Goal: Task Accomplishment & Management: Manage account settings

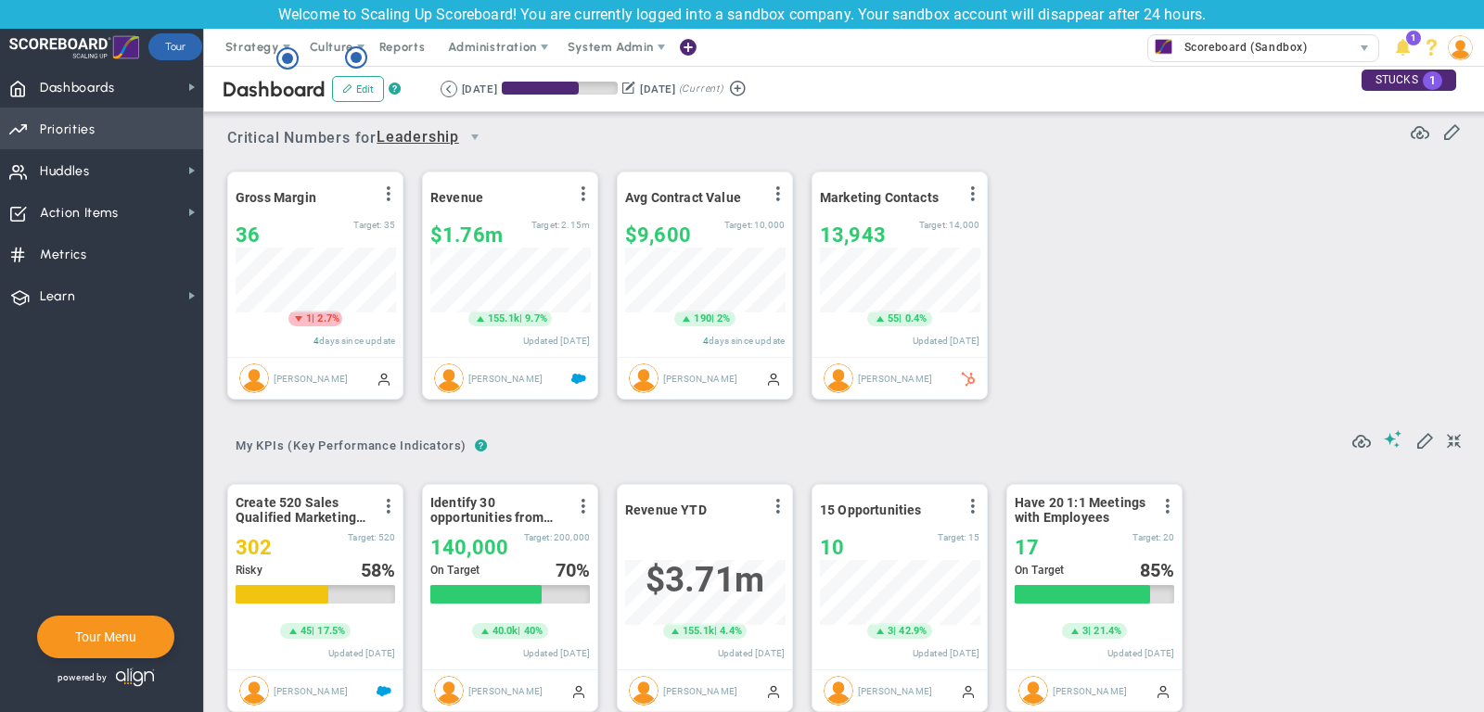
click at [134, 129] on span "Priorities Projects OKR Tree Priorities Projects OKRs" at bounding box center [101, 129] width 203 height 42
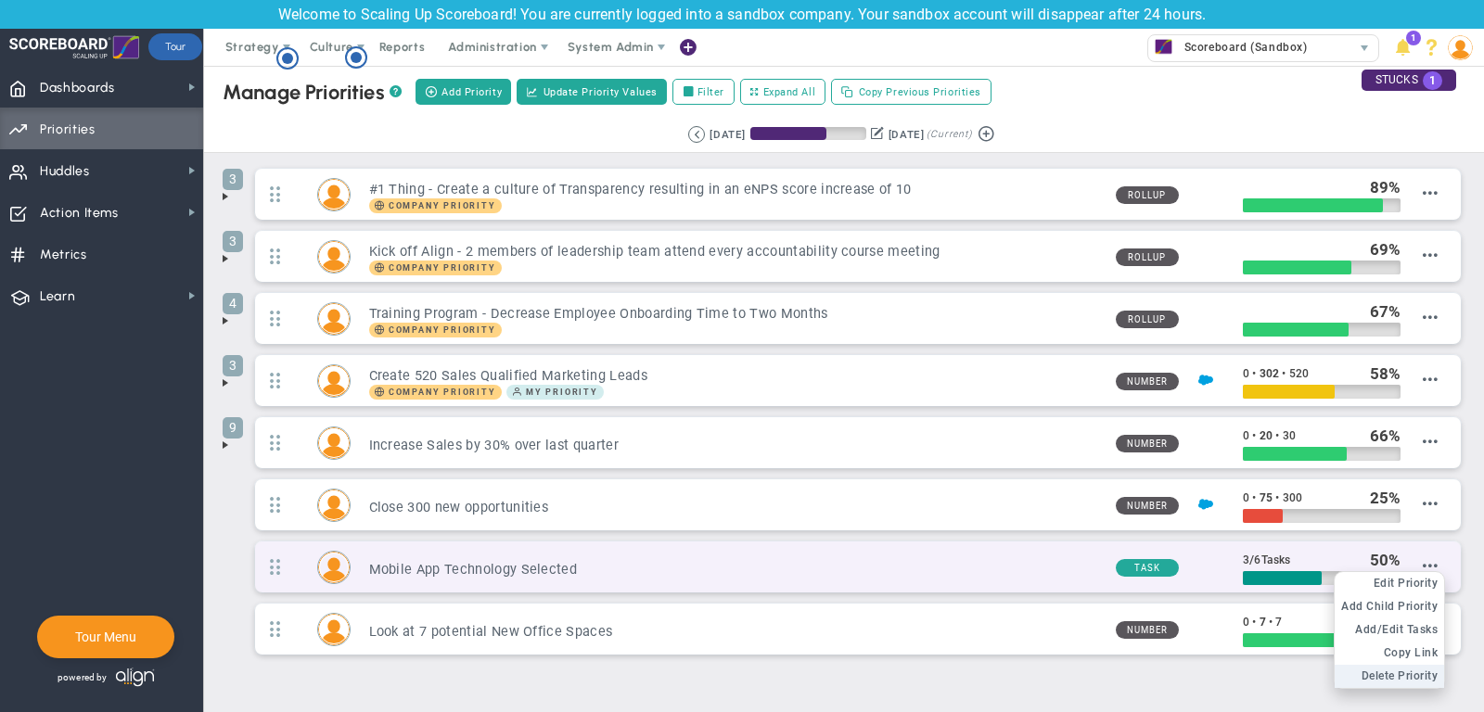
click at [1401, 669] on span "Delete Priority" at bounding box center [1399, 675] width 77 height 13
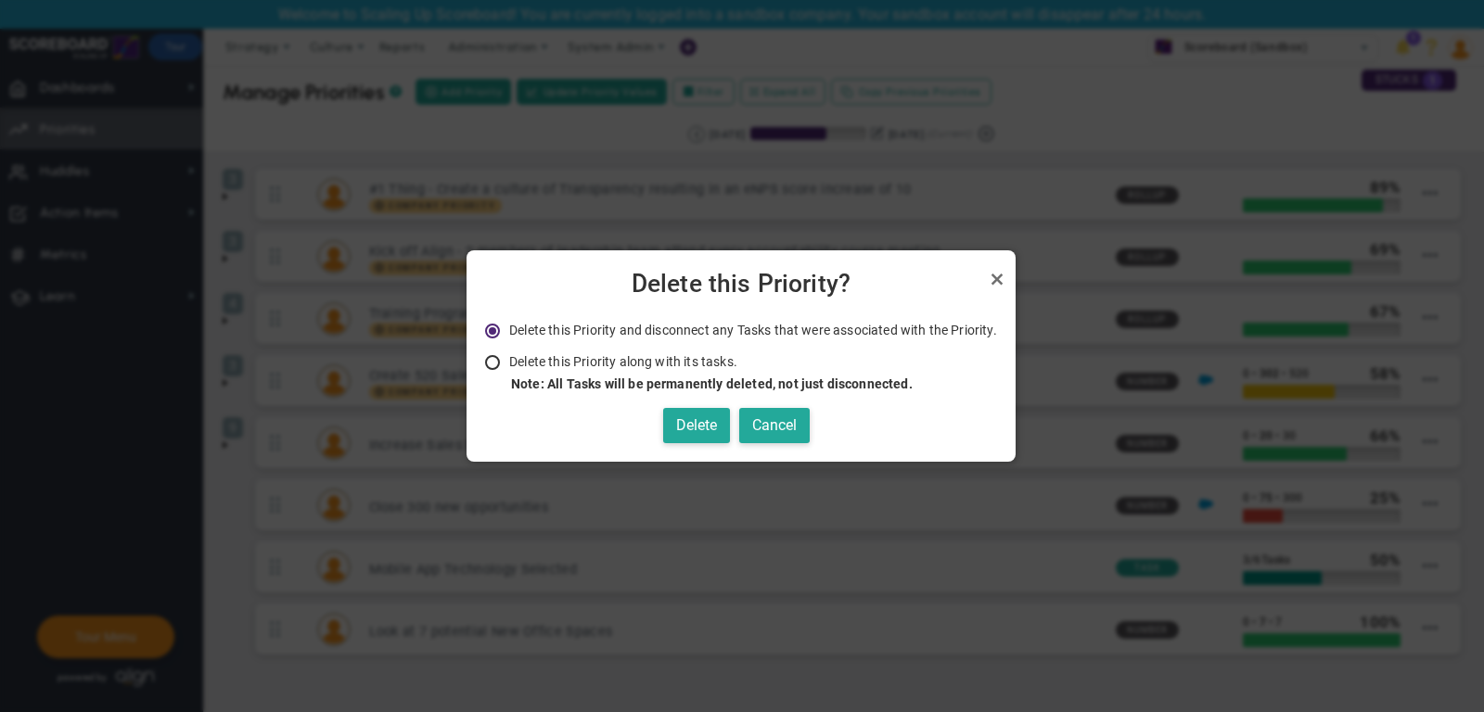
click at [671, 378] on strong "Note: All Tasks will be permanently deleted, not just disconnected." at bounding box center [712, 383] width 402 height 15
click at [508, 371] on input "Delete this Priority along with its tasks. Note: All Tasks will be permanently …" at bounding box center [499, 363] width 19 height 15
radio input "true"
radio input "false"
click at [691, 426] on button "Delete" at bounding box center [696, 426] width 67 height 36
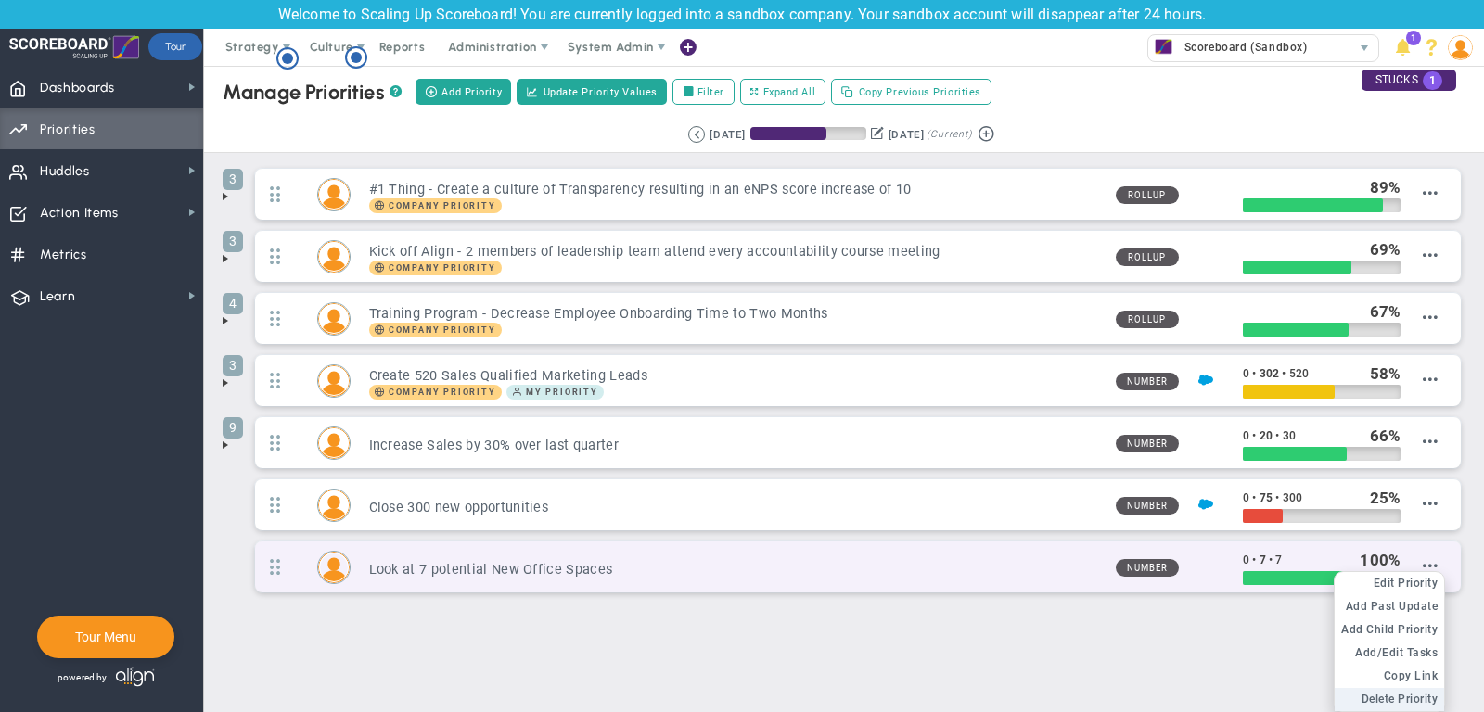
click at [1386, 693] on span "Delete Priority" at bounding box center [1399, 699] width 77 height 13
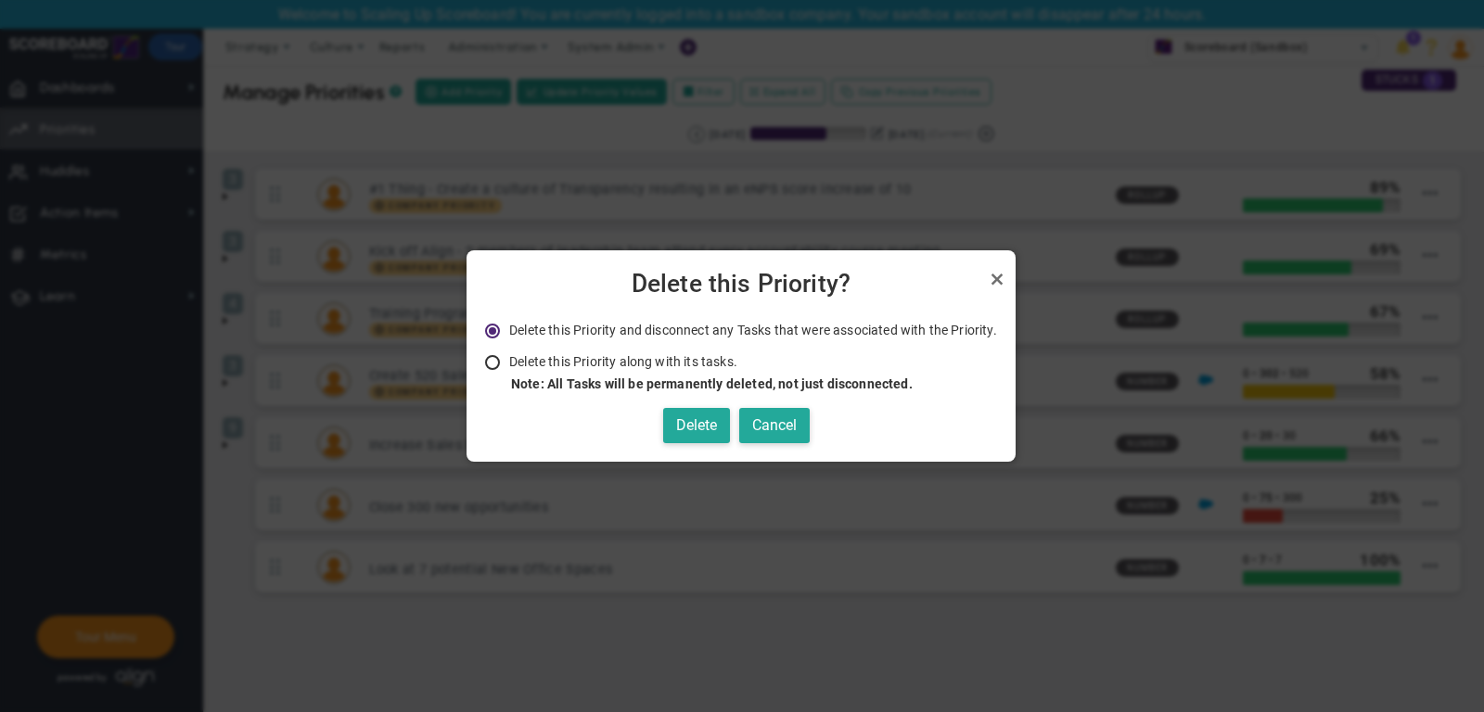
click at [702, 388] on strong "Note: All Tasks will be permanently deleted, not just disconnected." at bounding box center [712, 383] width 402 height 15
click at [508, 371] on input "Delete this Priority along with its tasks. Note: All Tasks will be permanently …" at bounding box center [499, 363] width 19 height 15
radio input "true"
radio input "false"
click at [699, 370] on li "Delete this Priority along with its tasks. Note: All Tasks will be permanently …" at bounding box center [741, 373] width 512 height 40
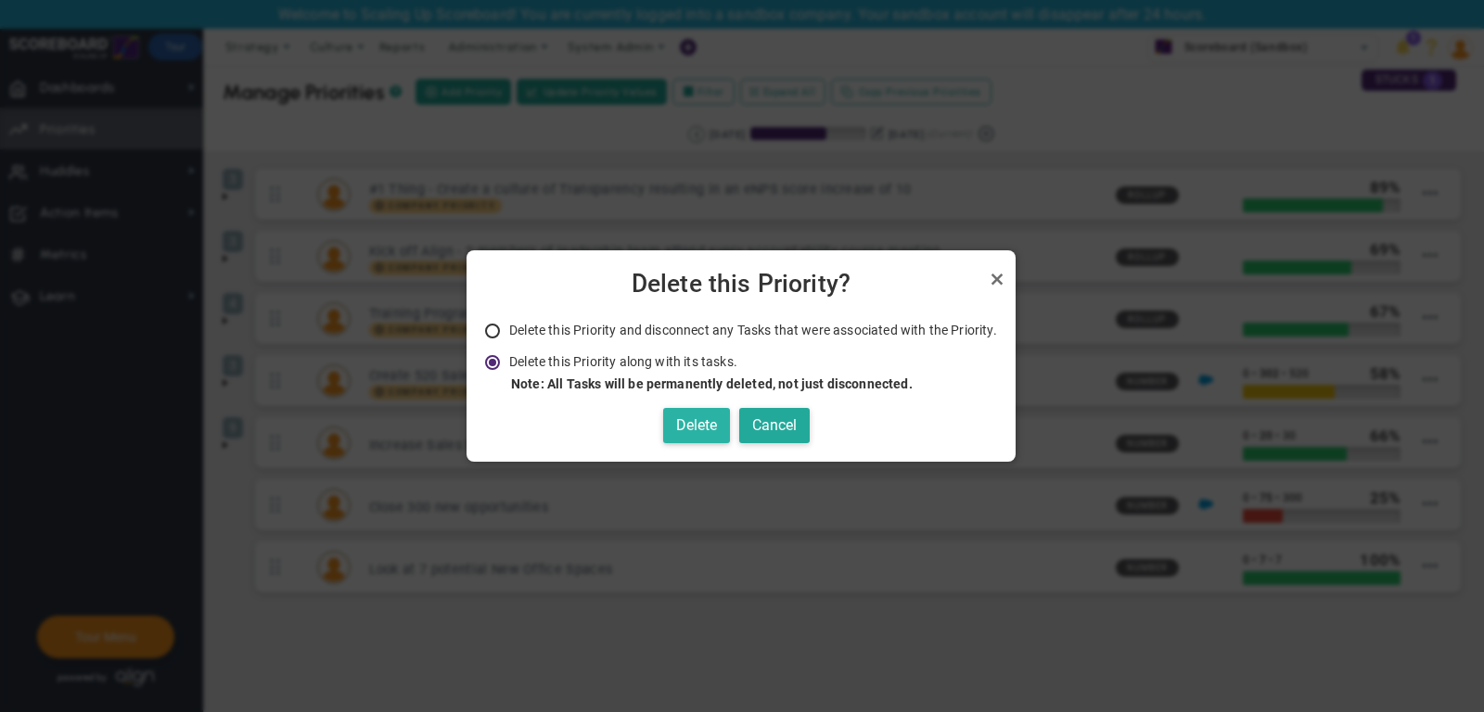
click at [711, 434] on button "Delete" at bounding box center [696, 426] width 67 height 36
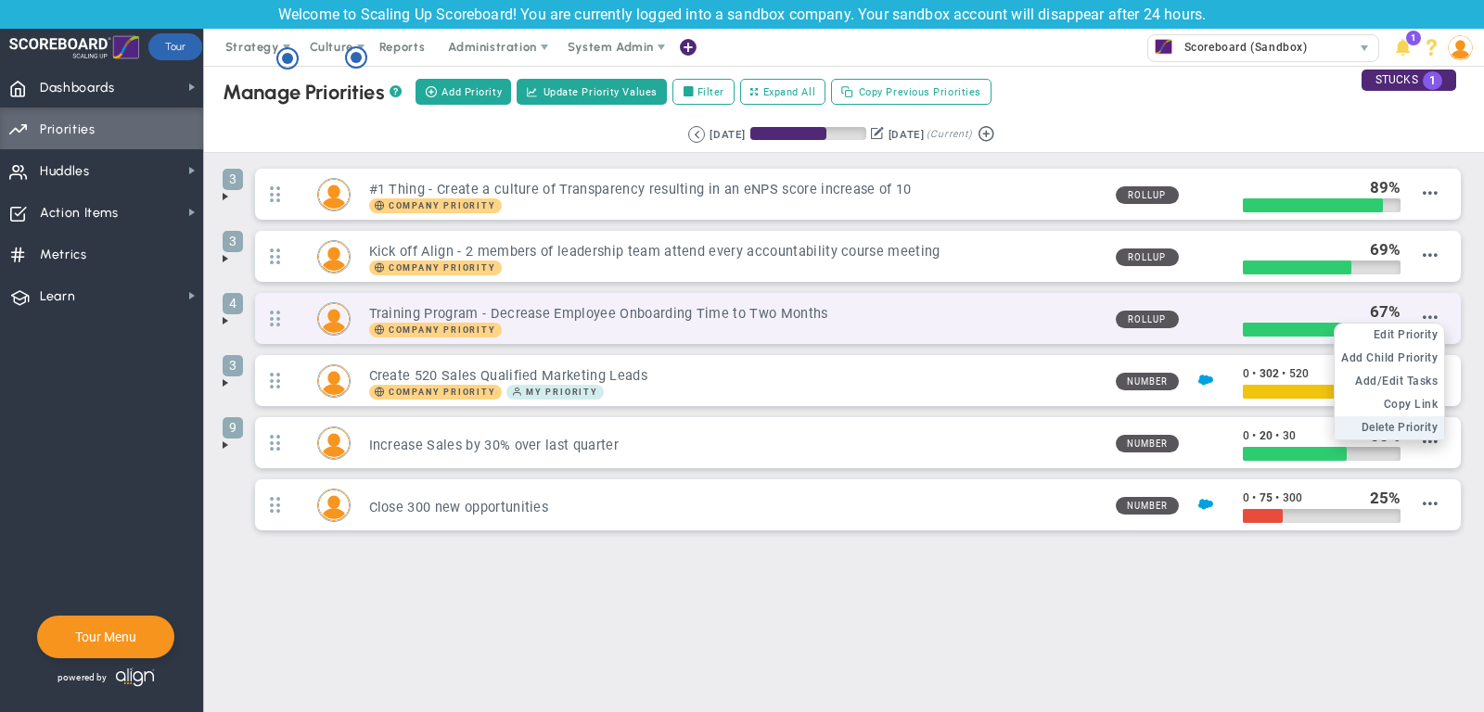
click at [1407, 421] on span "Delete Priority" at bounding box center [1399, 427] width 77 height 13
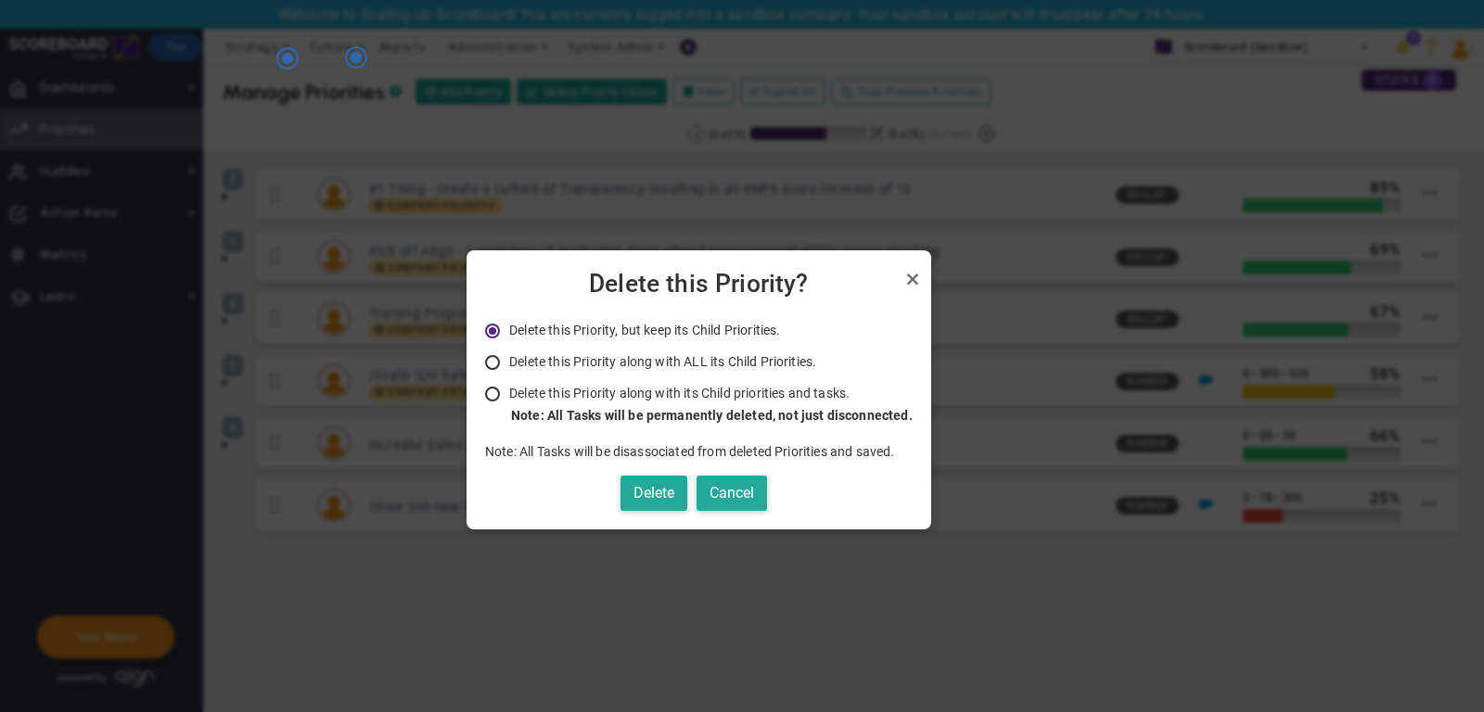
click at [666, 399] on span "Delete this Priority along with its Child priorities and tasks." at bounding box center [679, 393] width 340 height 15
click at [508, 399] on input "Delete this Priority along with its Child priorities and tasks. Only Administra…" at bounding box center [499, 395] width 19 height 15
radio input "true"
radio input "false"
click at [652, 499] on button "Delete" at bounding box center [653, 494] width 67 height 36
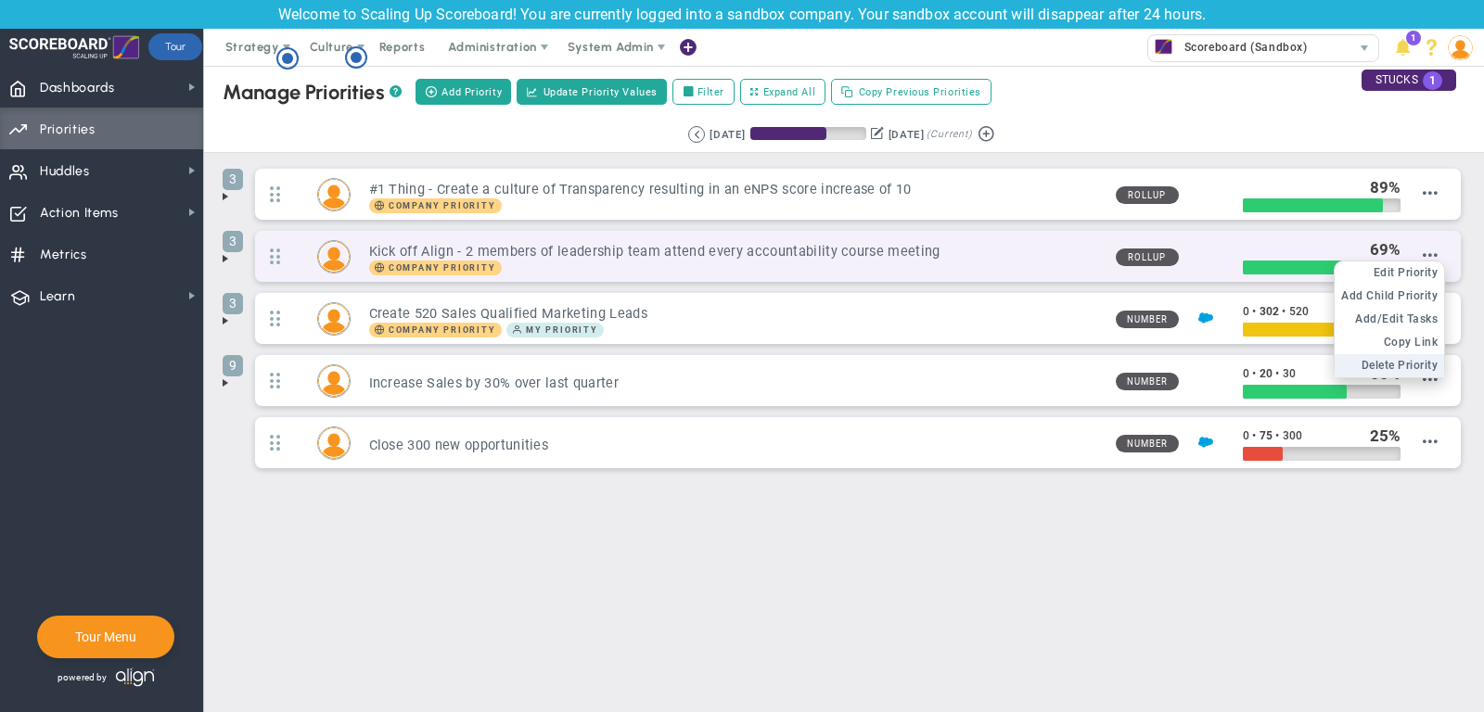
click at [1403, 360] on span "Delete Priority" at bounding box center [1399, 365] width 77 height 13
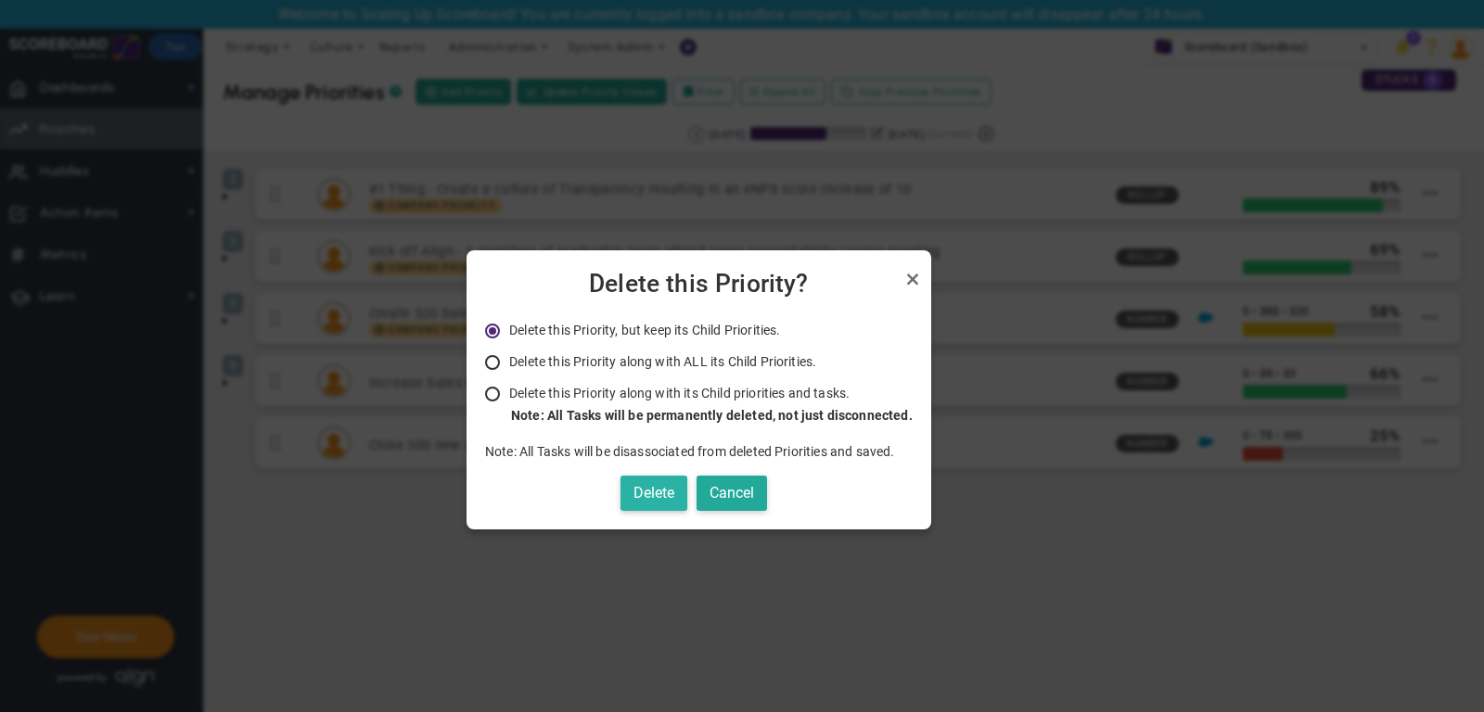
click at [672, 485] on button "Delete" at bounding box center [653, 494] width 67 height 36
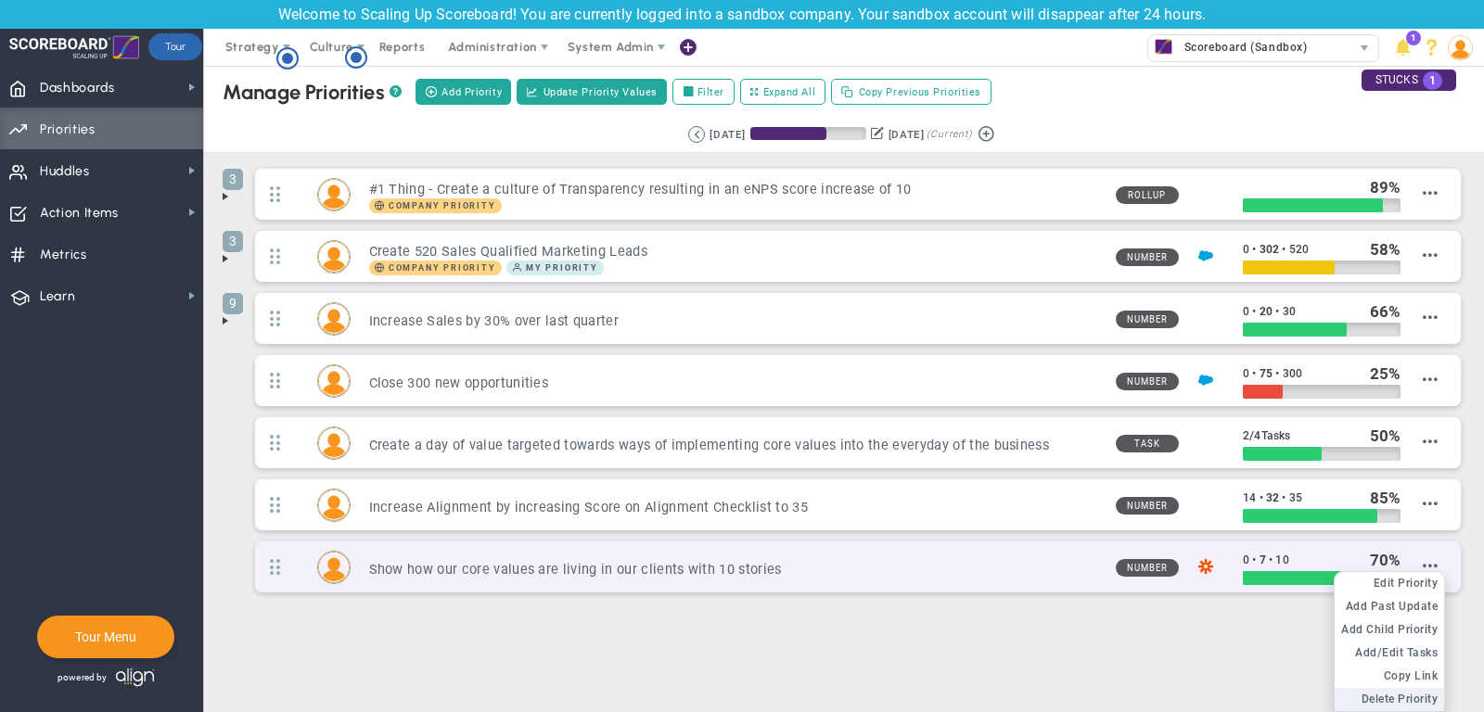
click at [1392, 693] on span "Delete Priority" at bounding box center [1399, 699] width 77 height 13
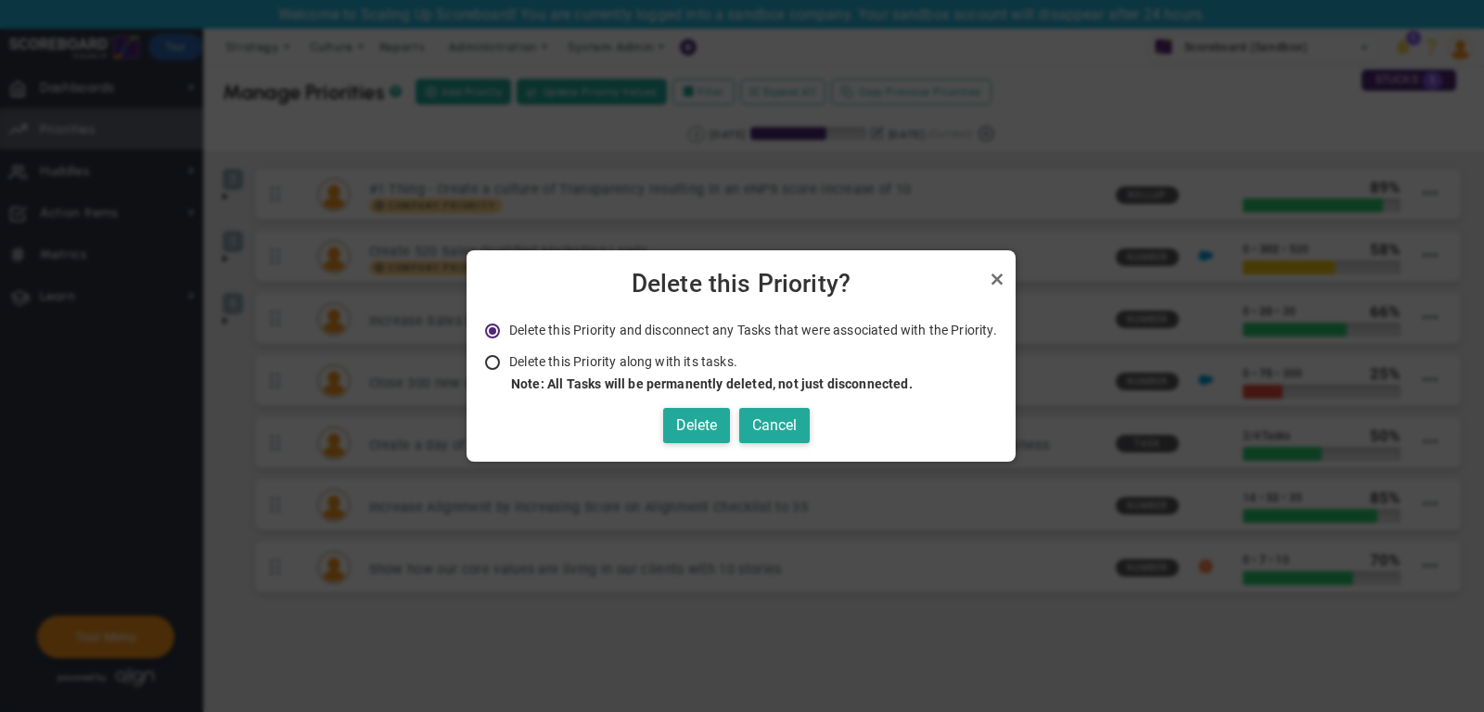
click at [705, 368] on li "Delete this Priority along with its tasks. Note: All Tasks will be permanently …" at bounding box center [741, 373] width 512 height 40
click at [705, 414] on button "Delete" at bounding box center [696, 426] width 67 height 36
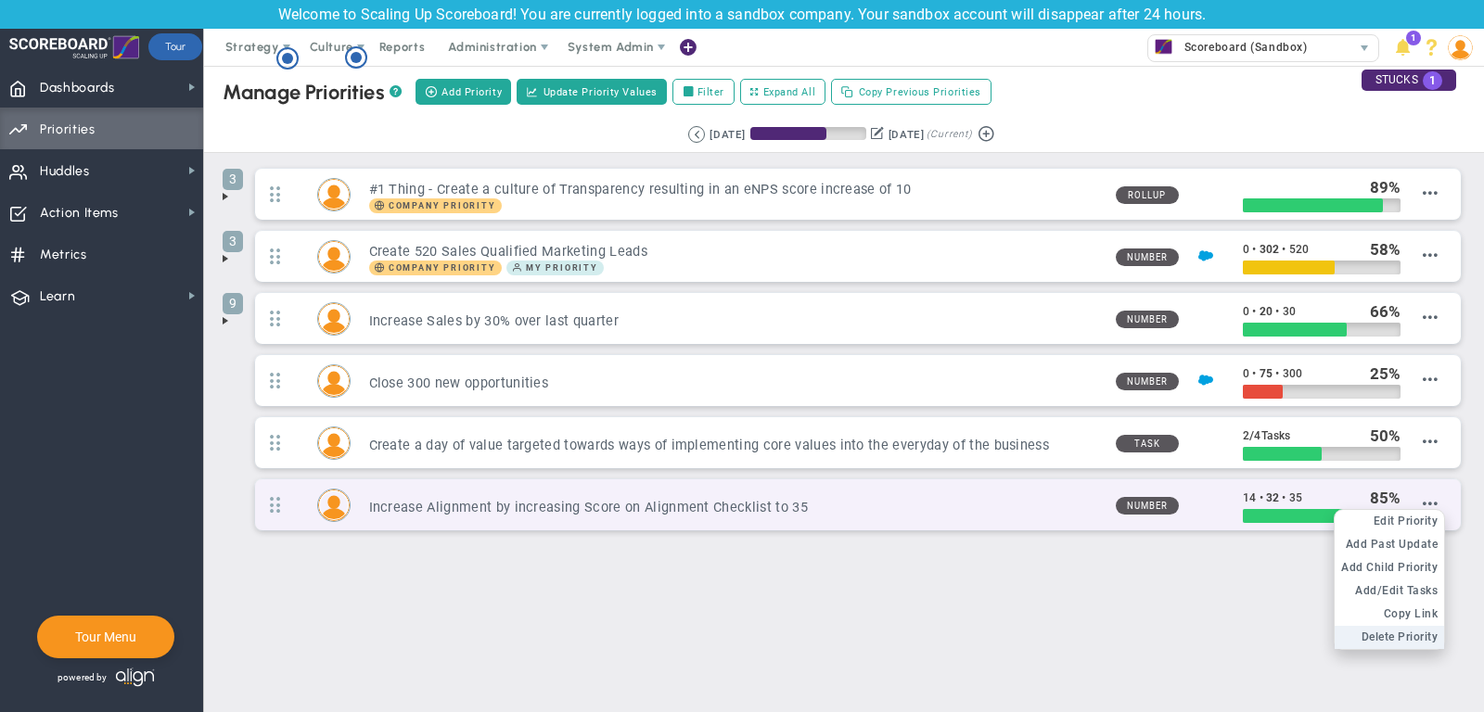
click at [1372, 631] on span "Delete Priority" at bounding box center [1399, 637] width 77 height 13
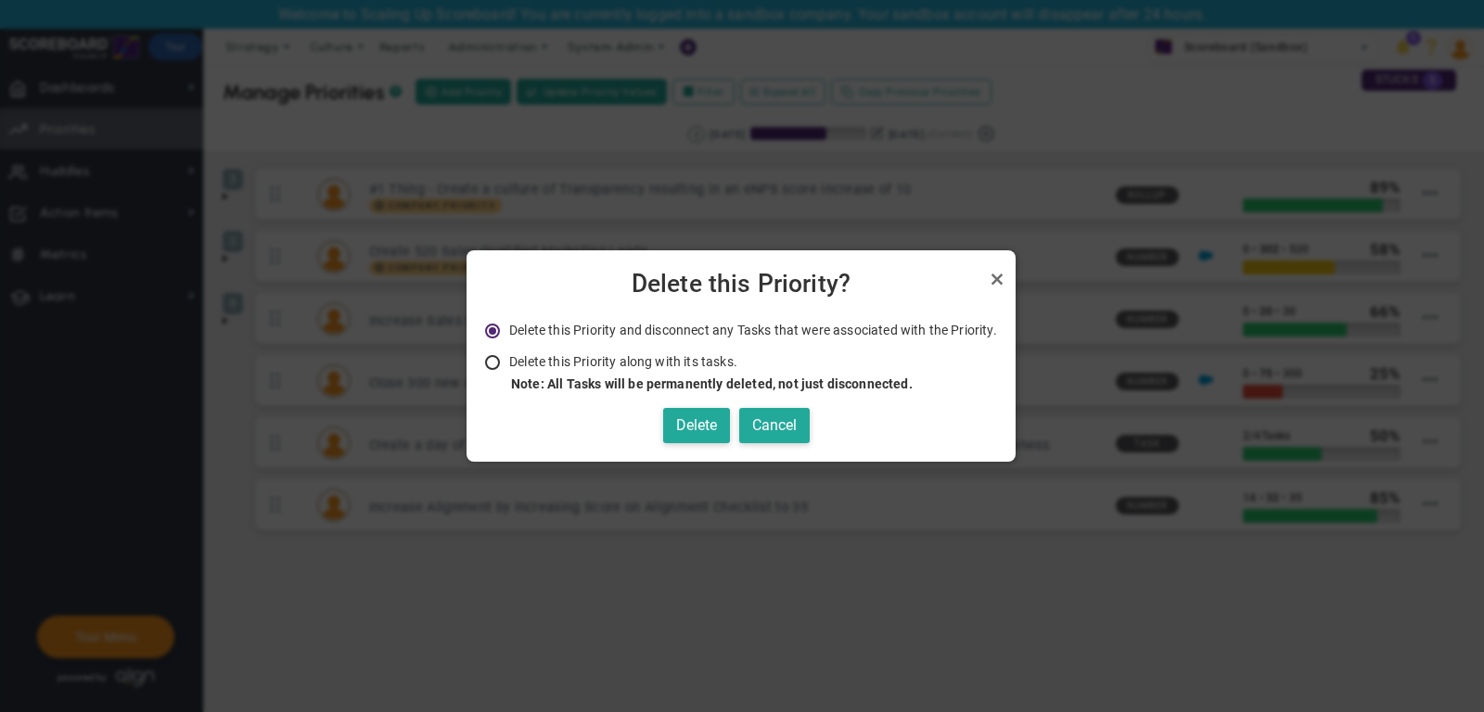
click at [641, 362] on span "Delete this Priority along with its tasks." at bounding box center [623, 361] width 228 height 15
click at [508, 362] on input "Delete this Priority along with its tasks. Note: All Tasks will be permanently …" at bounding box center [499, 363] width 19 height 15
radio input "true"
radio input "false"
click at [727, 432] on button "Delete" at bounding box center [696, 426] width 67 height 36
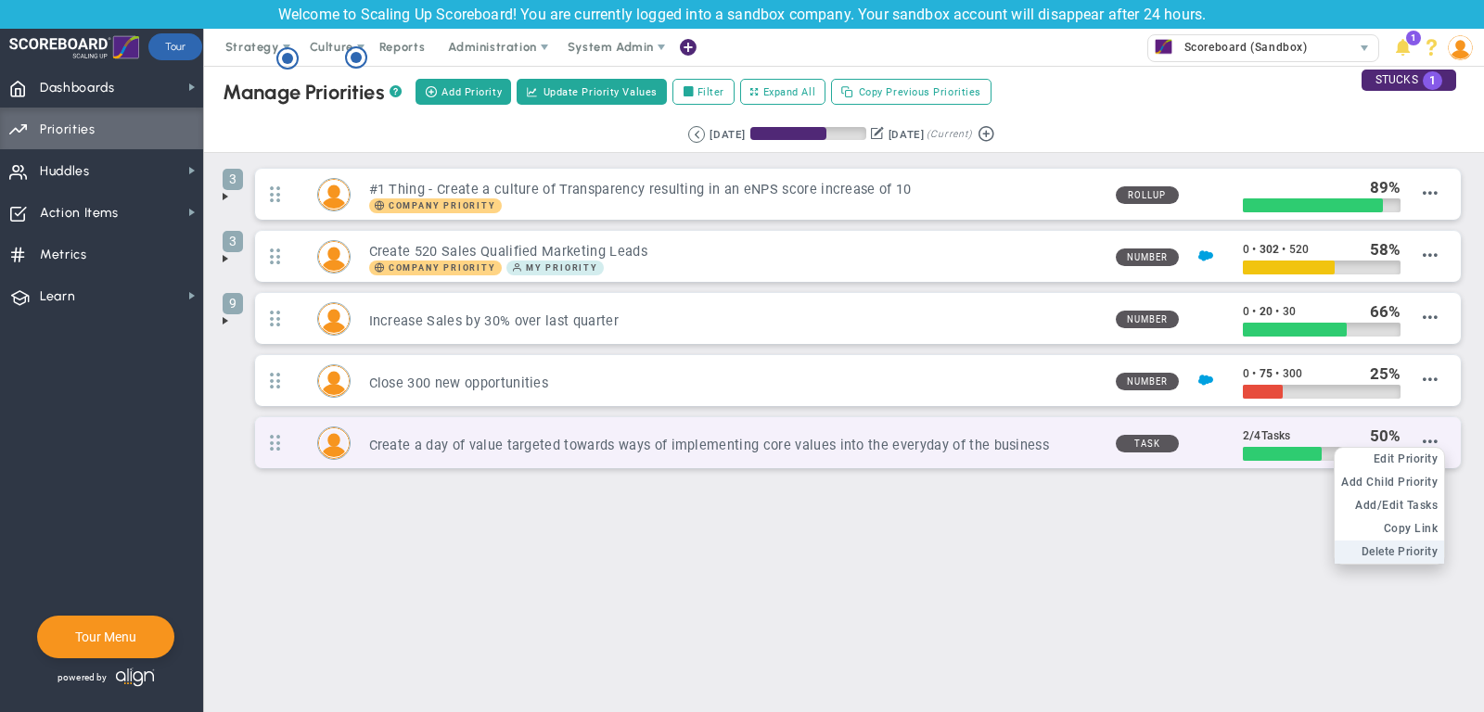
click at [1383, 553] on li "Delete Priority" at bounding box center [1388, 552] width 109 height 23
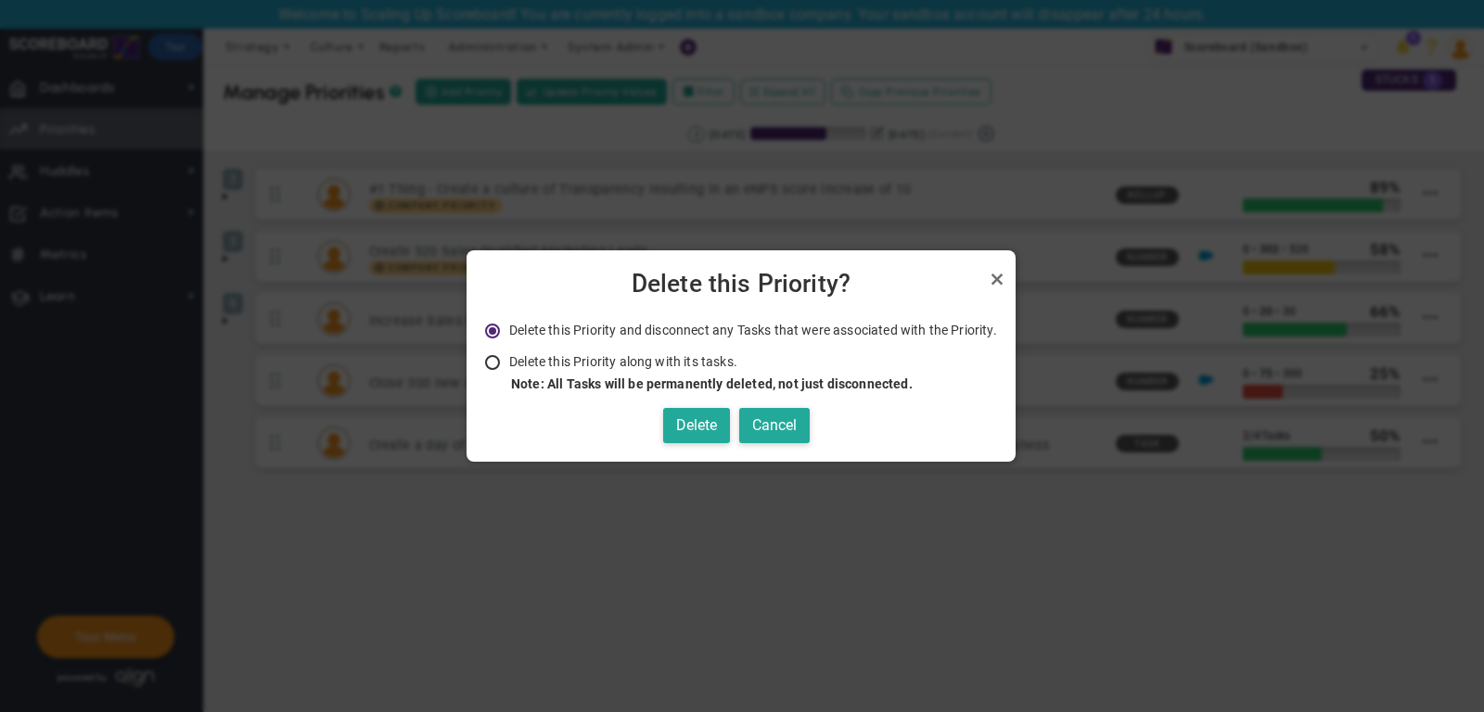
click at [553, 366] on span "Delete this Priority along with its tasks." at bounding box center [623, 361] width 228 height 15
click at [508, 366] on input "Delete this Priority along with its tasks. Note: All Tasks will be permanently …" at bounding box center [499, 363] width 19 height 15
radio input "true"
radio input "false"
click at [678, 427] on button "Delete" at bounding box center [696, 426] width 67 height 36
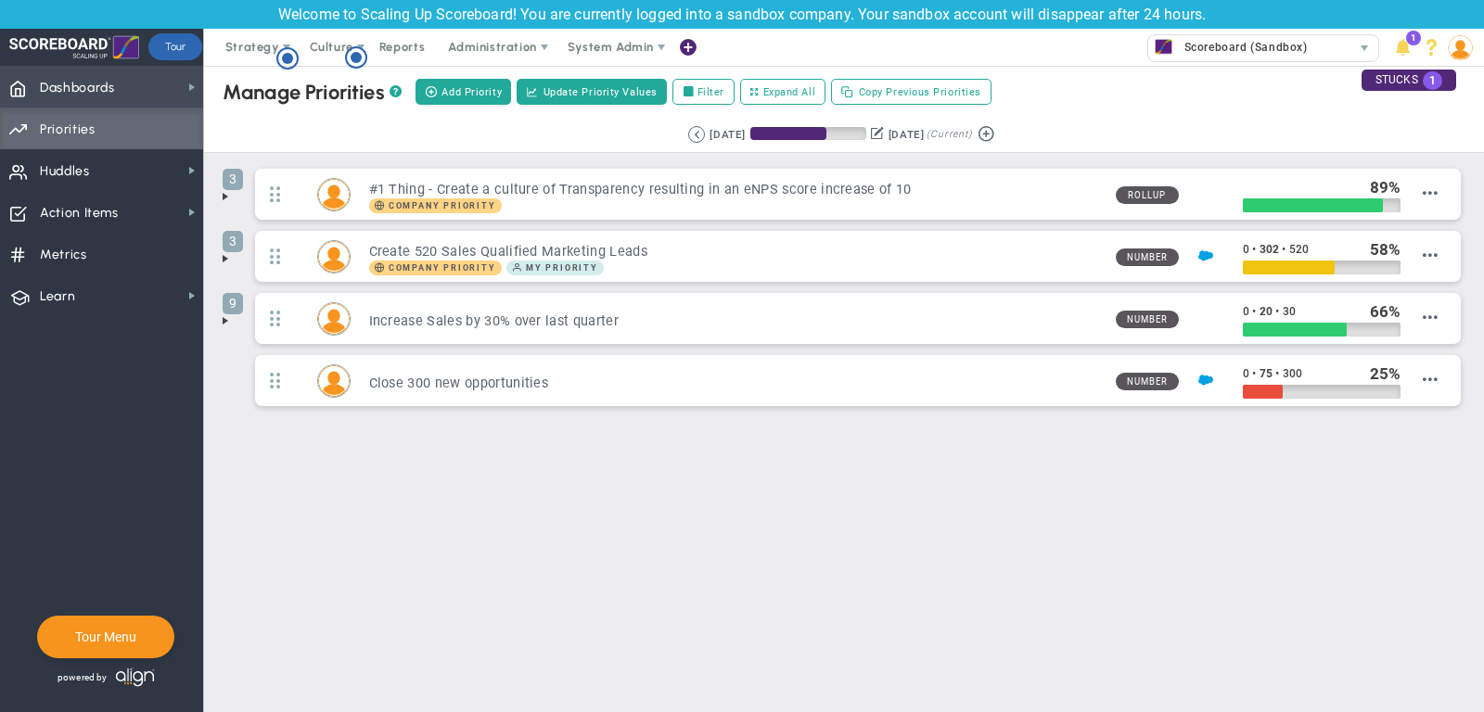
click at [147, 90] on span "Dashboards Dashboards" at bounding box center [101, 87] width 203 height 42
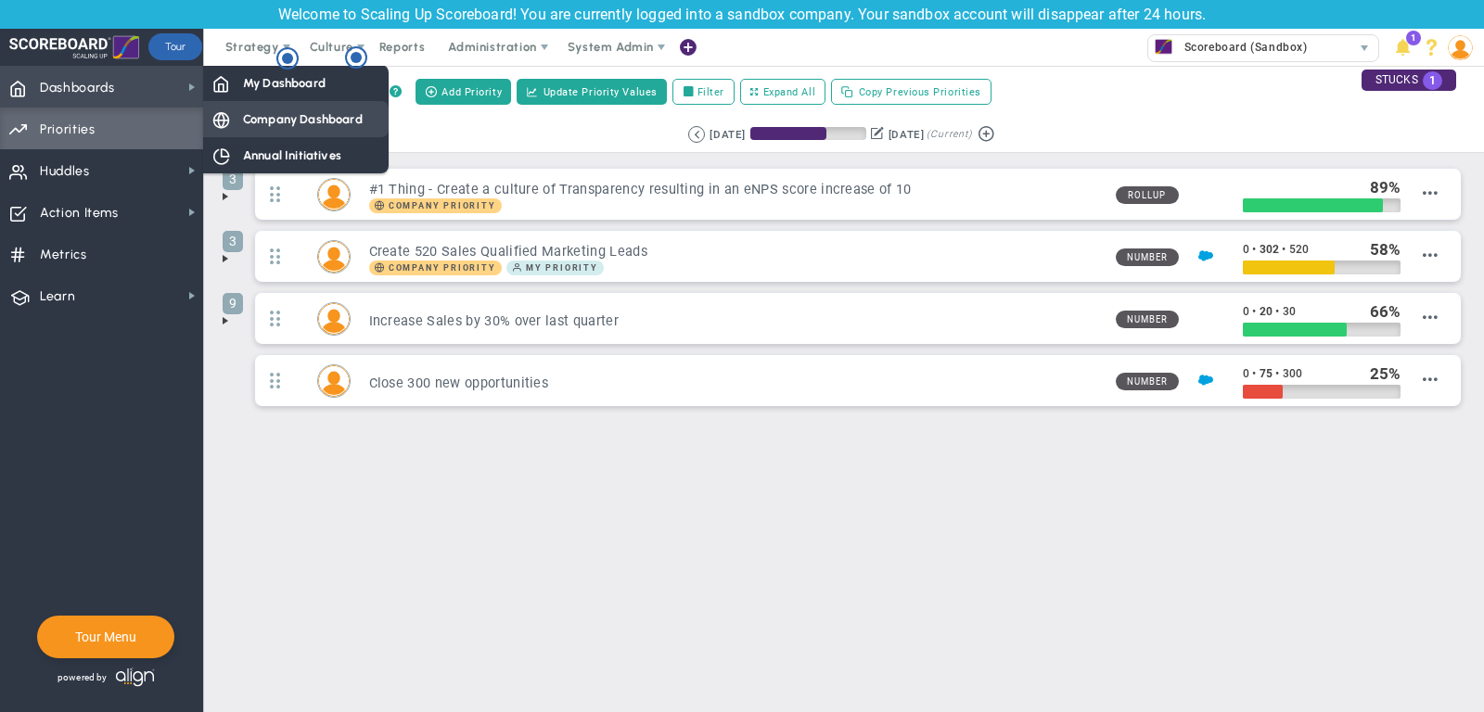
click at [255, 119] on span "Company Dashboard" at bounding box center [303, 119] width 120 height 18
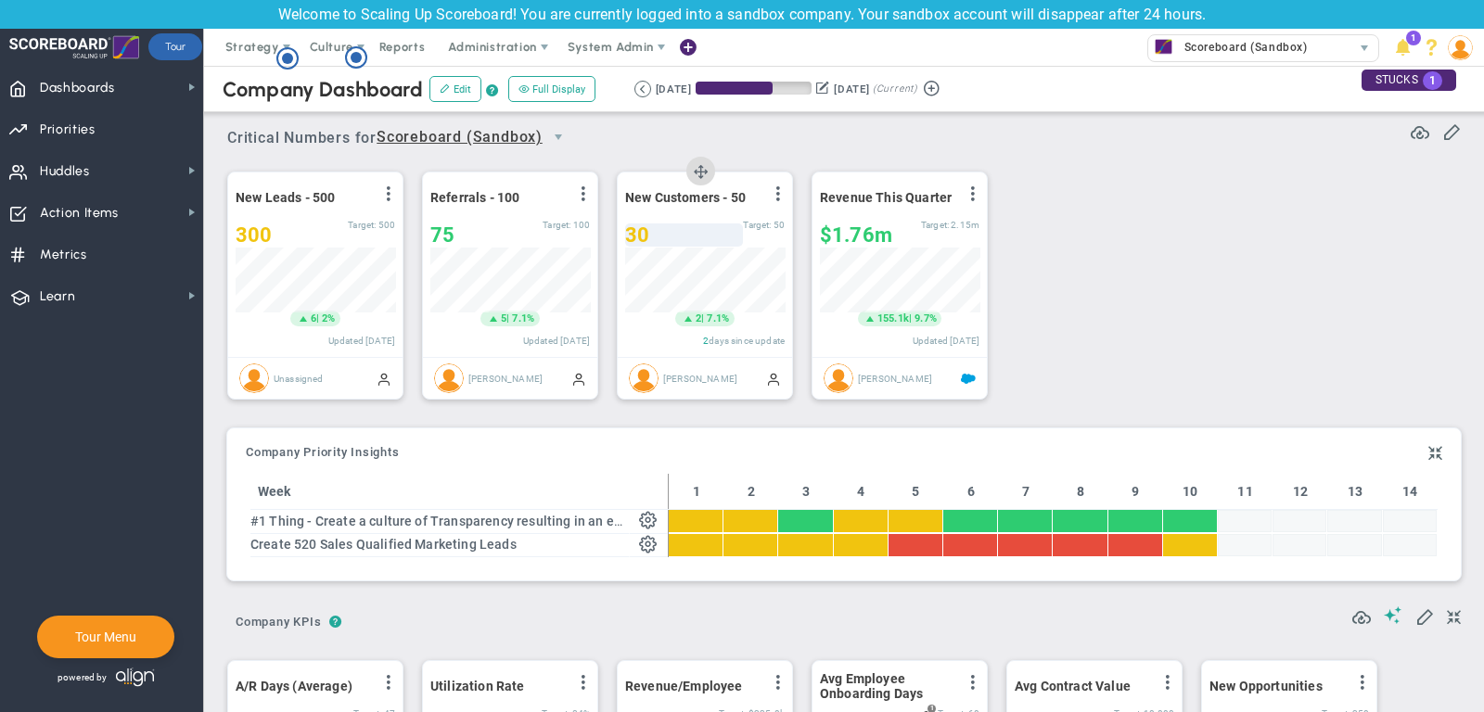
click at [658, 231] on div "30" at bounding box center [684, 234] width 118 height 23
type input "33"
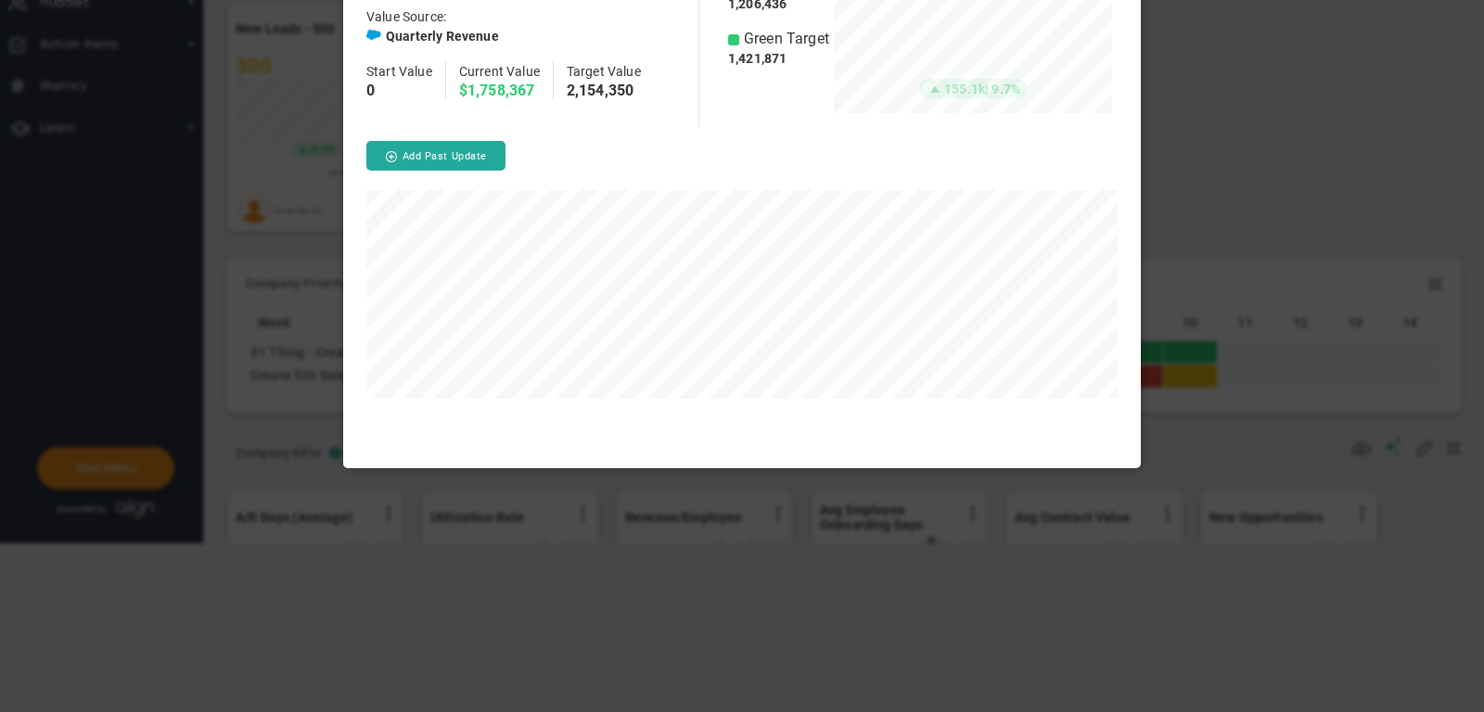
scroll to position [507, 797]
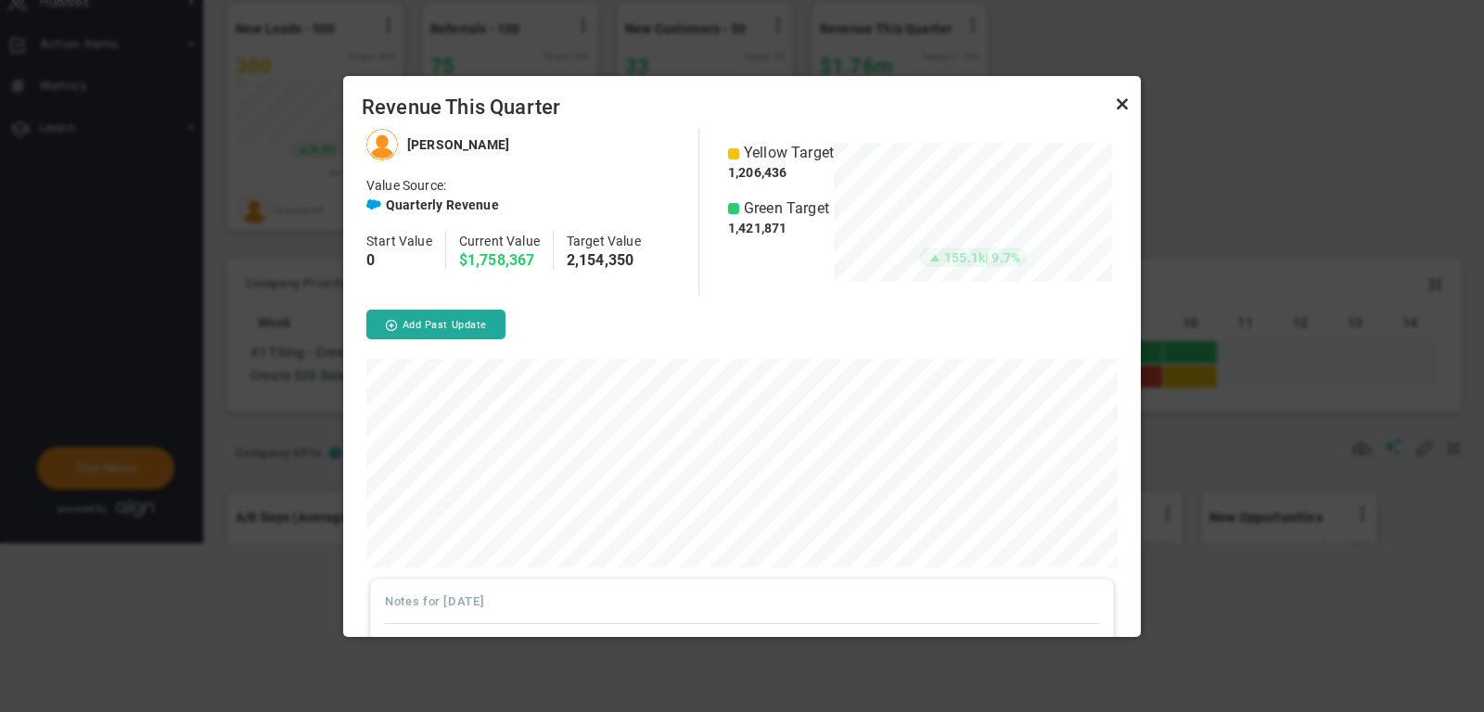
click at [1125, 102] on link "Close" at bounding box center [1122, 104] width 22 height 22
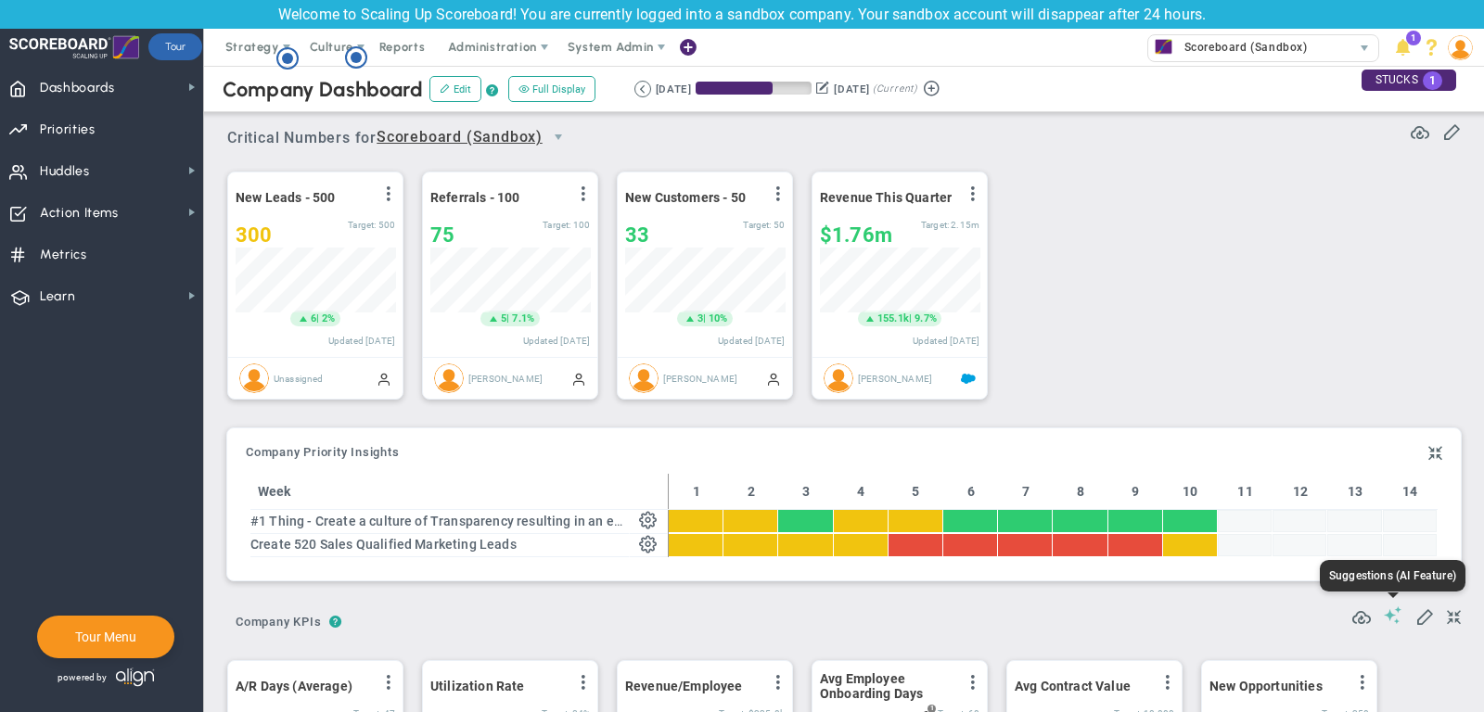
click at [1396, 616] on span at bounding box center [1392, 615] width 19 height 18
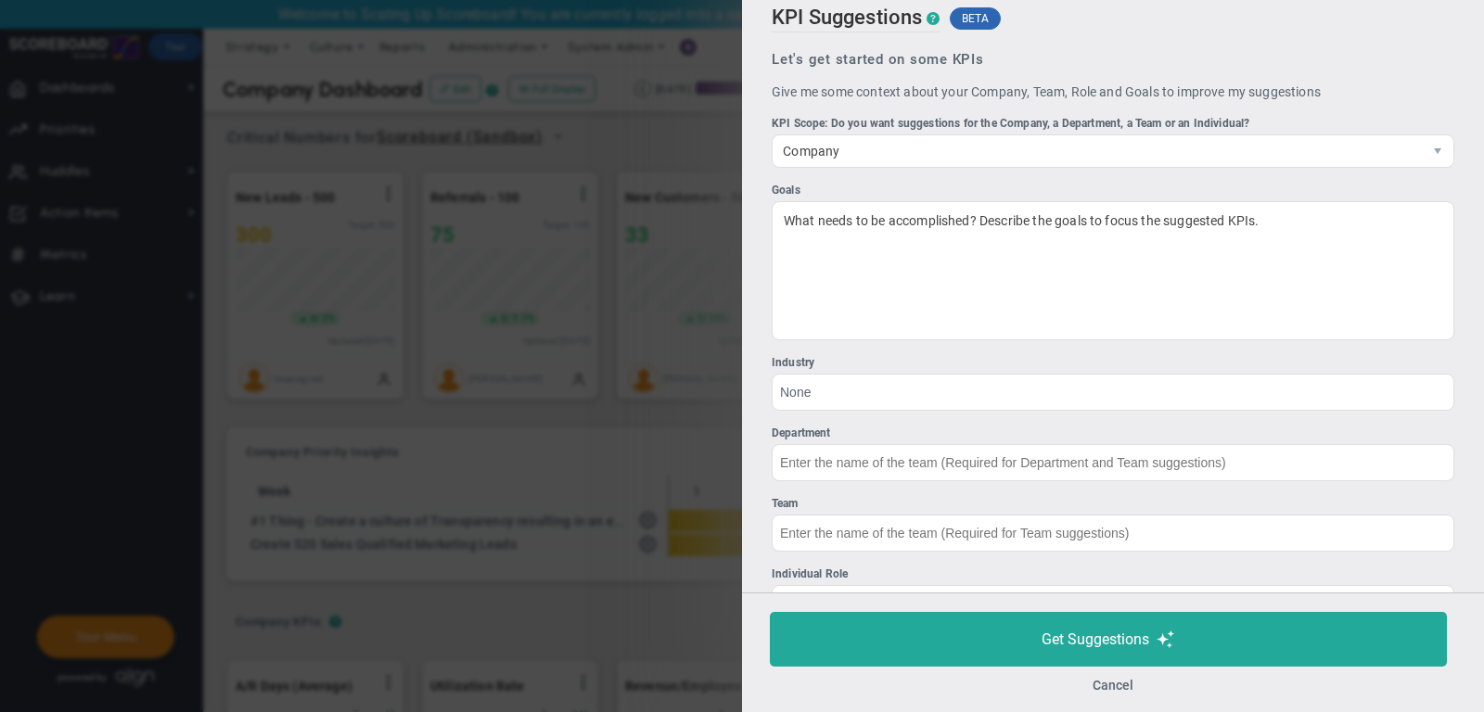
scroll to position [5, 0]
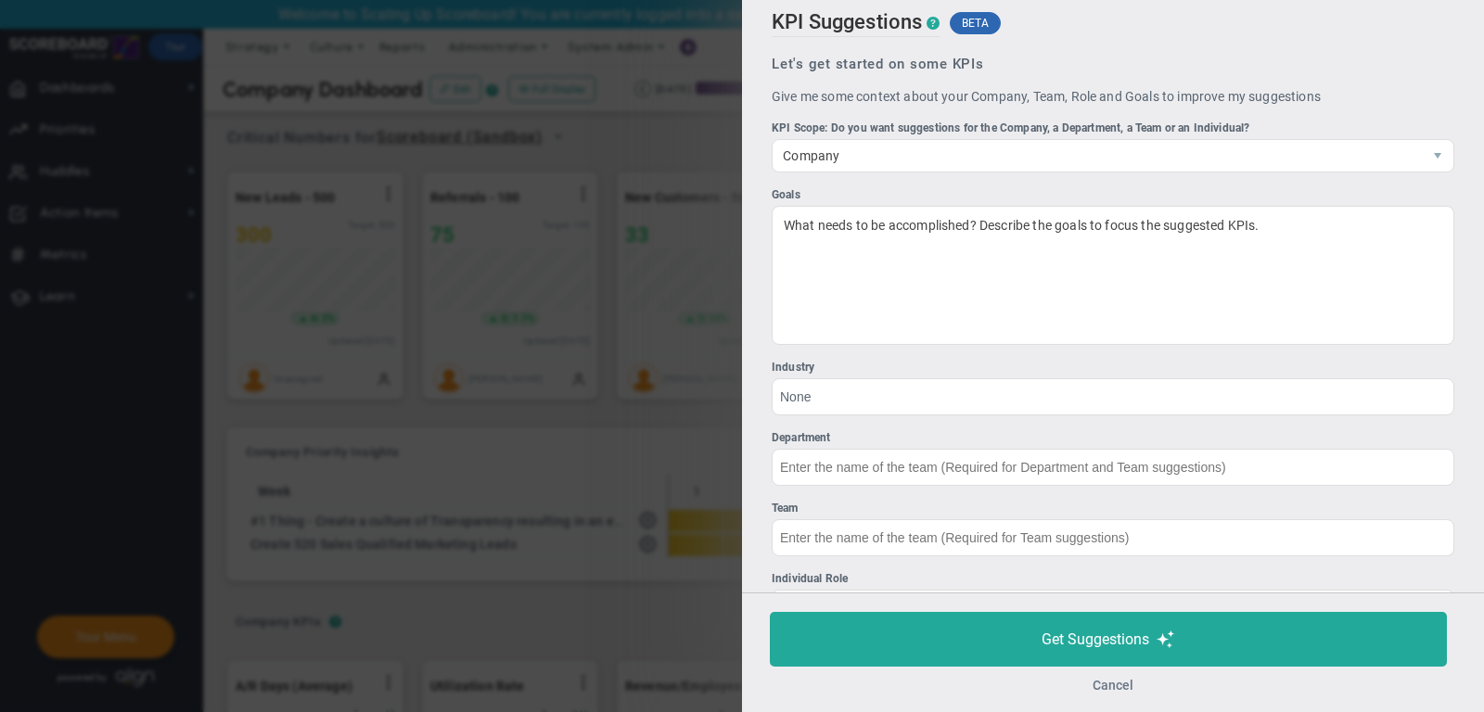
click at [1116, 683] on button "Cancel" at bounding box center [1112, 685] width 41 height 15
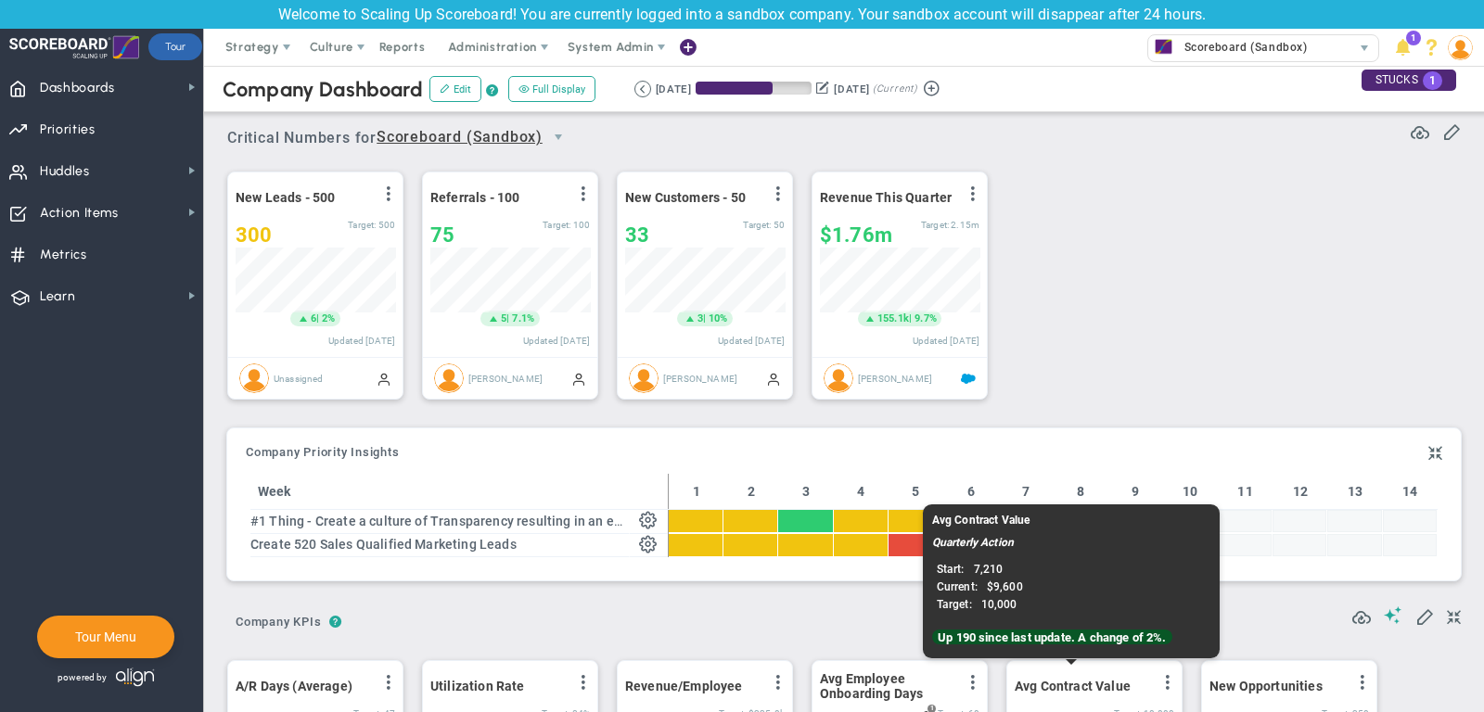
scroll to position [169, 0]
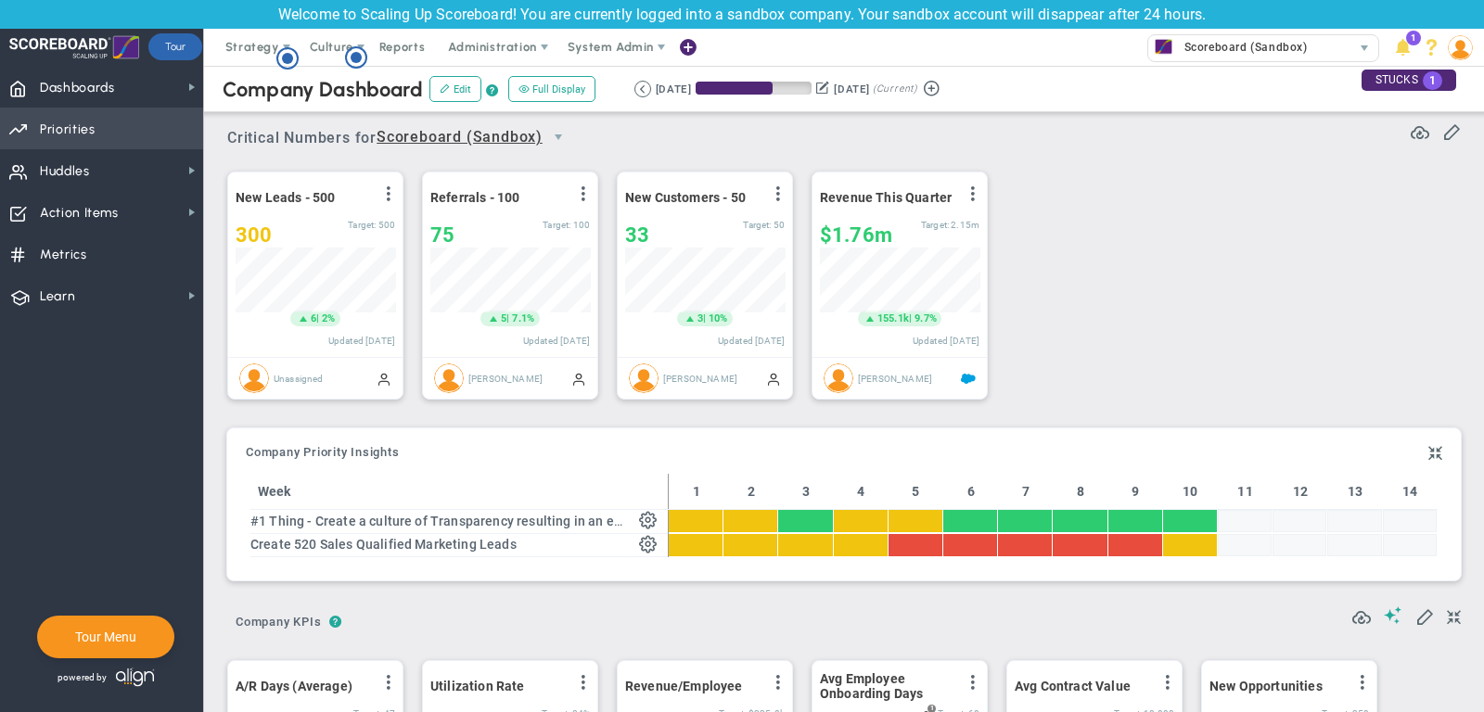
click at [110, 124] on span "Priorities Projects OKR Tree Priorities Projects OKRs" at bounding box center [101, 129] width 203 height 42
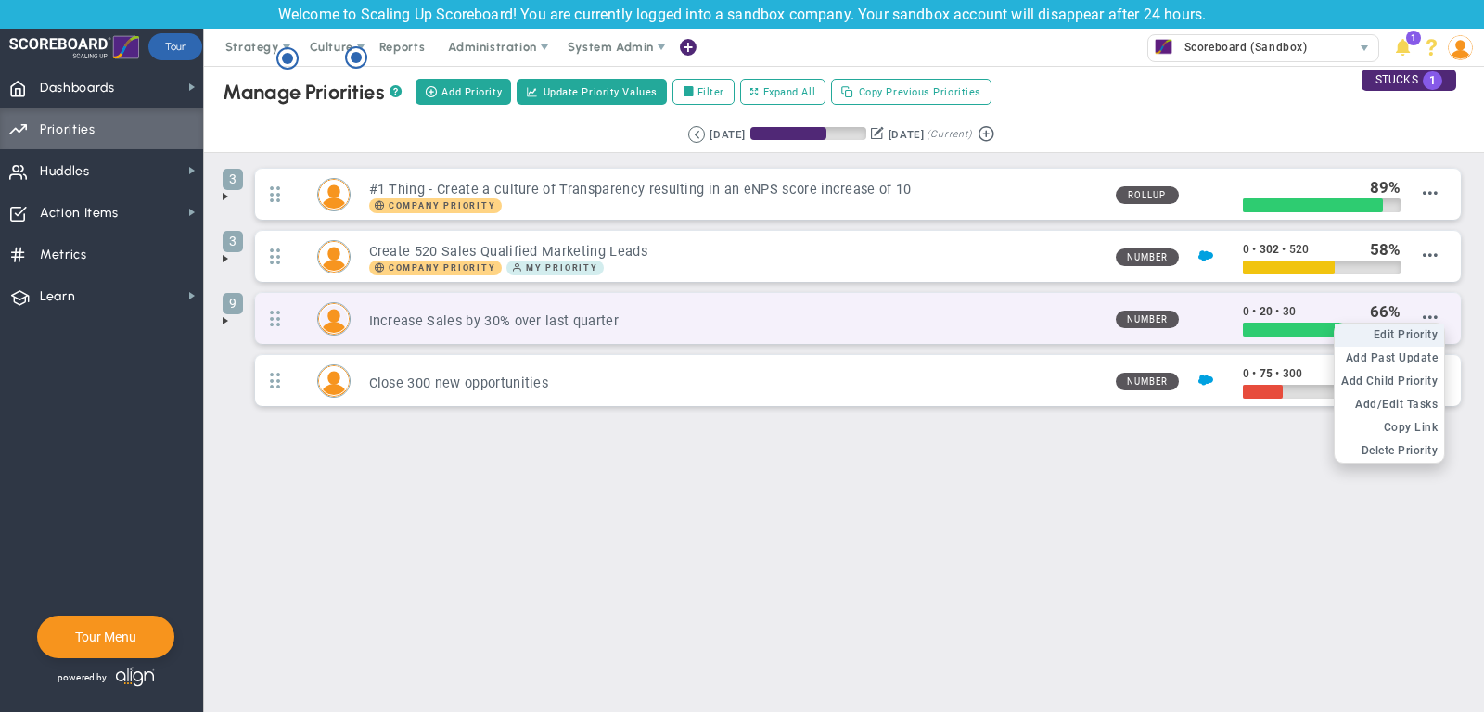
click at [1417, 328] on span "Edit Priority" at bounding box center [1405, 334] width 65 height 13
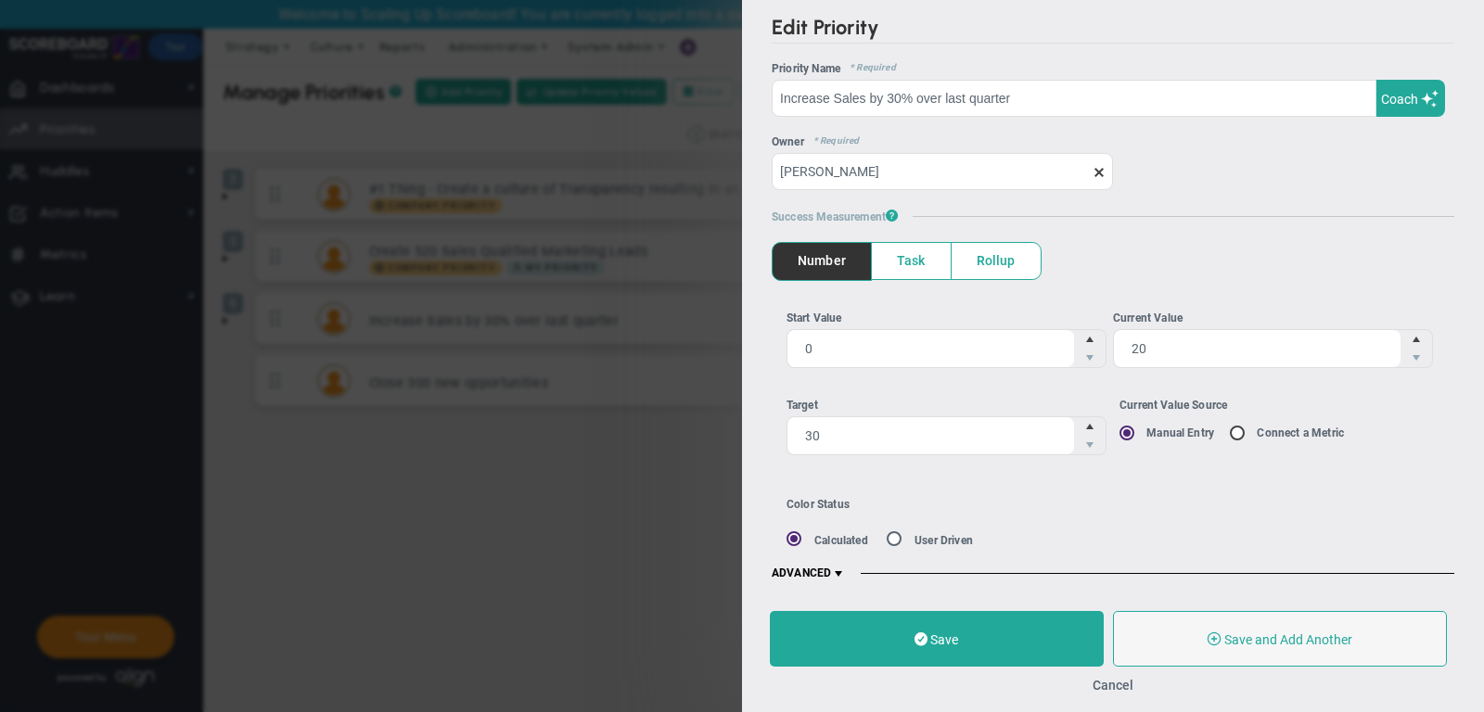
click at [836, 573] on span at bounding box center [838, 574] width 15 height 15
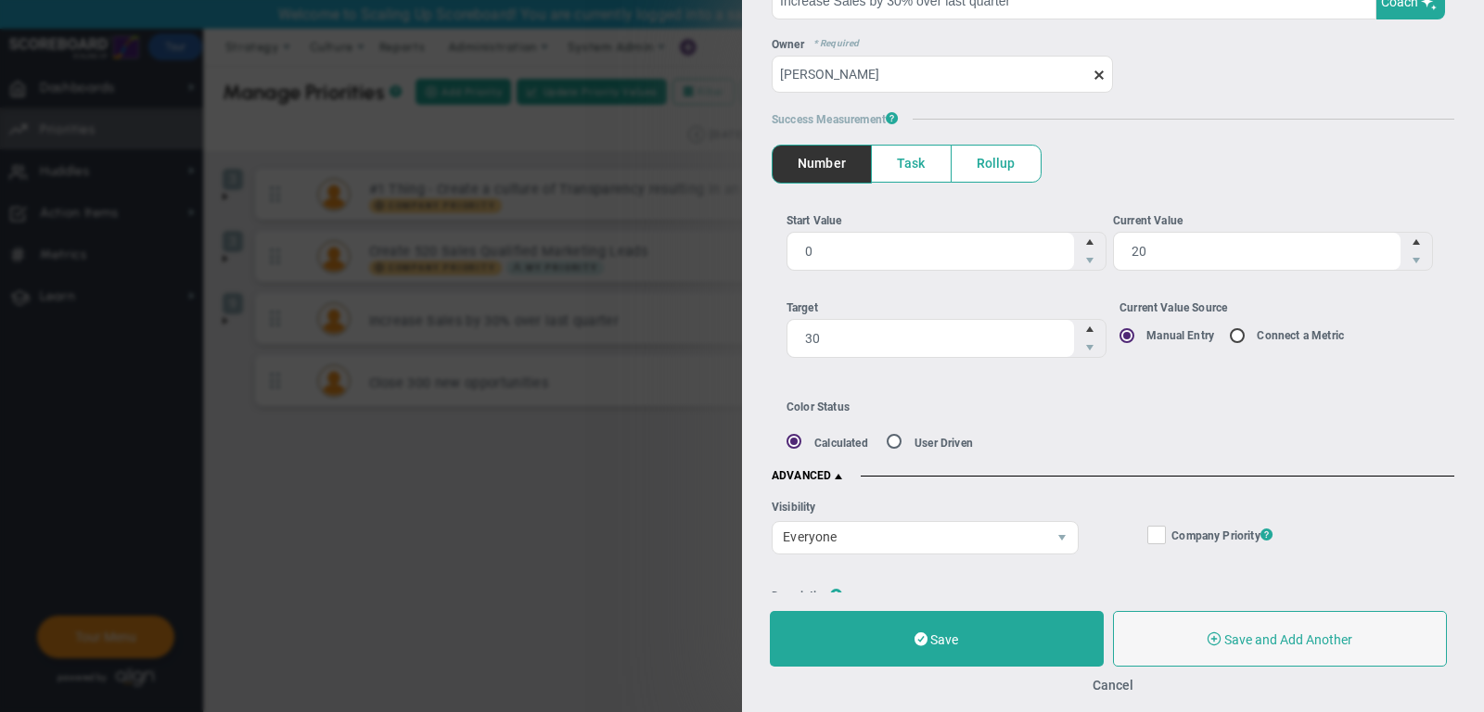
scroll to position [98, 0]
click at [1122, 683] on button "Cancel" at bounding box center [1112, 685] width 41 height 15
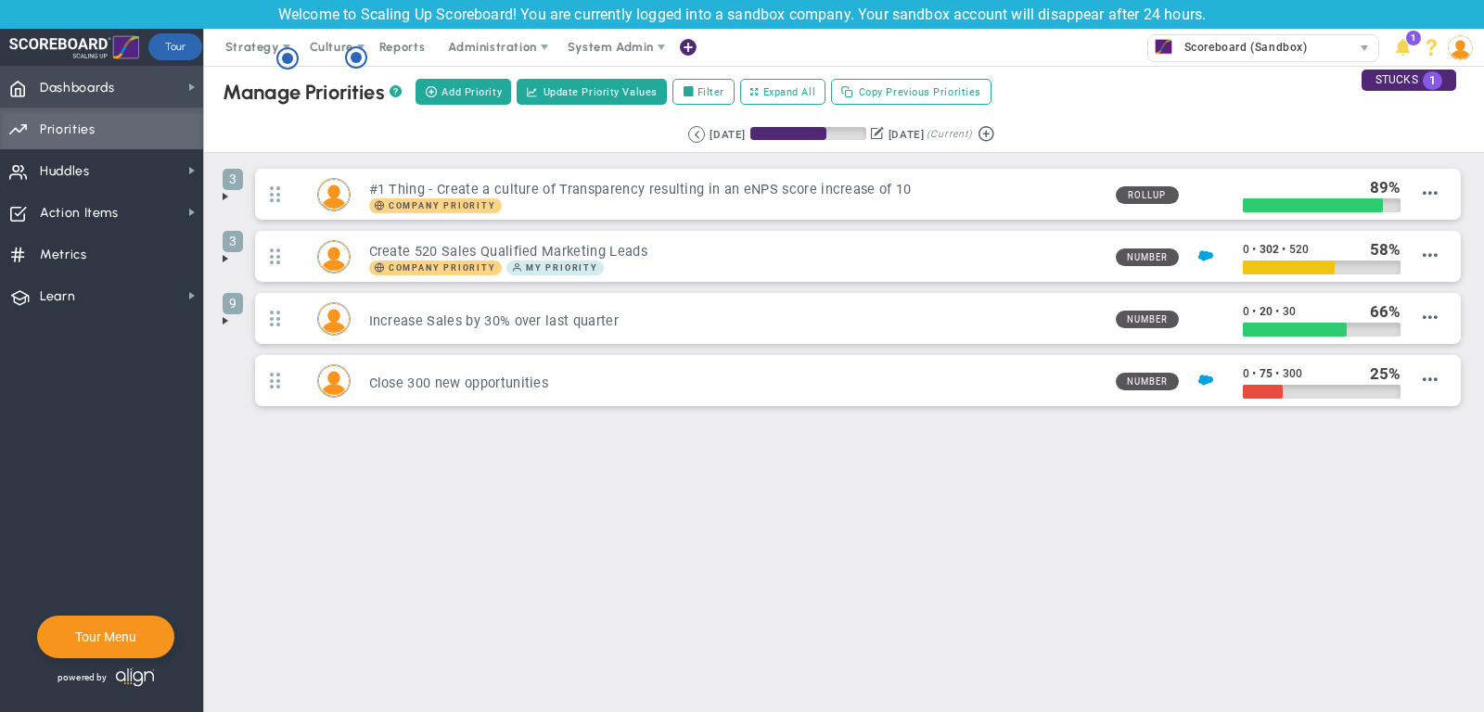
click at [71, 93] on span "Dashboards" at bounding box center [77, 88] width 75 height 39
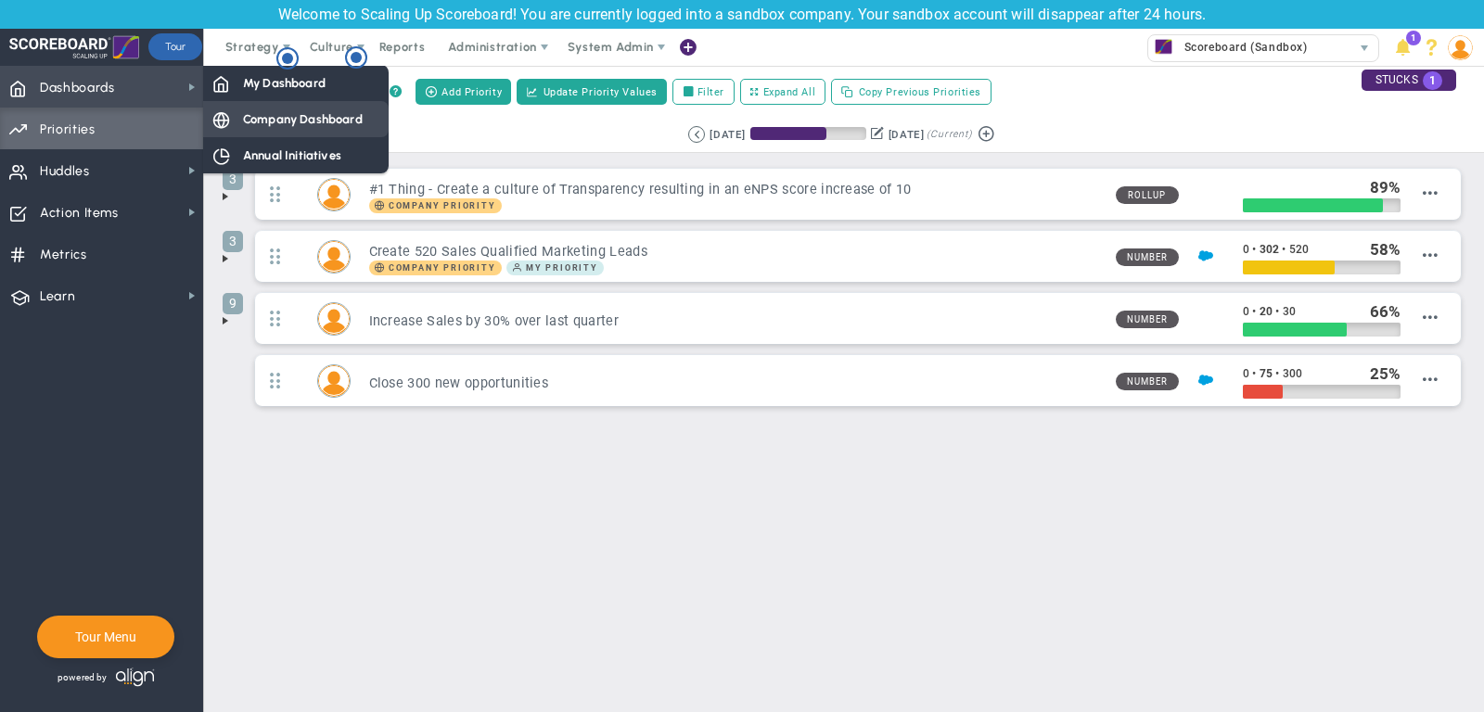
click at [259, 114] on span "Company Dashboard" at bounding box center [303, 119] width 120 height 18
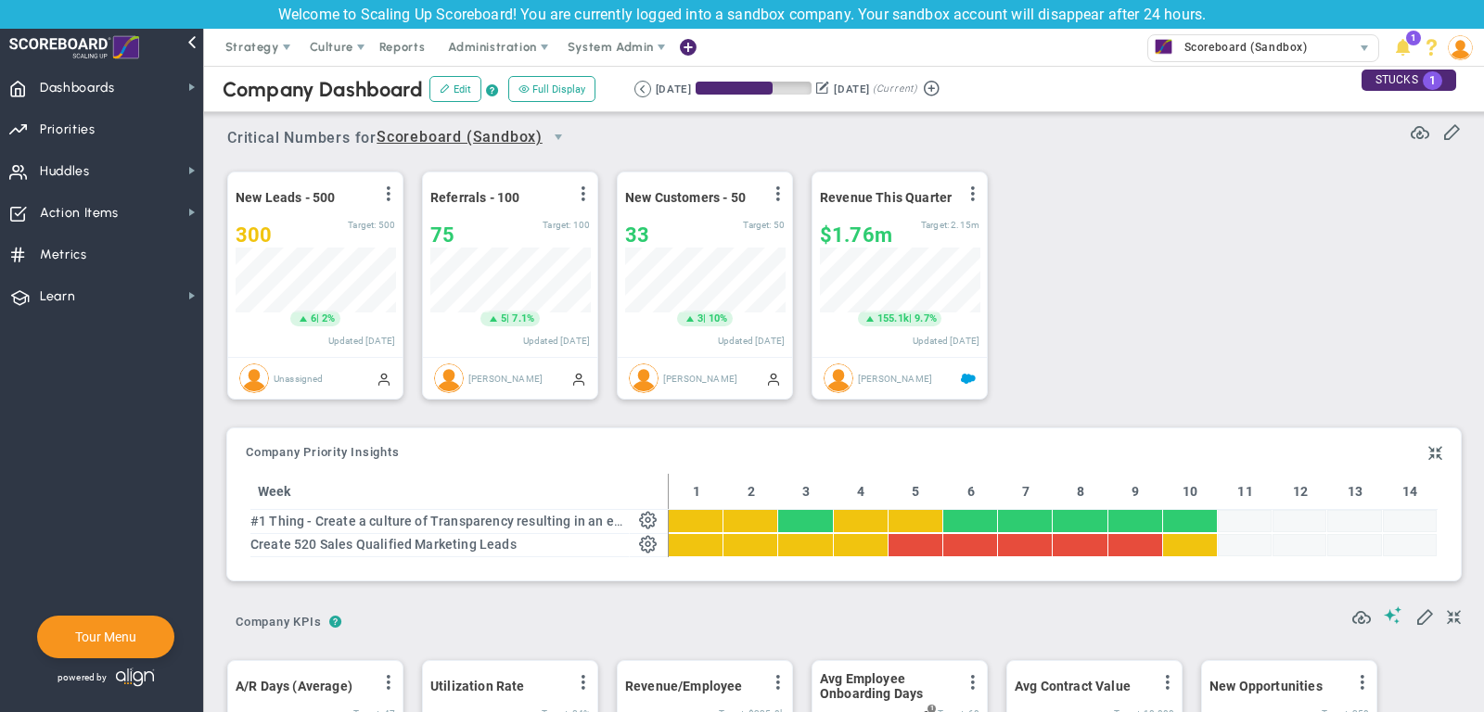
scroll to position [65, 159]
click at [122, 93] on span "Dashboards Dashboards" at bounding box center [101, 87] width 203 height 42
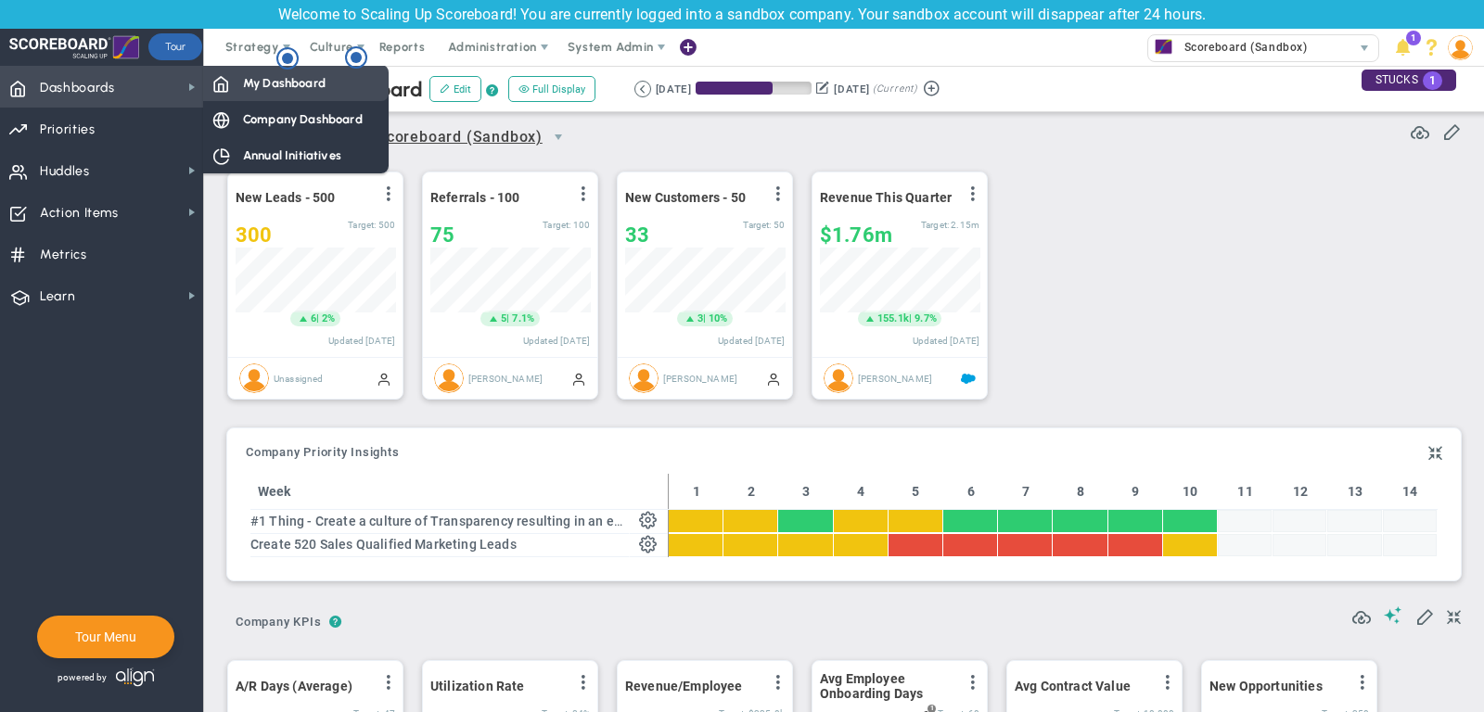
click at [268, 91] on span "My Dashboard" at bounding box center [284, 83] width 83 height 18
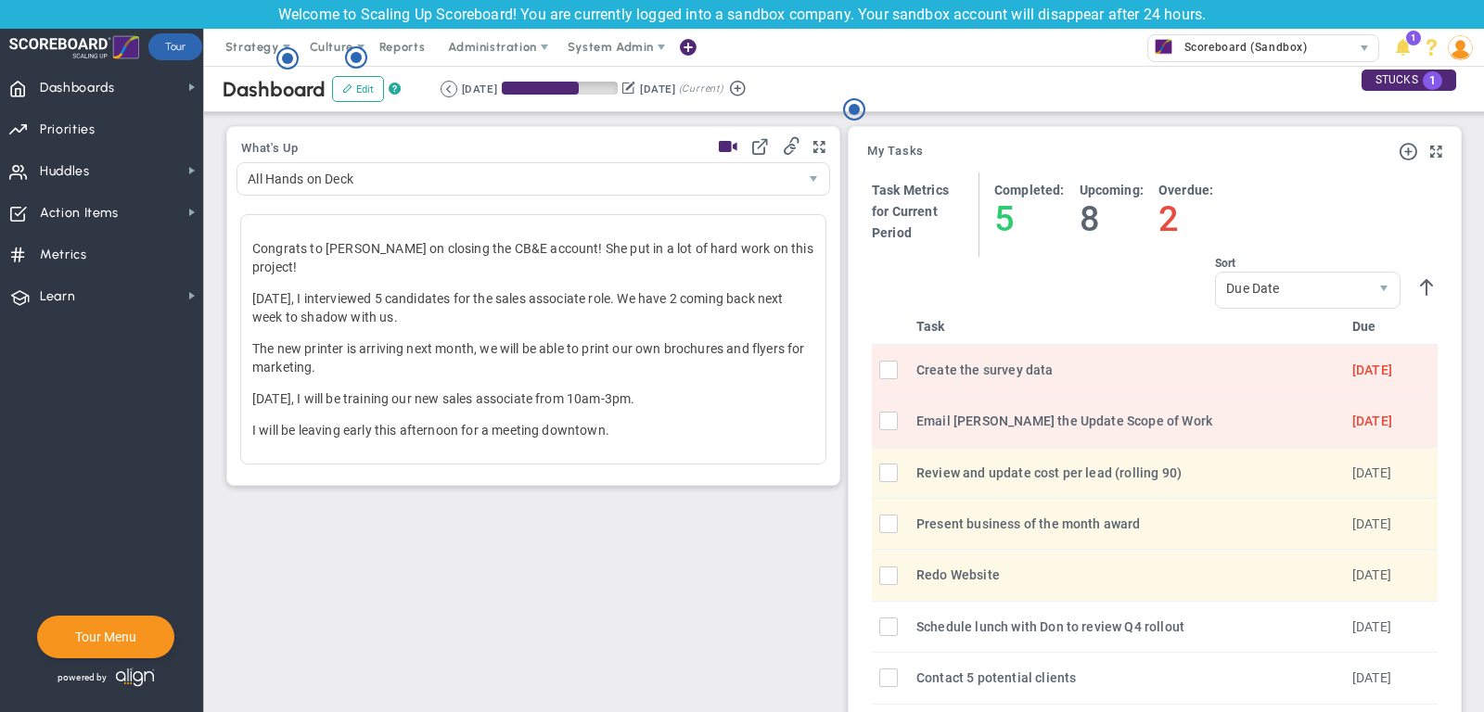
scroll to position [615, 0]
click at [127, 123] on span "Priorities Projects OKR Tree Priorities Projects OKRs" at bounding box center [101, 129] width 203 height 42
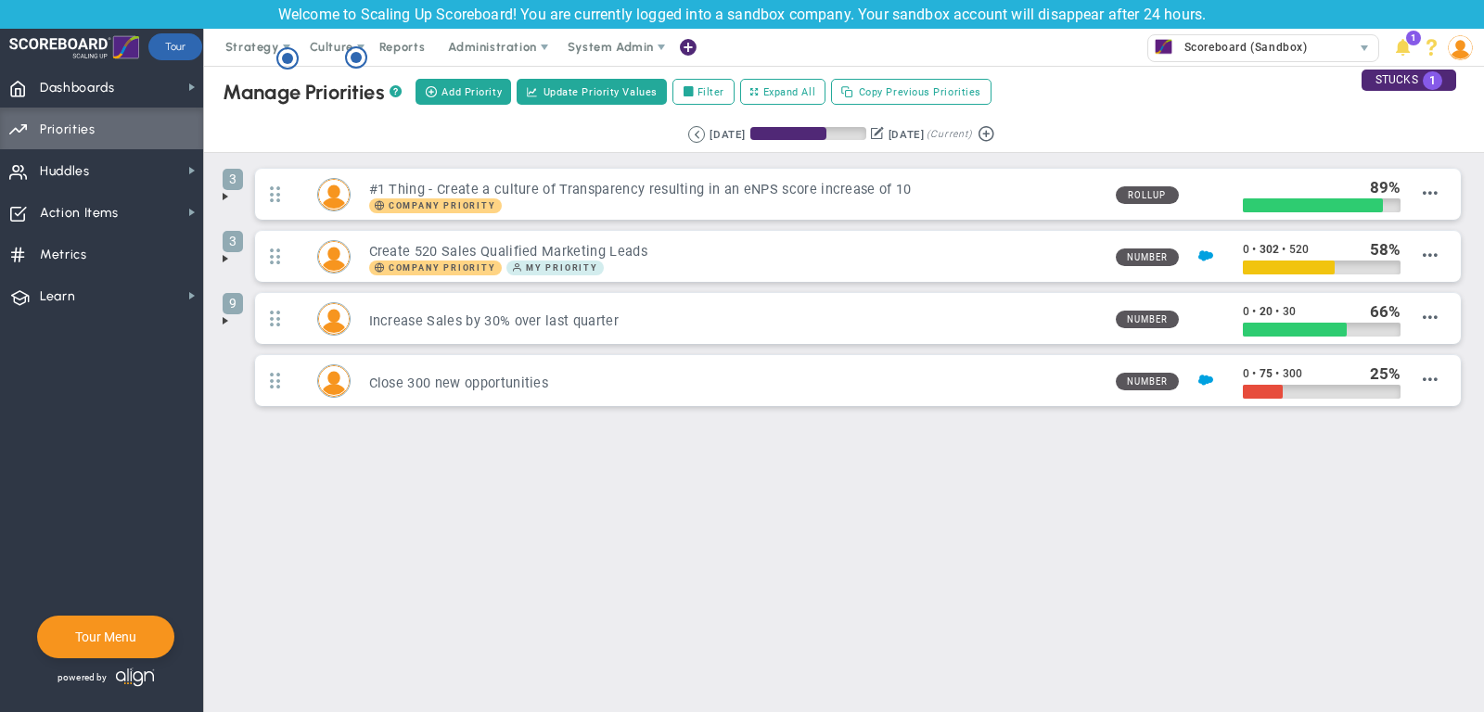
click at [223, 191] on span at bounding box center [225, 196] width 15 height 15
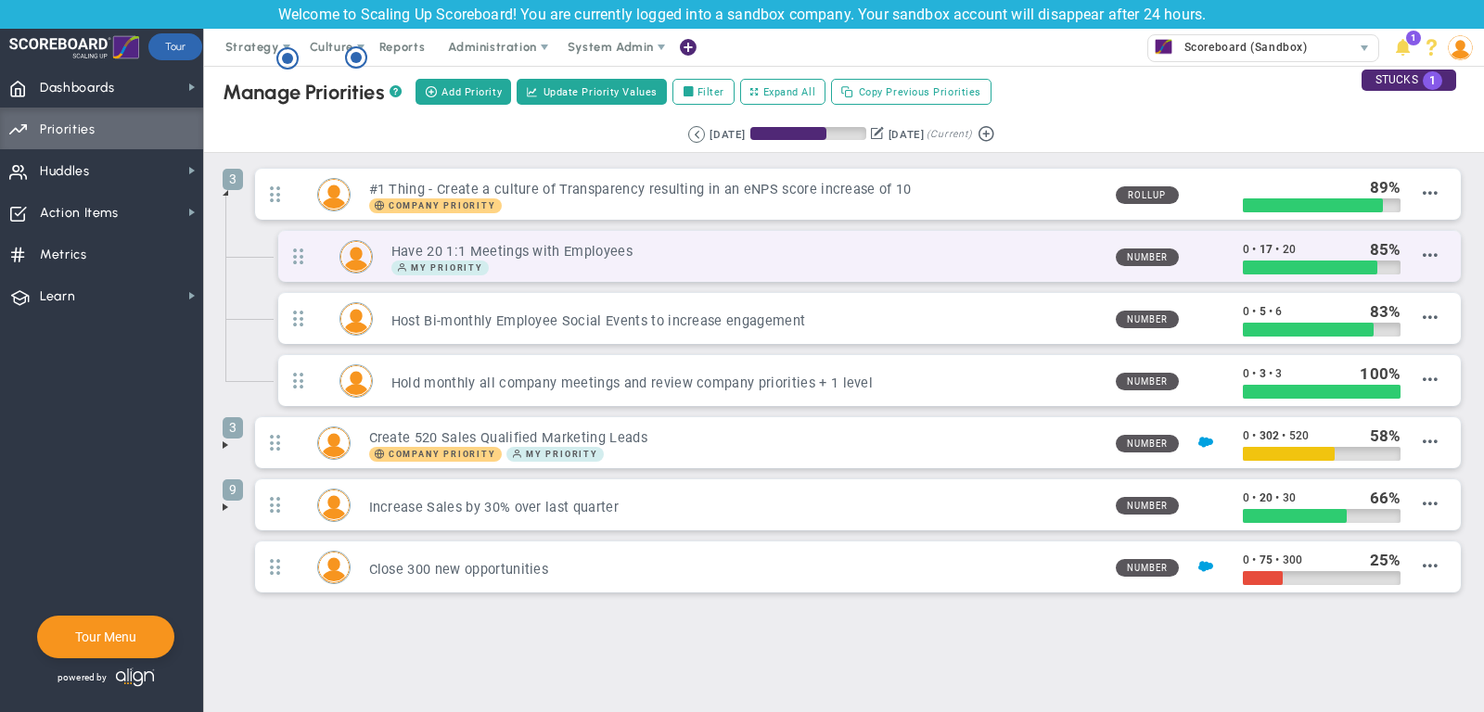
click at [999, 267] on div "My Priority" at bounding box center [745, 268] width 709 height 15
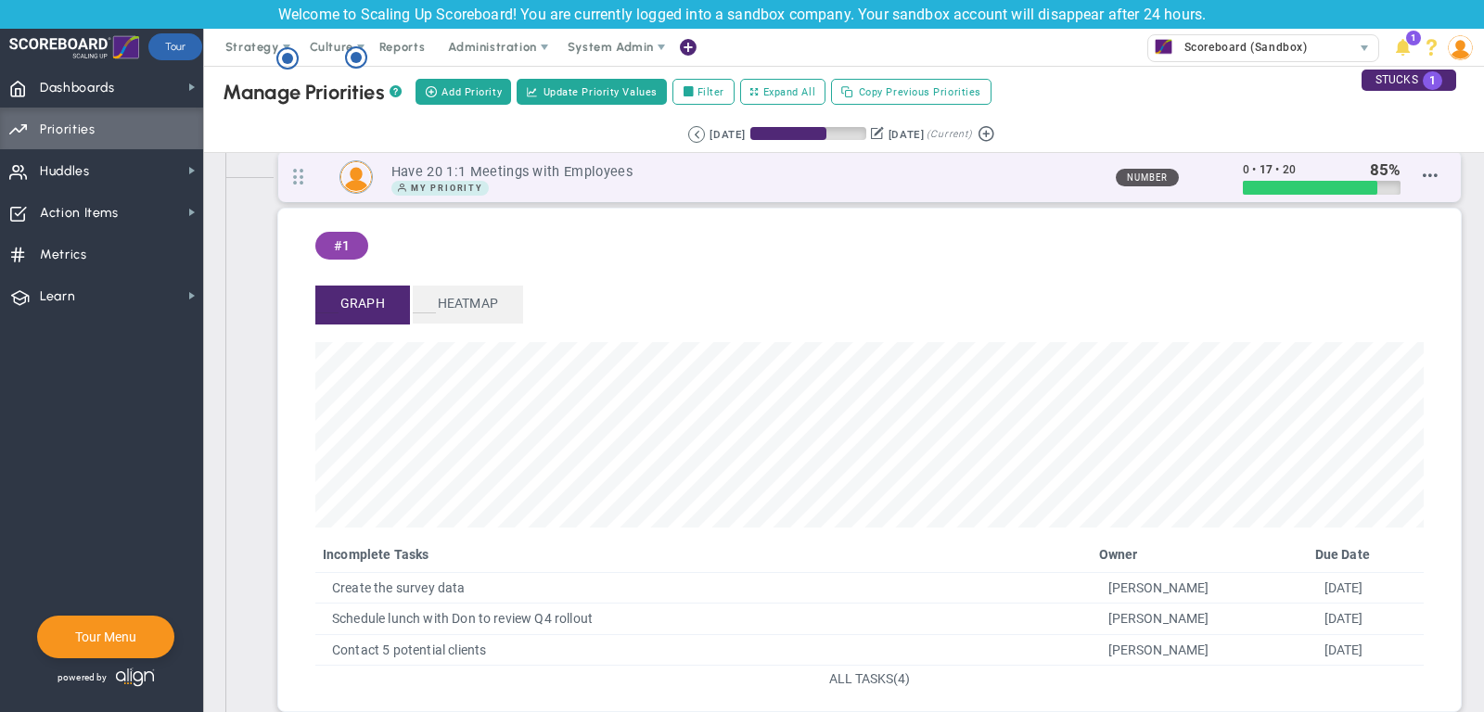
scroll to position [107, 0]
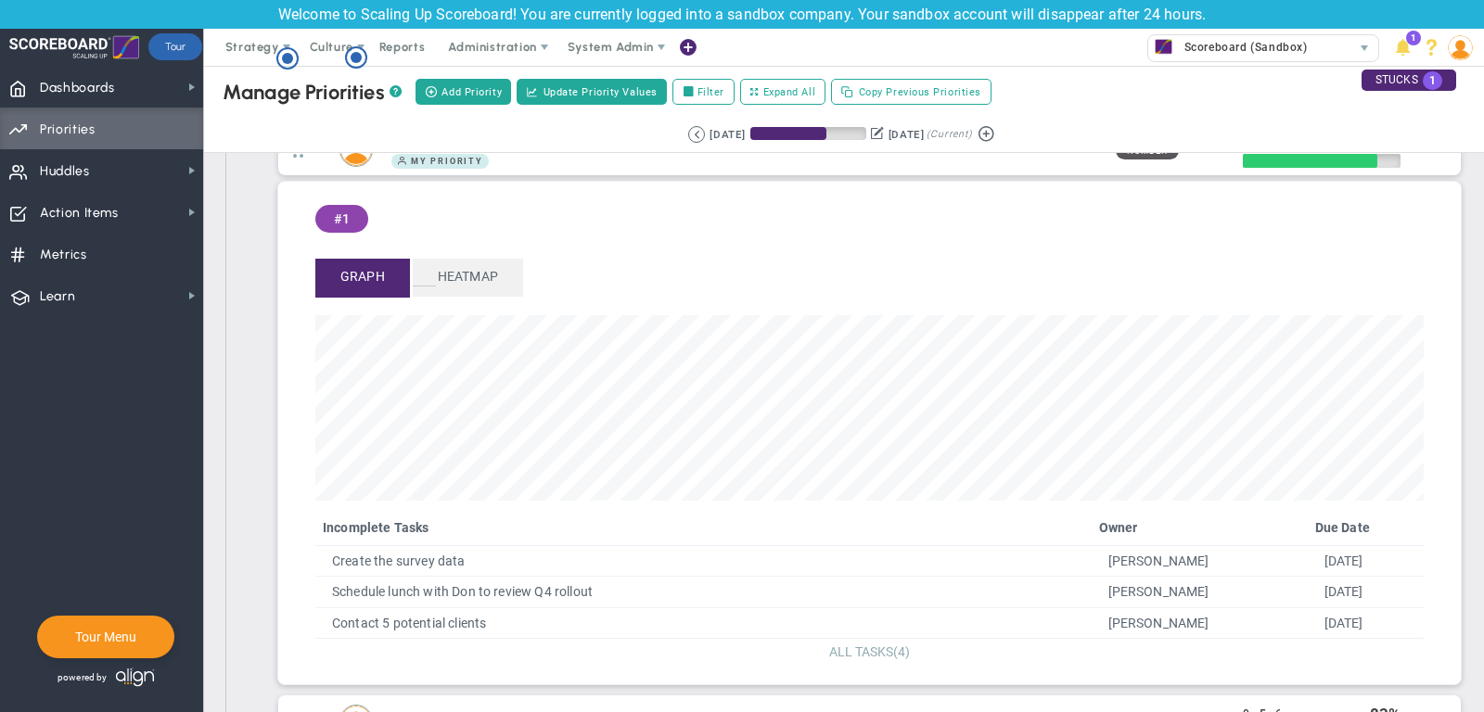
click at [893, 644] on span "(4)" at bounding box center [901, 651] width 17 height 15
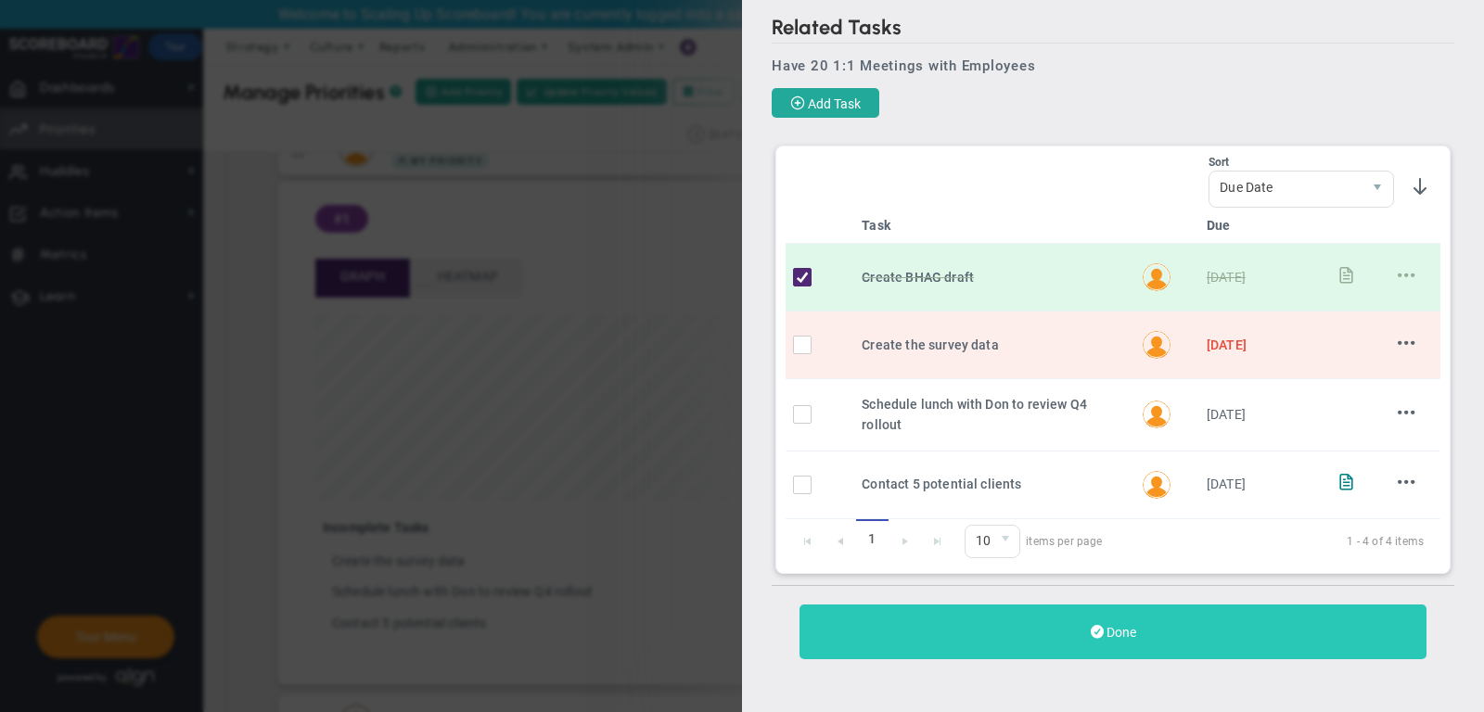
click at [1207, 618] on button "Done" at bounding box center [1112, 632] width 627 height 55
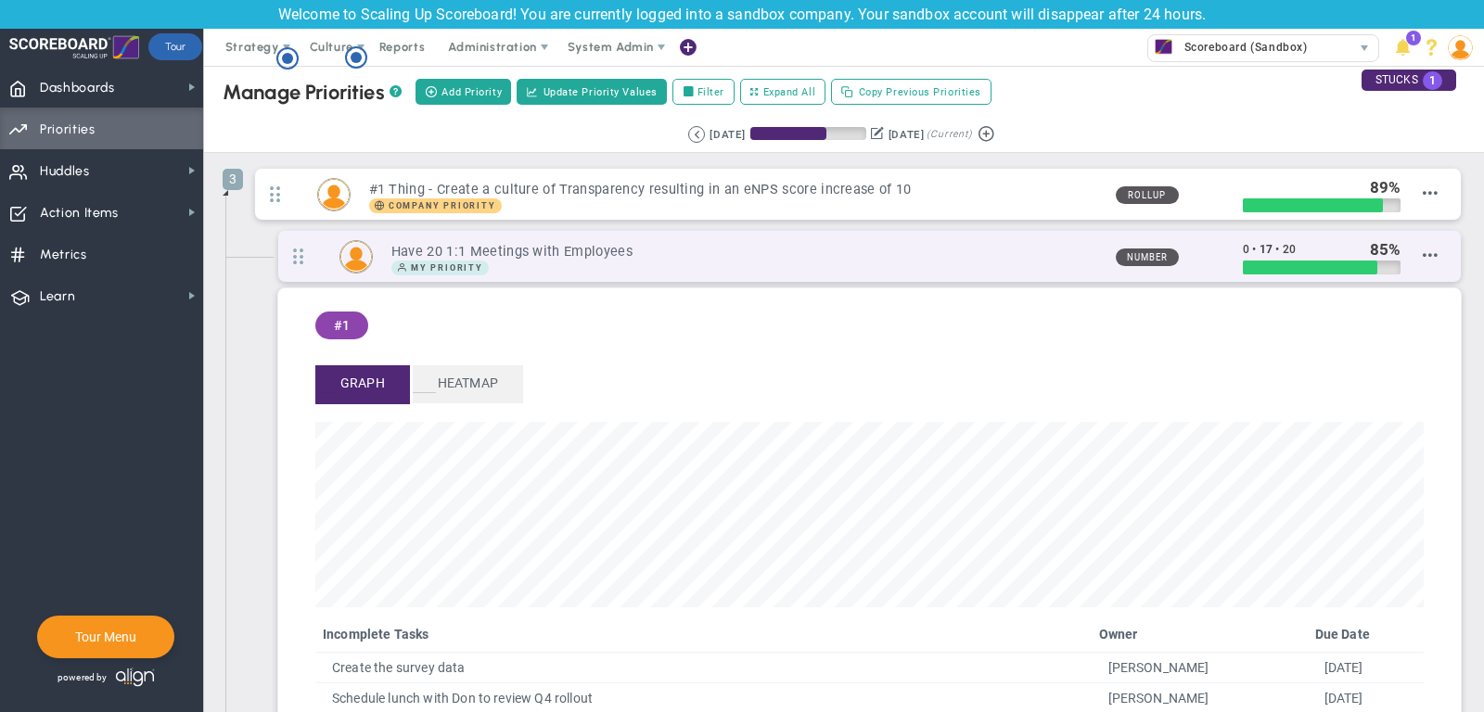
click at [905, 248] on h3 "Have 20 1:1 Meetings with Employees" at bounding box center [745, 252] width 709 height 18
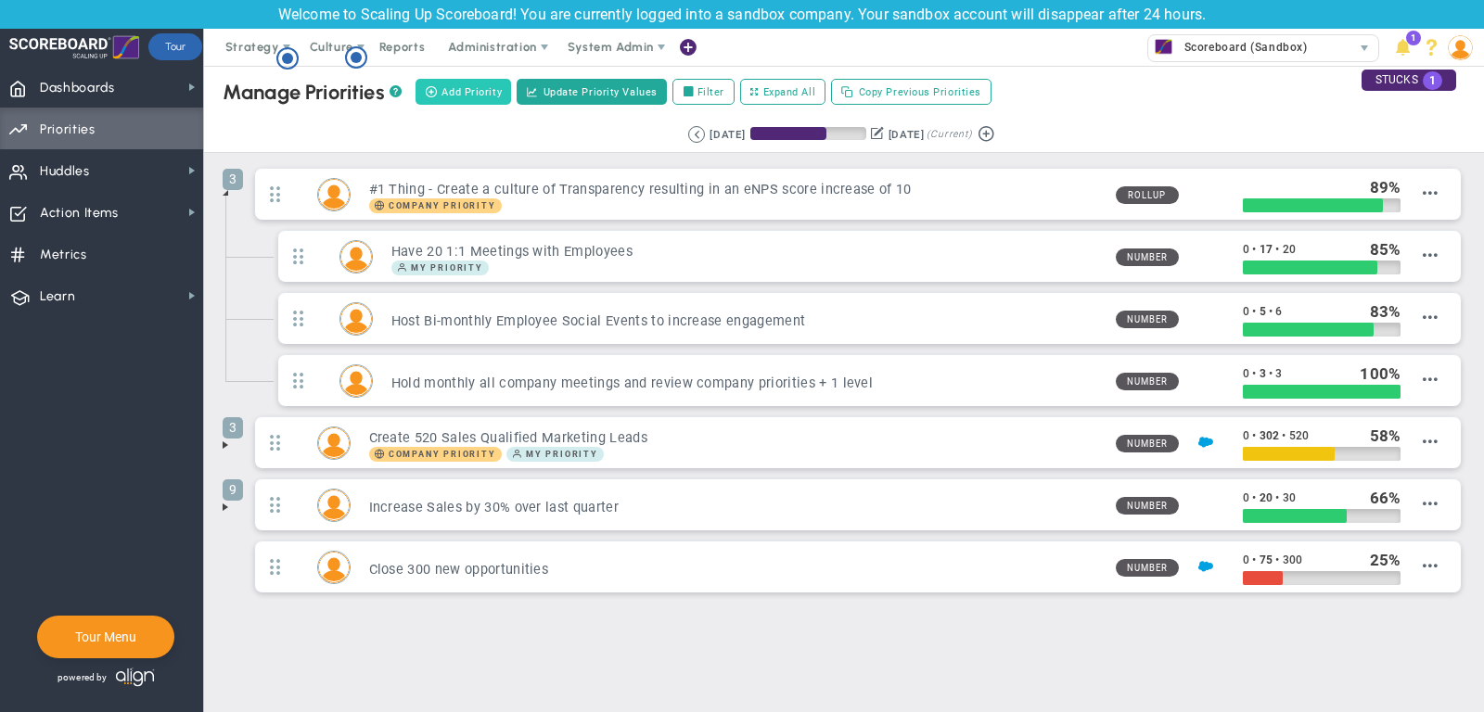
click at [453, 93] on span "Add Priority" at bounding box center [471, 92] width 60 height 16
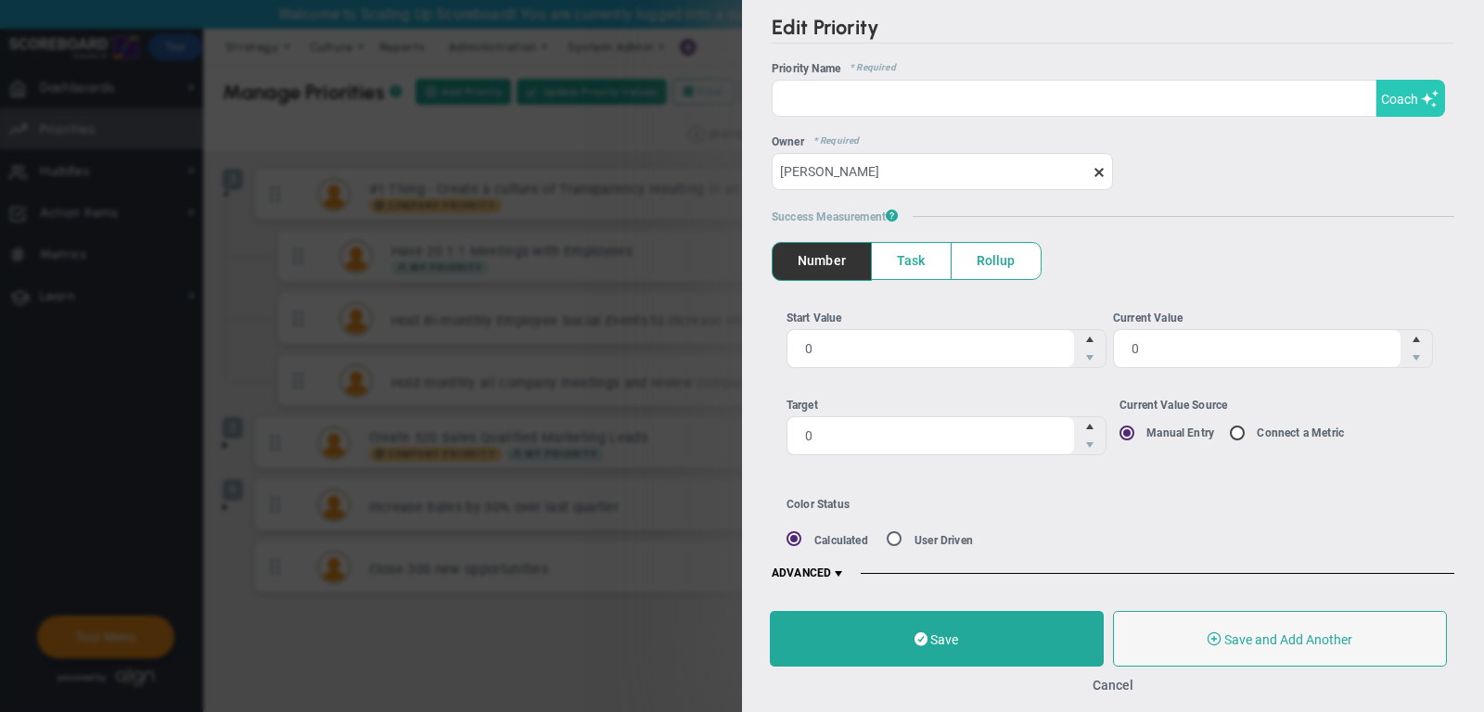
click at [1411, 88] on button "Coach" at bounding box center [1410, 98] width 69 height 37
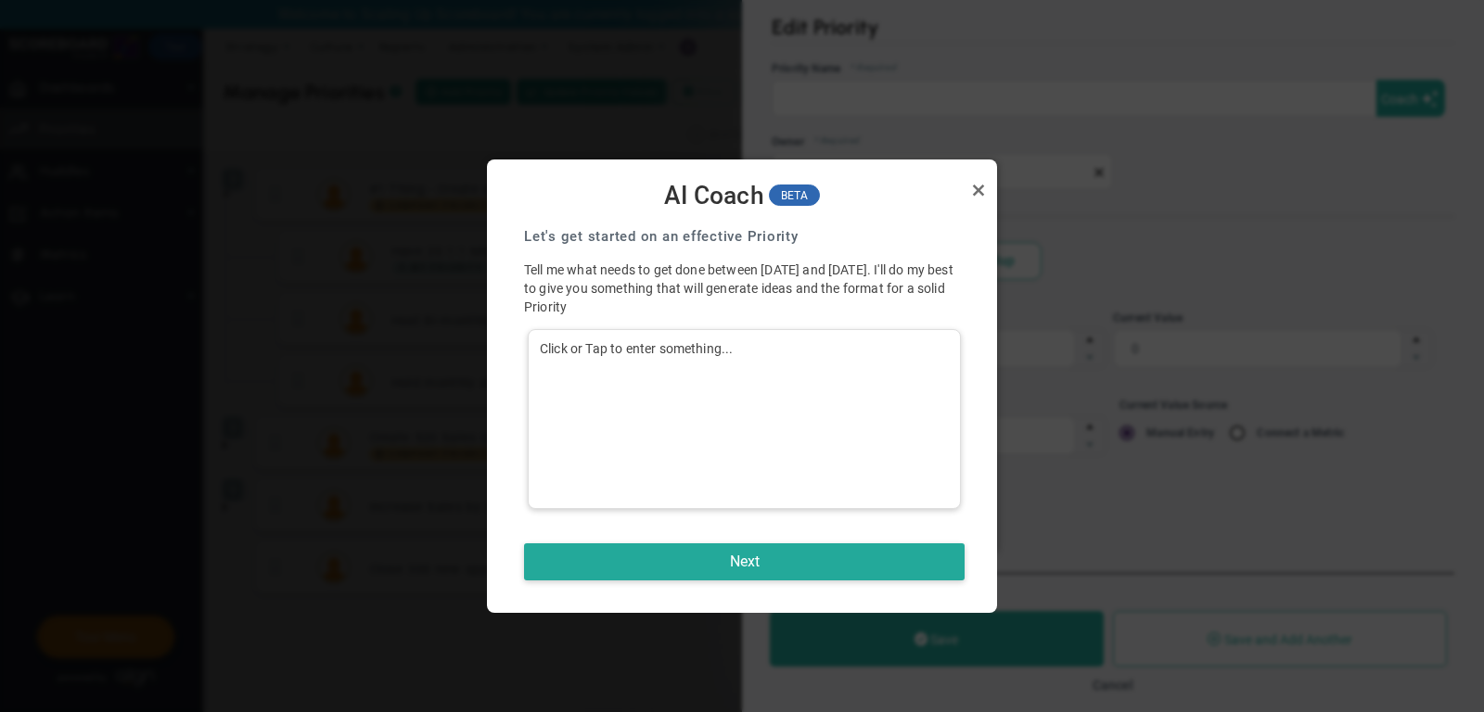
click at [829, 333] on div "Click or Tap to enter something..." at bounding box center [744, 419] width 433 height 180
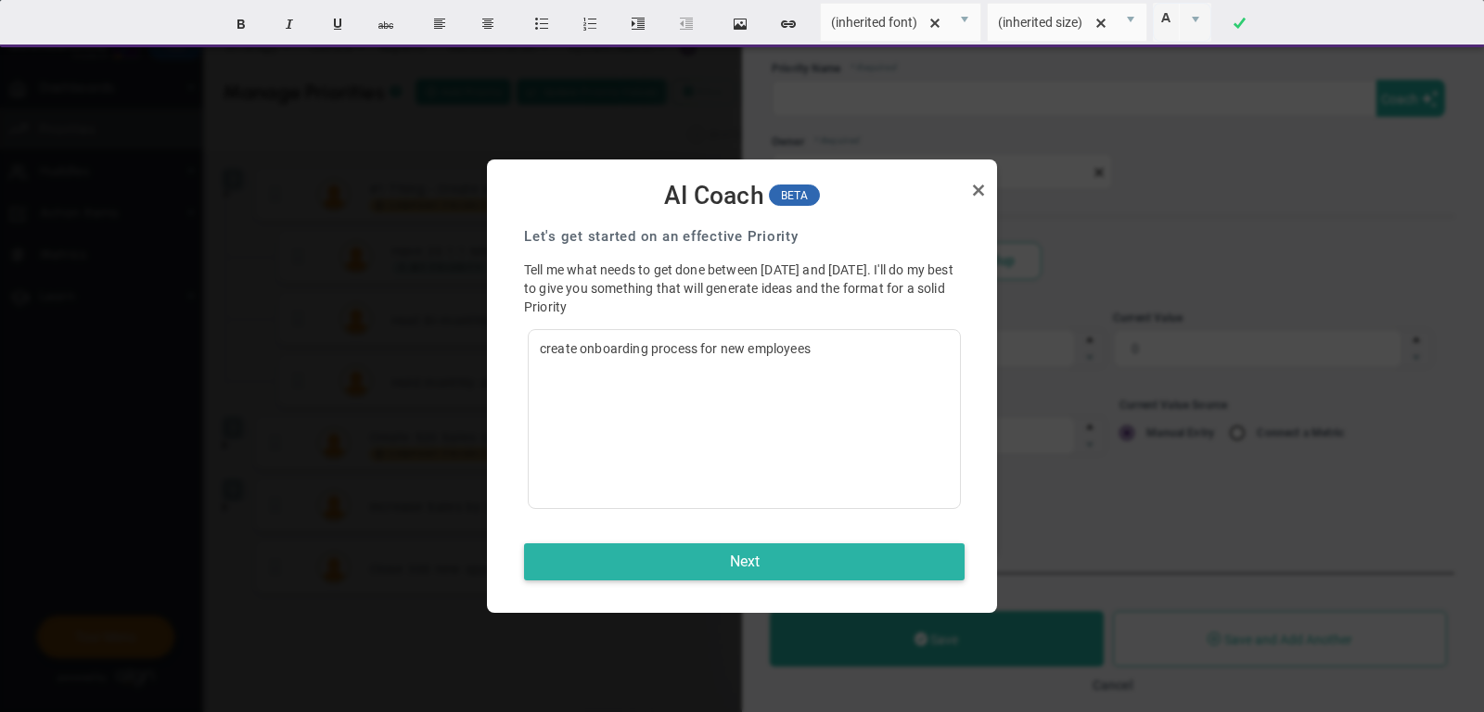
click at [820, 555] on button "Next" at bounding box center [744, 561] width 440 height 37
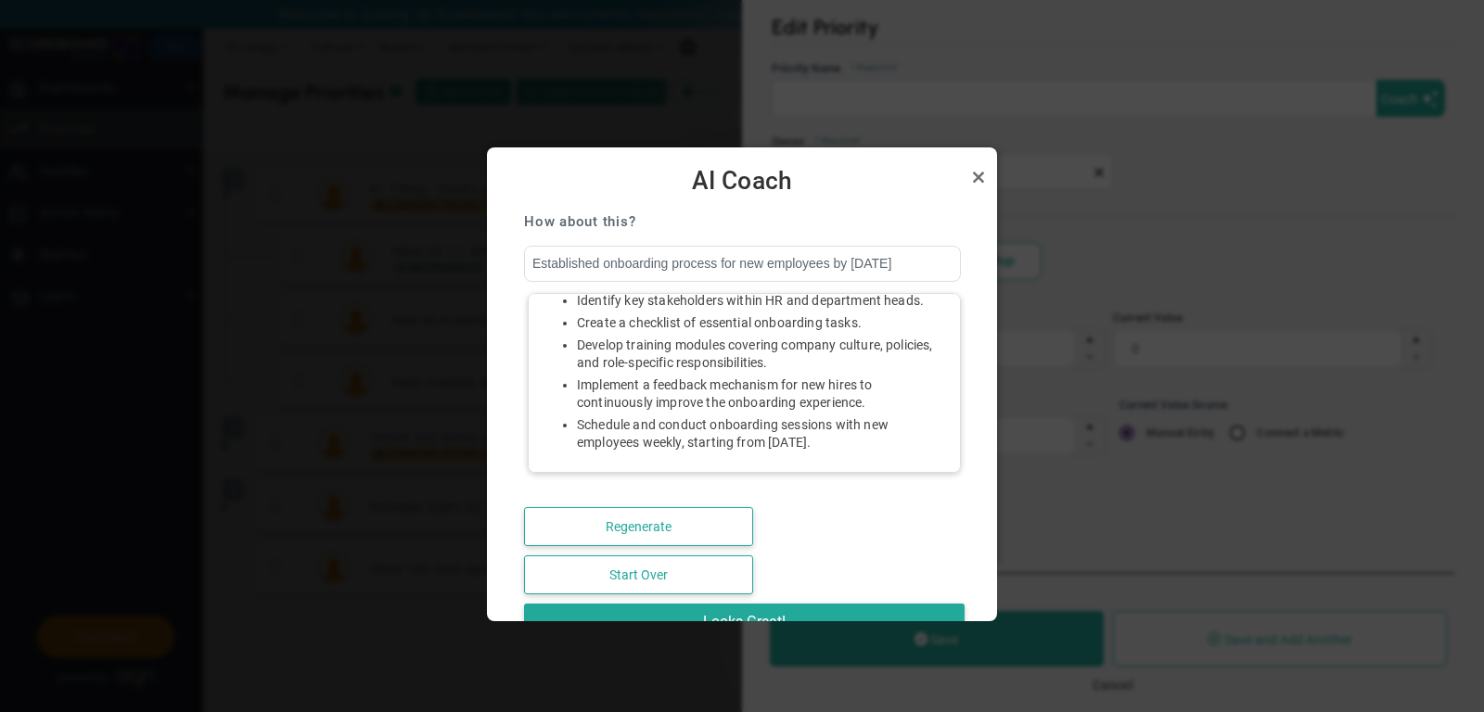
scroll to position [116, 0]
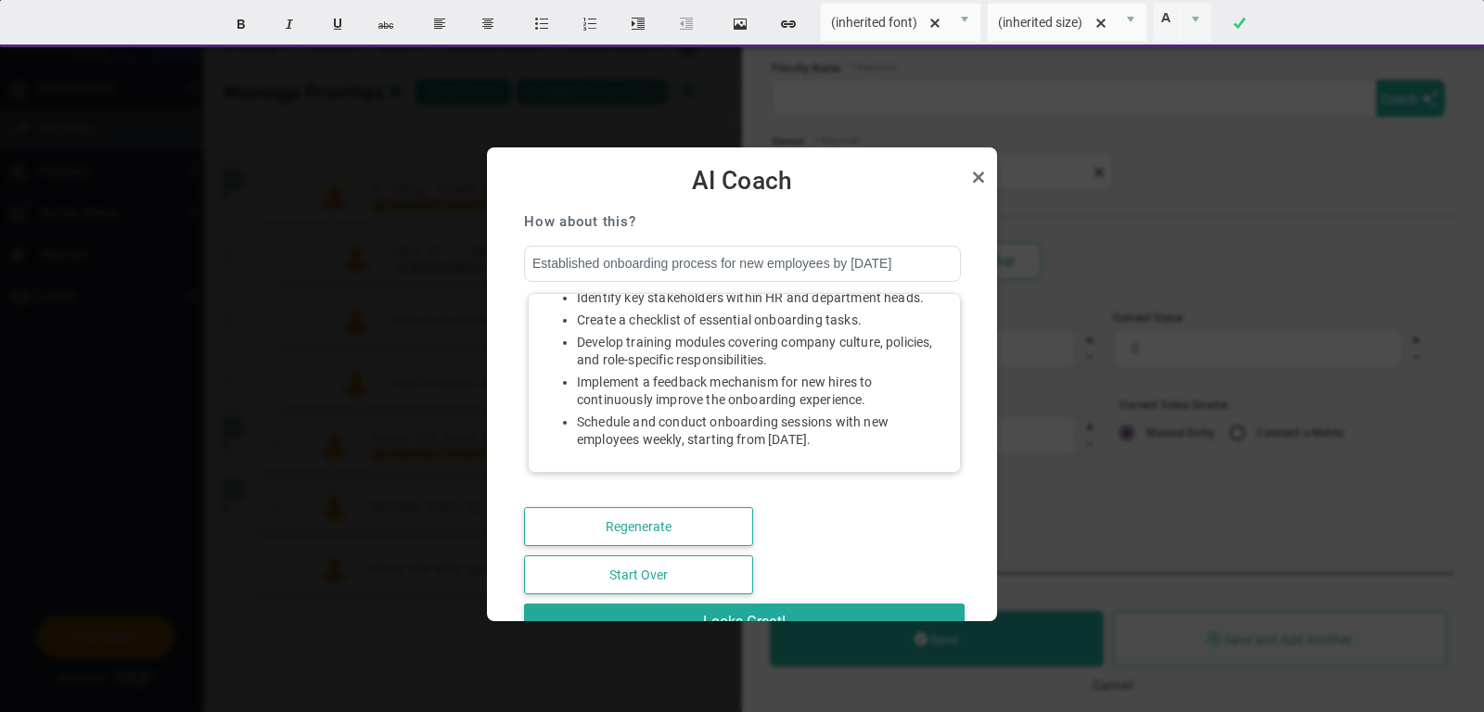
click at [778, 369] on ul "Identify key stakeholders within HR and department heads. Create a checklist of…" at bounding box center [744, 368] width 409 height 159
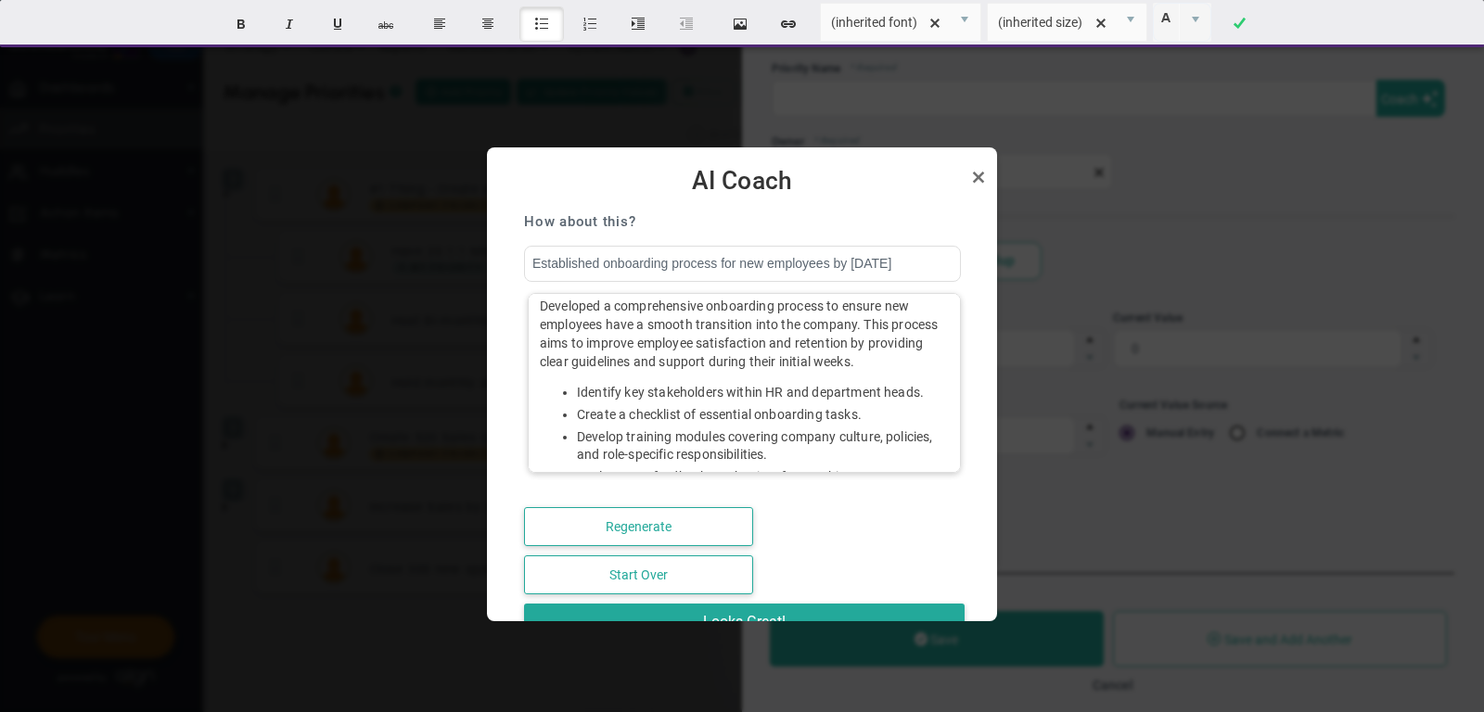
scroll to position [0, 0]
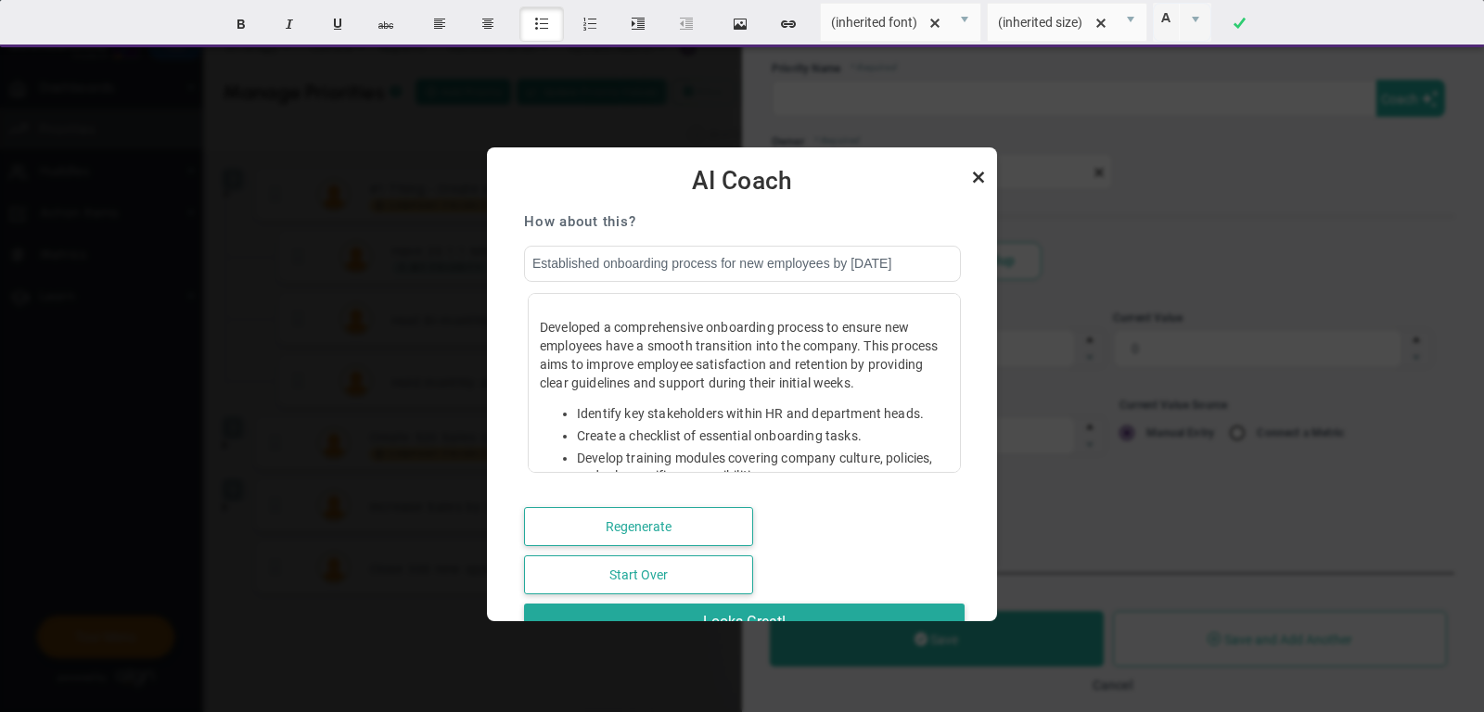
click at [979, 172] on link "Close" at bounding box center [978, 177] width 22 height 22
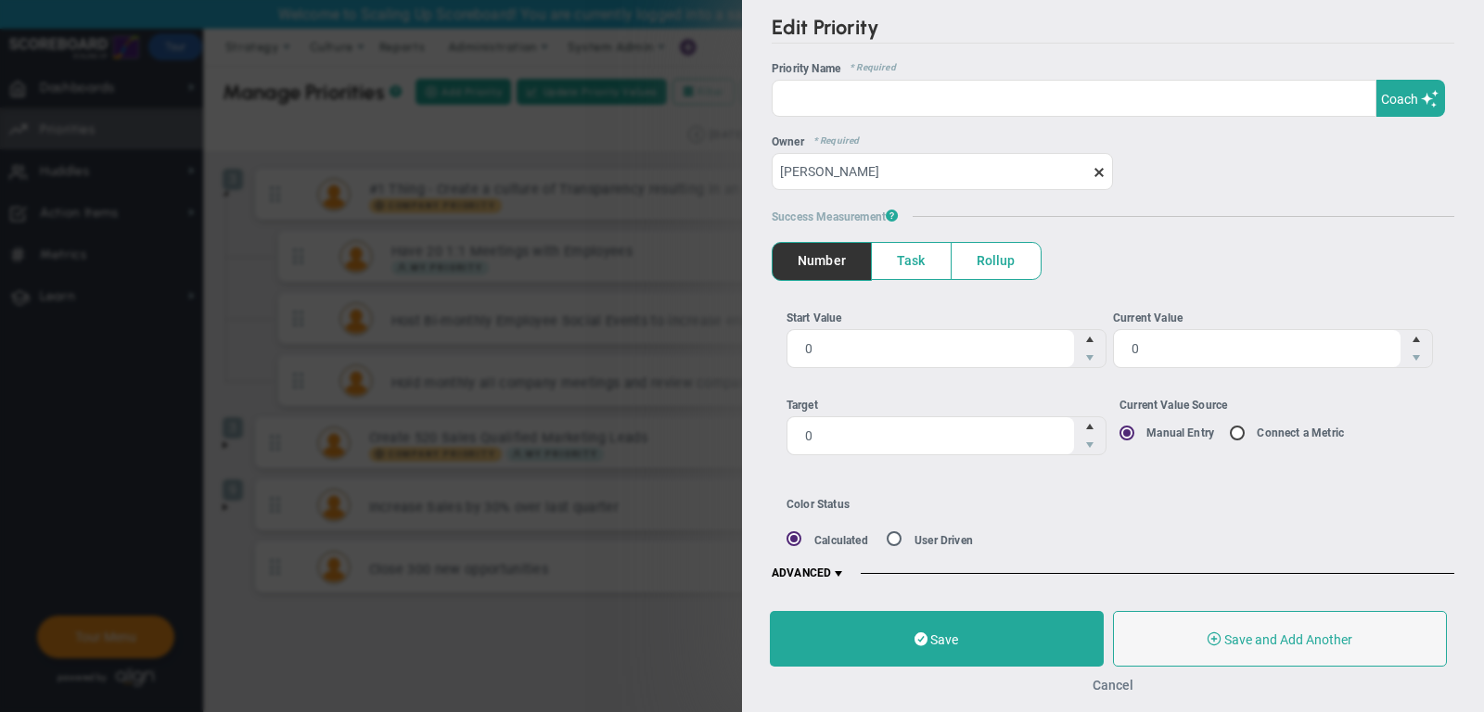
click at [1118, 686] on button "Cancel" at bounding box center [1112, 685] width 41 height 15
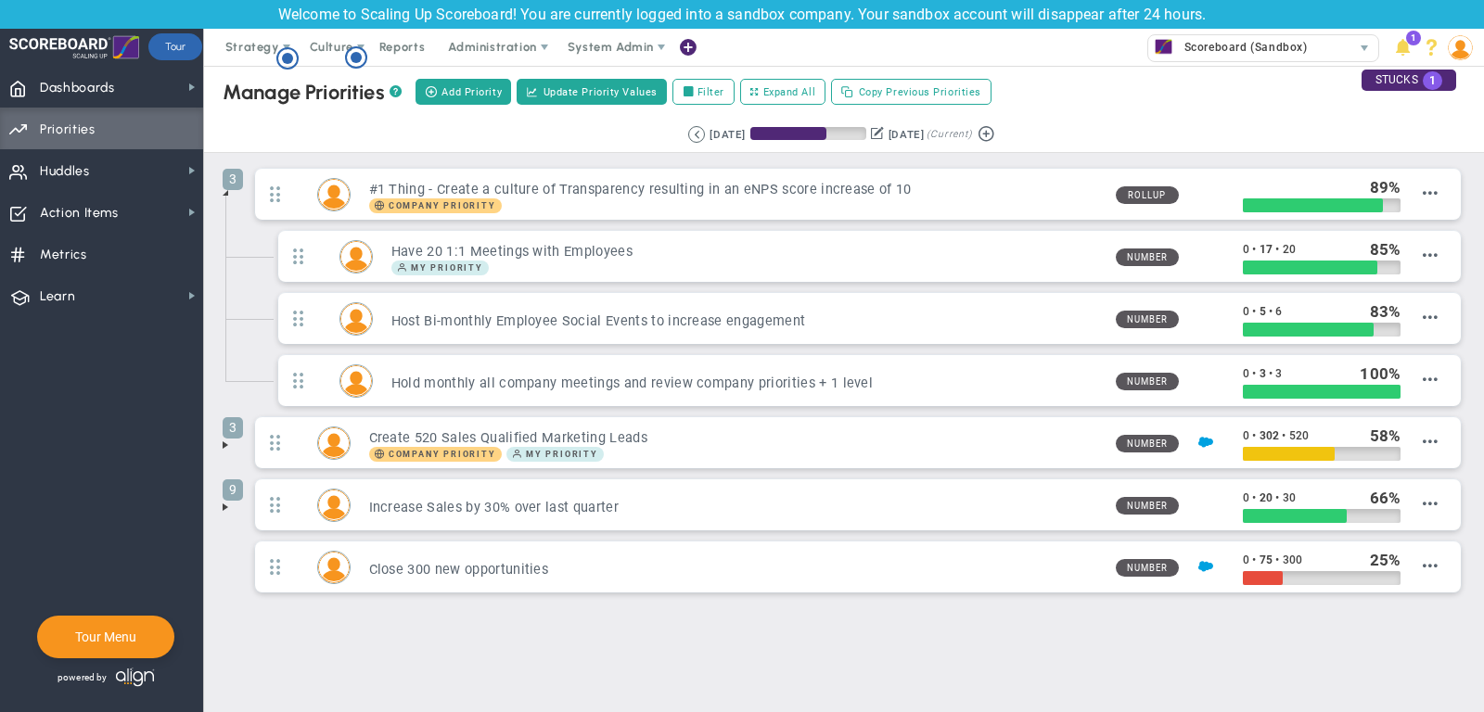
click at [227, 500] on span at bounding box center [225, 507] width 15 height 15
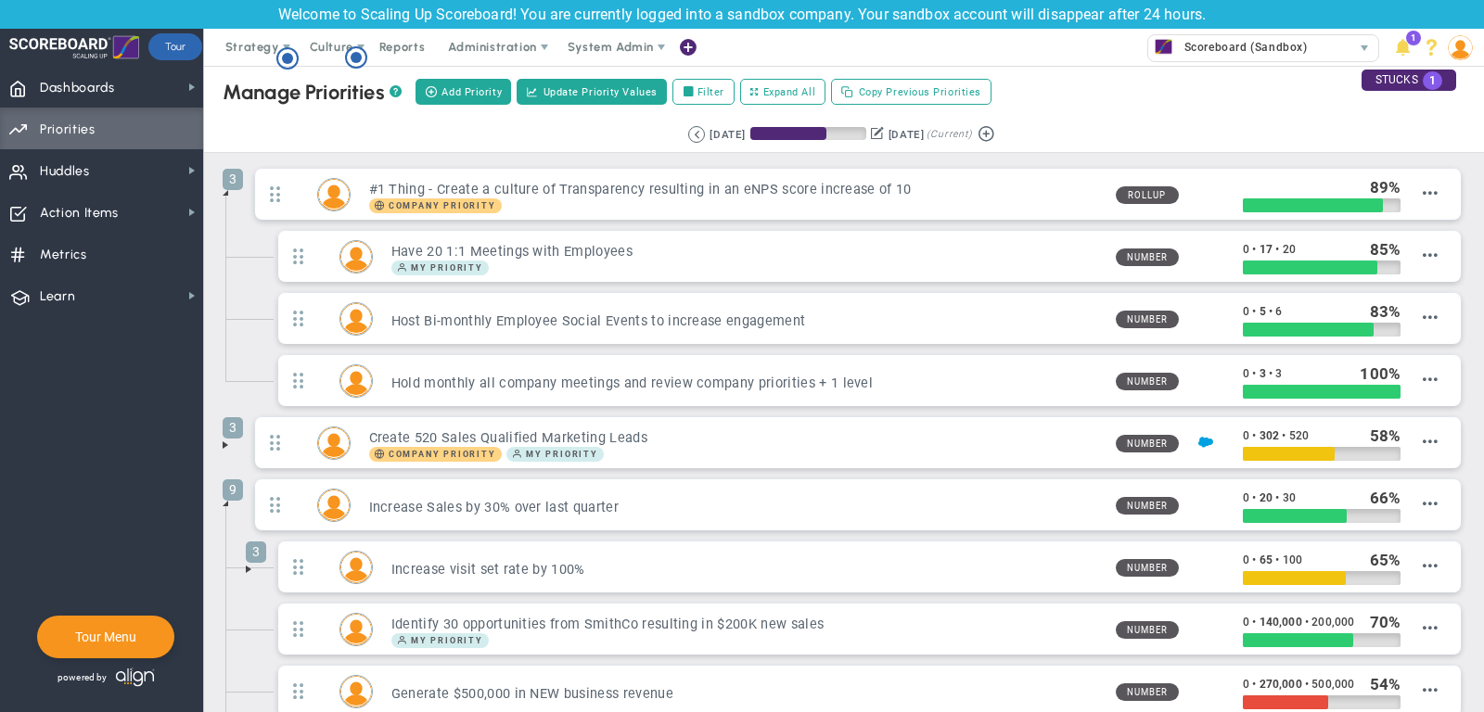
scroll to position [102, 0]
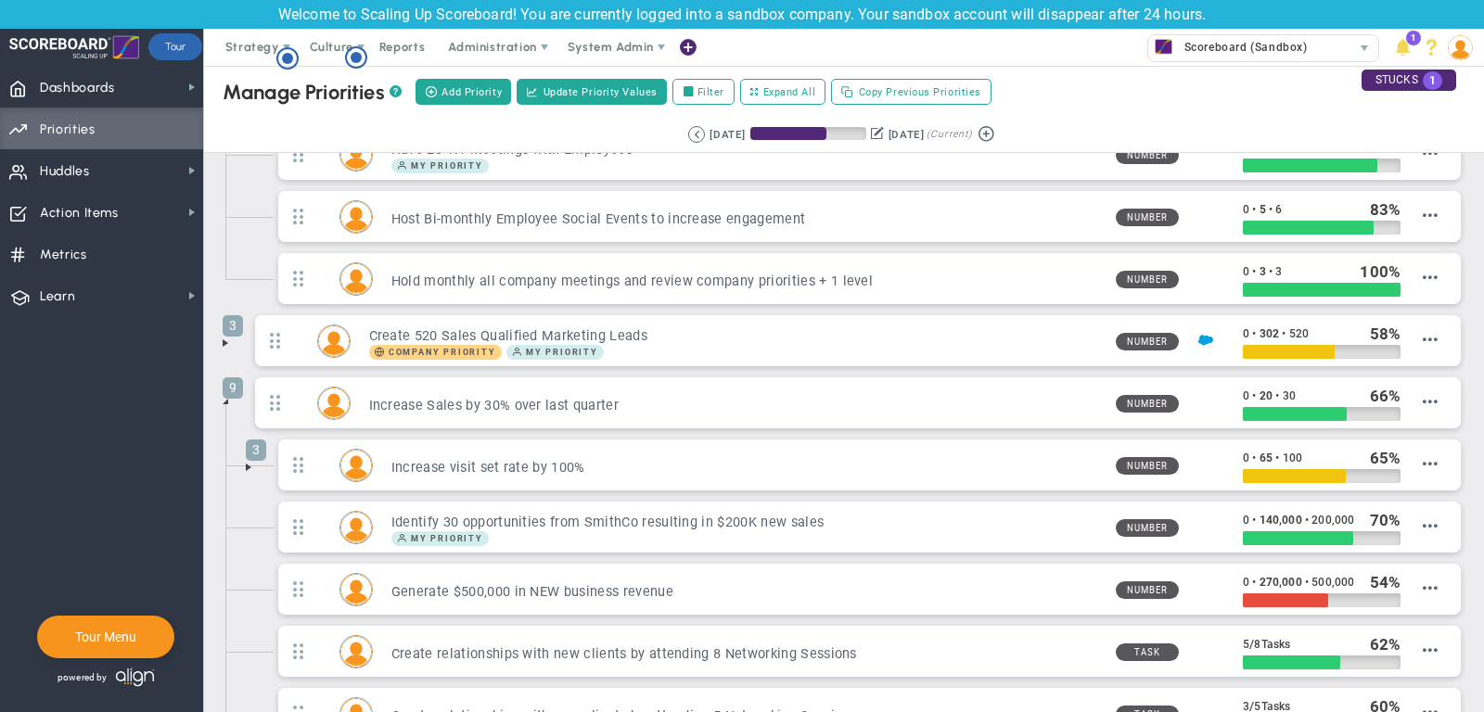
click at [249, 460] on span at bounding box center [248, 467] width 15 height 15
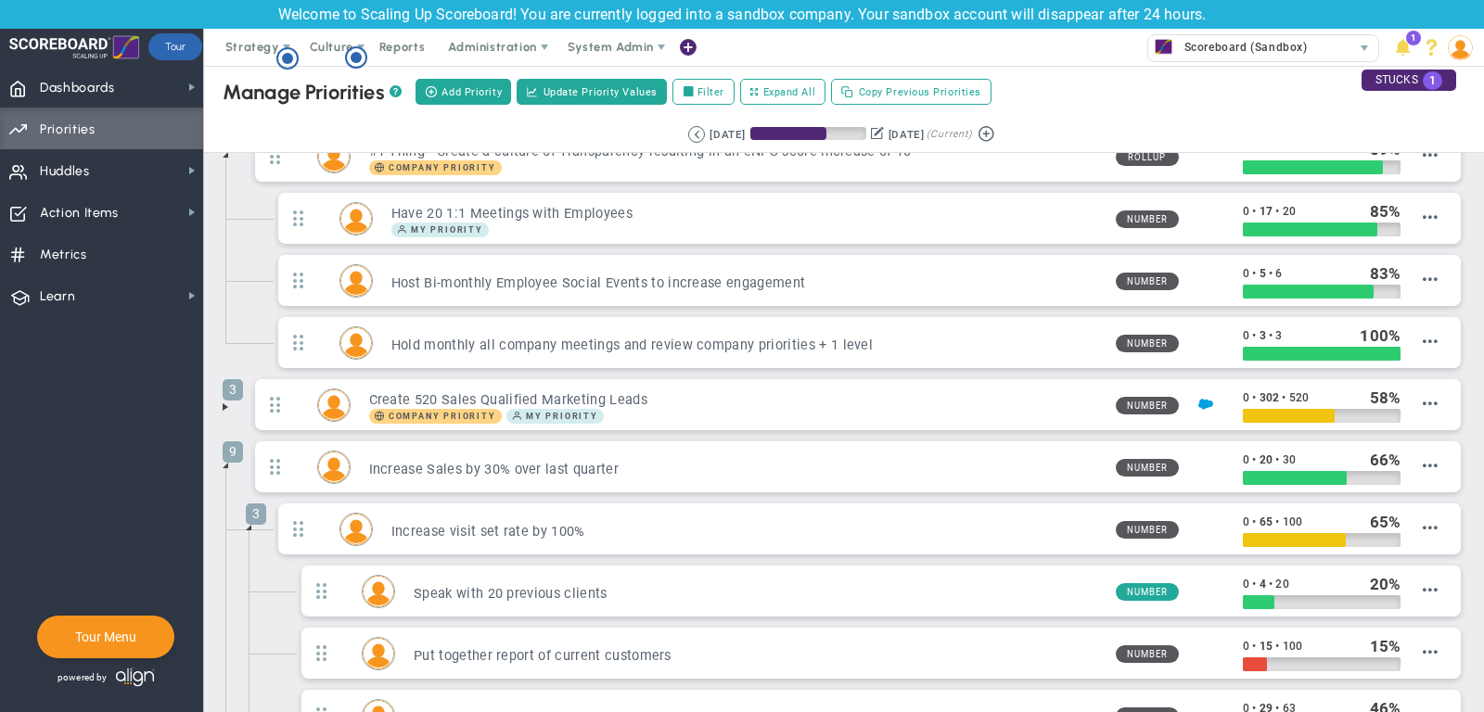
scroll to position [0, 0]
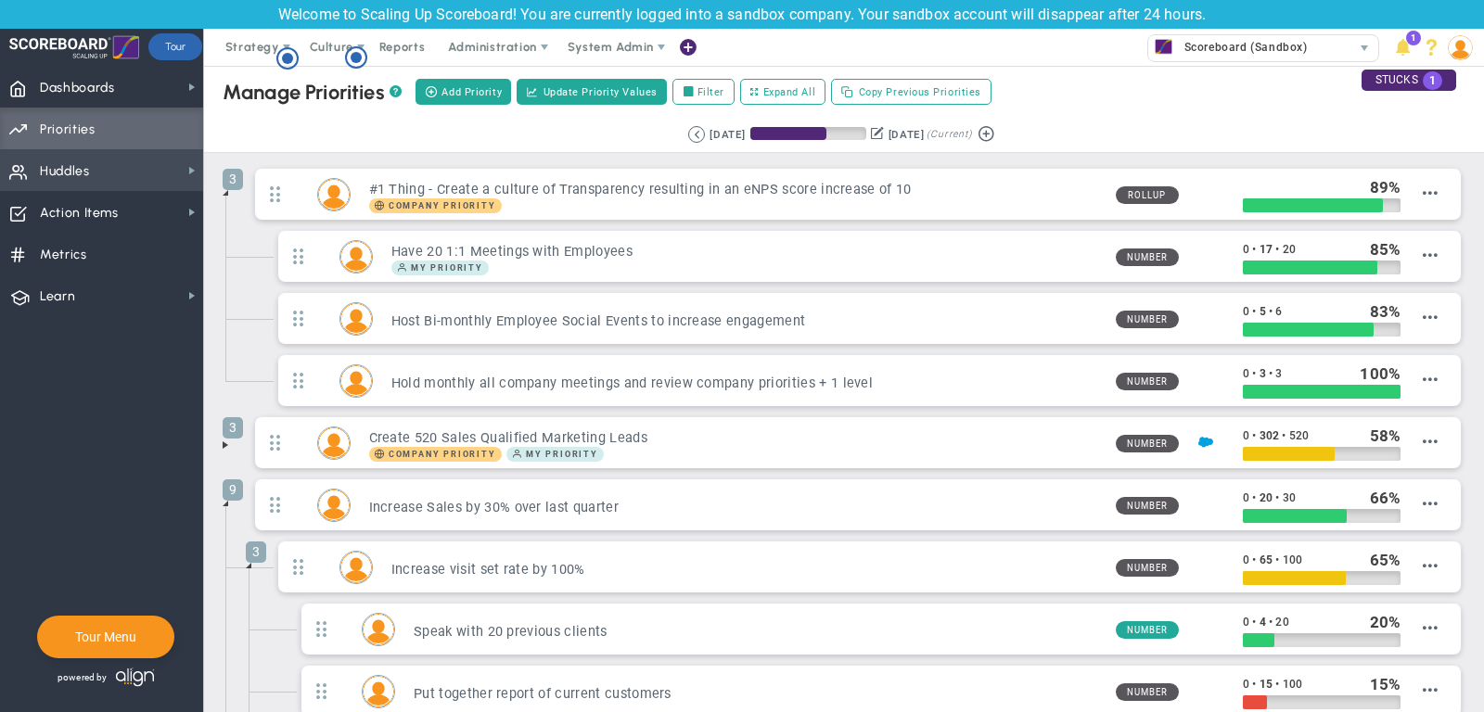
click at [142, 170] on span "Huddles Huddles" at bounding box center [101, 170] width 203 height 42
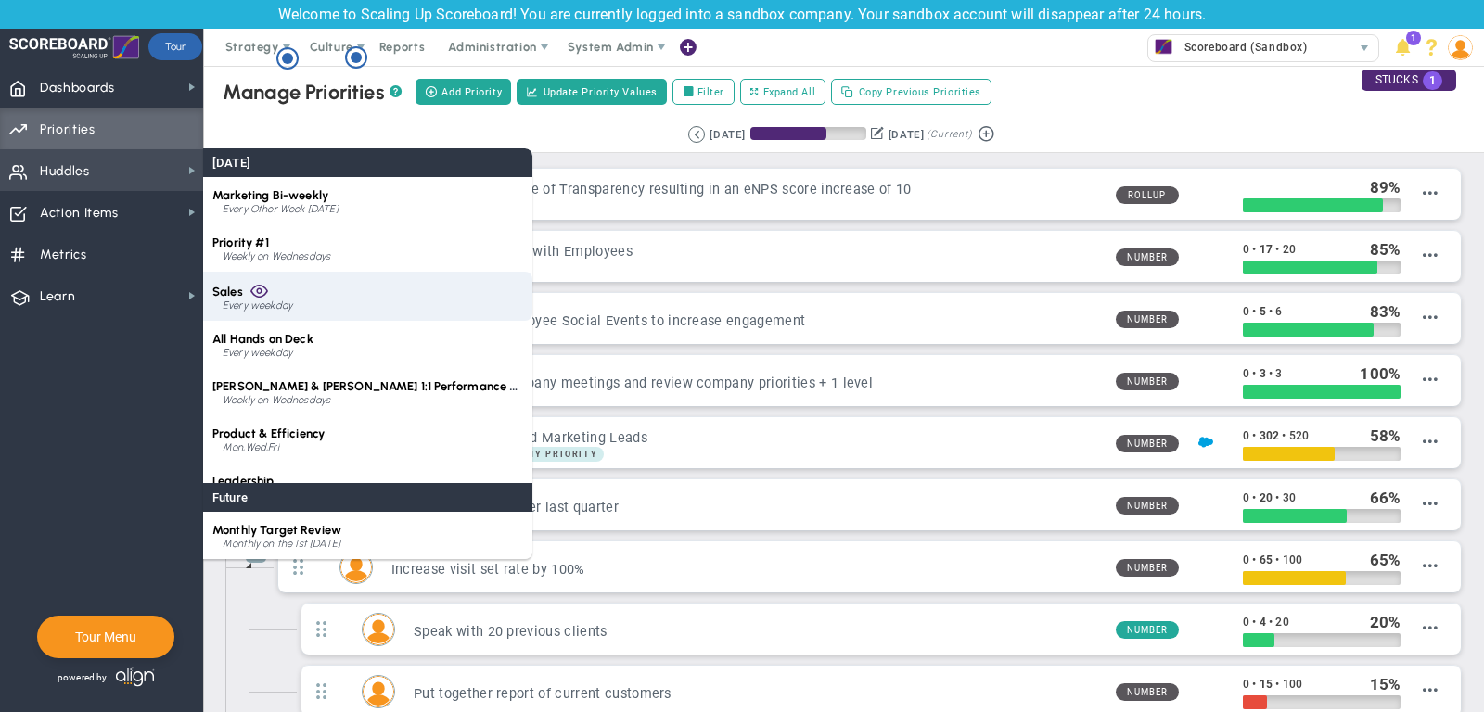
scroll to position [26, 0]
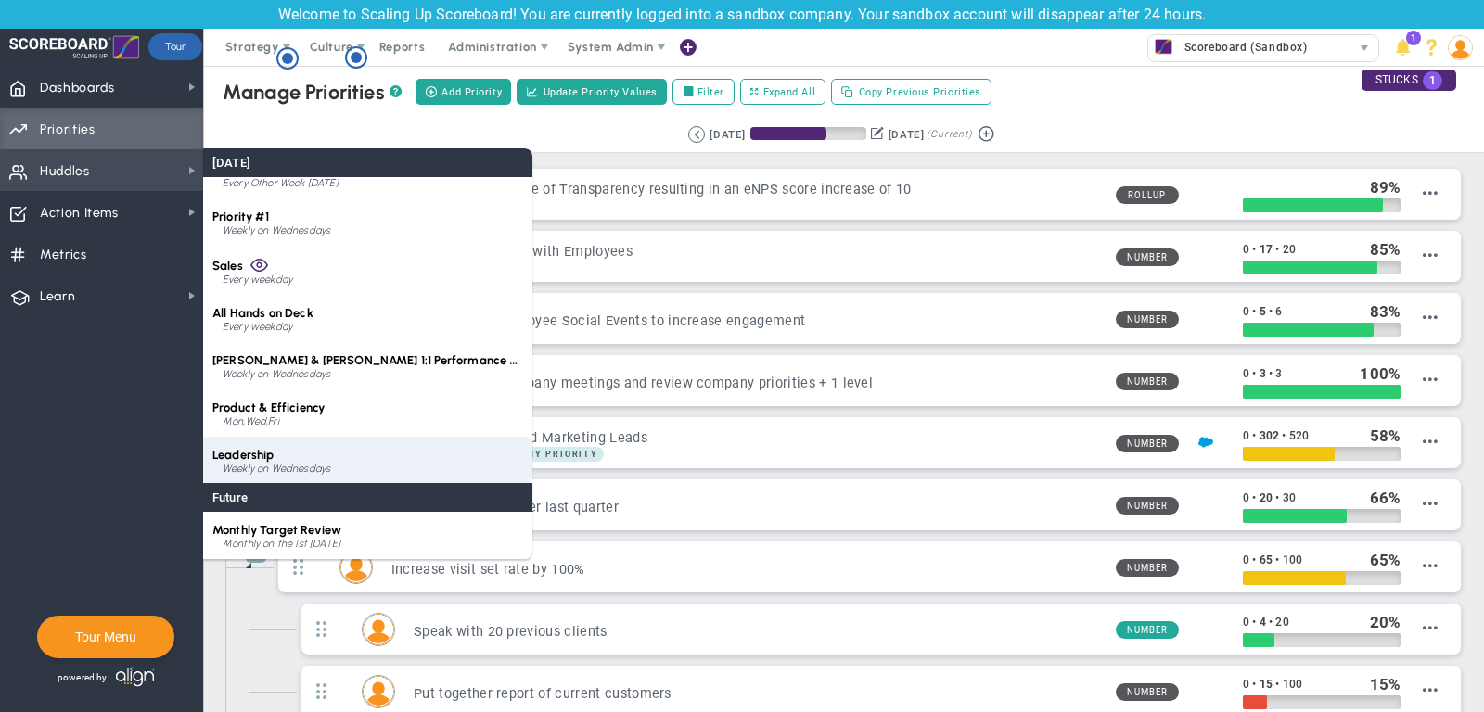
click at [362, 450] on div "Leadership Weekly on Wednesdays" at bounding box center [367, 460] width 329 height 47
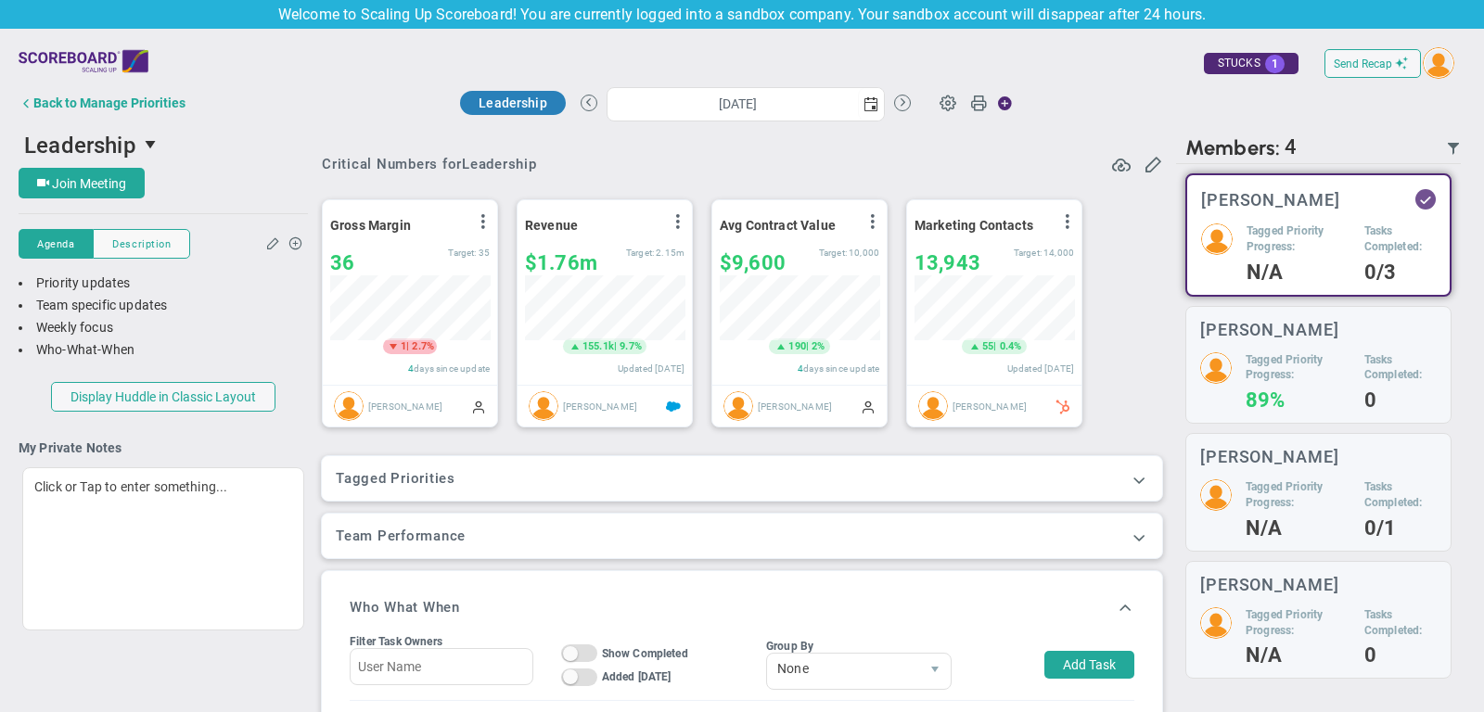
scroll to position [65, 159]
click at [1147, 475] on span at bounding box center [1138, 479] width 19 height 19
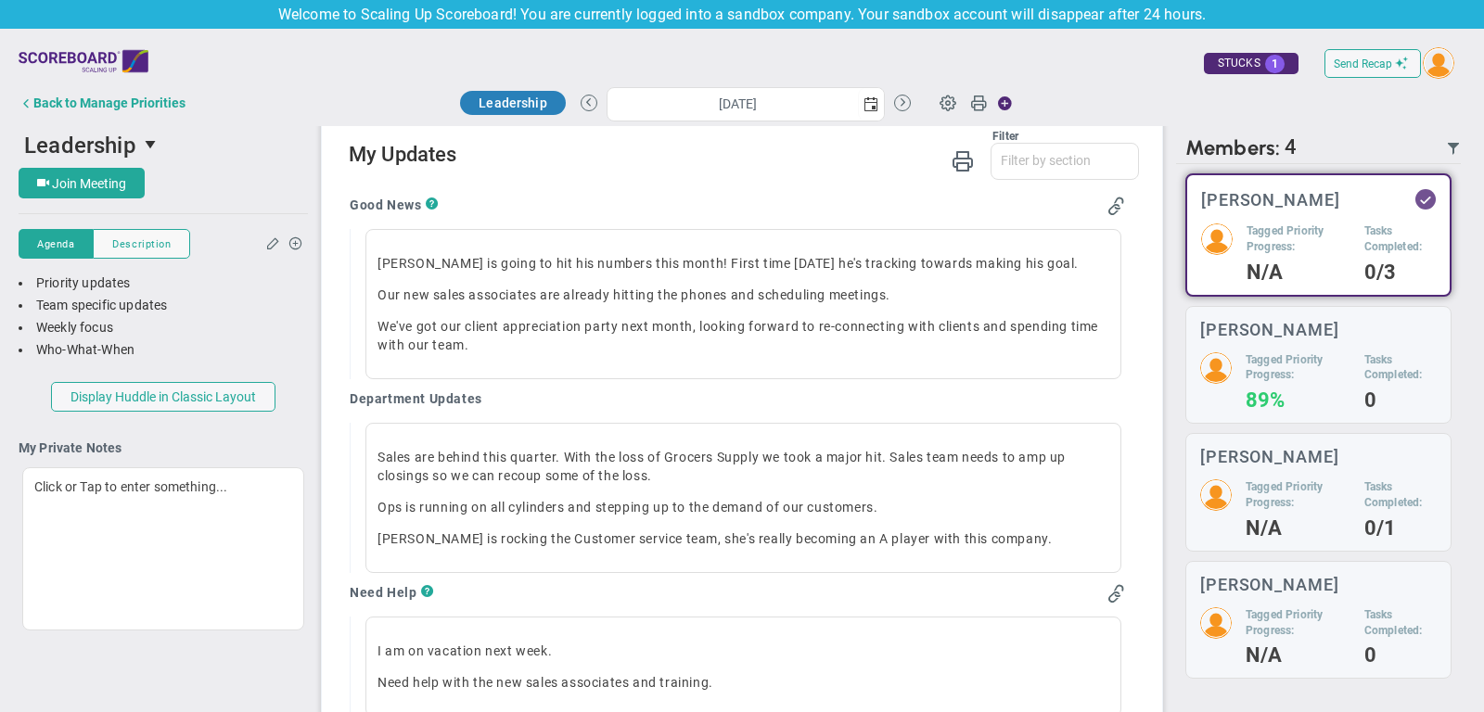
scroll to position [1198, 0]
click at [876, 95] on span "select" at bounding box center [871, 103] width 26 height 32
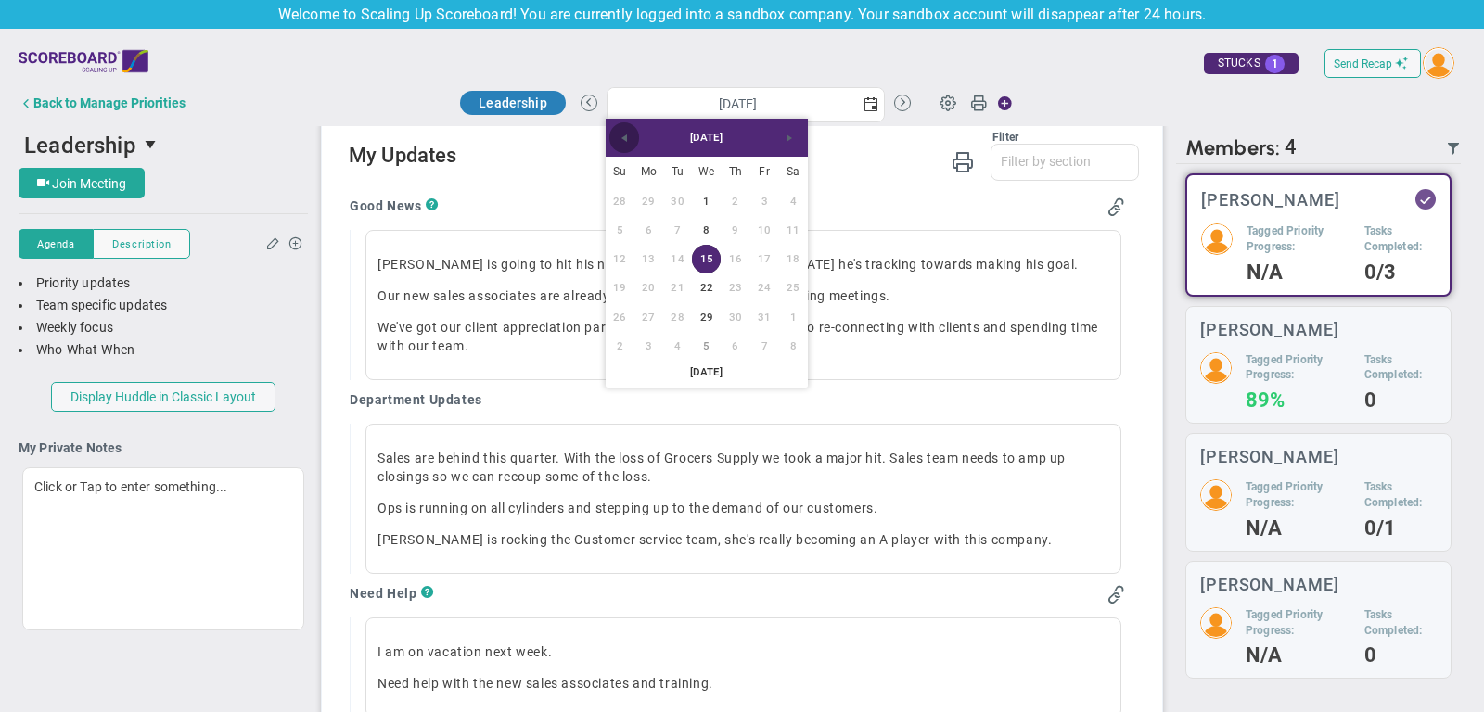
click at [620, 130] on link "Previous" at bounding box center [624, 137] width 30 height 30
click at [713, 257] on link "17" at bounding box center [706, 259] width 29 height 29
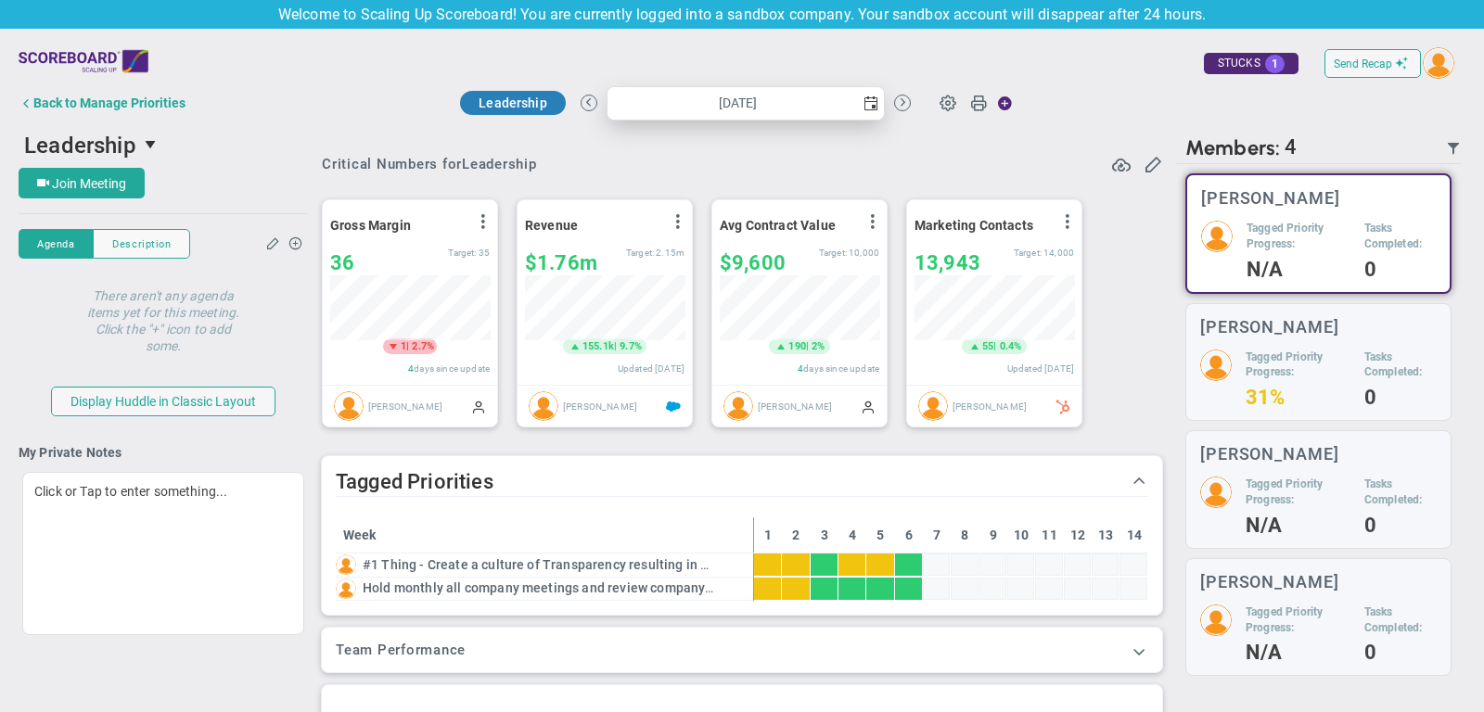
click at [866, 101] on span "select" at bounding box center [870, 103] width 15 height 15
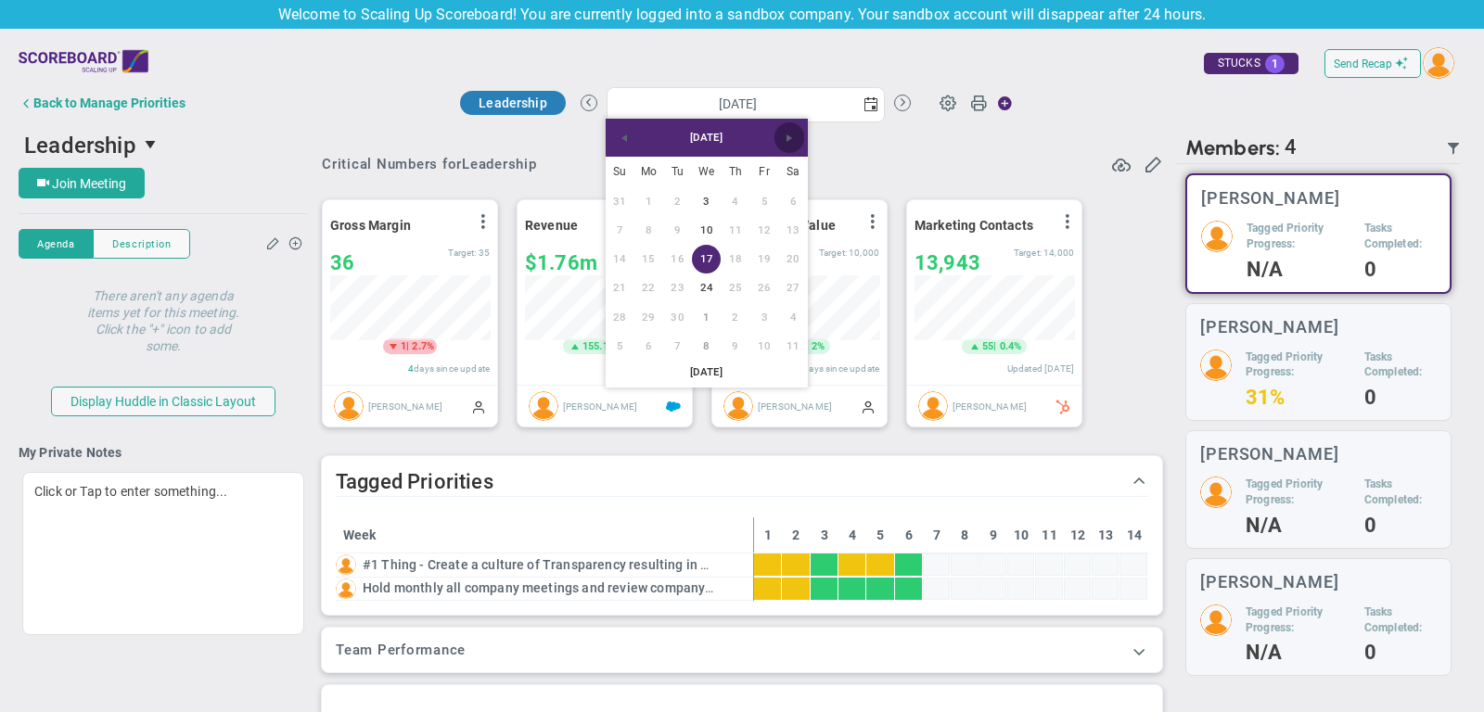
click at [784, 142] on span "Next" at bounding box center [789, 138] width 15 height 15
click at [703, 258] on link "15" at bounding box center [706, 259] width 29 height 29
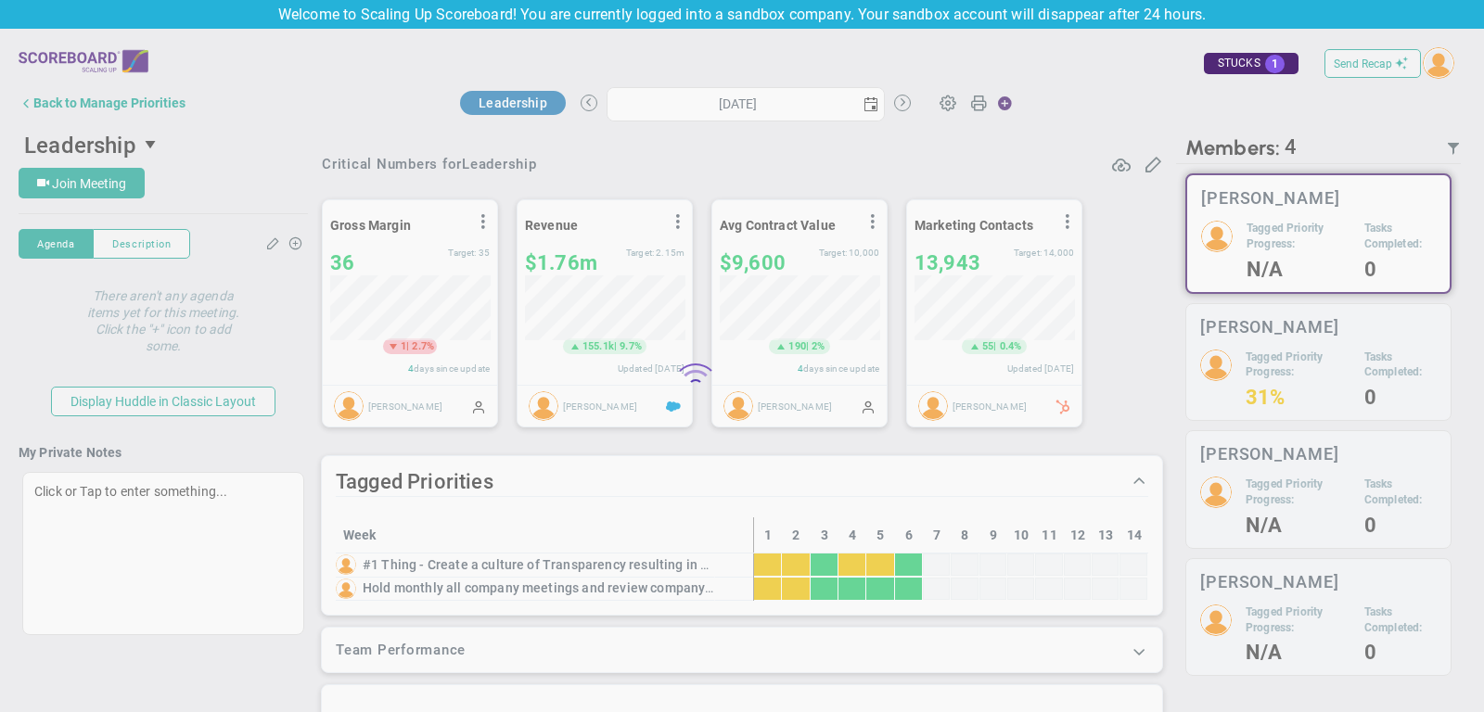
type input "Wednesday, October 15, 2025"
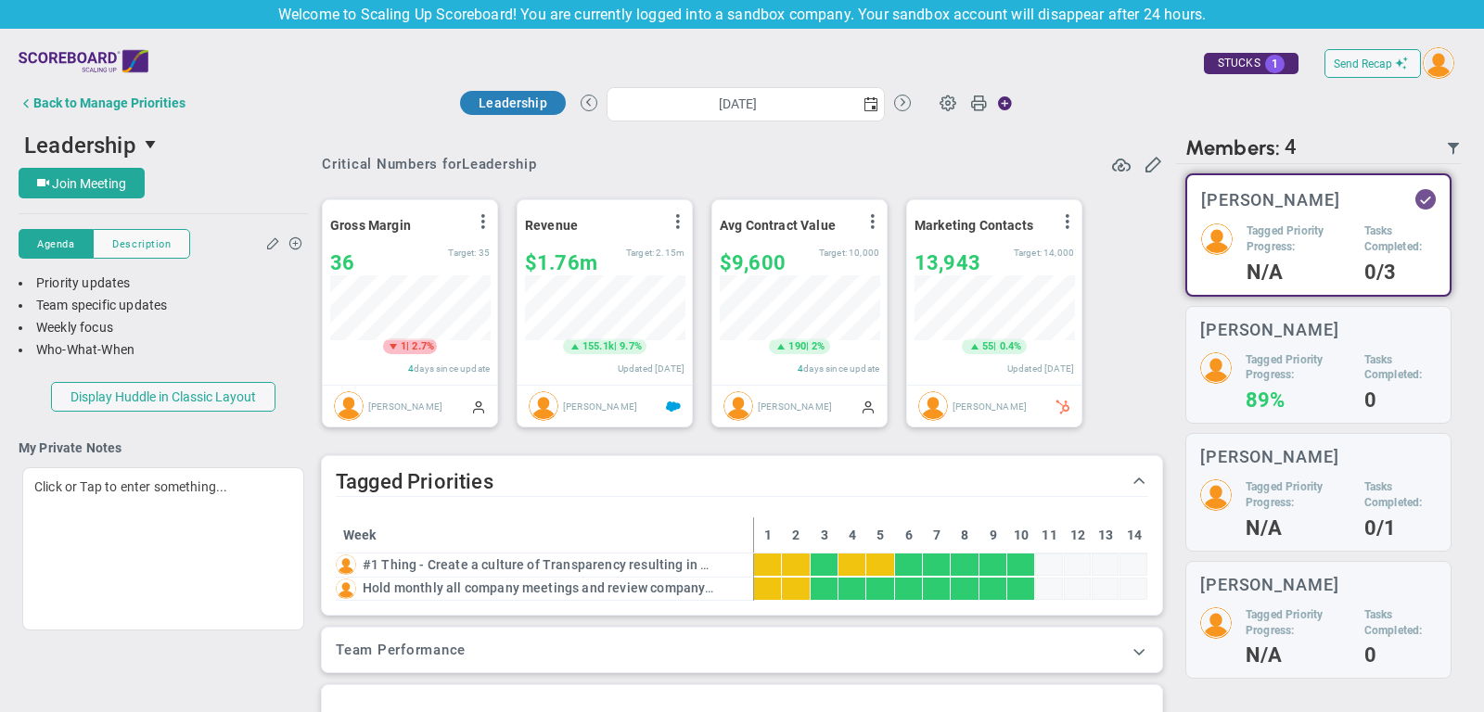
scroll to position [65, 159]
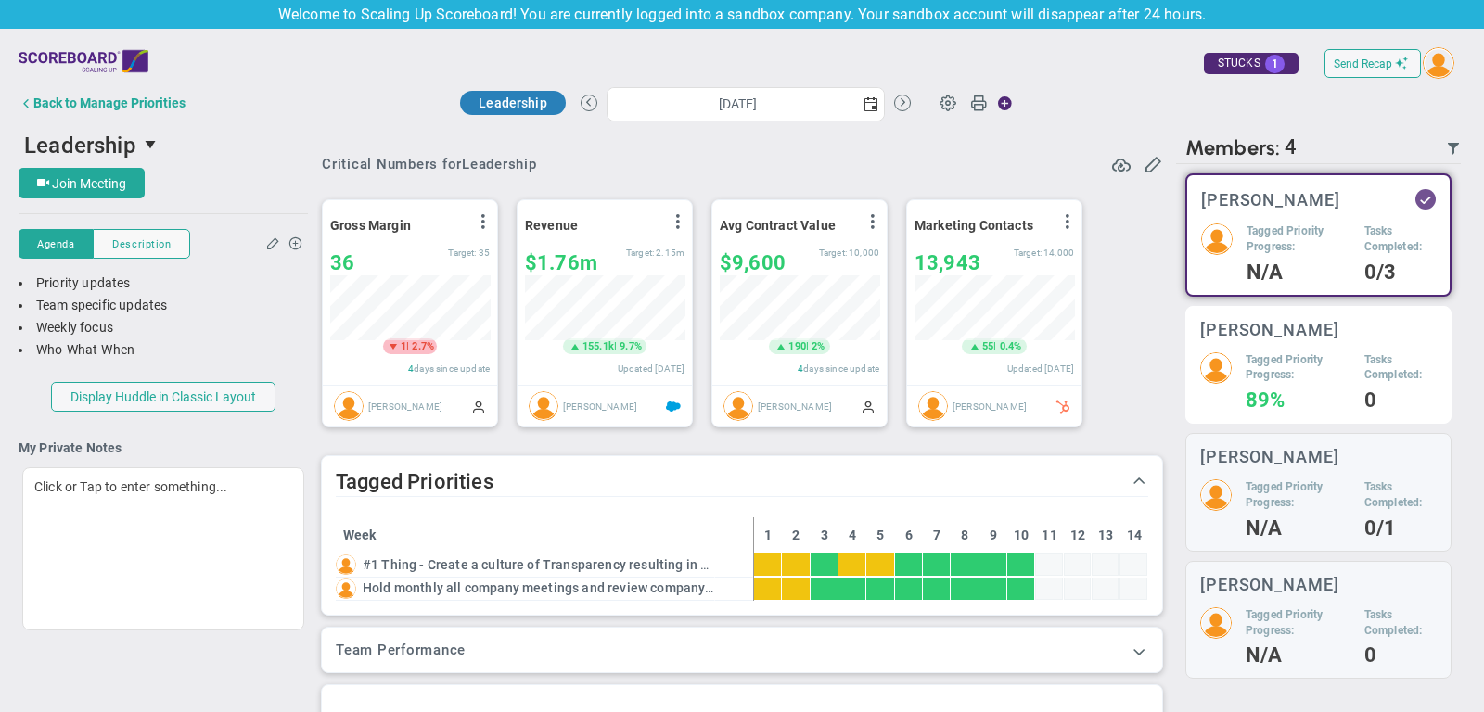
click at [1286, 358] on h5 "Tagged Priority Progress:" at bounding box center [1297, 368] width 105 height 32
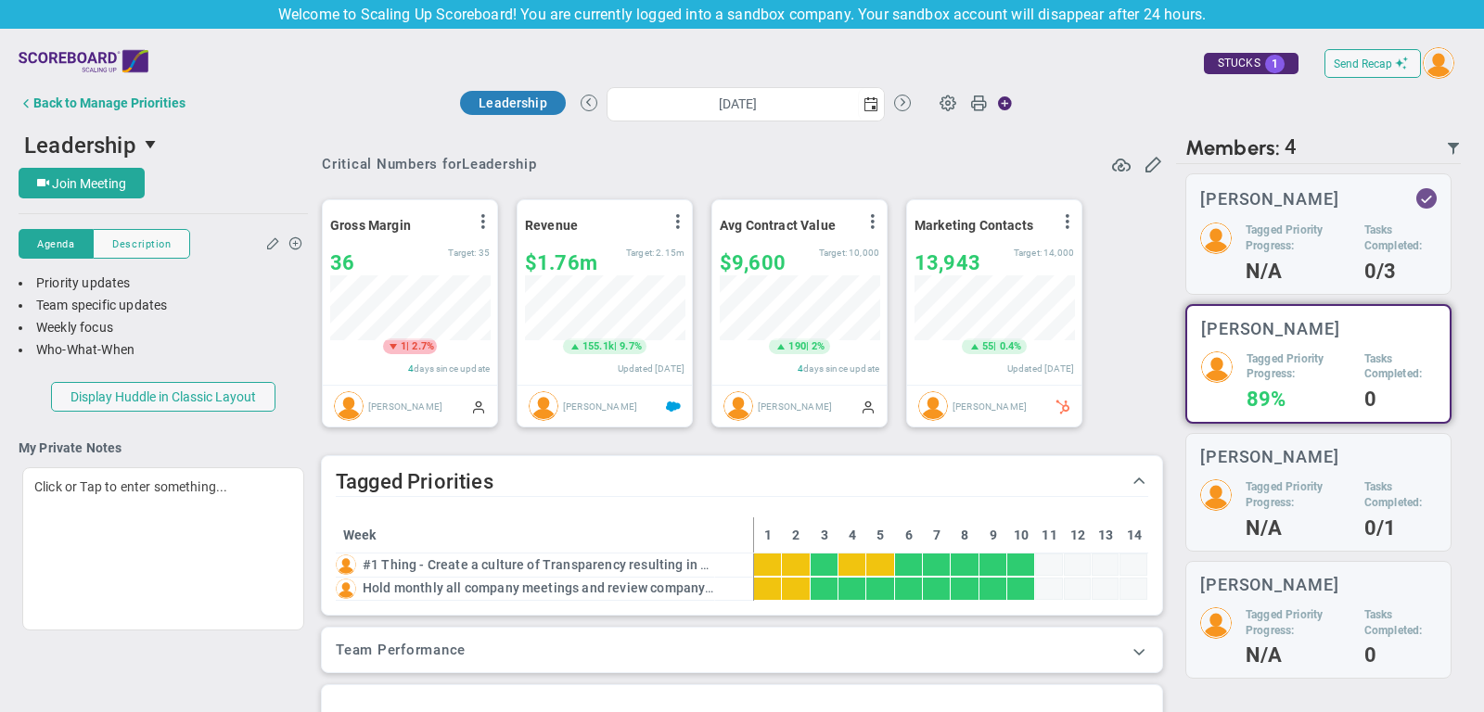
scroll to position [33, 0]
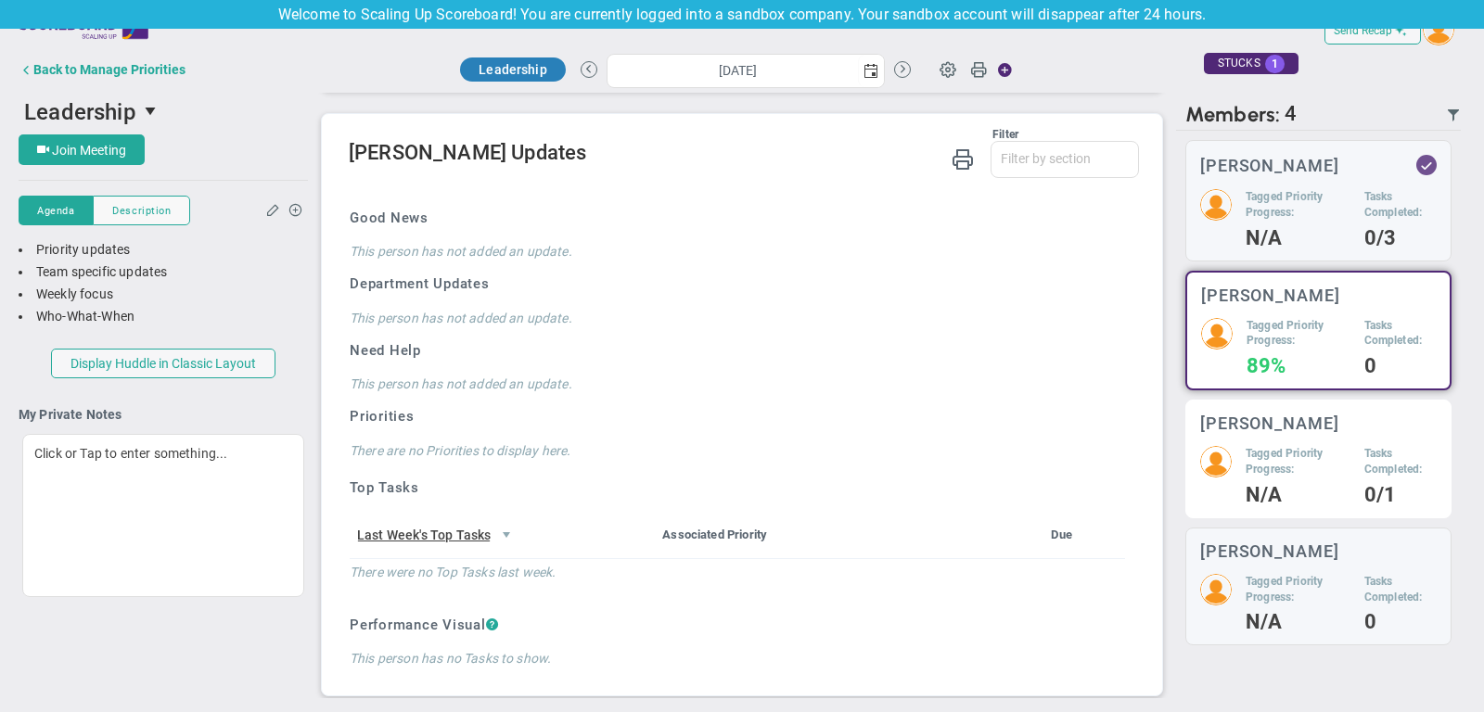
click at [1324, 455] on h5 "Tagged Priority Progress:" at bounding box center [1297, 462] width 105 height 32
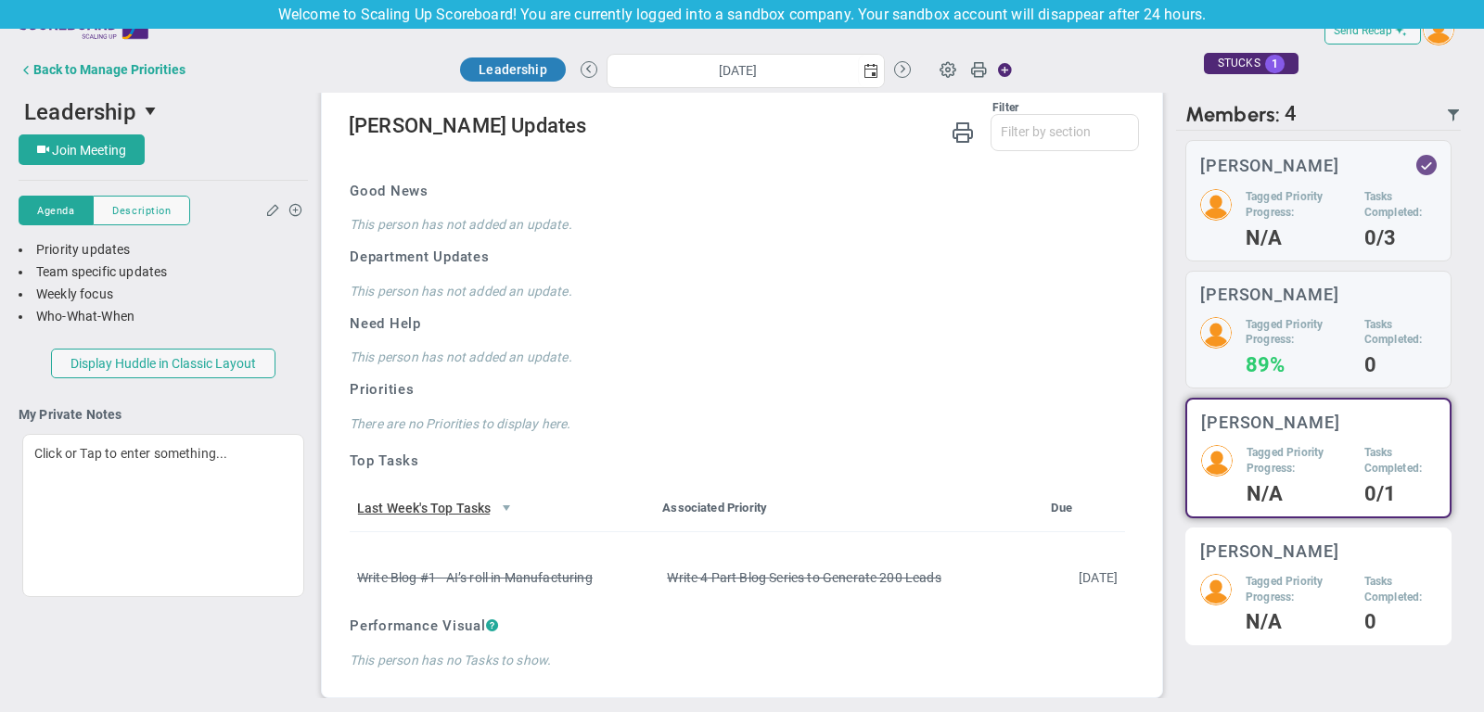
click at [1332, 561] on div "Katie Williams Tagged Priority Progress: N/A Tasks Completed: 0" at bounding box center [1318, 587] width 266 height 119
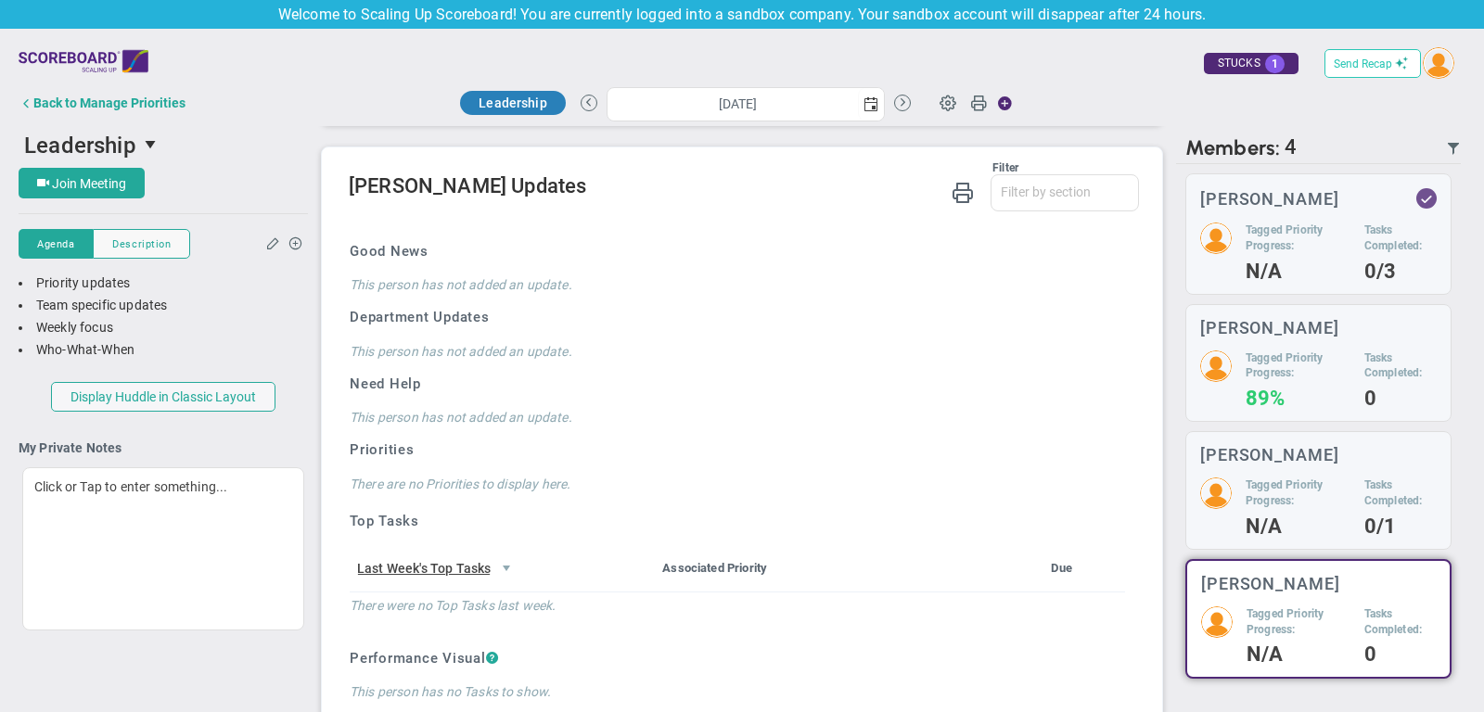
click at [1387, 63] on span "Send Recap" at bounding box center [1362, 63] width 58 height 13
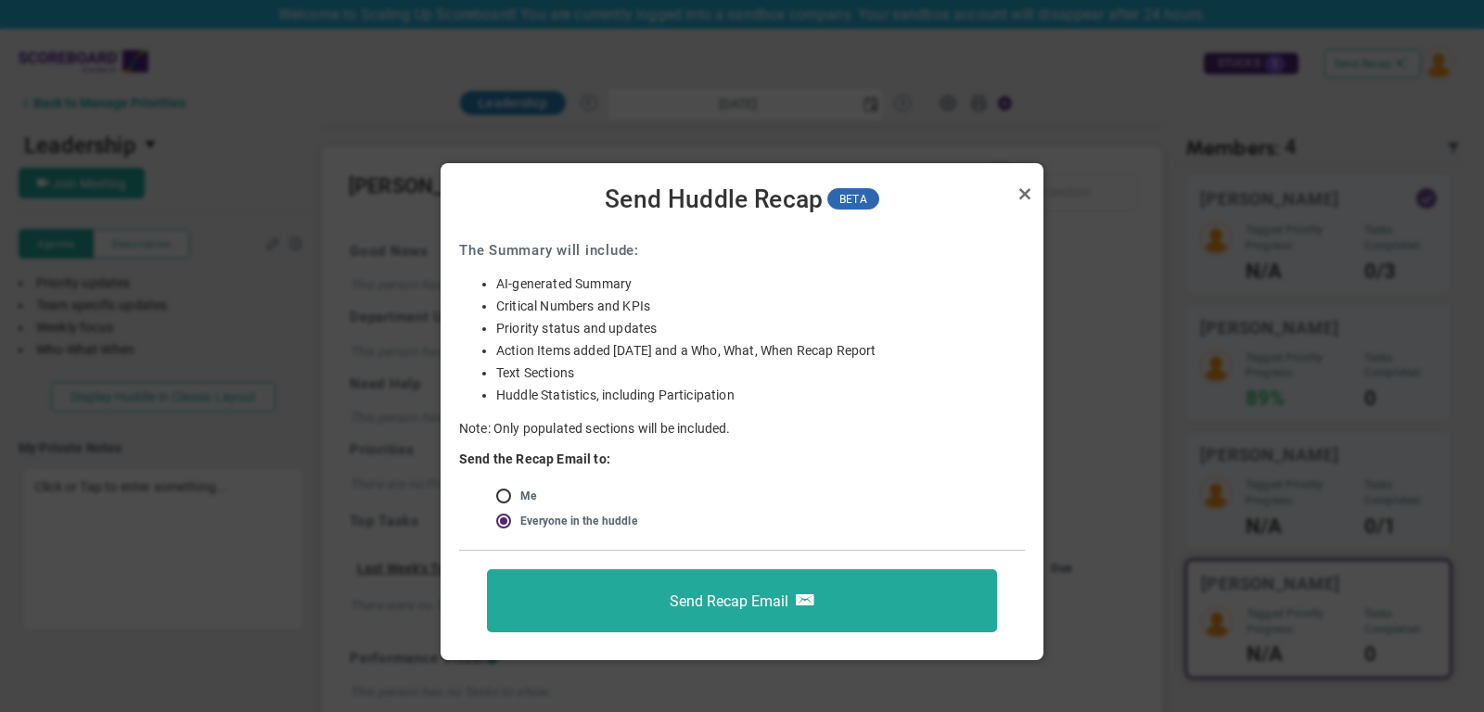
click at [502, 498] on input "radio" at bounding box center [510, 497] width 19 height 15
radio input "true"
click at [1026, 193] on link "Close" at bounding box center [1024, 194] width 22 height 22
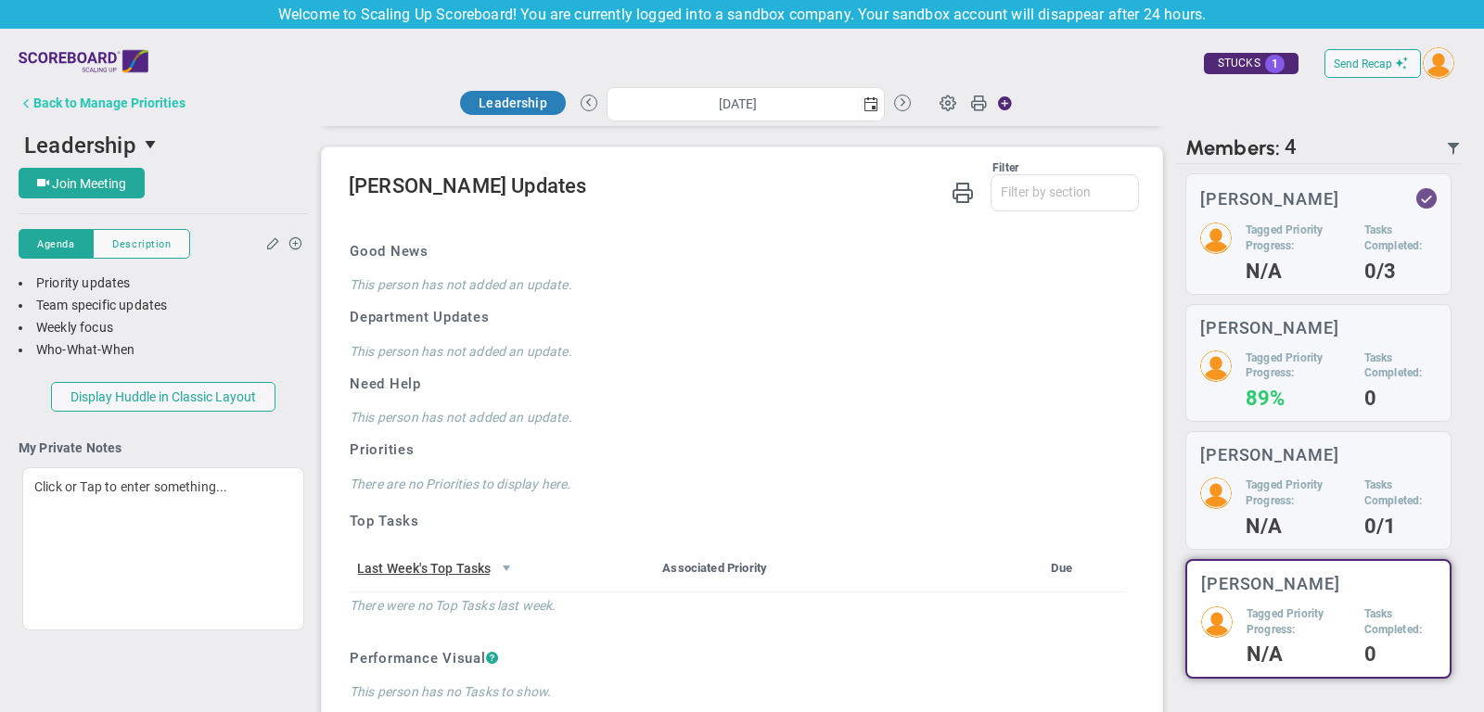
click at [116, 100] on div "Back to Manage Priorities" at bounding box center [109, 103] width 152 height 15
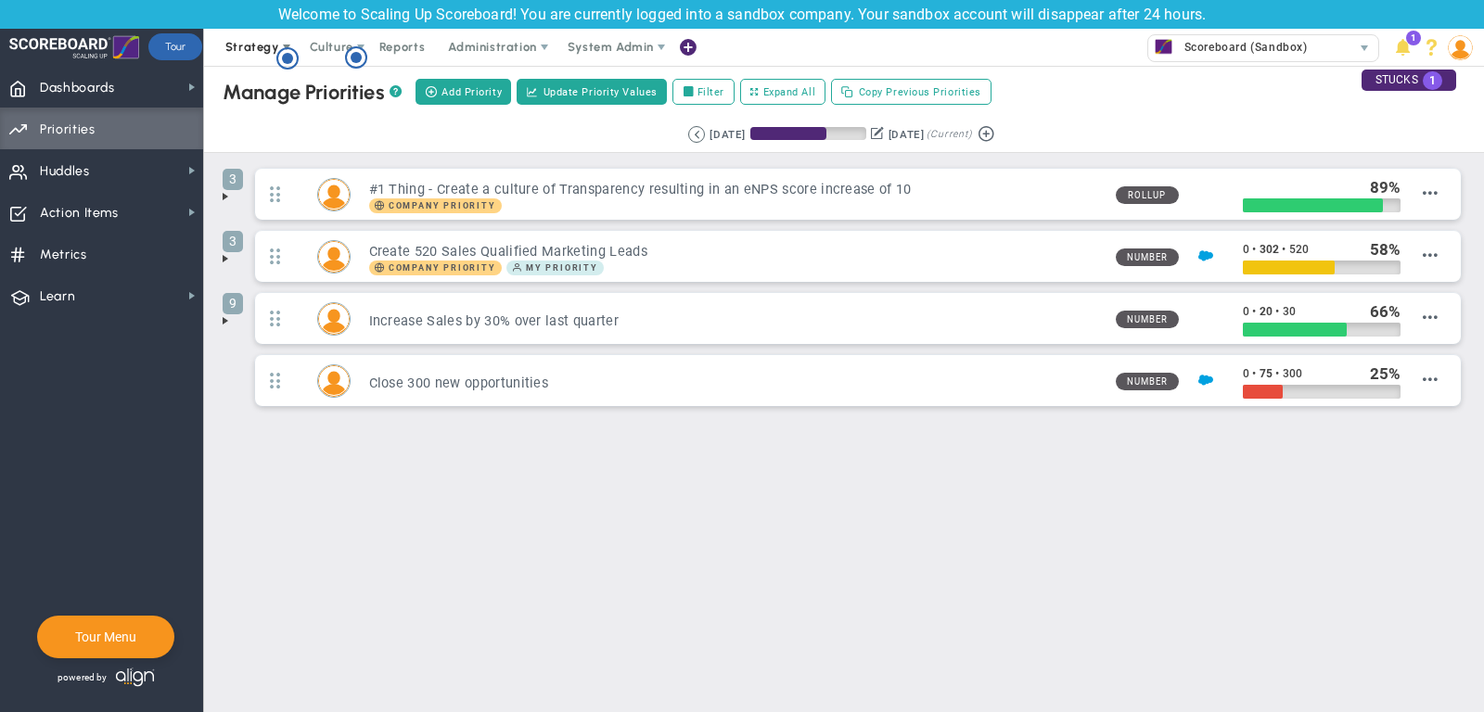
click at [258, 43] on span "Strategy" at bounding box center [252, 47] width 54 height 14
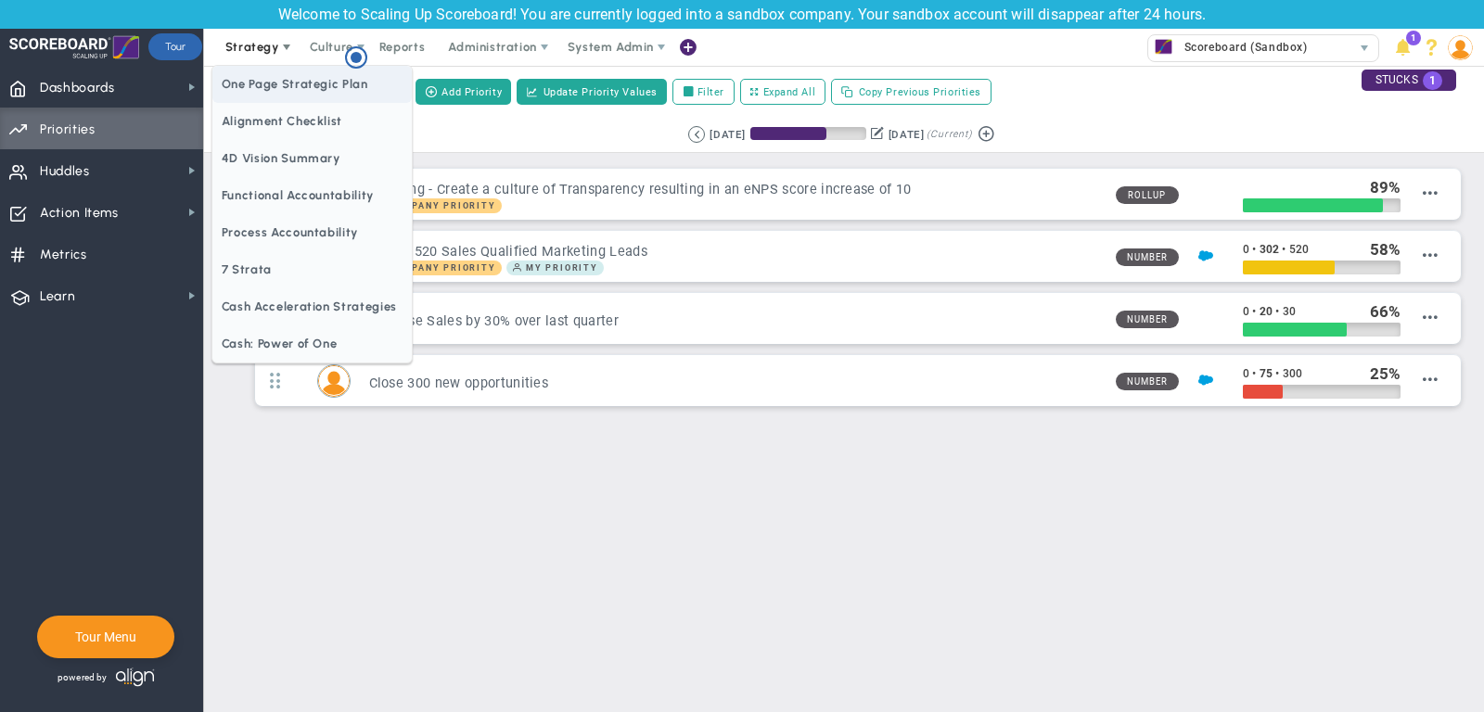
click at [263, 82] on span "One Page Strategic Plan" at bounding box center [311, 84] width 199 height 37
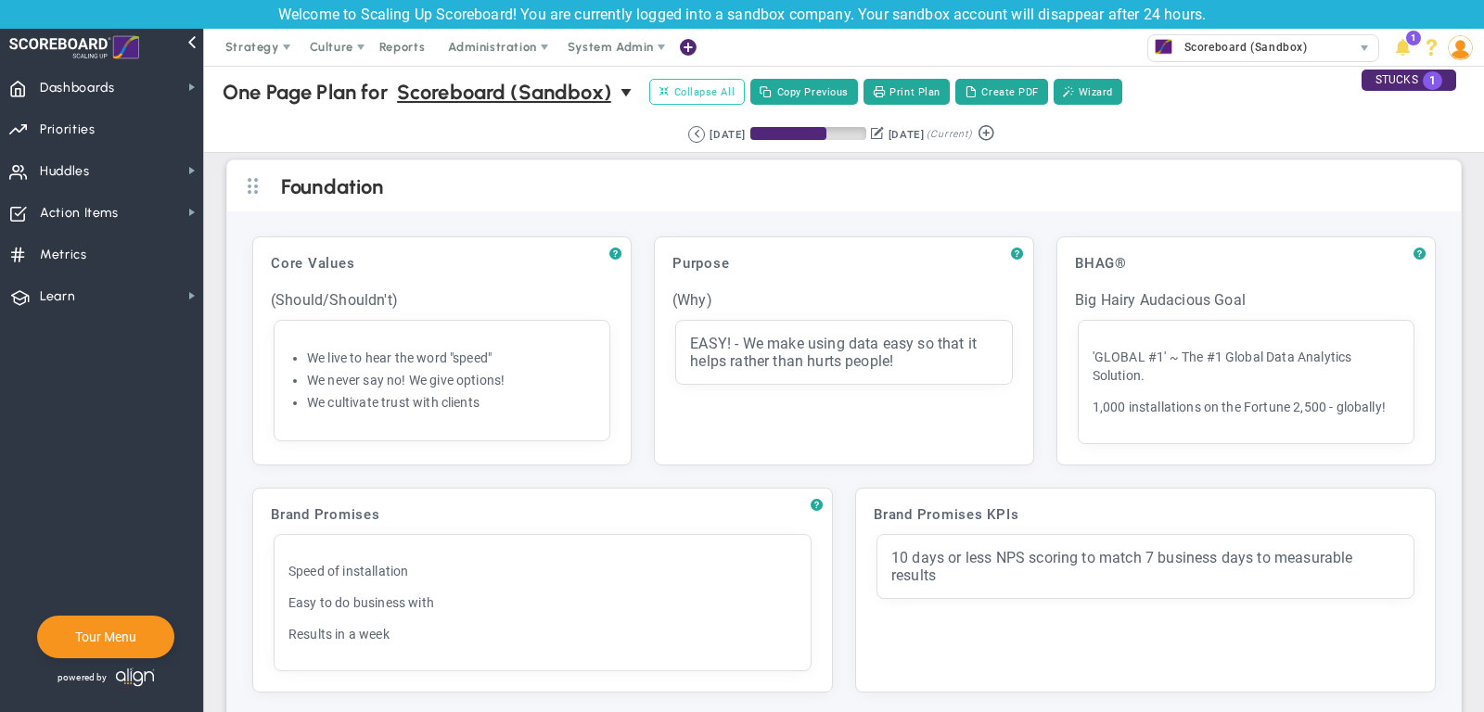
click at [720, 93] on span "Collapse All" at bounding box center [696, 91] width 75 height 17
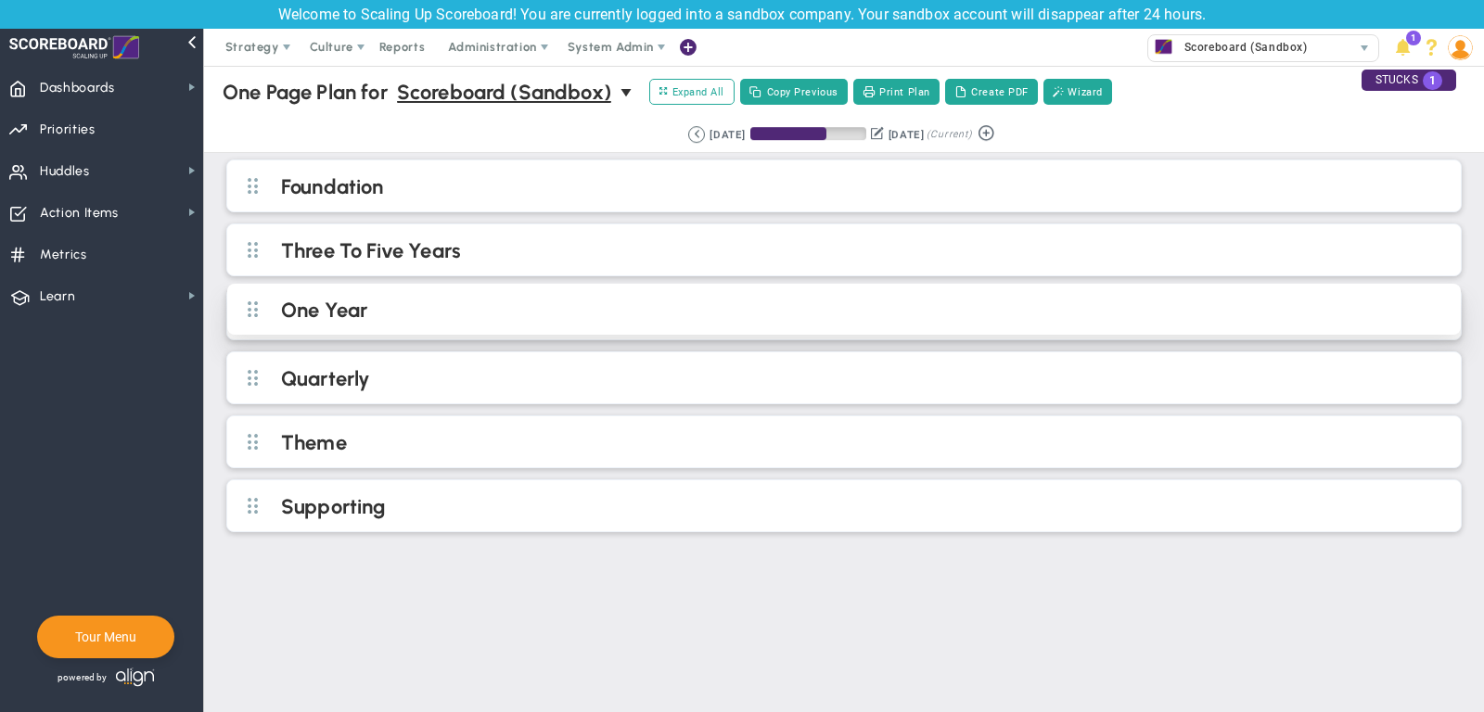
click at [519, 302] on h2 "One Year" at bounding box center [859, 312] width 1156 height 28
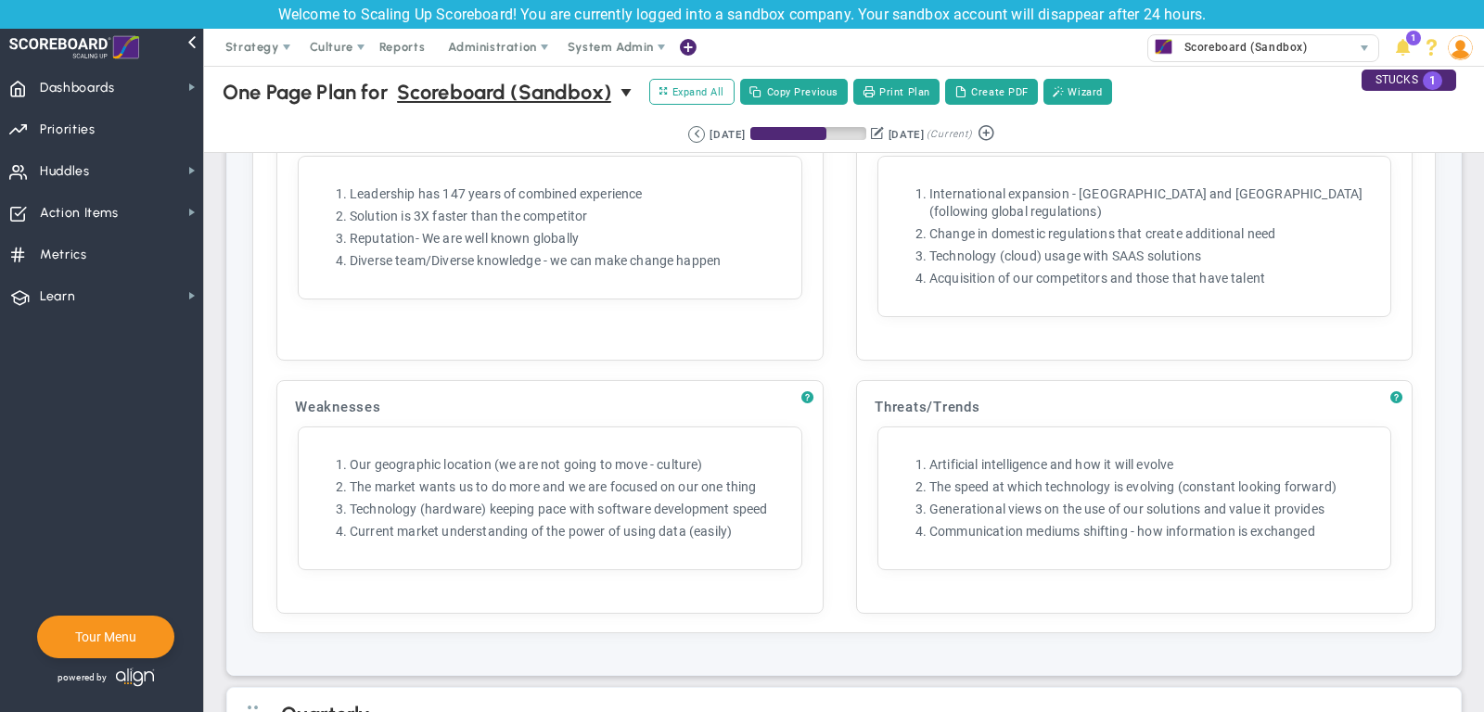
scroll to position [1768, 0]
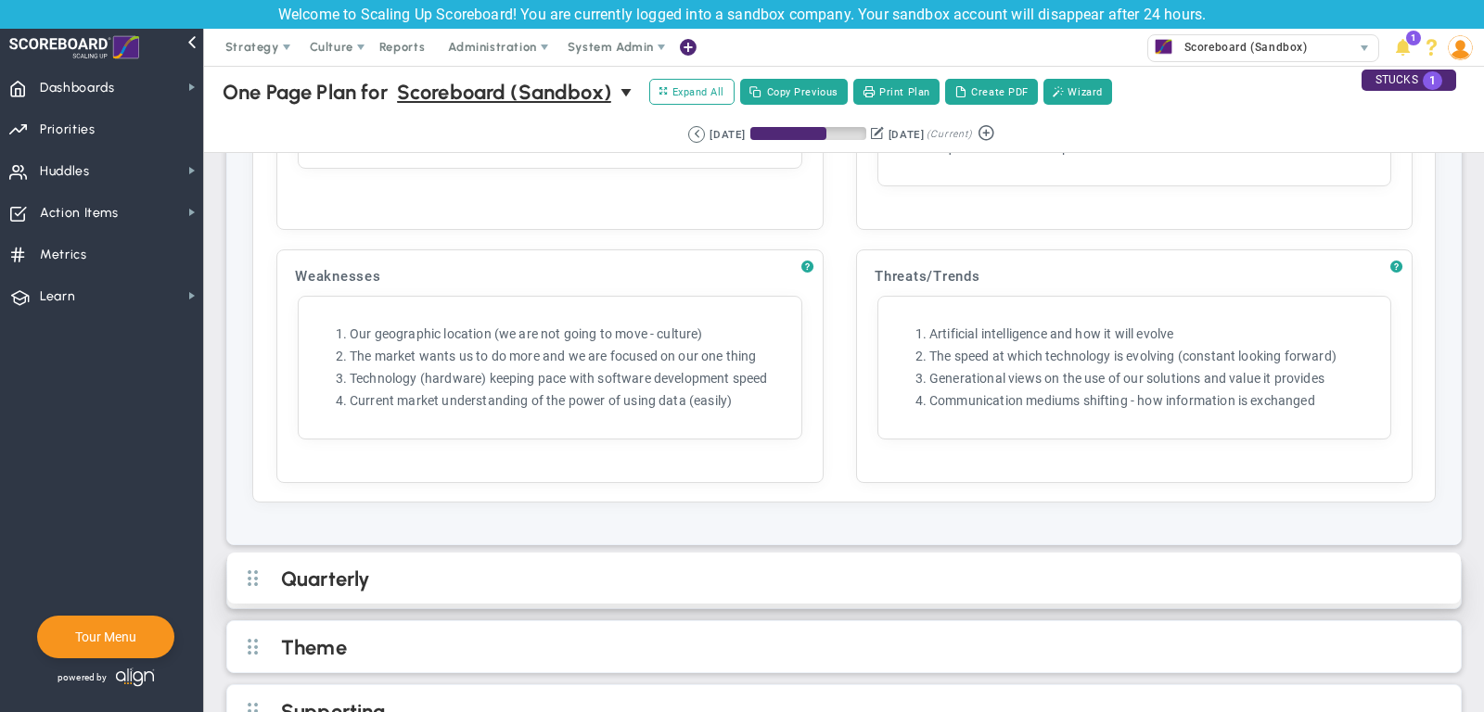
click at [890, 553] on div "Quarterly" at bounding box center [843, 578] width 1233 height 51
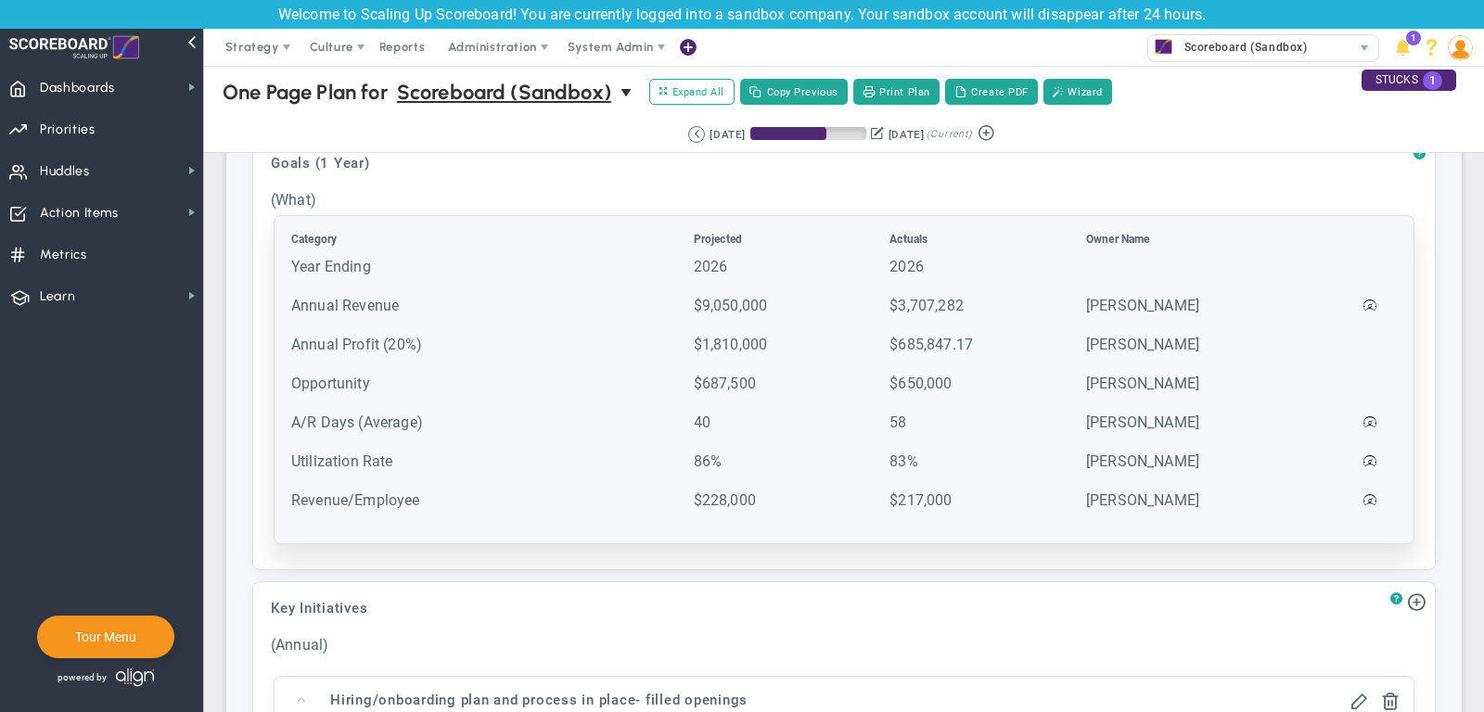
scroll to position [229, 0]
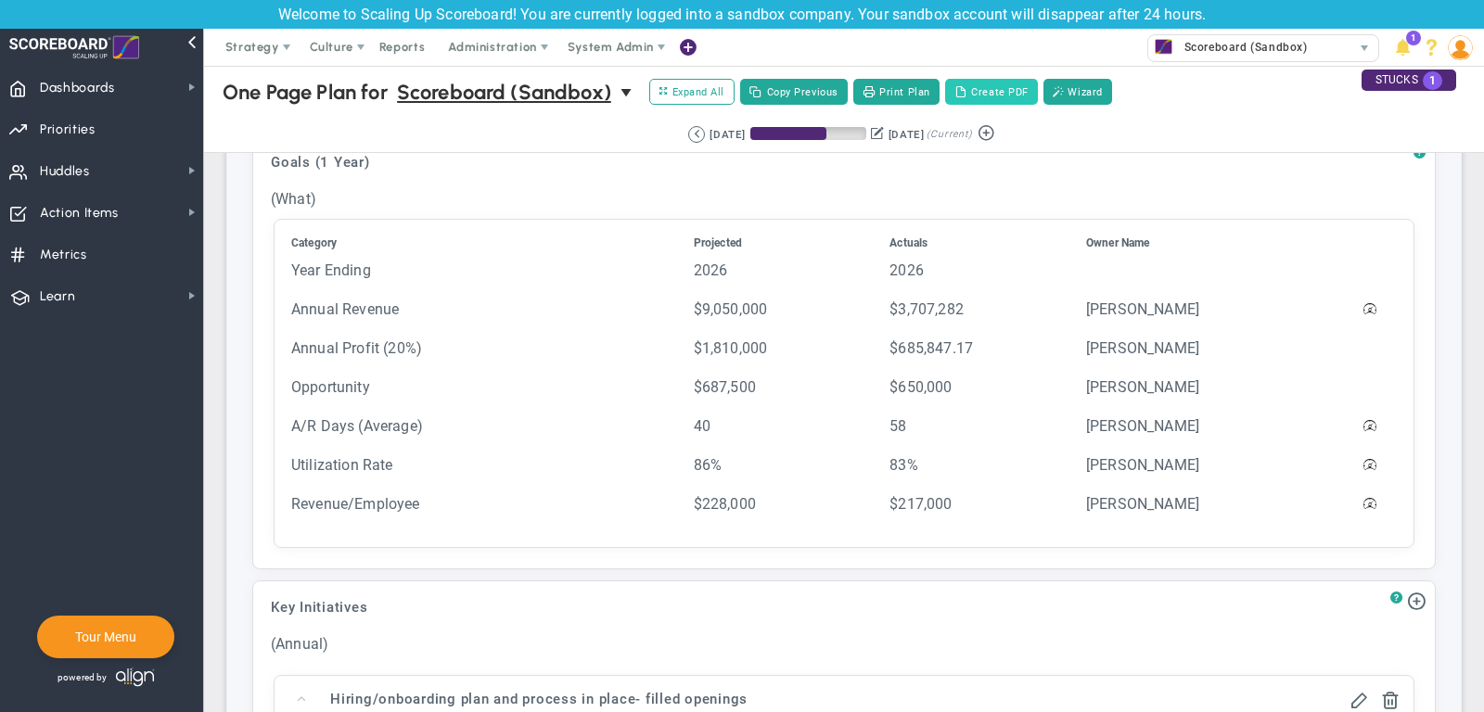
click at [1011, 86] on button "Create PDF" at bounding box center [991, 92] width 93 height 26
click at [154, 77] on span "Dashboards Dashboards" at bounding box center [101, 87] width 203 height 42
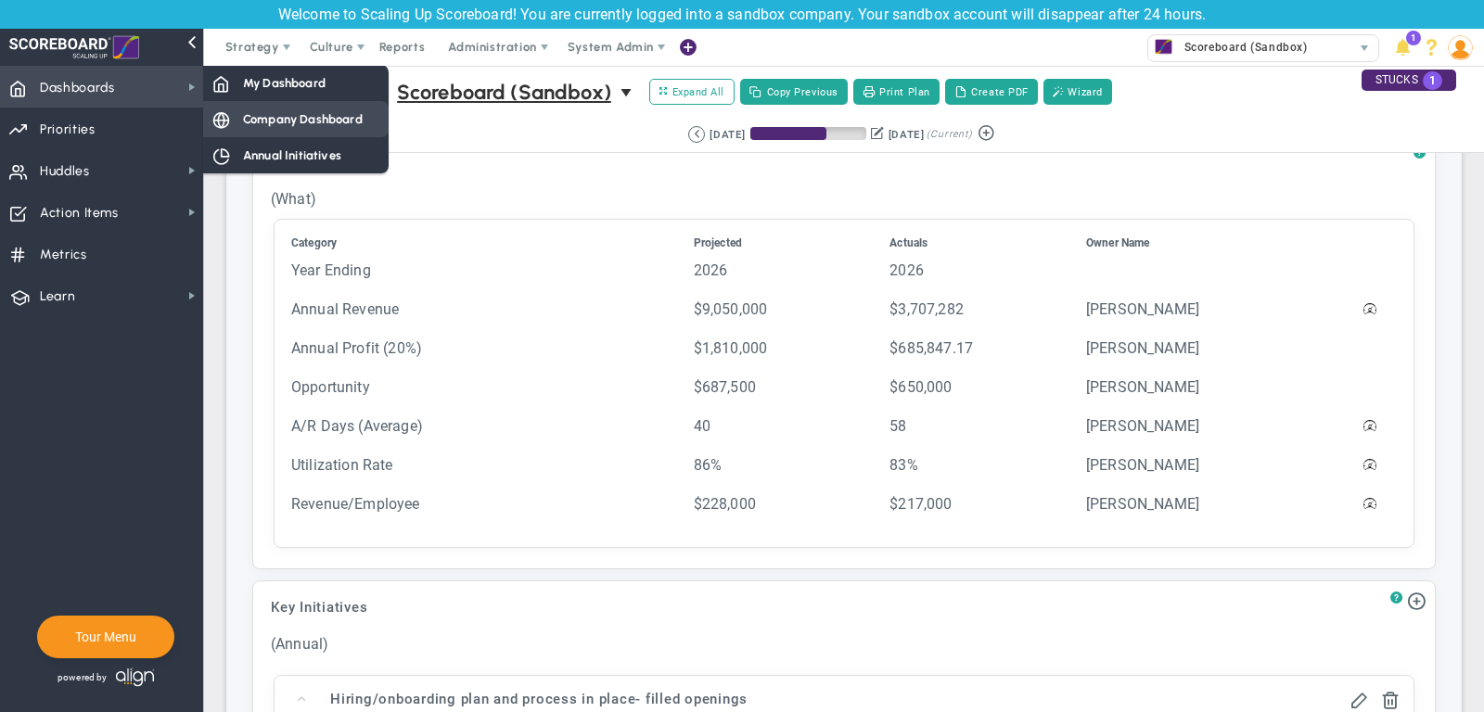
click at [245, 118] on span "Company Dashboard" at bounding box center [303, 119] width 120 height 18
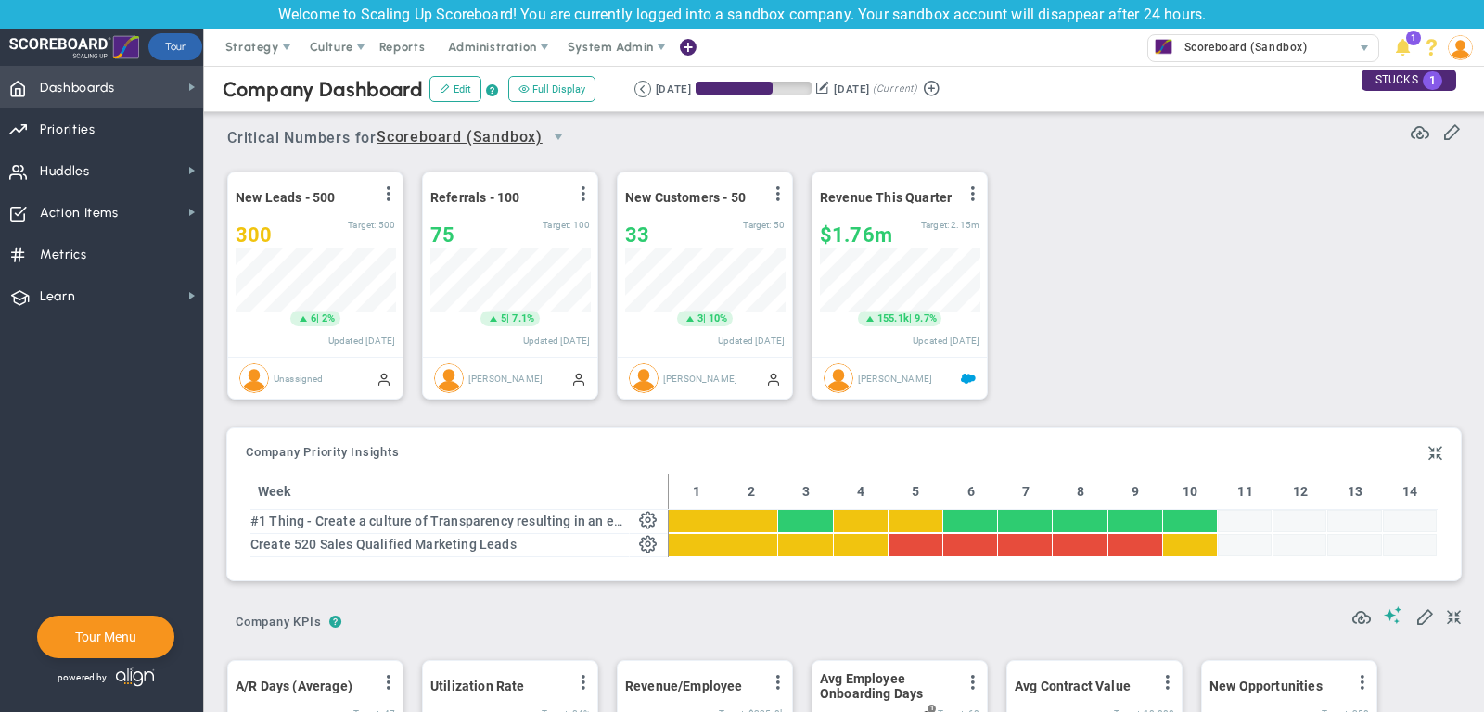
scroll to position [927190, 927095]
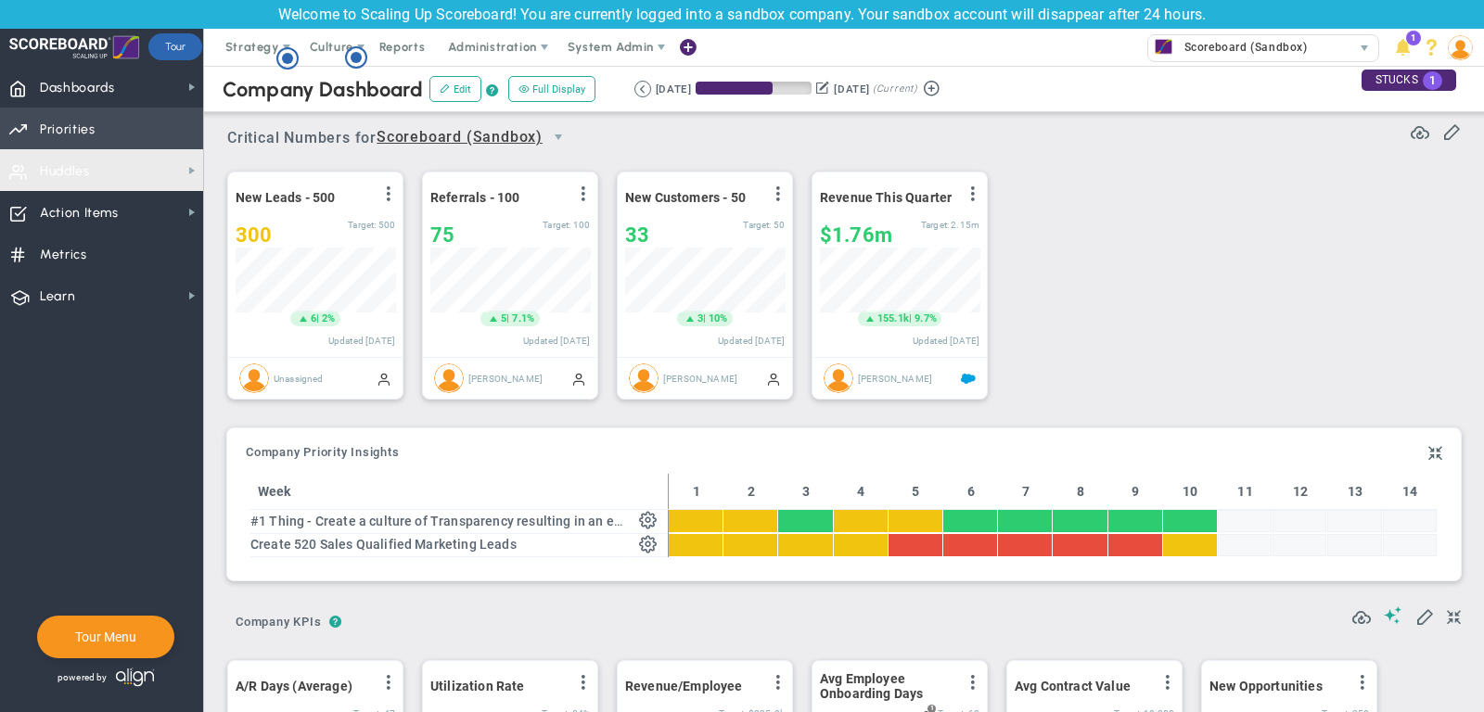
click at [102, 140] on span "Priorities Projects OKR Tree Priorities Projects OKRs" at bounding box center [101, 129] width 203 height 42
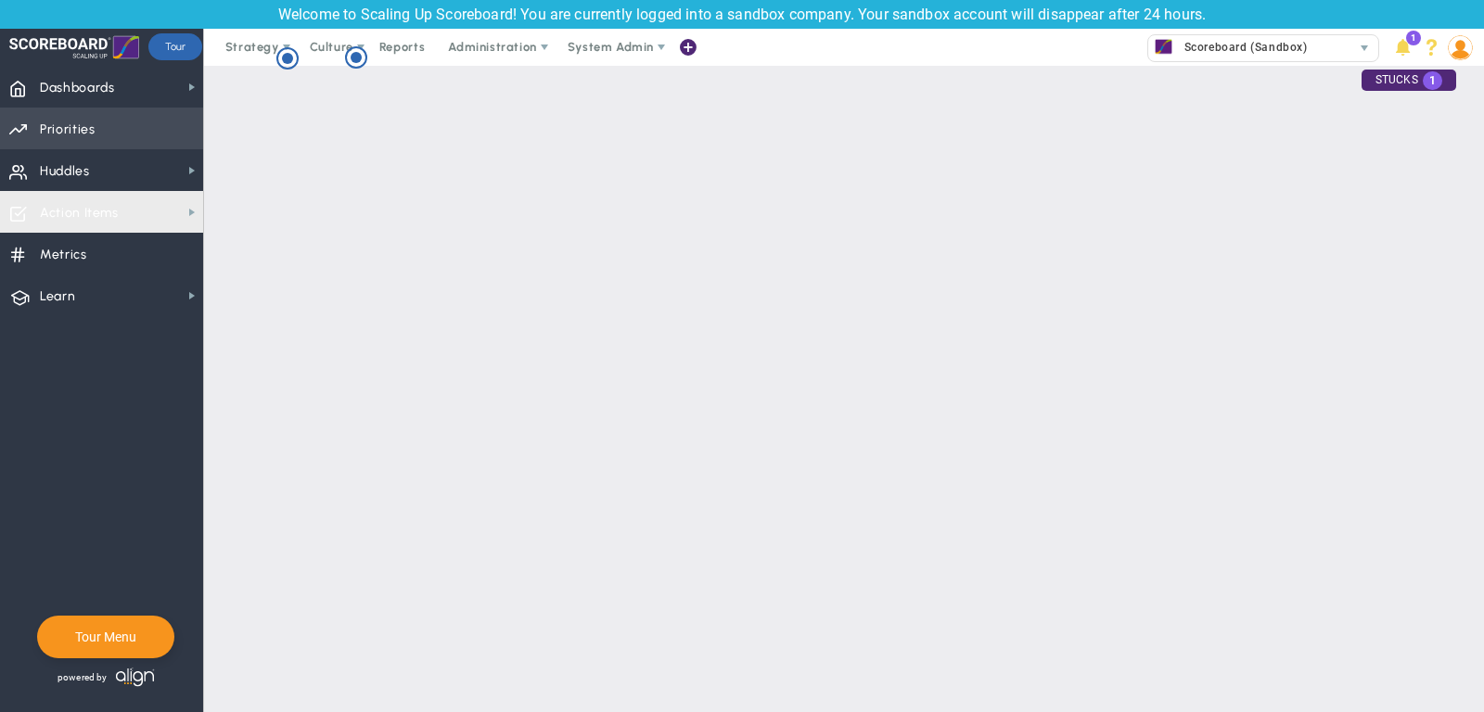
checkbox input "false"
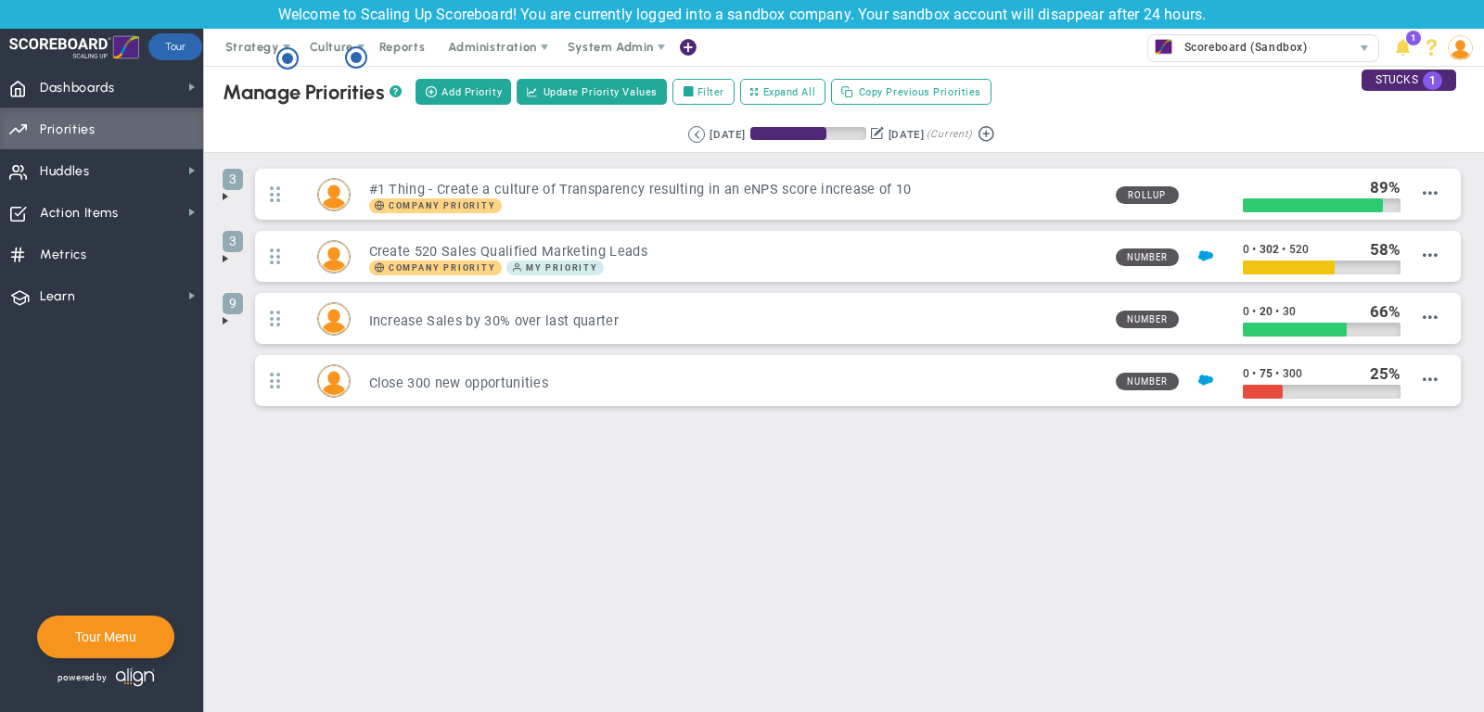
click at [223, 192] on span at bounding box center [225, 196] width 15 height 15
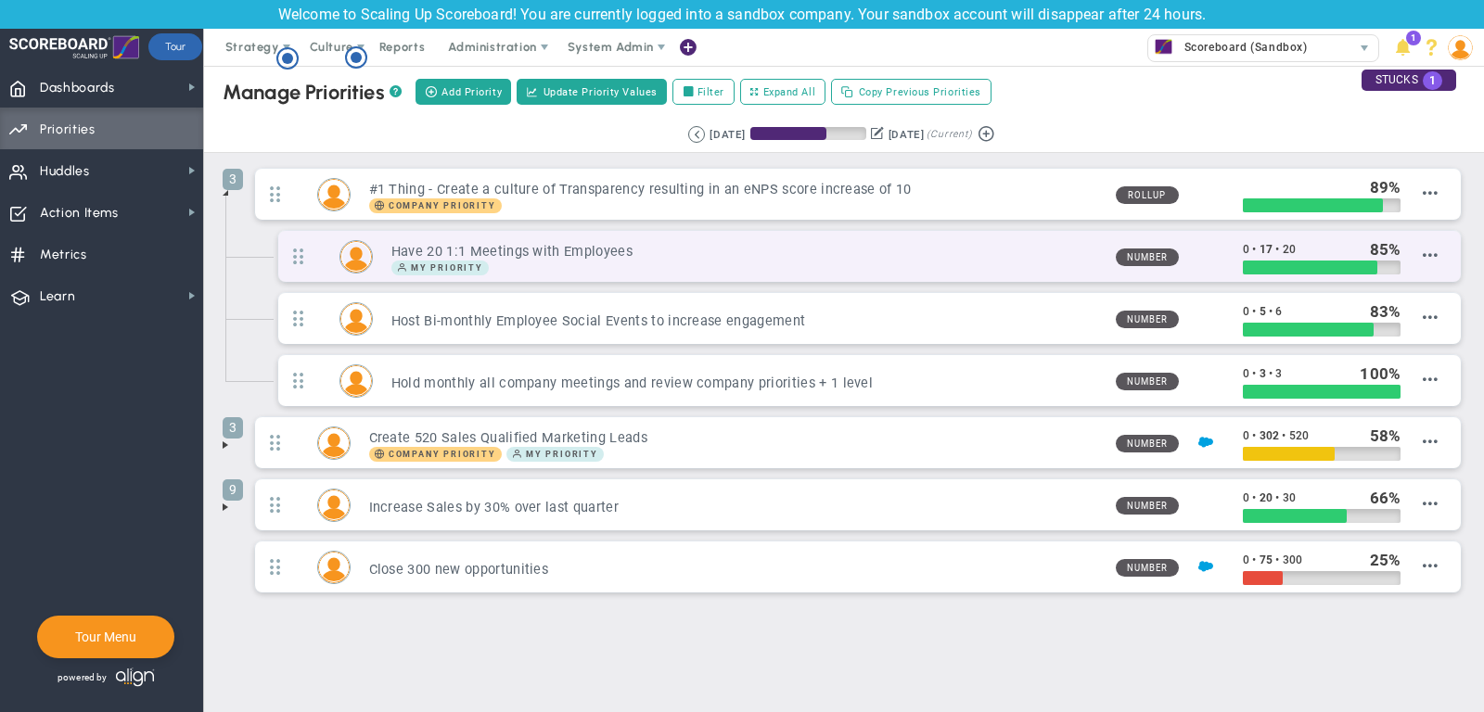
click at [1024, 249] on h3 "Have 20 1:1 Meetings with Employees" at bounding box center [745, 252] width 709 height 18
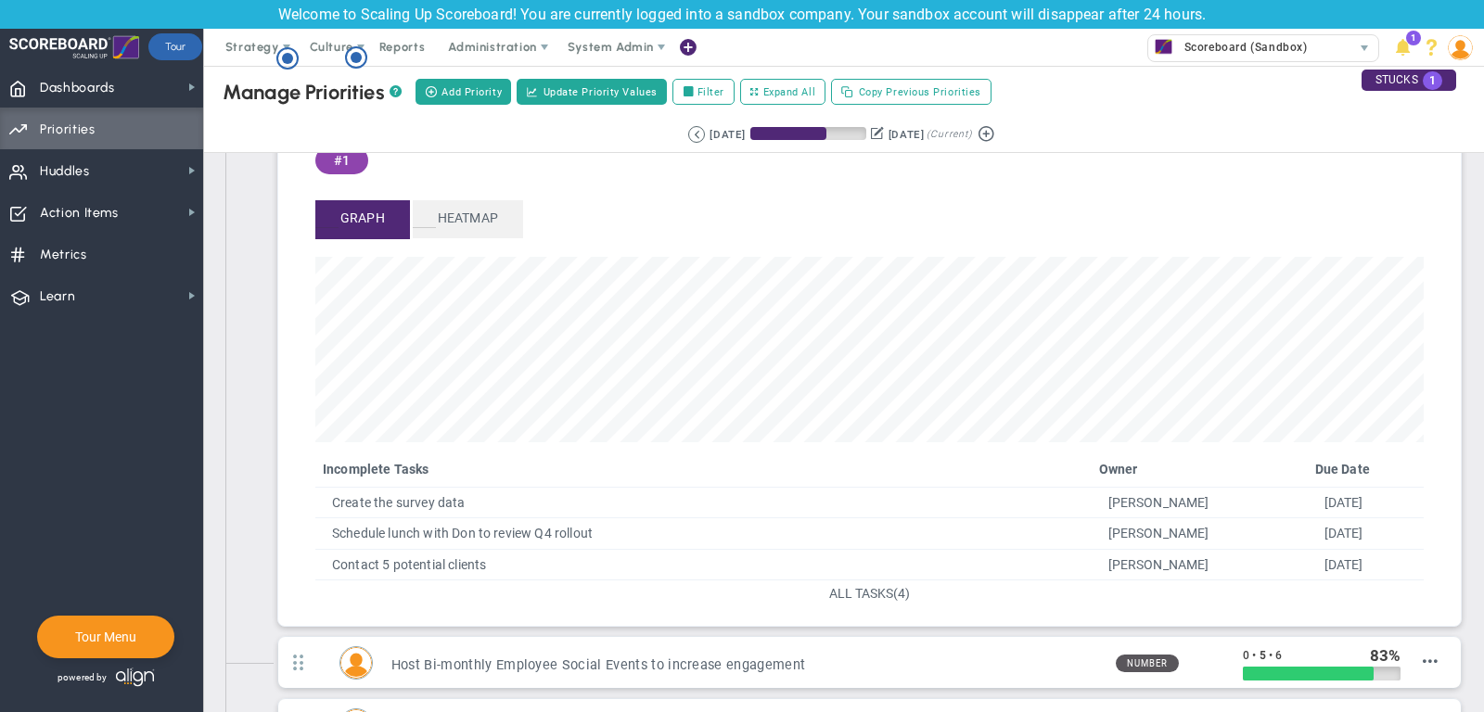
scroll to position [172, 0]
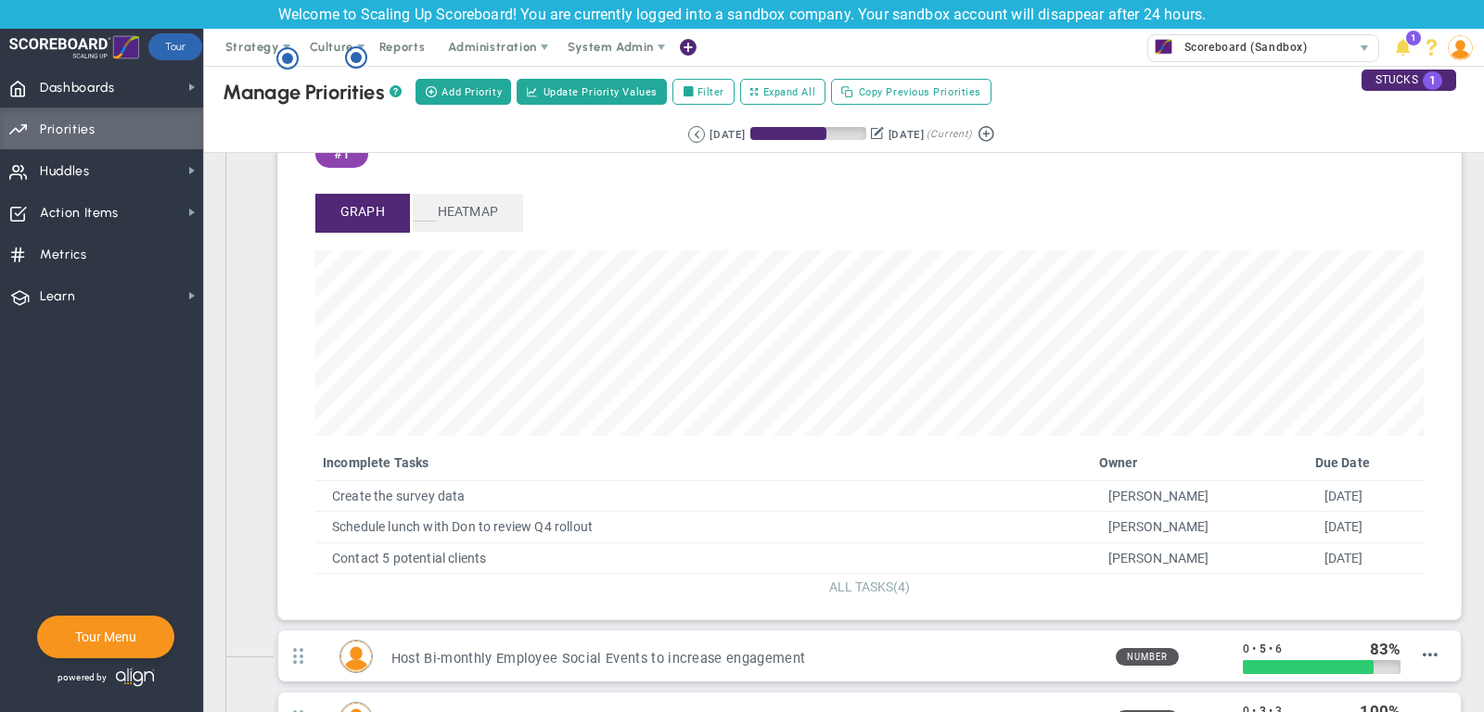
click at [853, 585] on span "ALL TASKS" at bounding box center [861, 587] width 64 height 15
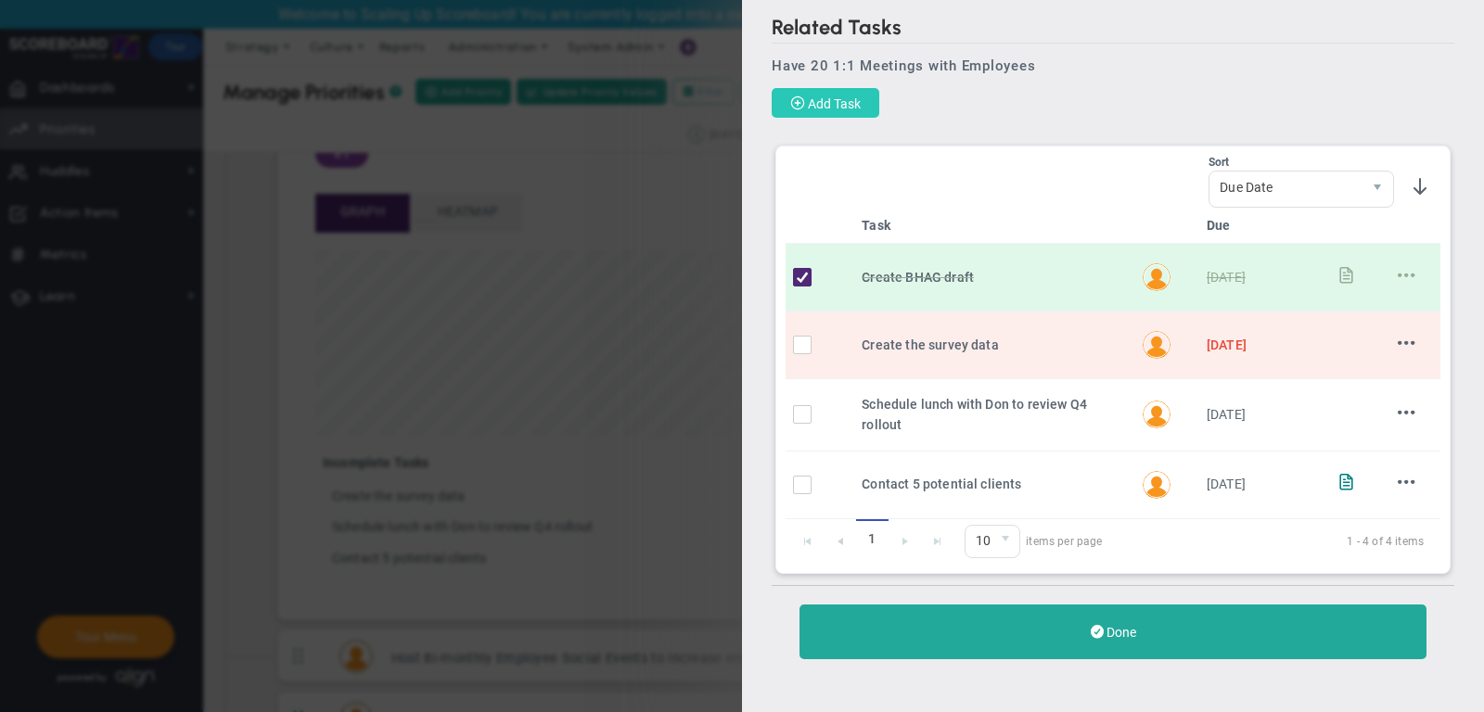
click at [829, 94] on button "Add Task" at bounding box center [825, 103] width 108 height 30
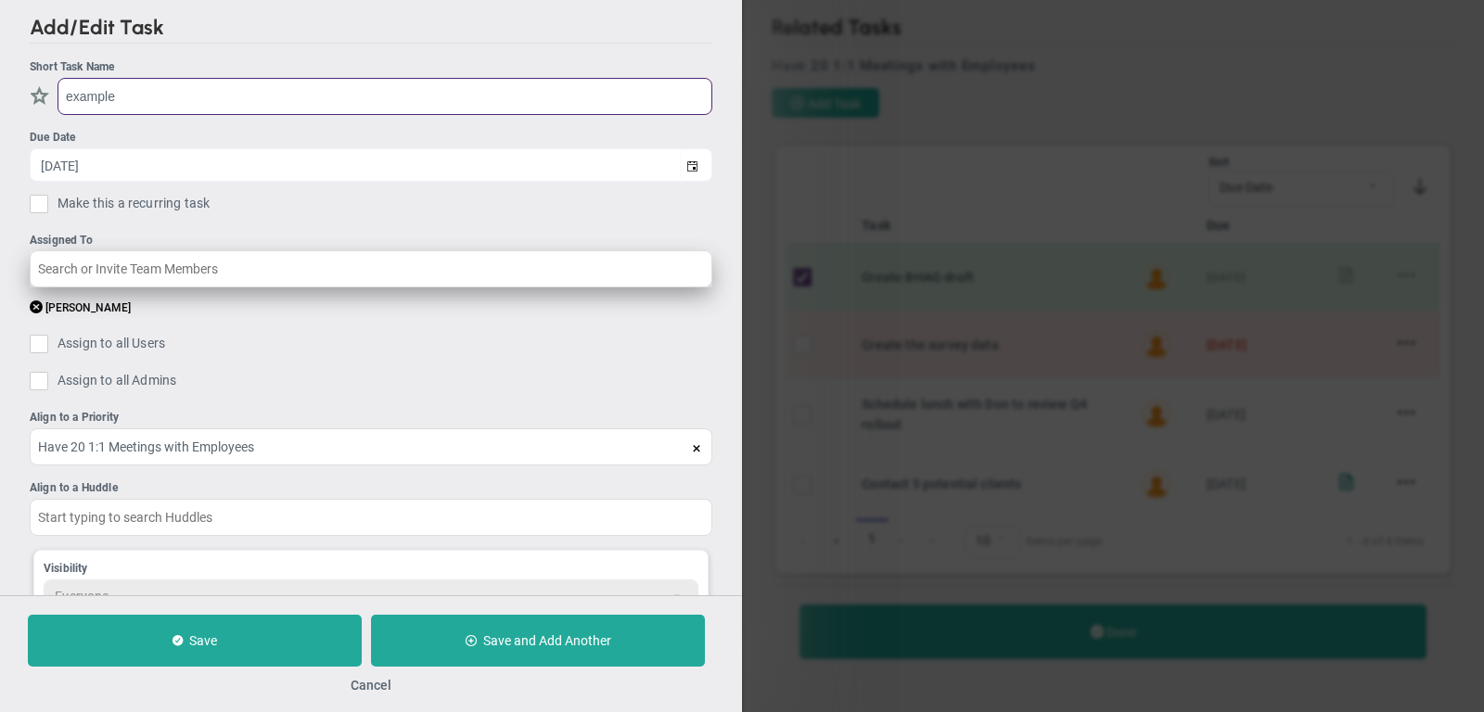
type input "example"
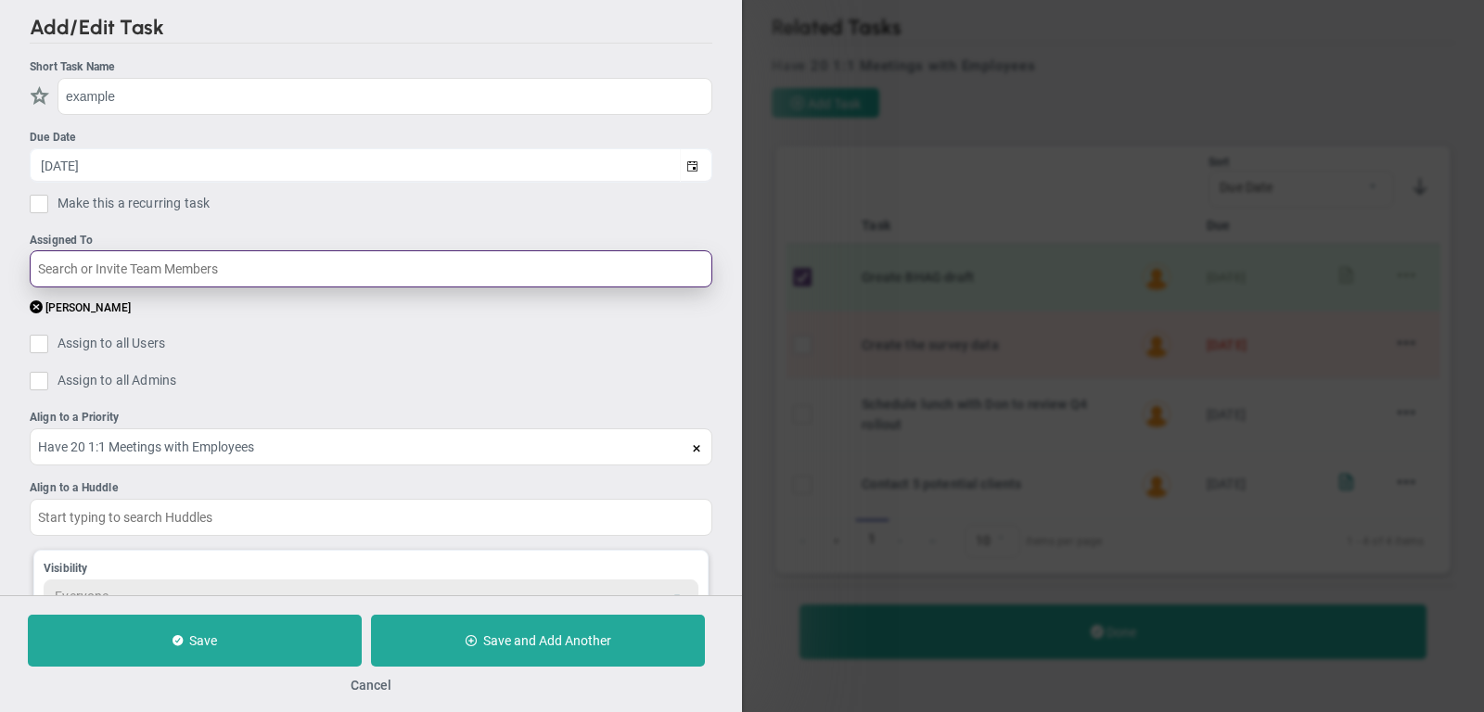
click at [147, 263] on input "text" at bounding box center [371, 268] width 682 height 37
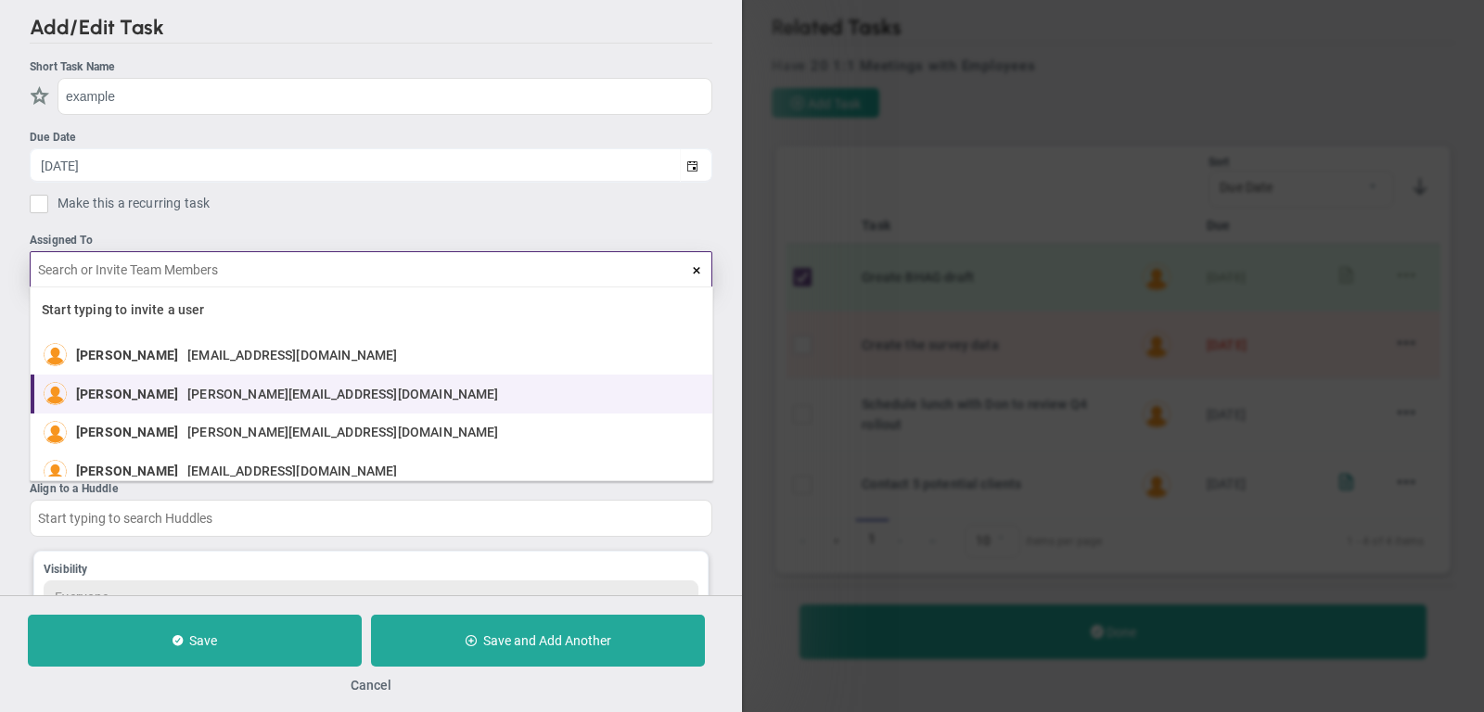
click at [156, 384] on div "James Miller james.miller14014@testco.com" at bounding box center [292, 393] width 432 height 23
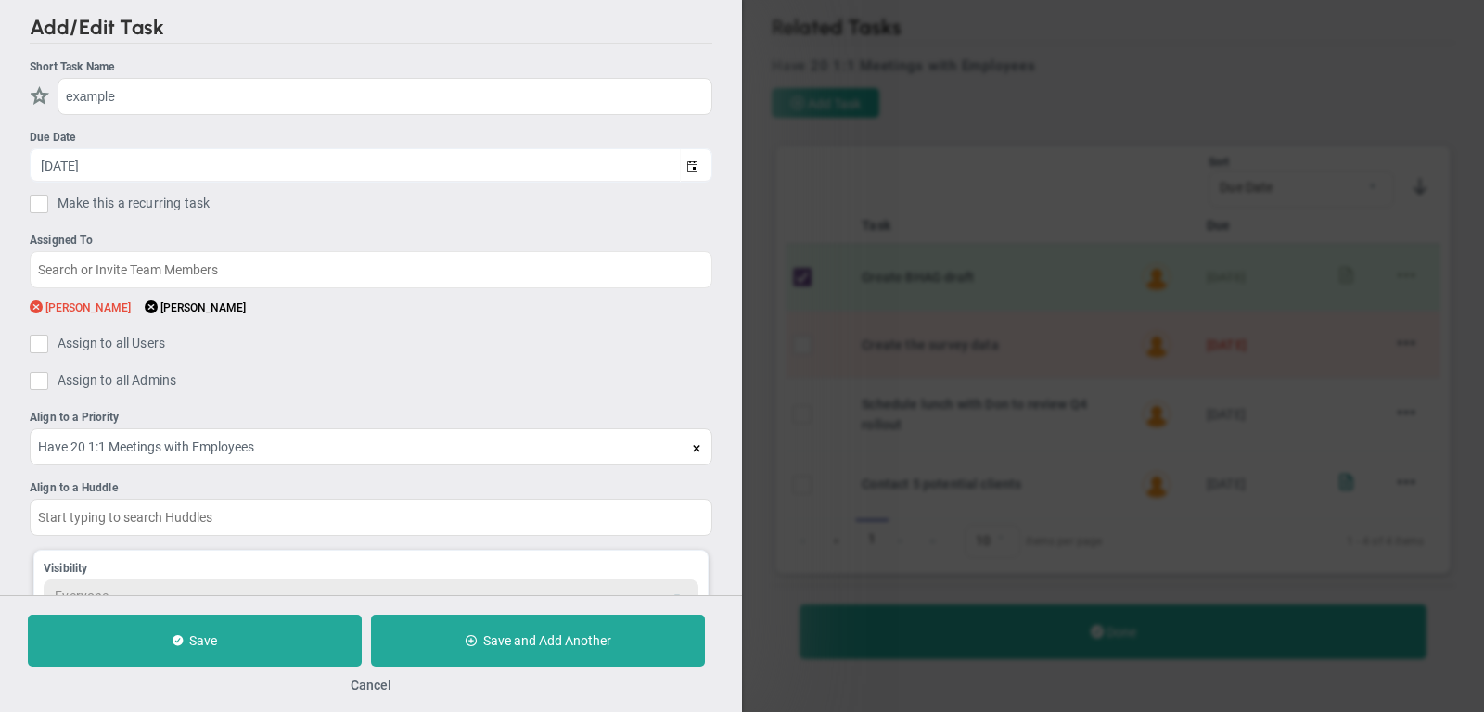
click at [40, 304] on span at bounding box center [36, 308] width 13 height 18
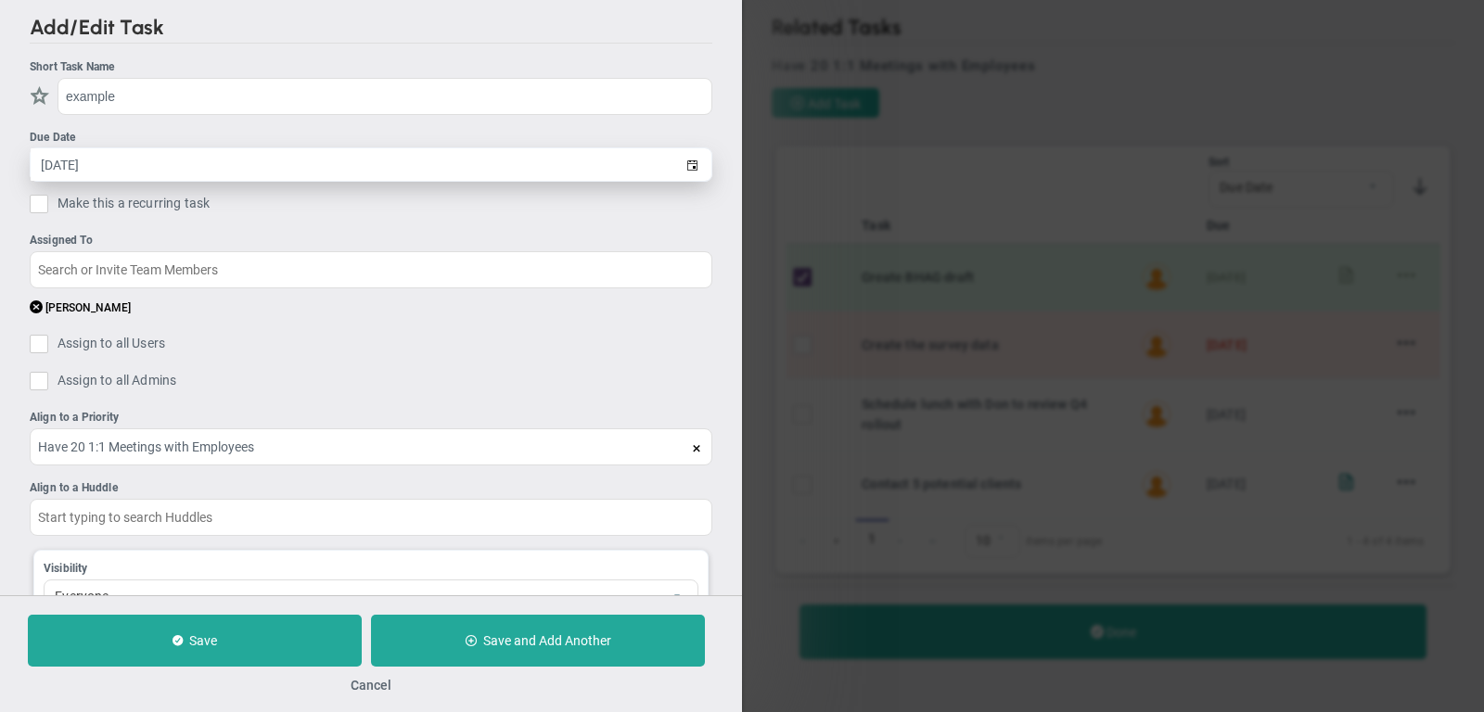
click at [151, 157] on input "[DATE]" at bounding box center [355, 164] width 649 height 32
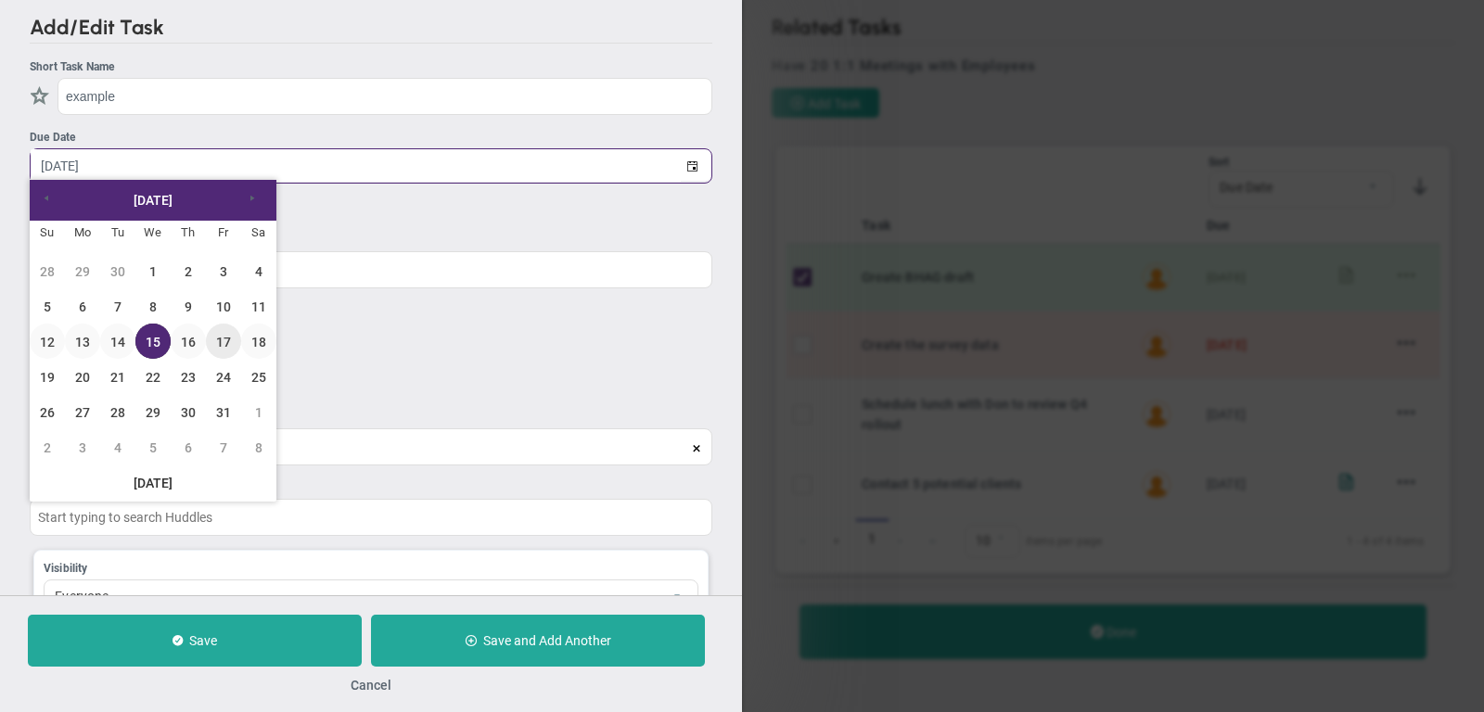
click at [227, 339] on link "17" at bounding box center [223, 341] width 35 height 35
type input "[DATE]"
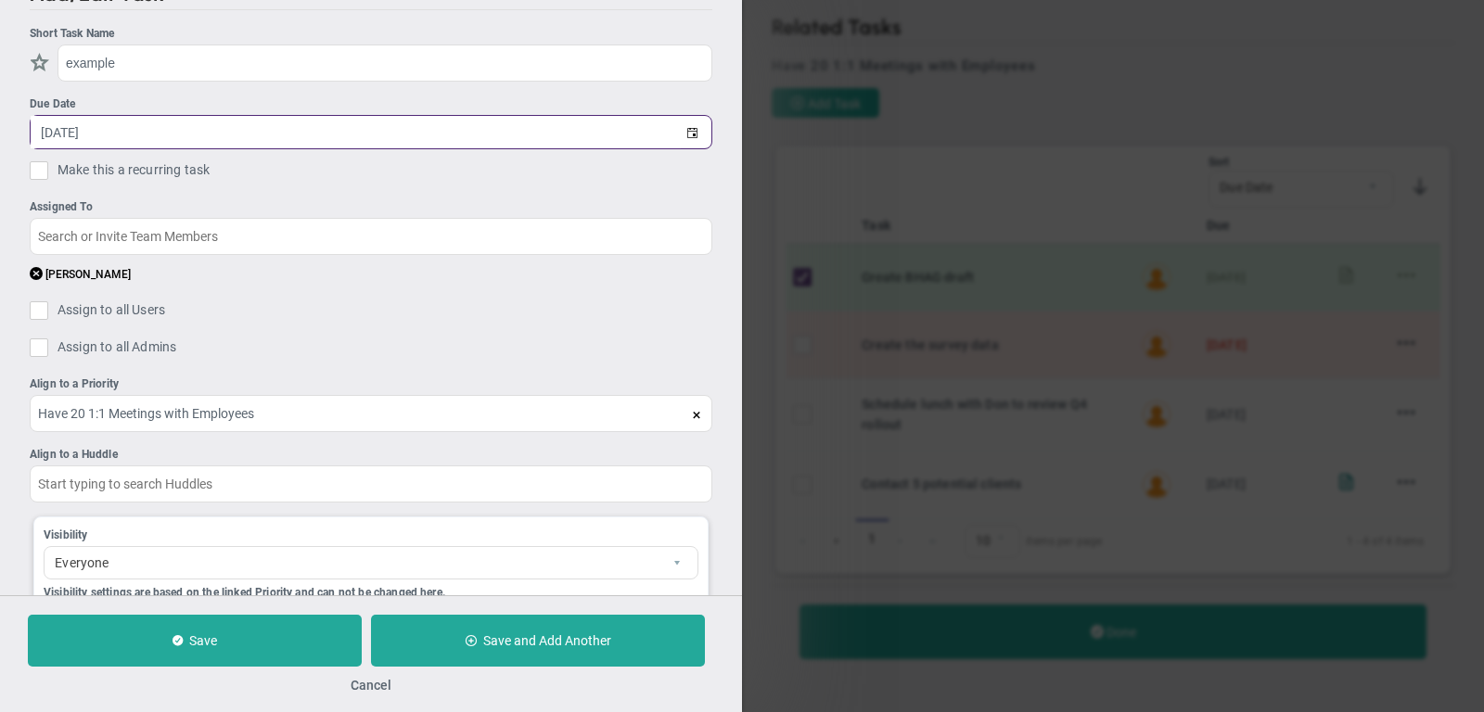
scroll to position [40, 0]
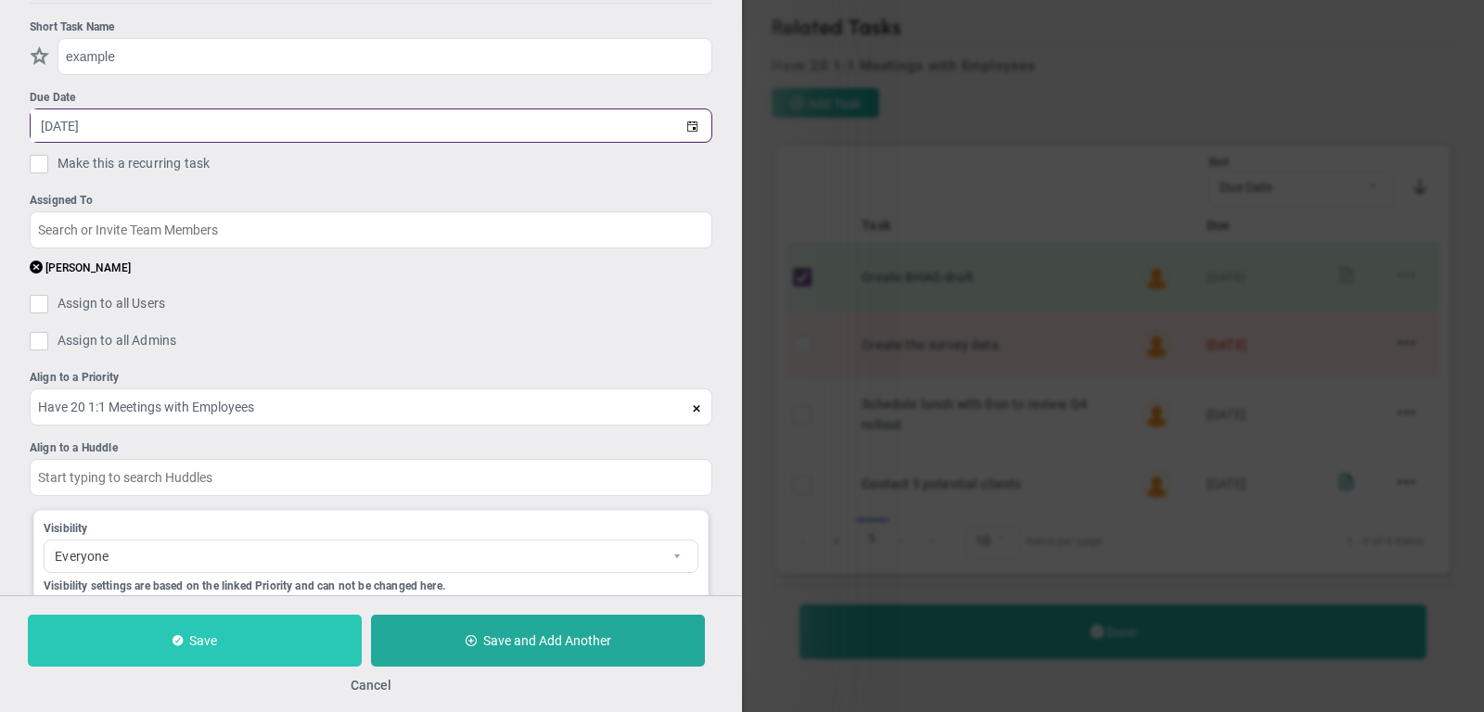
click at [307, 641] on button "Save" at bounding box center [195, 641] width 334 height 52
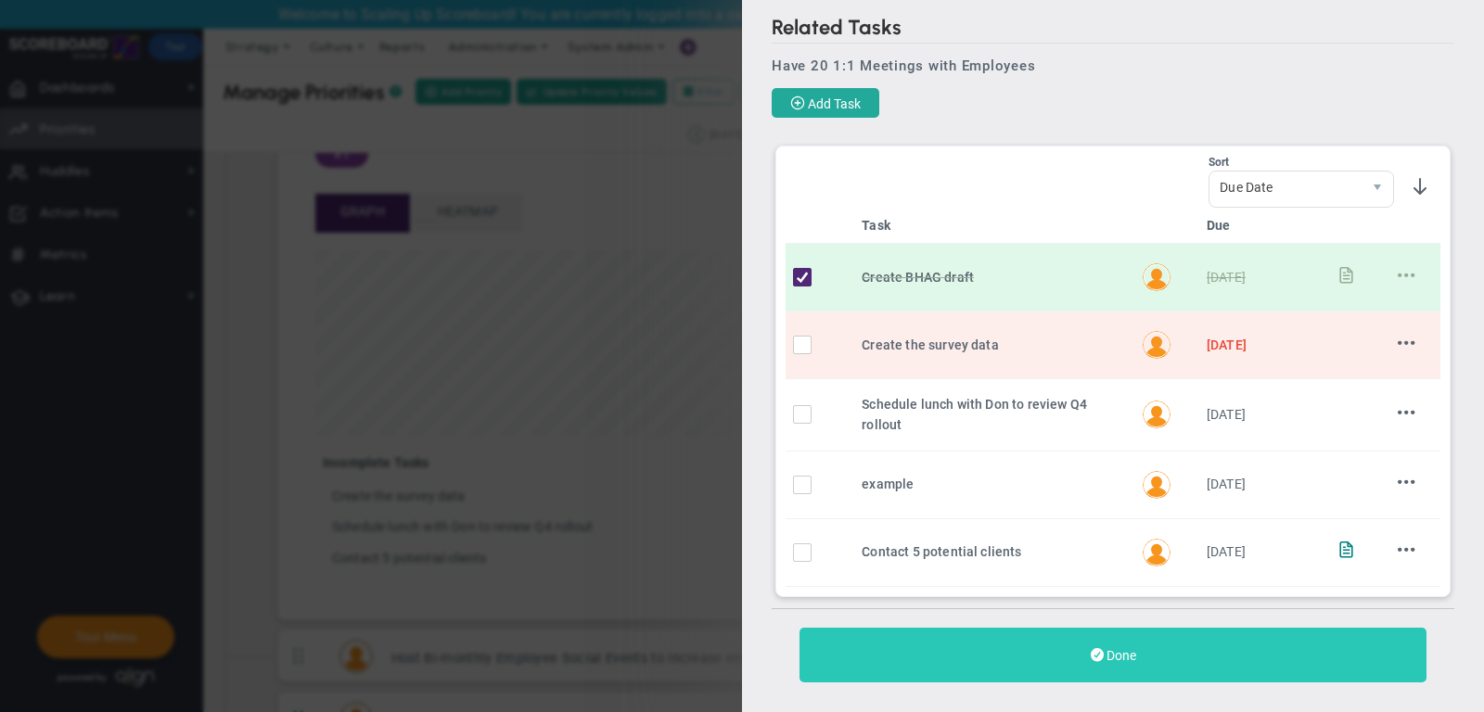
click at [1082, 654] on button "Done" at bounding box center [1112, 655] width 627 height 55
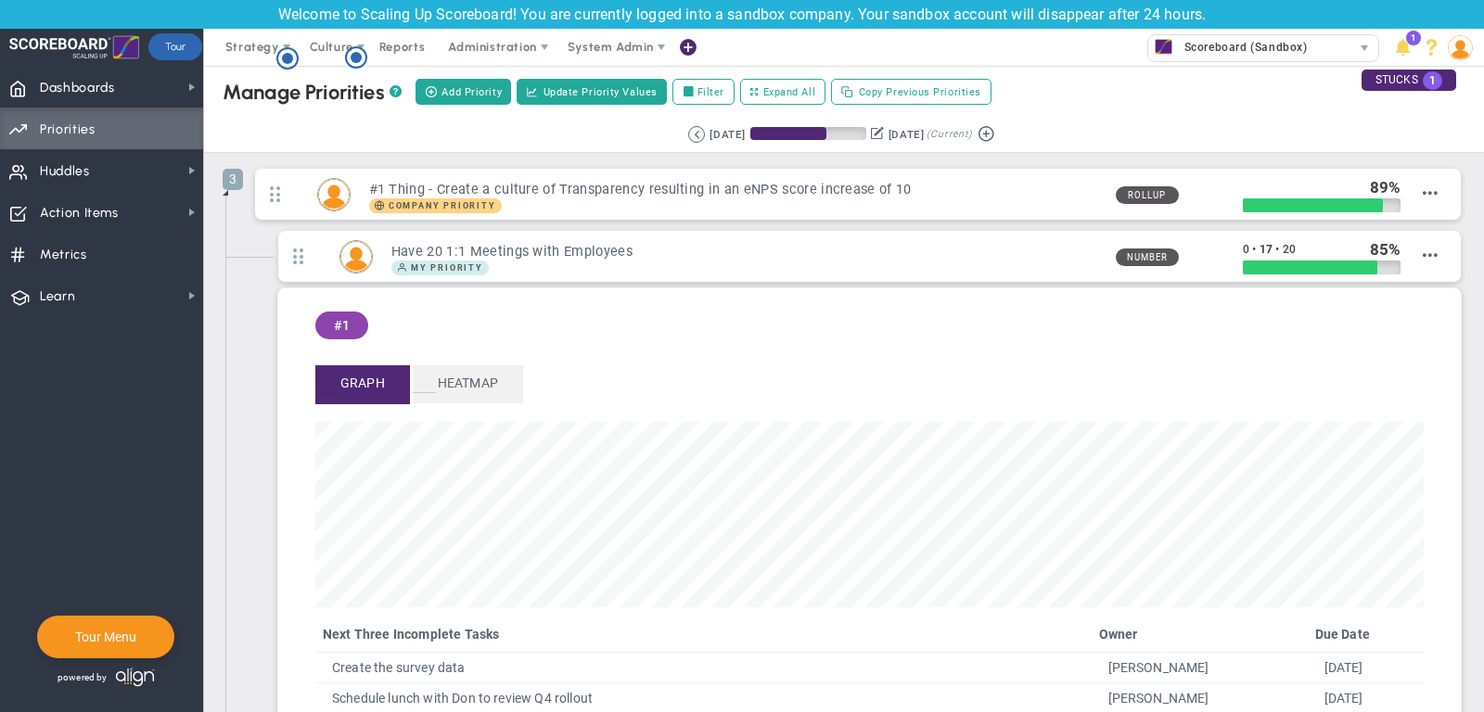
scroll to position [213, 1108]
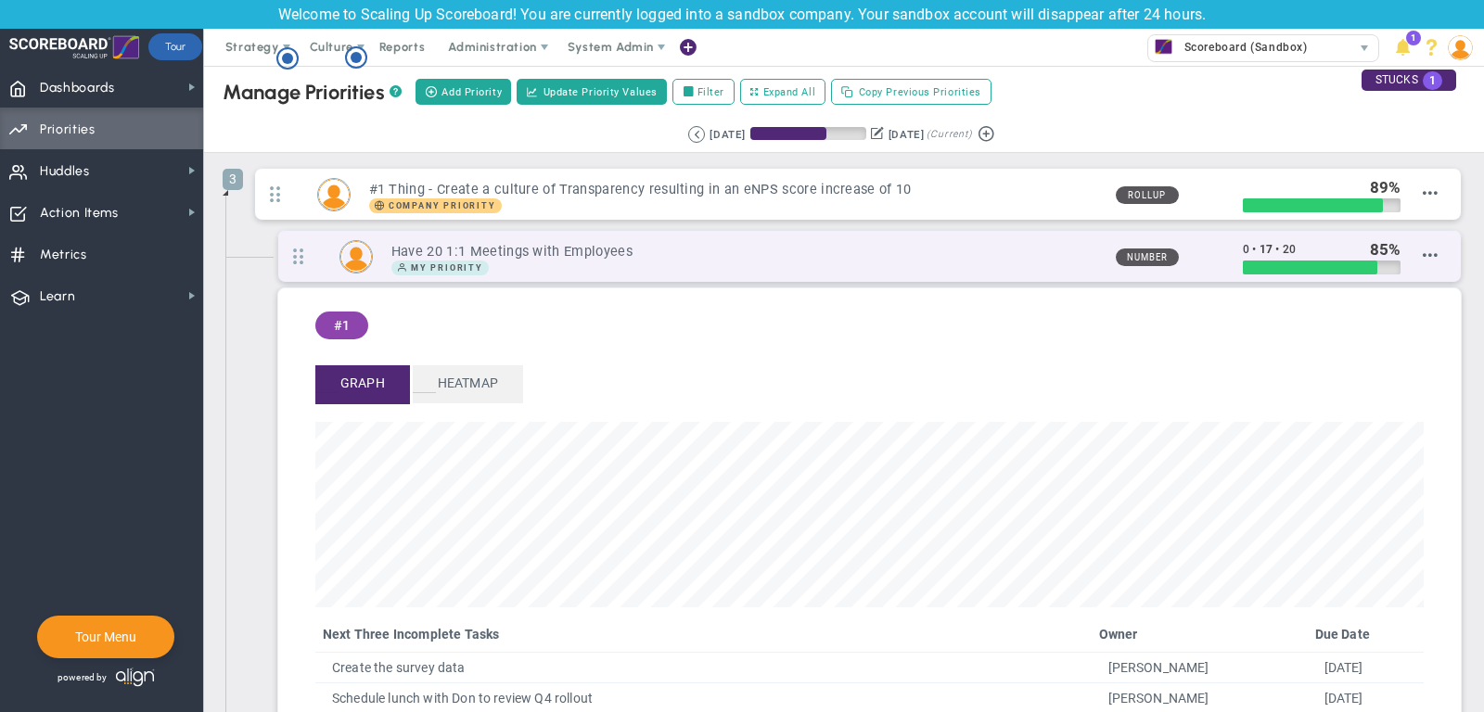
click at [593, 255] on h3 "Have 20 1:1 Meetings with Employees" at bounding box center [745, 252] width 709 height 18
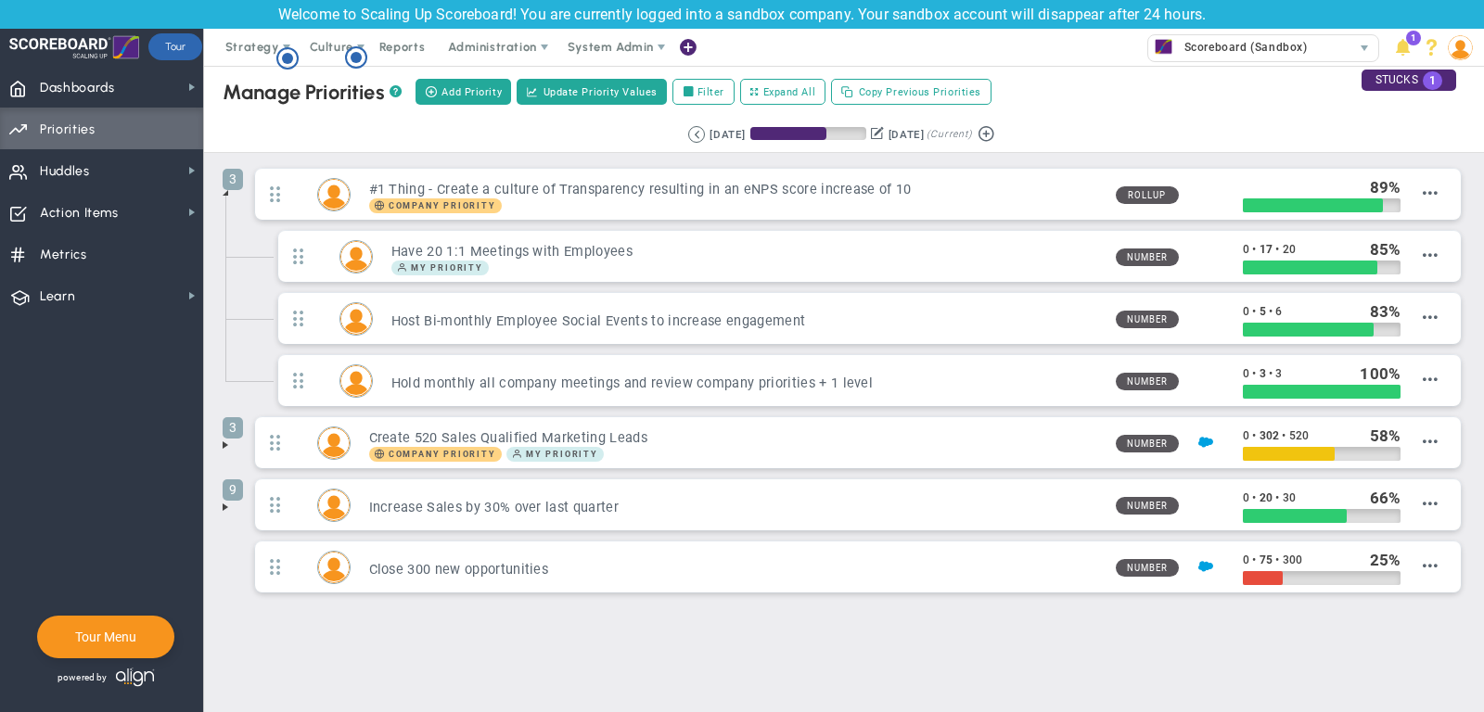
click at [219, 504] on span at bounding box center [225, 507] width 15 height 15
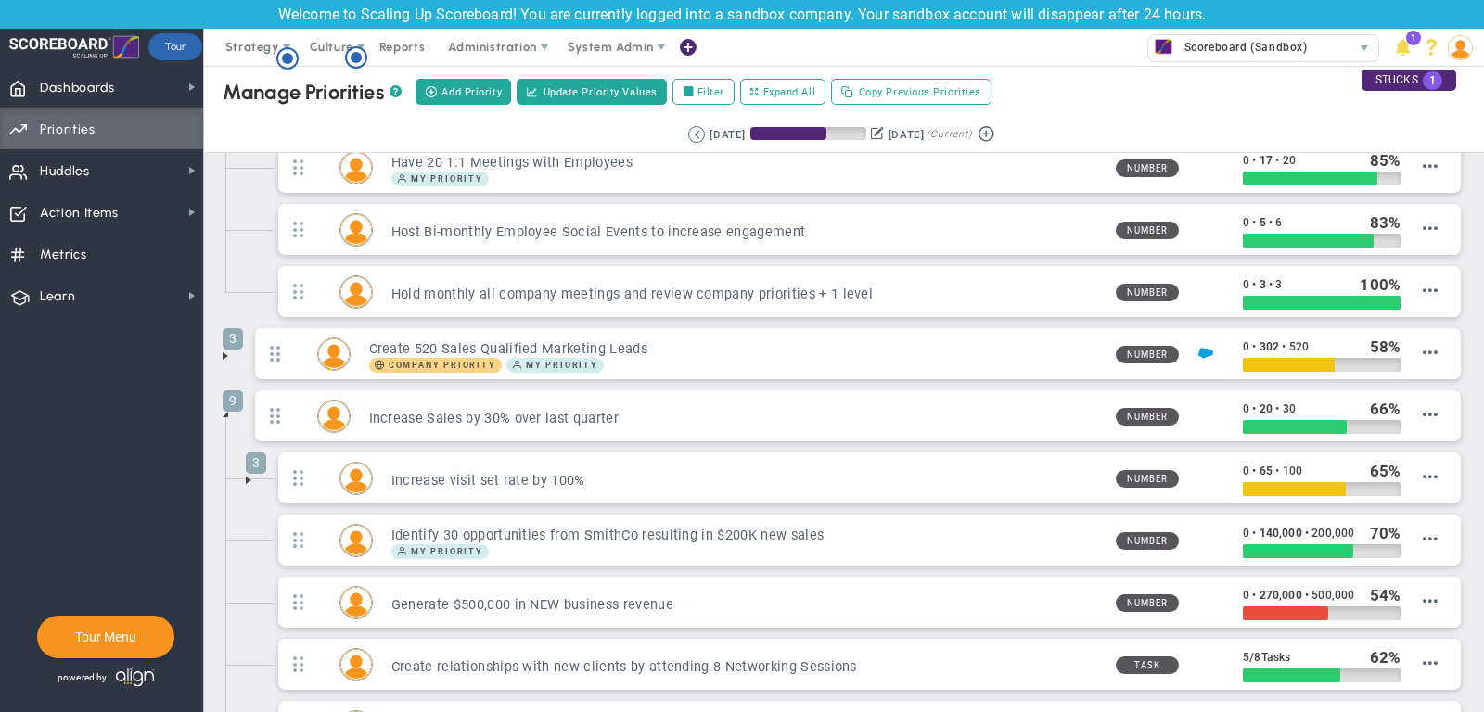
scroll to position [93, 0]
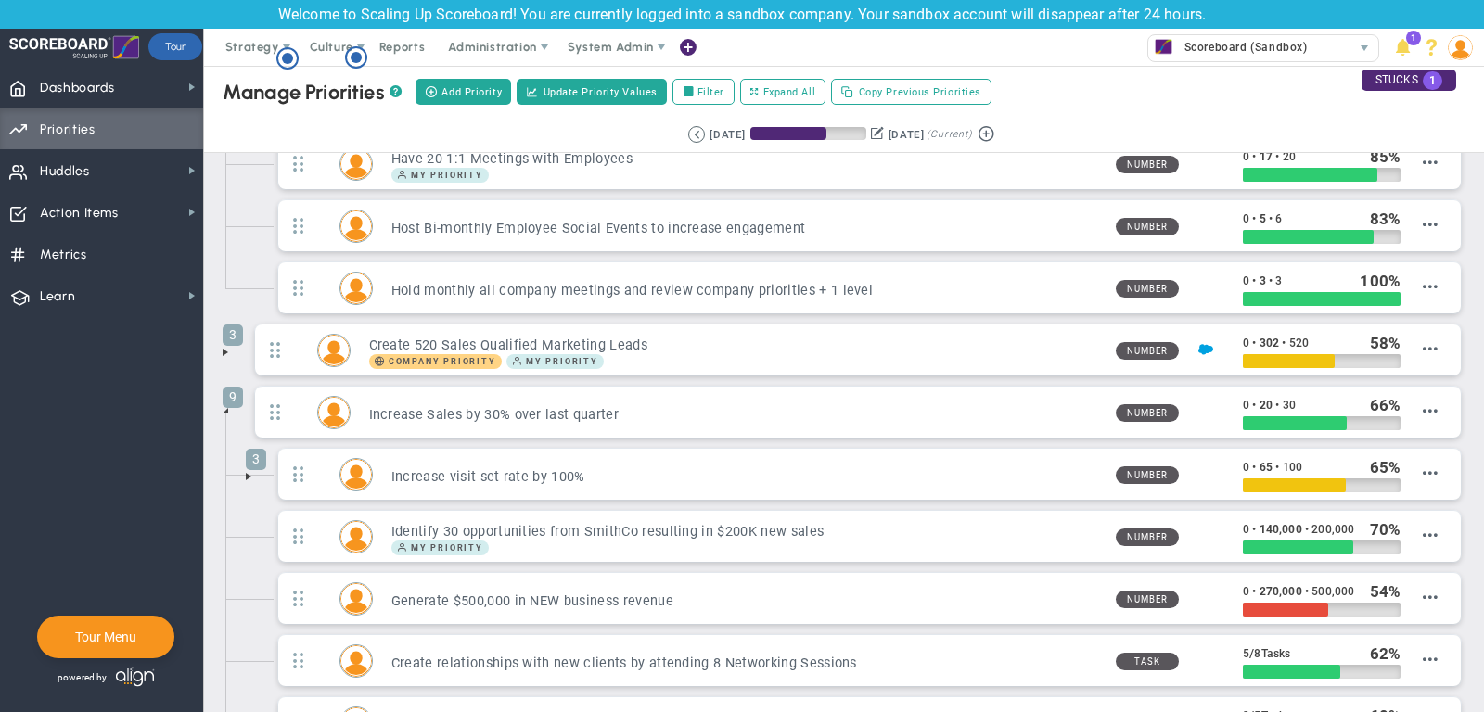
click at [247, 469] on span at bounding box center [248, 476] width 15 height 15
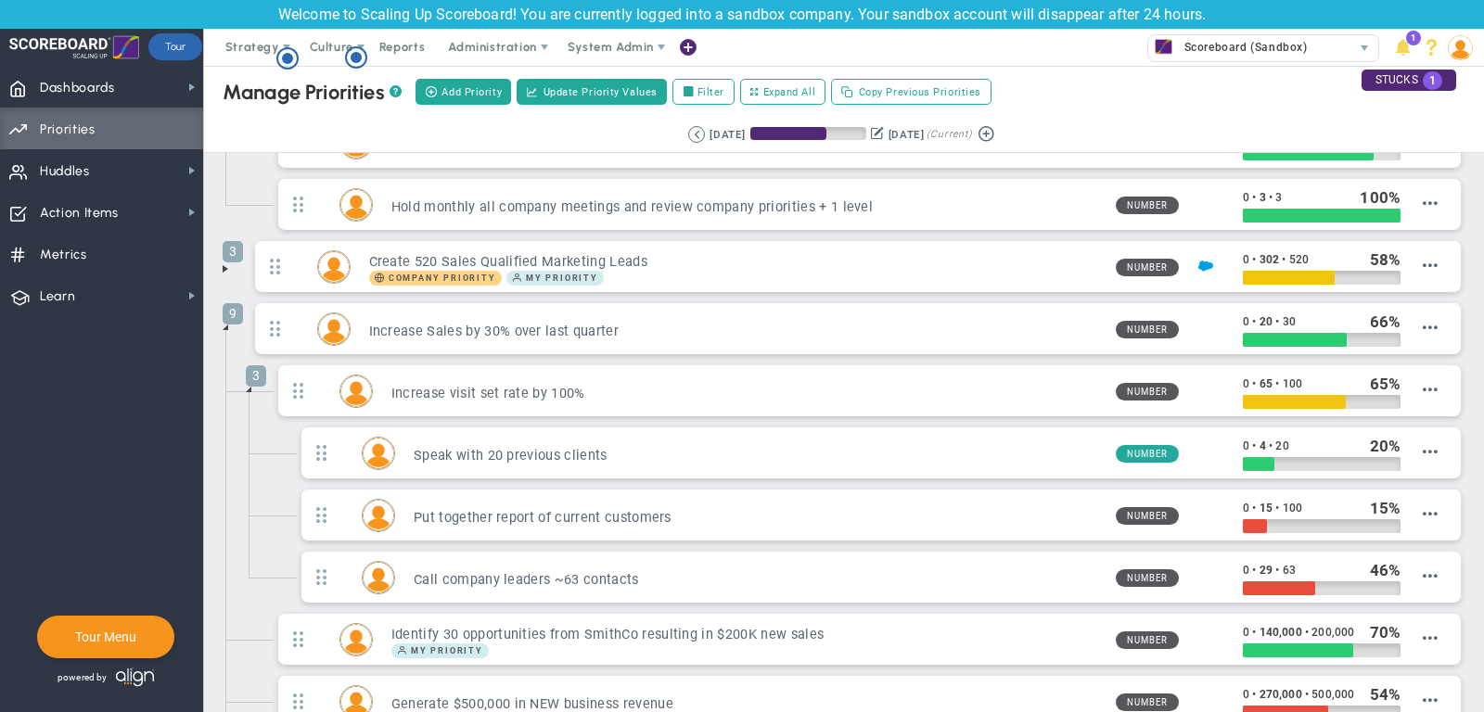
scroll to position [178, 0]
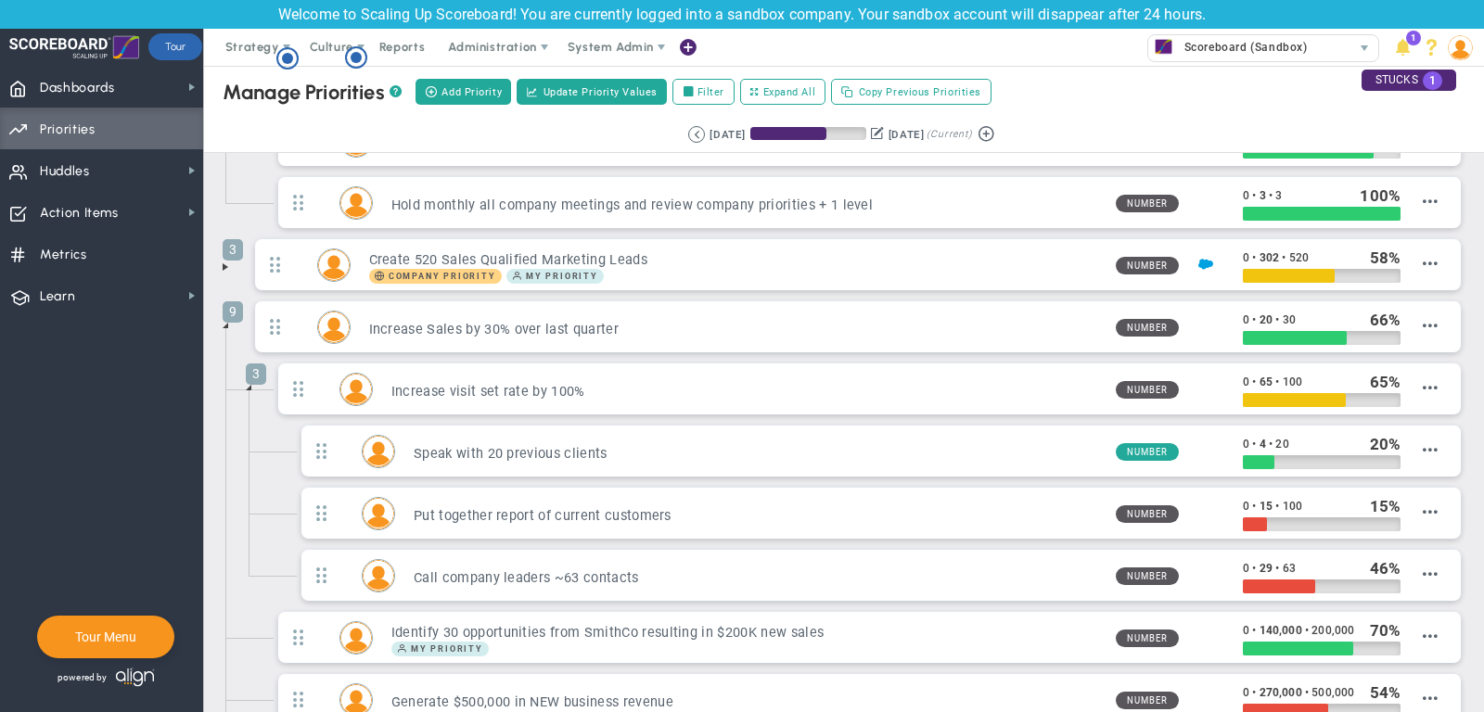
click at [252, 381] on span at bounding box center [248, 387] width 15 height 15
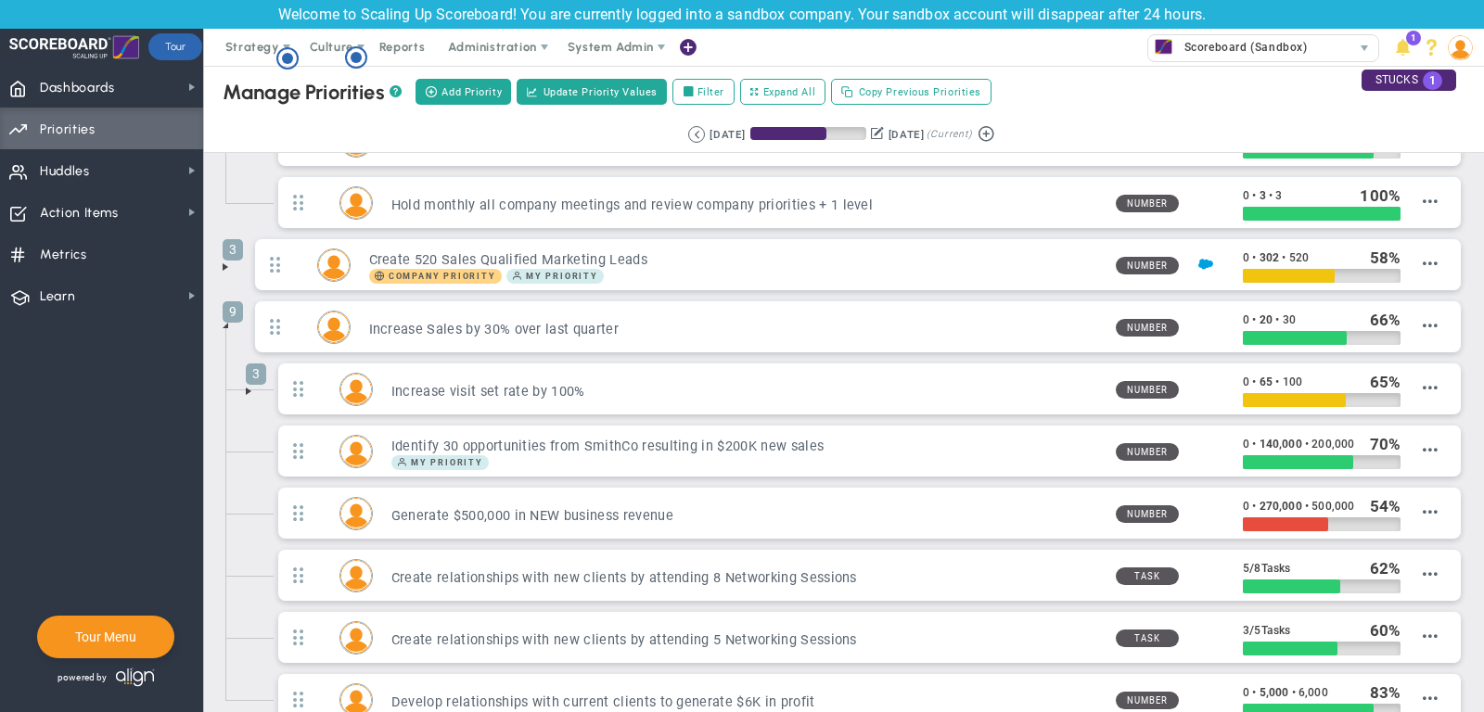
click at [225, 321] on span at bounding box center [225, 325] width 15 height 15
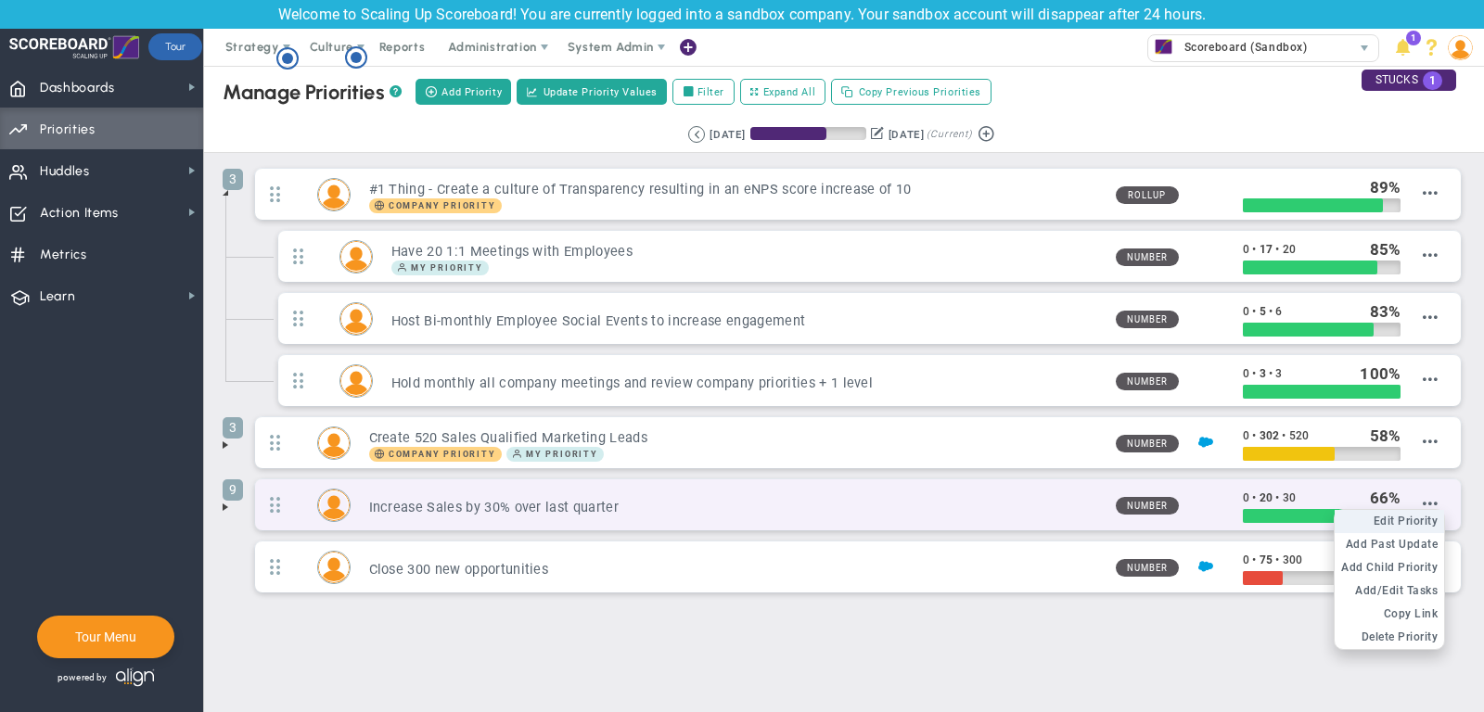
click at [1422, 515] on span "Edit Priority" at bounding box center [1405, 521] width 65 height 13
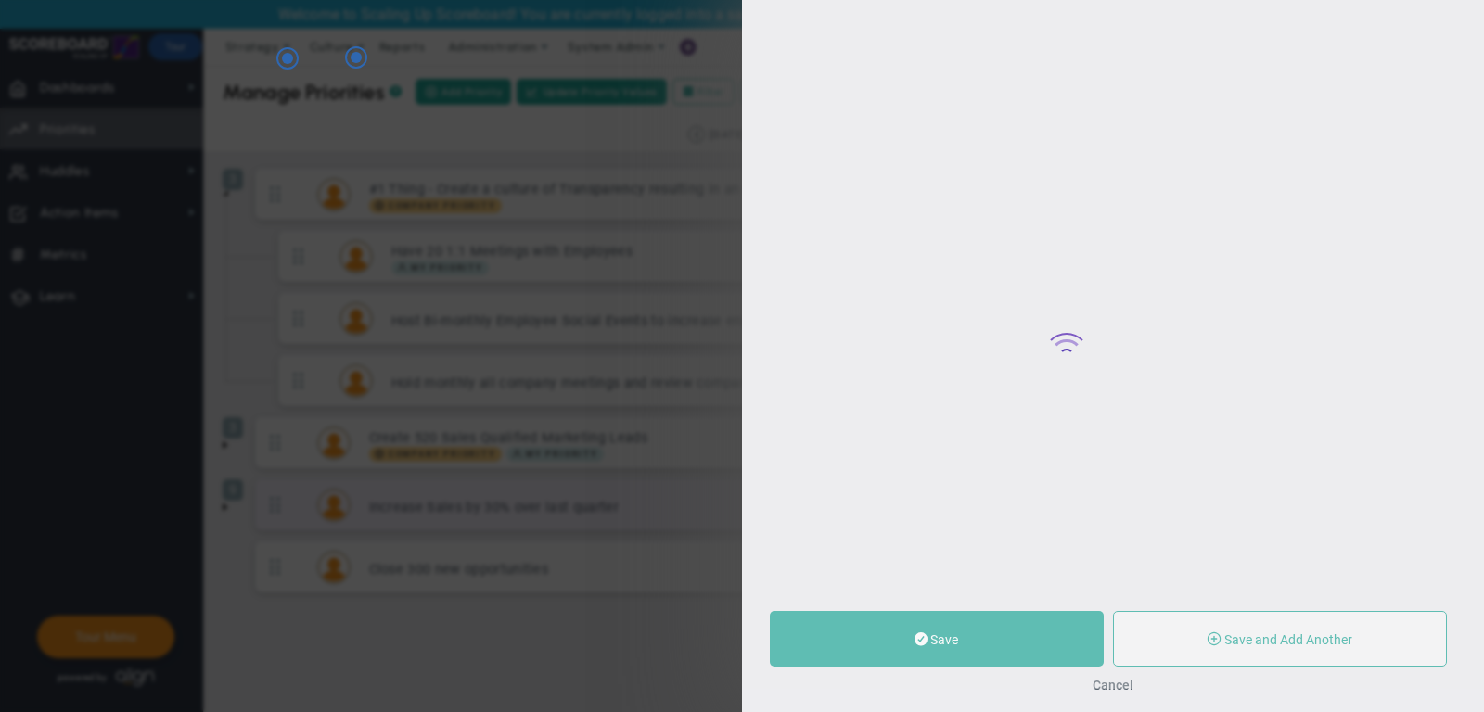
type input "[PERSON_NAME]"
type input "0"
type input "20"
type input "30"
radio input "true"
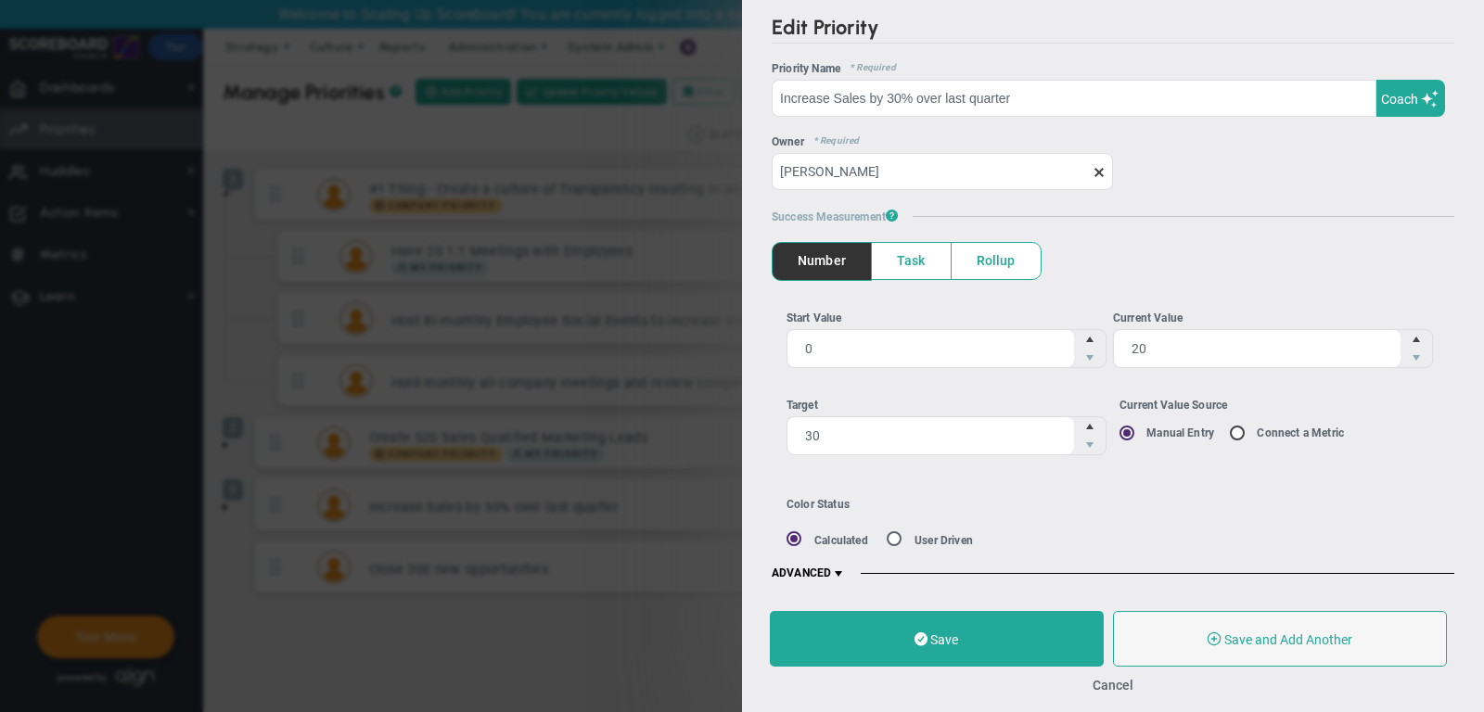
click at [832, 570] on span "ADVANCED" at bounding box center [808, 574] width 74 height 15
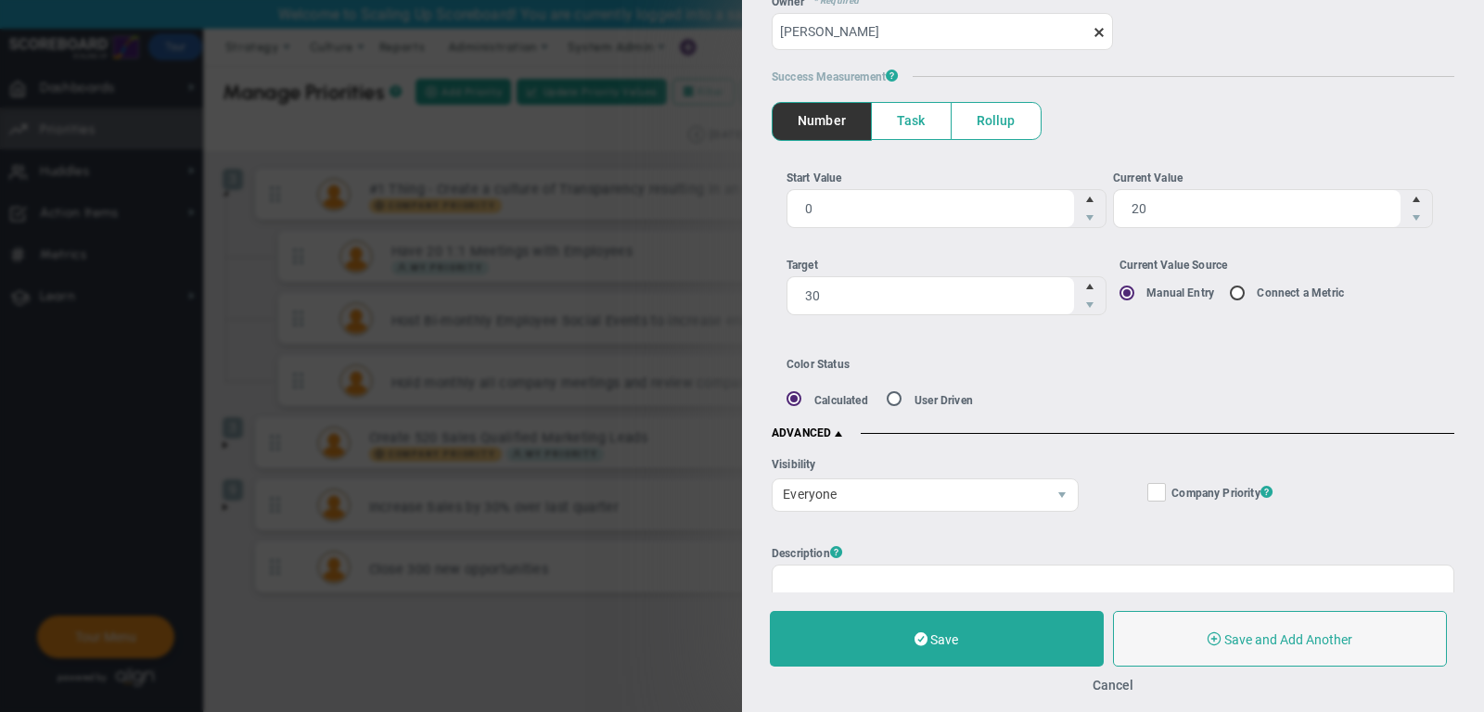
scroll to position [151, 0]
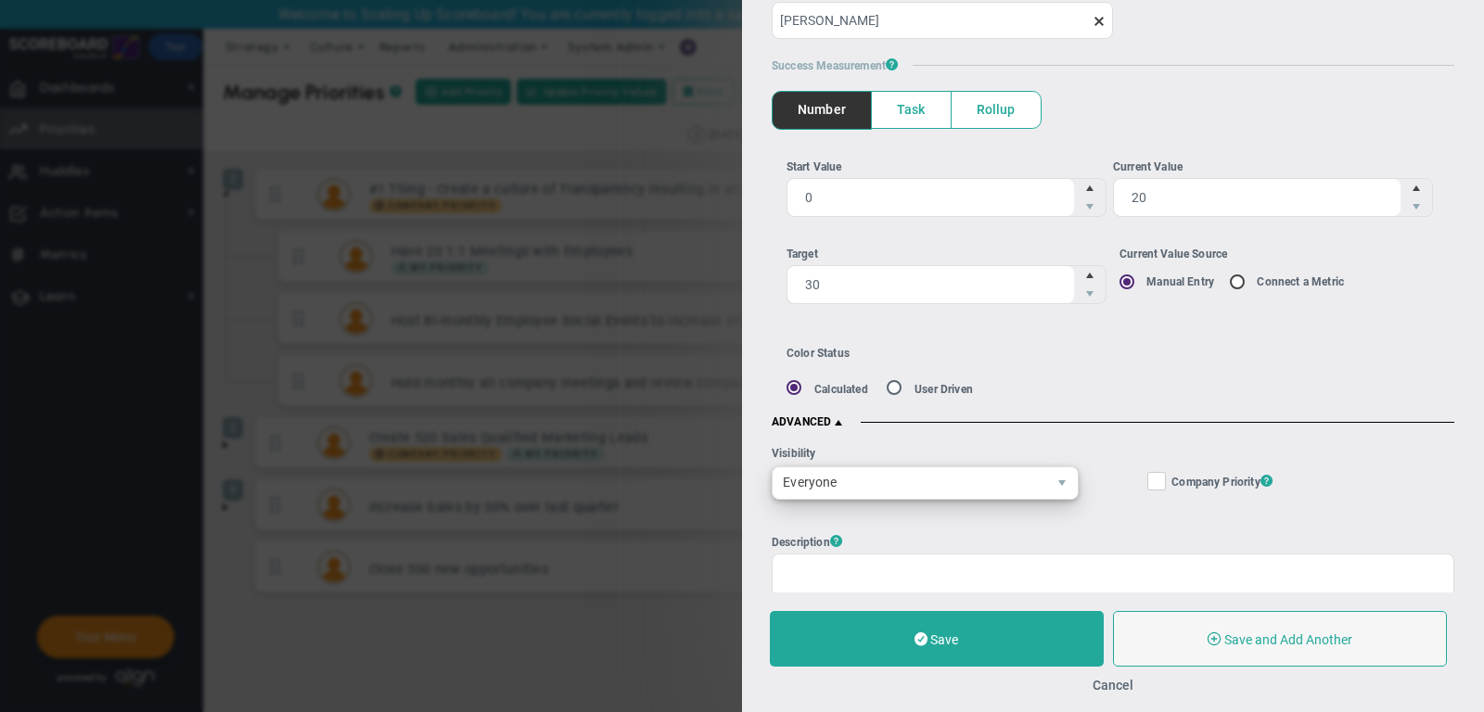
click at [873, 471] on span "Everyone" at bounding box center [909, 483] width 274 height 32
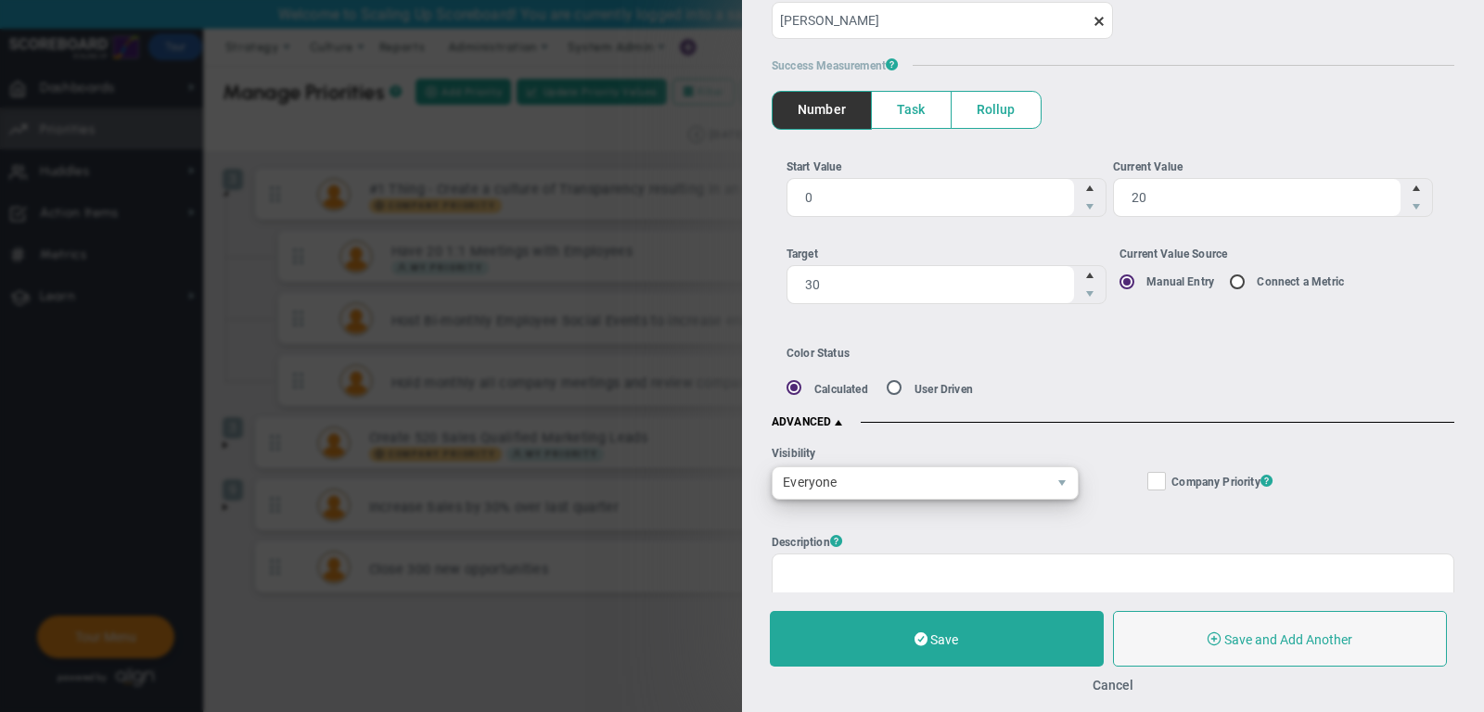
click at [940, 484] on span "Everyone" at bounding box center [909, 483] width 274 height 32
click at [1103, 688] on button "Cancel" at bounding box center [1112, 685] width 41 height 15
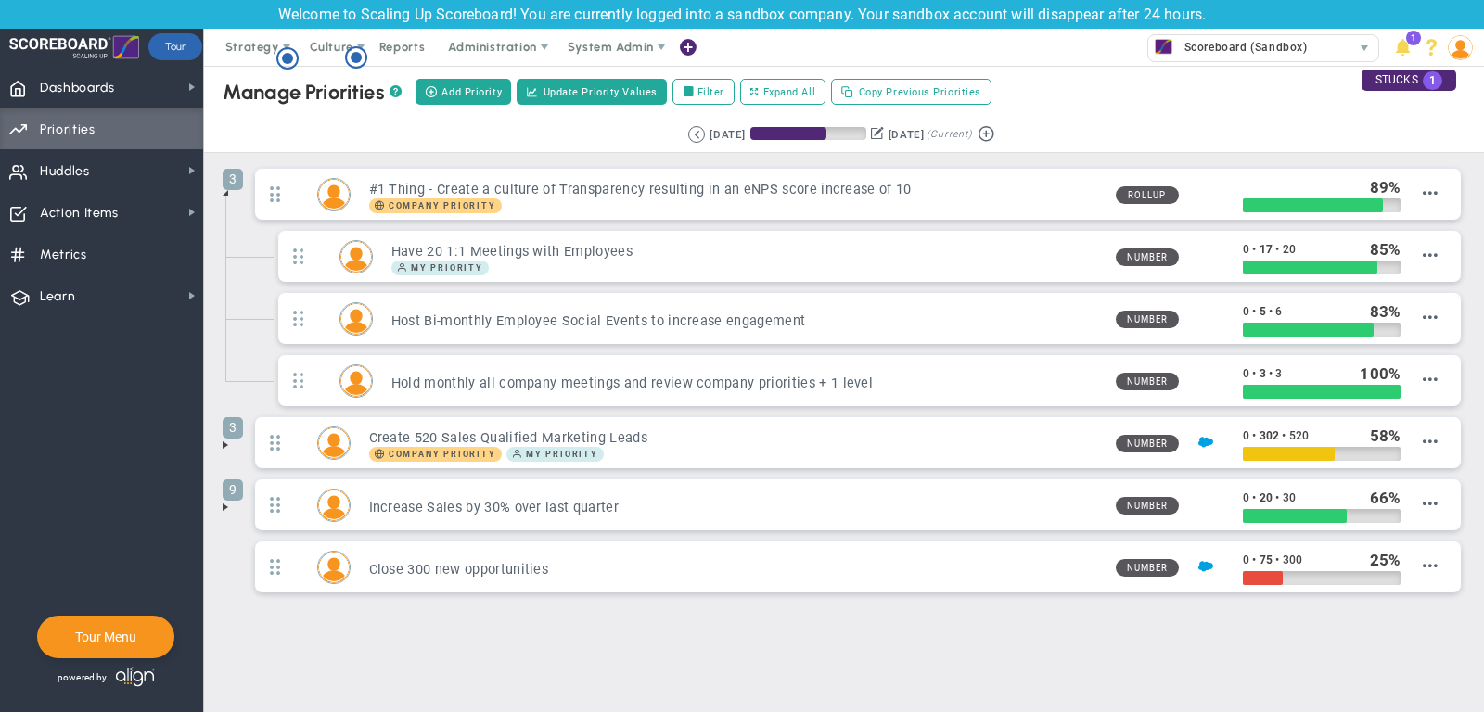
click at [691, 77] on div "Create Project Add Priority Add Priority Update Priority Values Filter Expand A…" at bounding box center [703, 92] width 581 height 32
click at [699, 90] on label "Filter" at bounding box center [703, 92] width 62 height 26
click at [699, 90] on input "Filter" at bounding box center [692, 92] width 13 height 13
checkbox input "true"
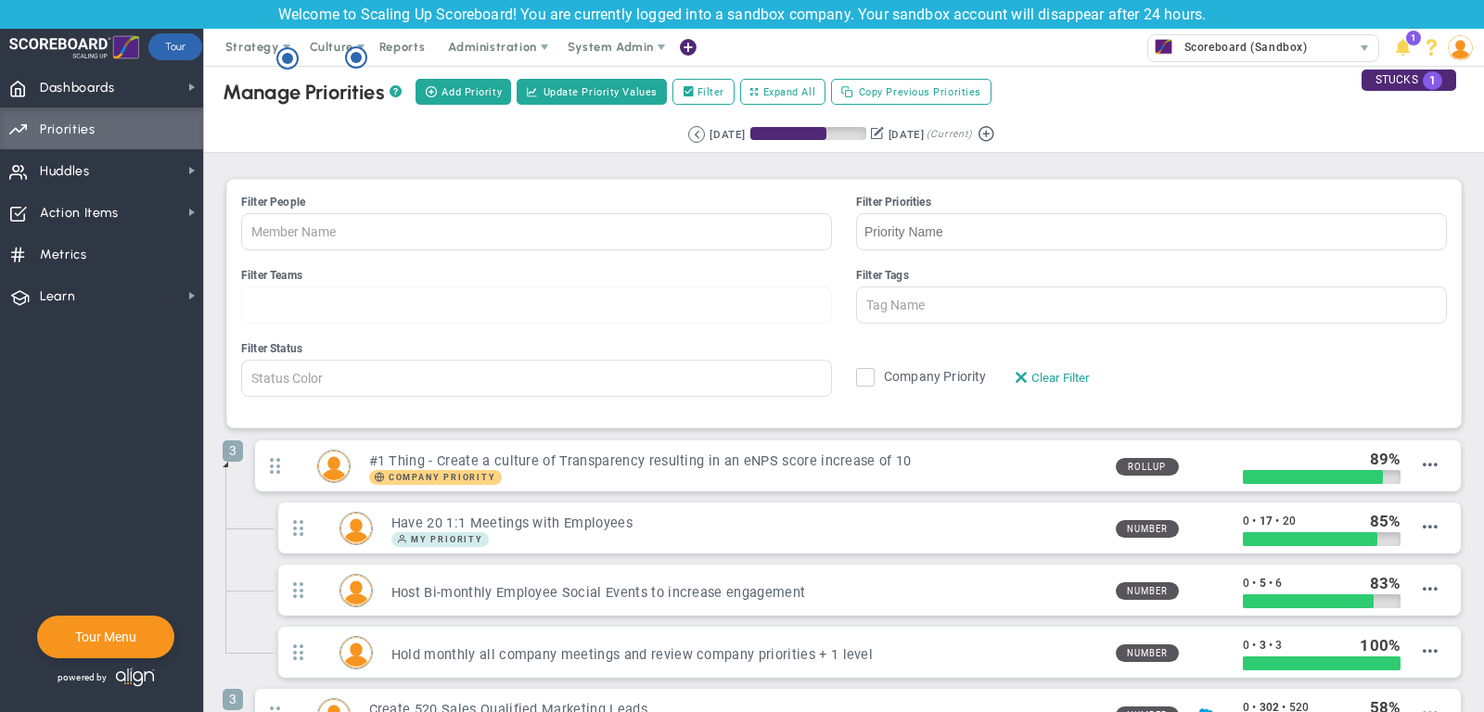
click at [320, 294] on div at bounding box center [536, 305] width 591 height 37
click at [320, 294] on input "Filter Teams All Hands on Deck Leadership Mark & Hannah 1:1 Performance Review …" at bounding box center [298, 304] width 112 height 35
type input "sale"
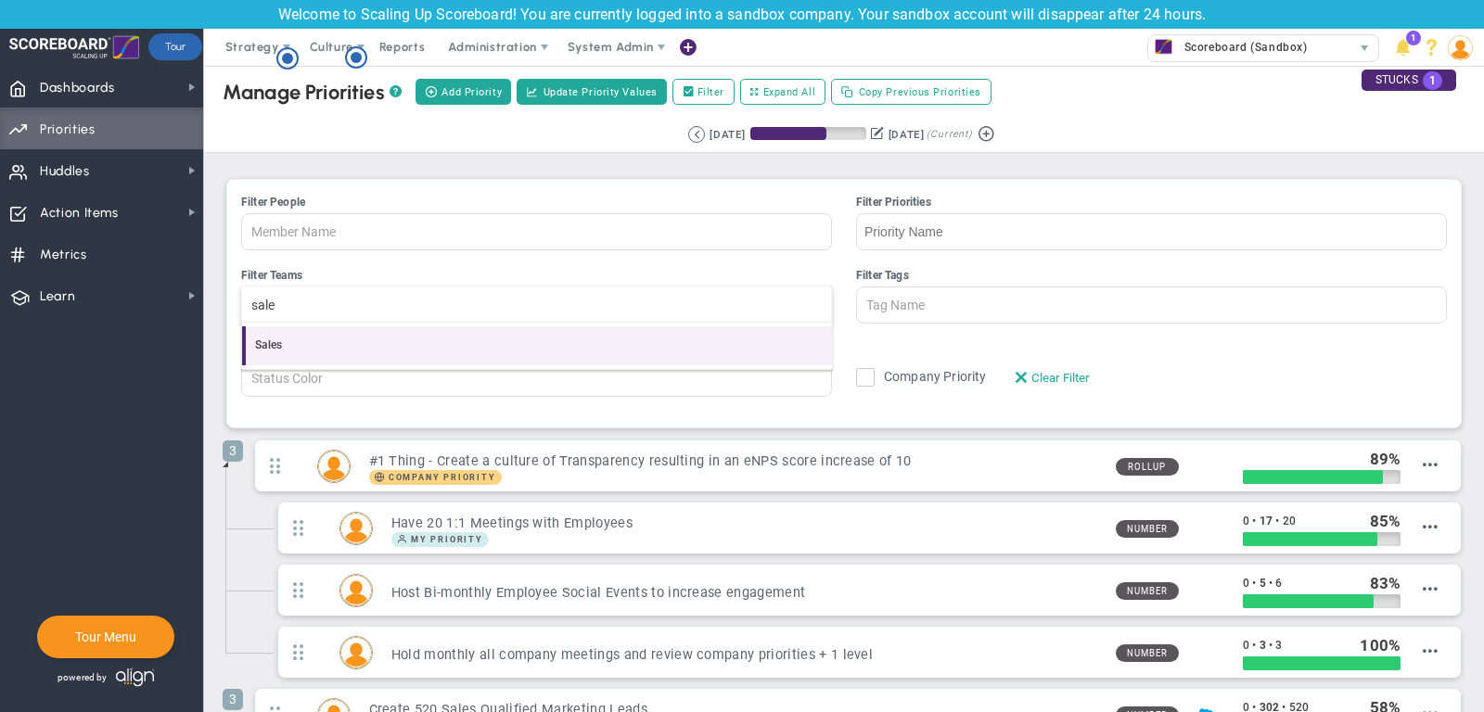
click at [329, 337] on li "Sales" at bounding box center [537, 345] width 590 height 39
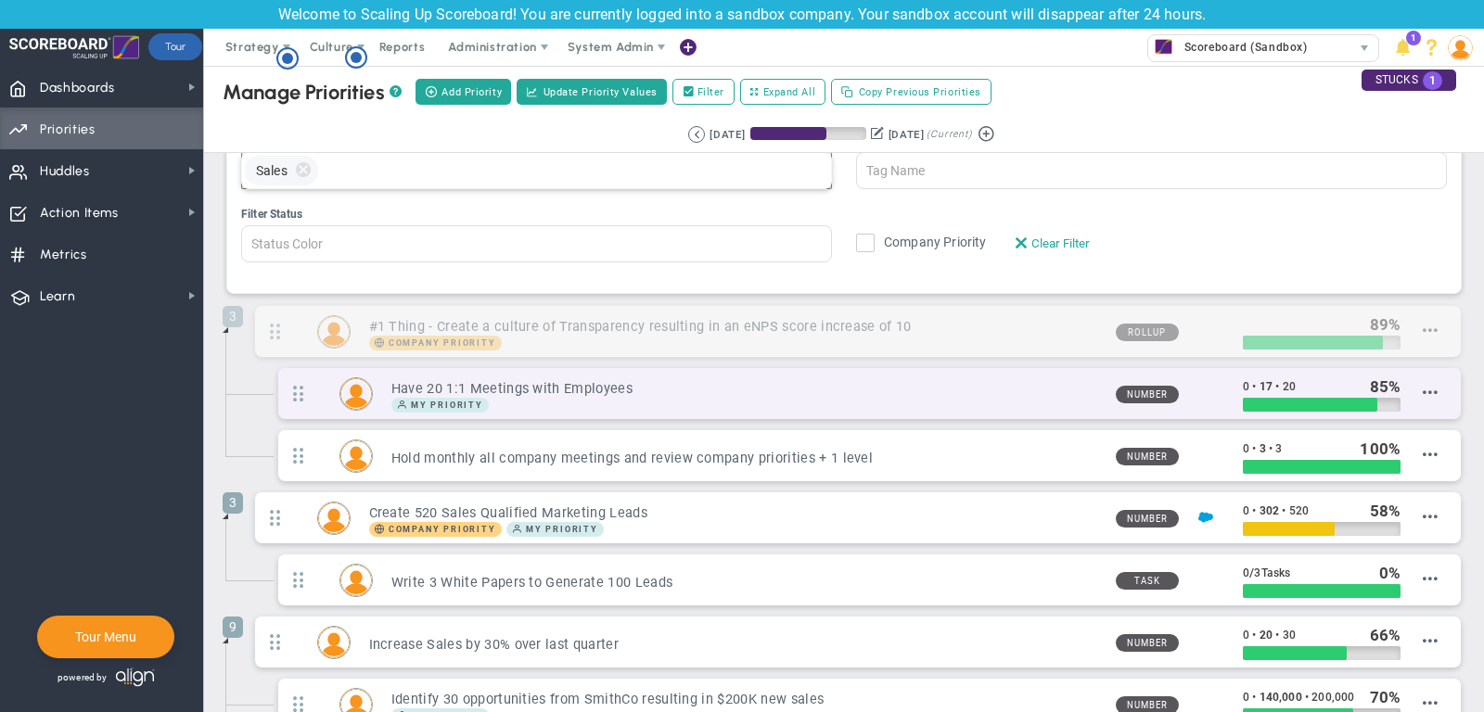
scroll to position [74, 0]
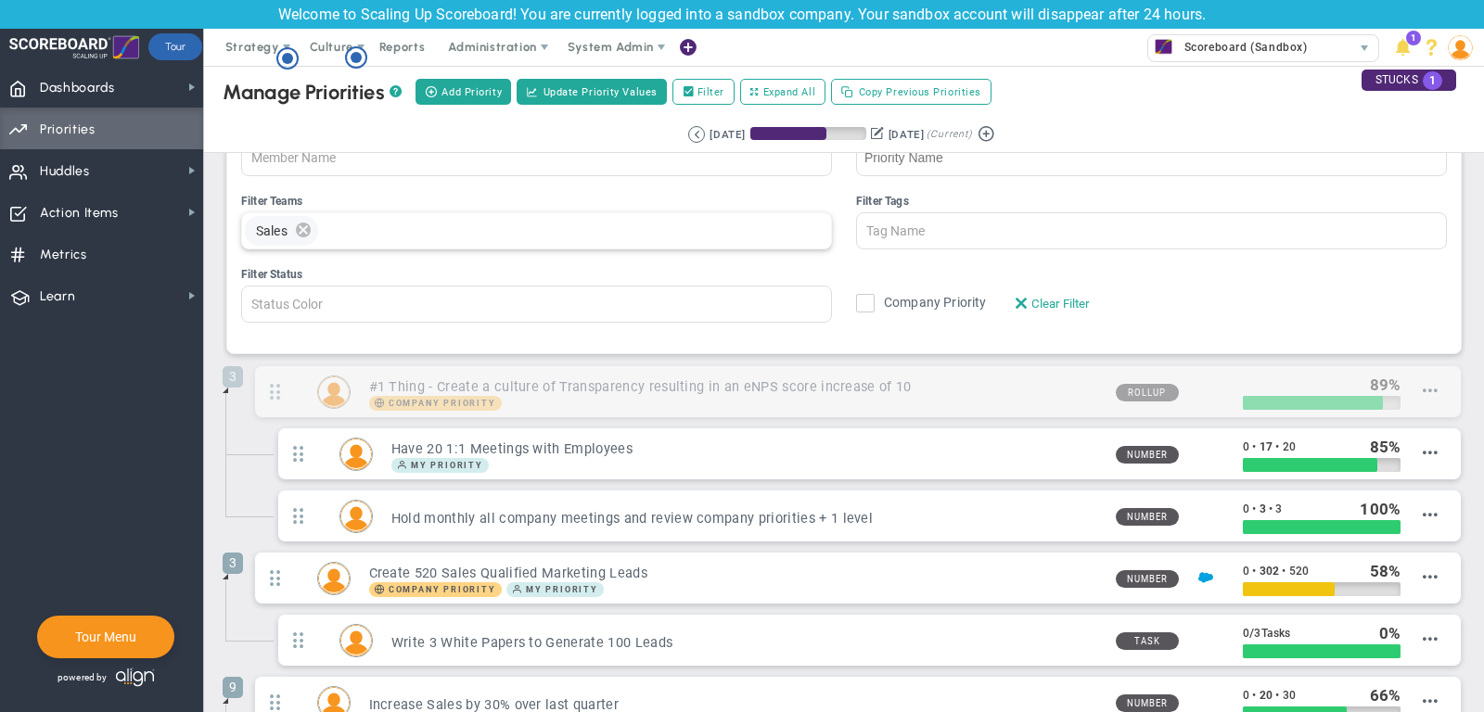
click at [306, 222] on span "delete" at bounding box center [303, 231] width 20 height 30
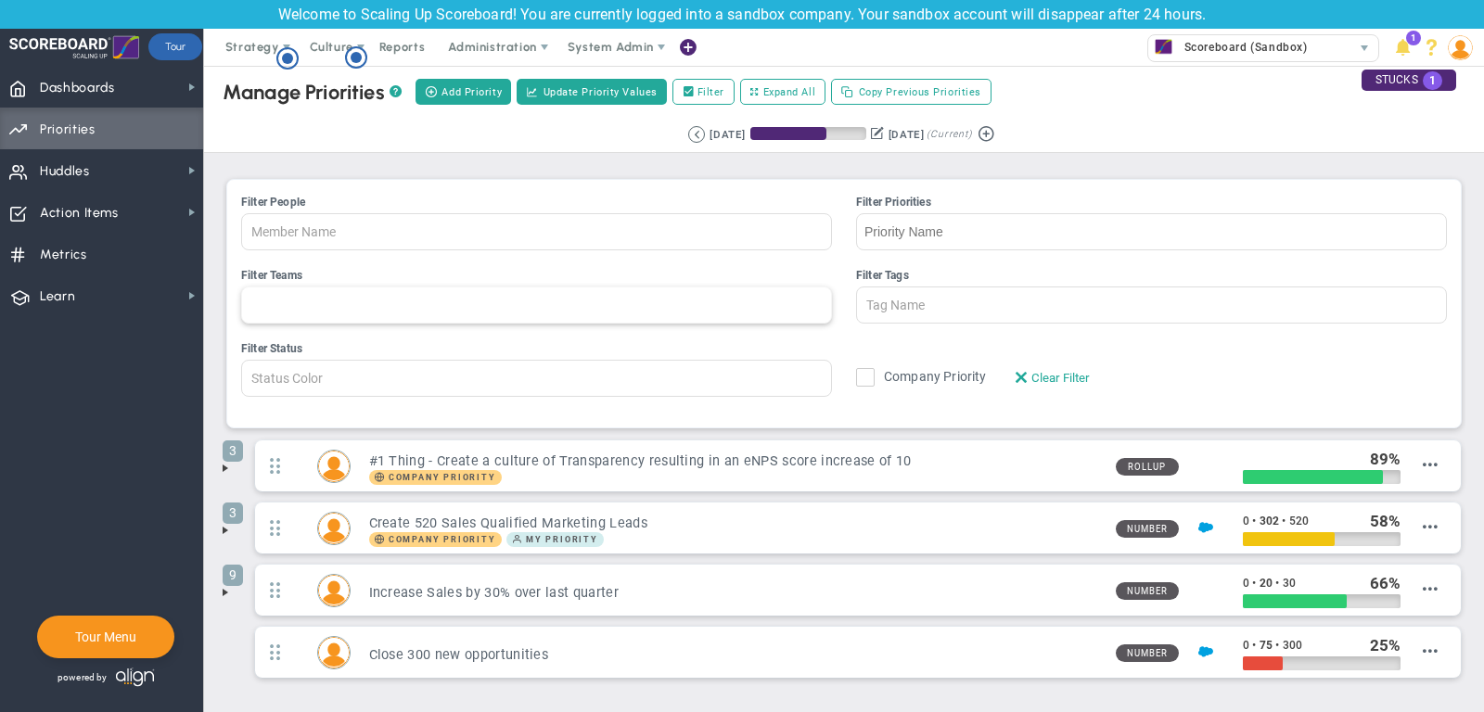
scroll to position [1, 0]
type input "Team Name"
click at [711, 94] on label "Filter" at bounding box center [703, 92] width 62 height 26
click at [699, 94] on input "Filter" at bounding box center [692, 92] width 13 height 13
checkbox input "false"
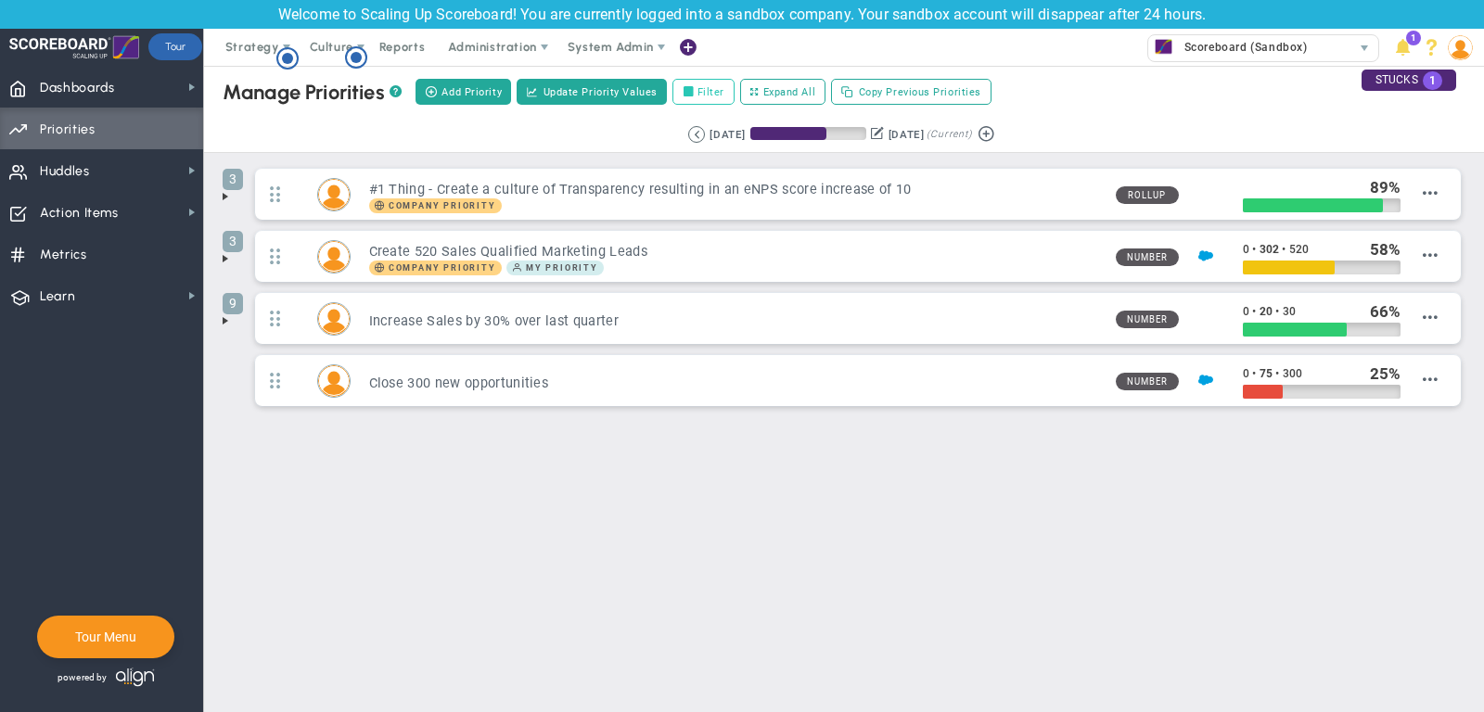
scroll to position [0, 0]
click at [153, 162] on span "Huddles Huddles" at bounding box center [101, 170] width 203 height 42
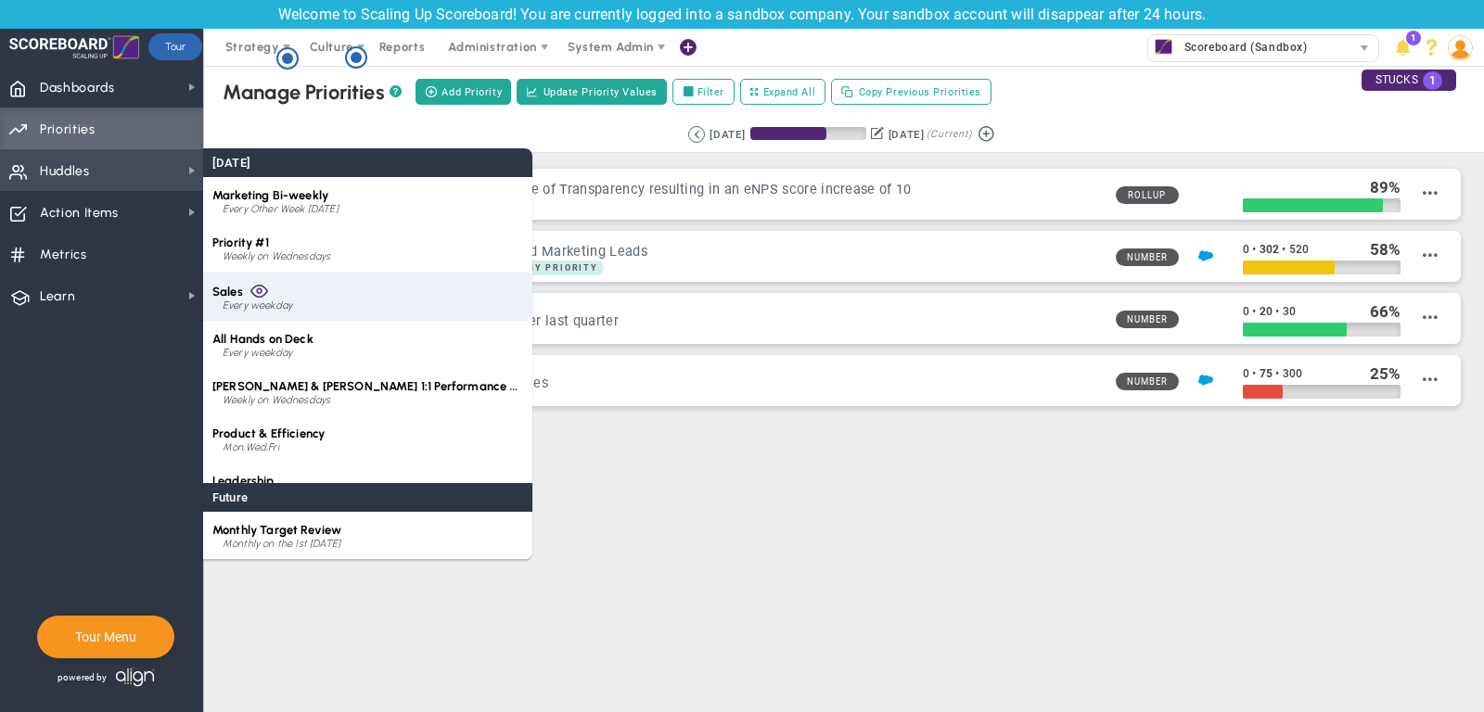
click at [345, 298] on div "Sales Every weekday" at bounding box center [367, 296] width 329 height 49
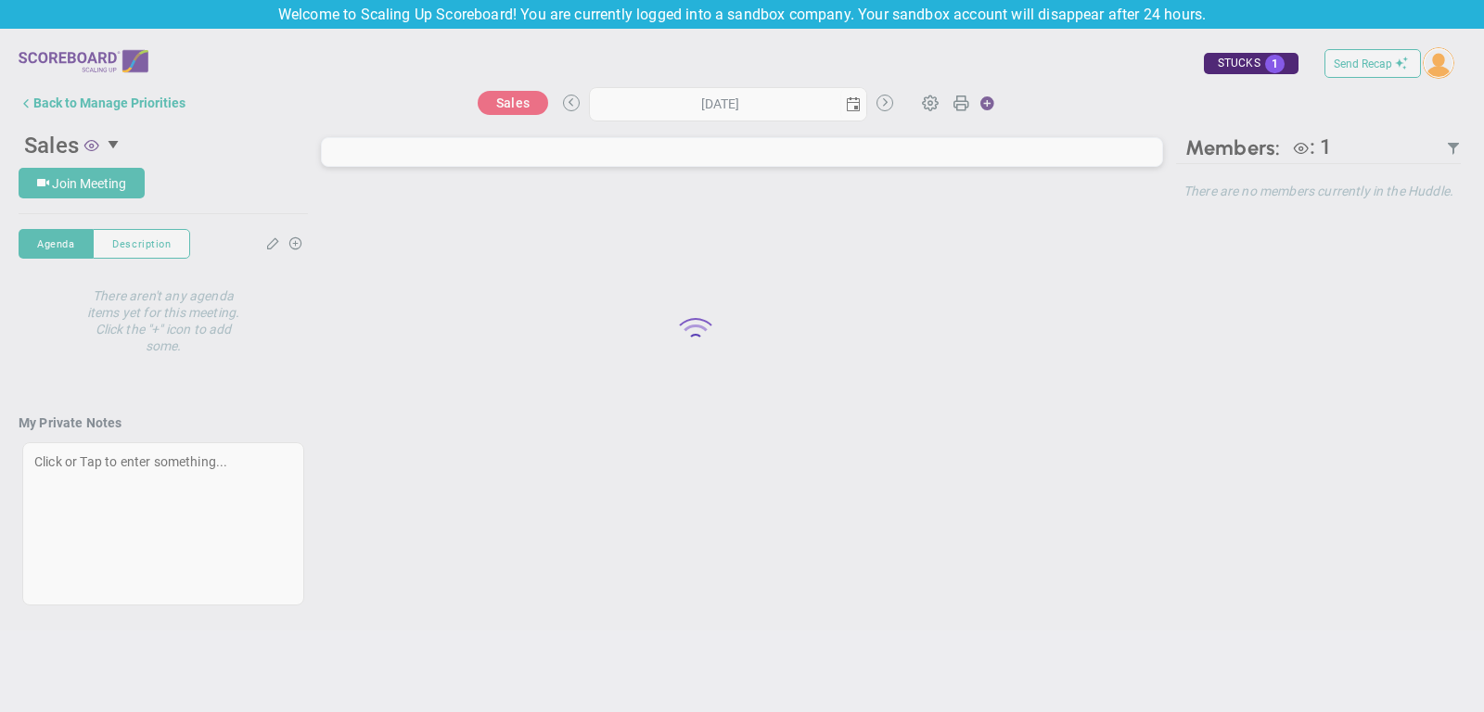
type input "Wednesday, October 15, 2025"
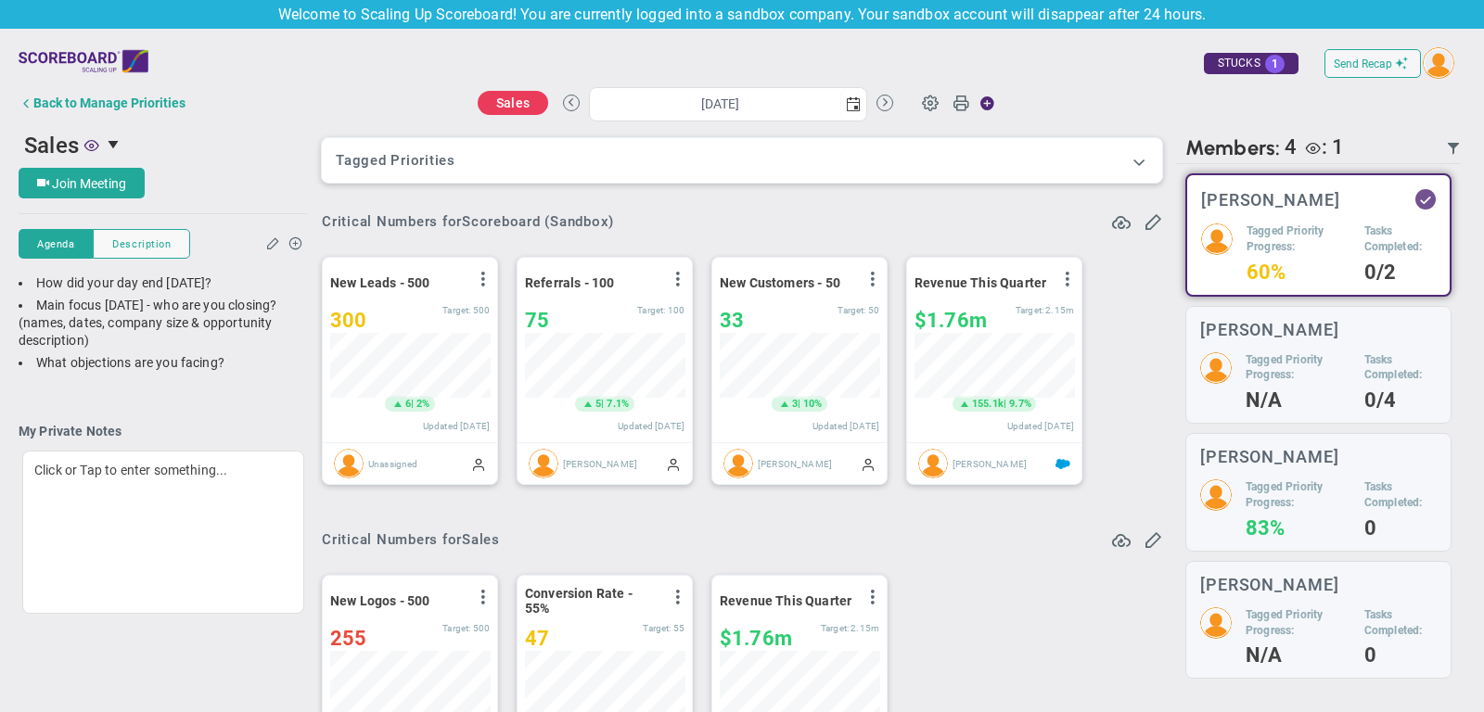
scroll to position [65, 159]
click at [1130, 160] on span at bounding box center [1138, 161] width 19 height 19
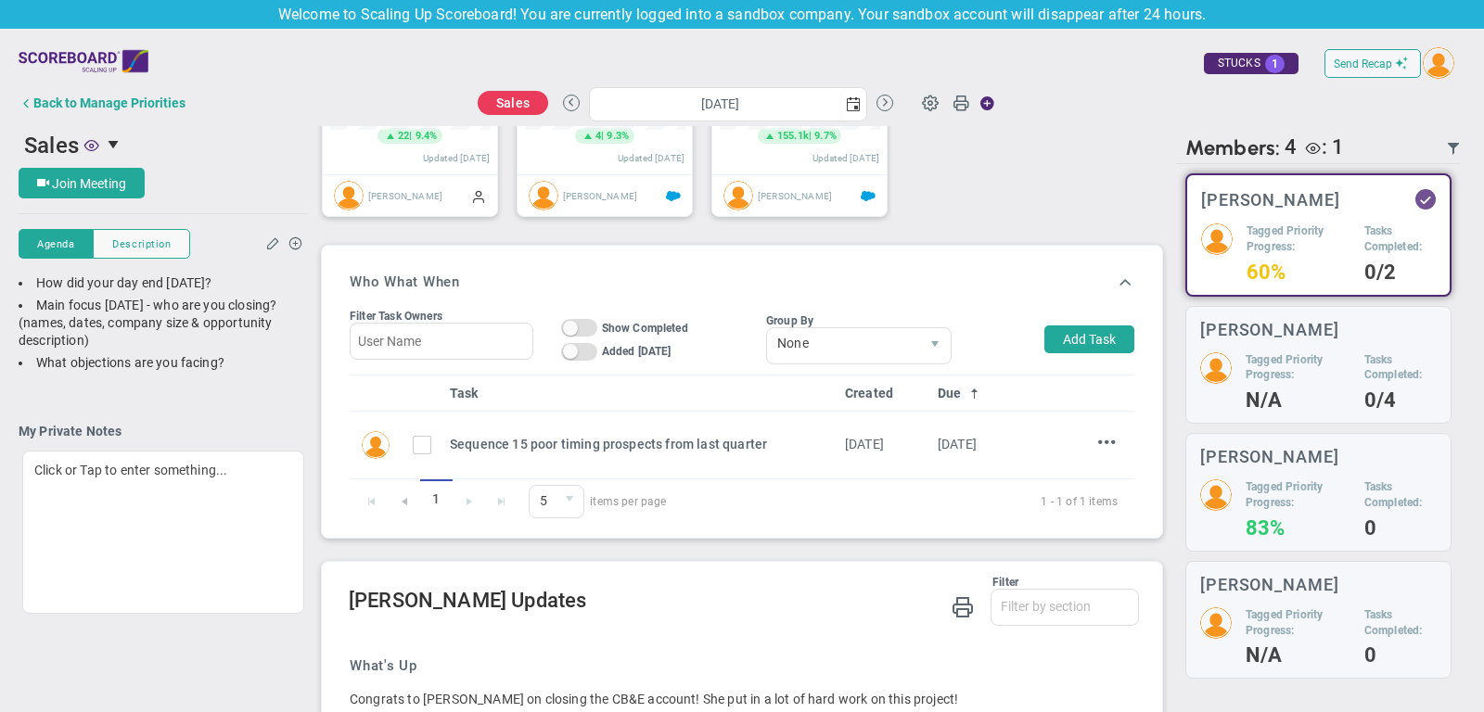
scroll to position [793, 0]
click at [1098, 333] on button "Add Task" at bounding box center [1089, 341] width 90 height 28
type input "[PERSON_NAME]"
type input "[DATE]"
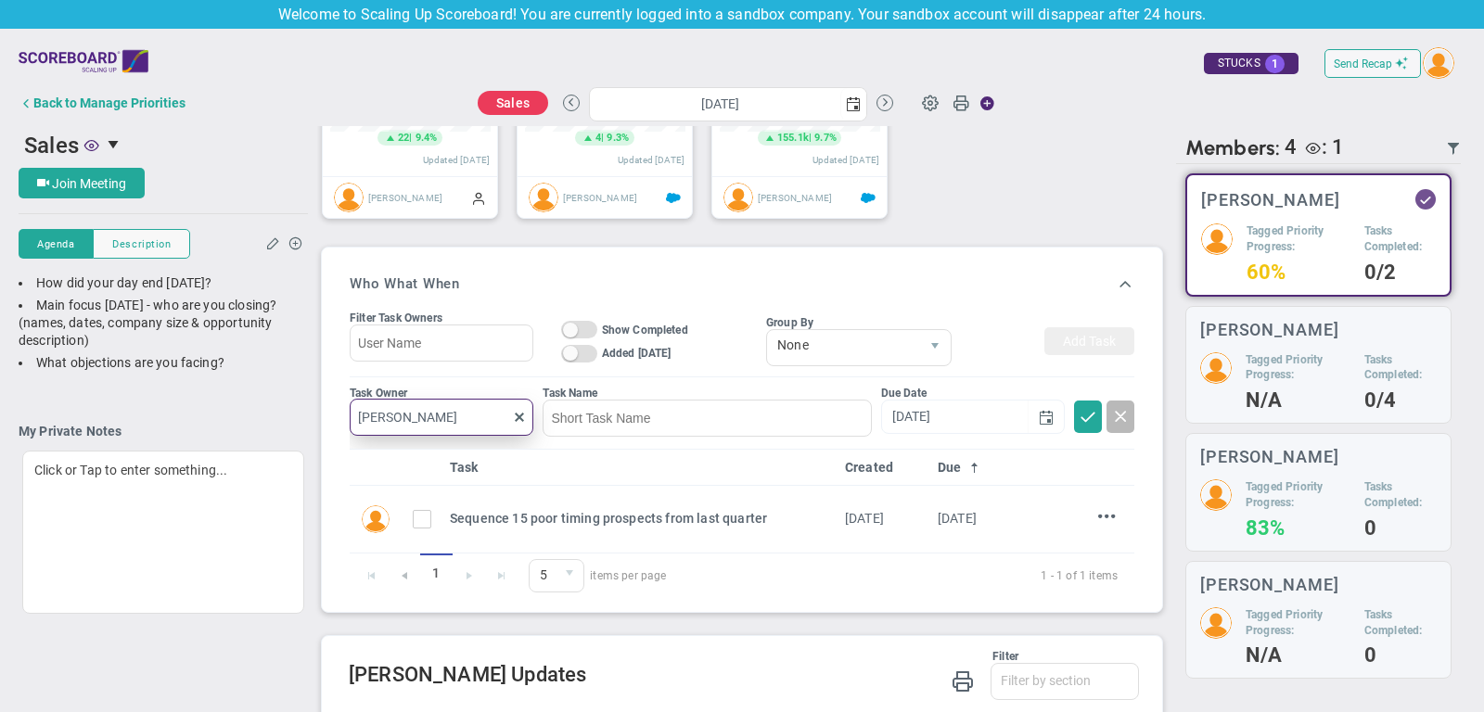
click at [476, 403] on input "[PERSON_NAME]" at bounding box center [442, 417] width 184 height 37
click at [508, 403] on input "[PERSON_NAME]" at bounding box center [442, 417] width 184 height 37
click at [515, 403] on input "[PERSON_NAME]" at bounding box center [442, 417] width 184 height 37
click at [526, 421] on input "[PERSON_NAME]" at bounding box center [442, 417] width 184 height 37
click at [519, 416] on span at bounding box center [519, 417] width 15 height 15
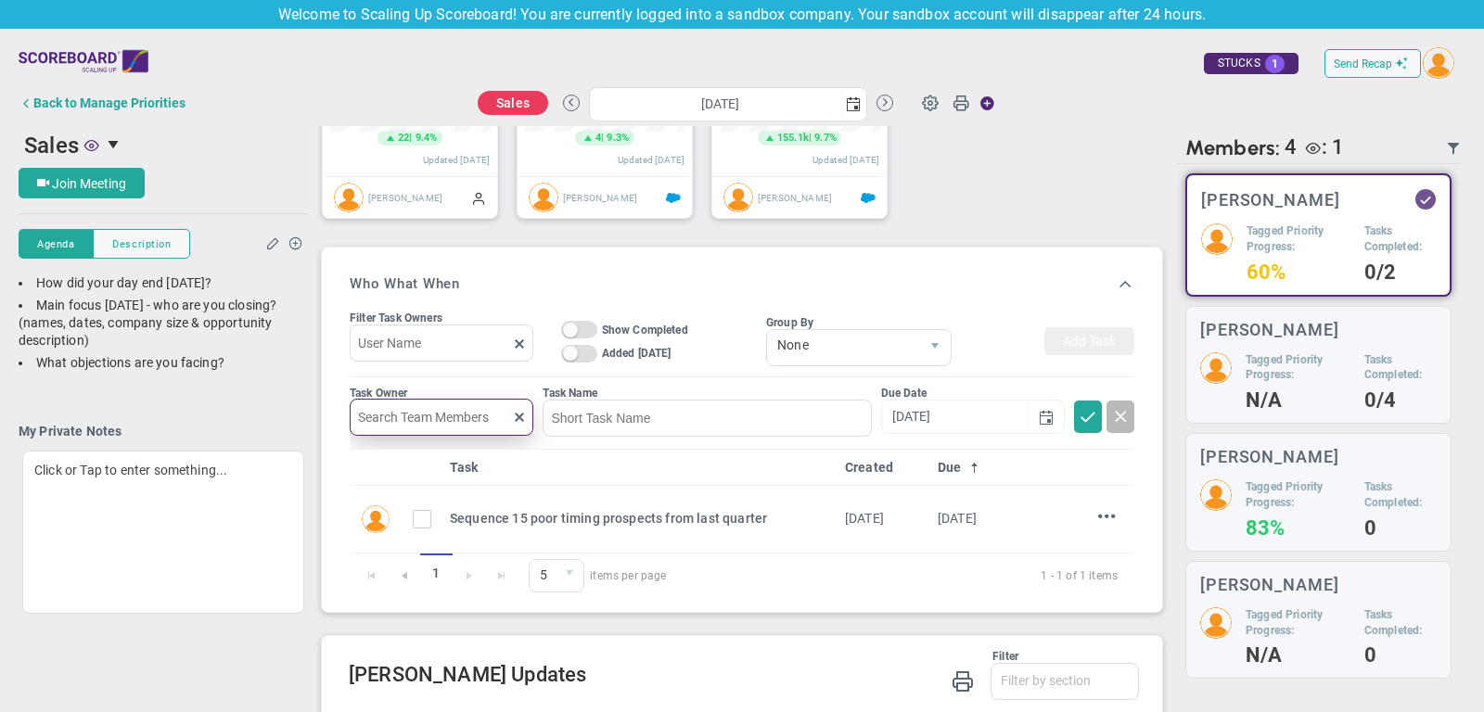
click at [455, 411] on input "text" at bounding box center [442, 417] width 184 height 37
click at [466, 448] on div "[PERSON_NAME]" at bounding box center [451, 456] width 111 height 23
type input "[PERSON_NAME]"
click at [627, 404] on input at bounding box center [706, 418] width 328 height 37
type input "example"
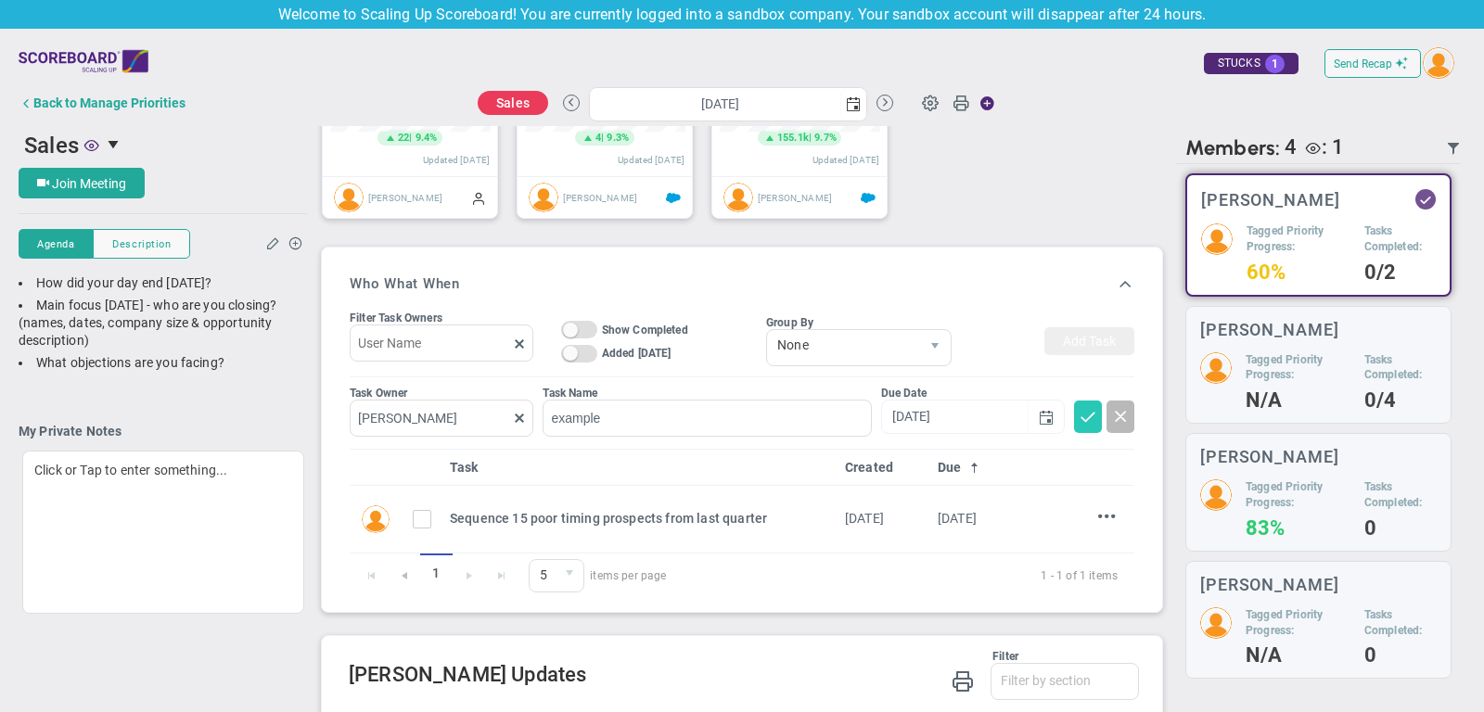
click at [1086, 419] on span at bounding box center [1087, 415] width 19 height 19
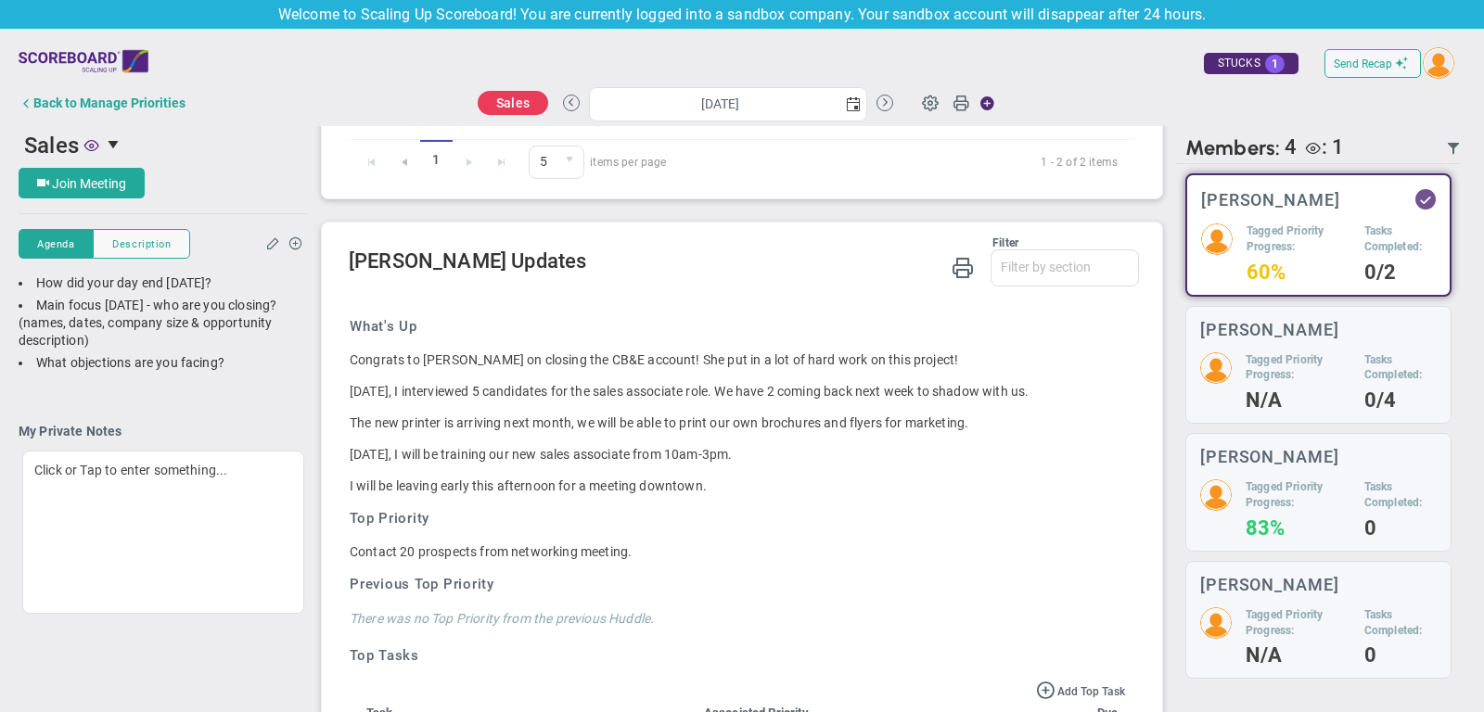
scroll to position [1200, 0]
click at [113, 101] on div "Back to Manage Priorities" at bounding box center [109, 103] width 152 height 15
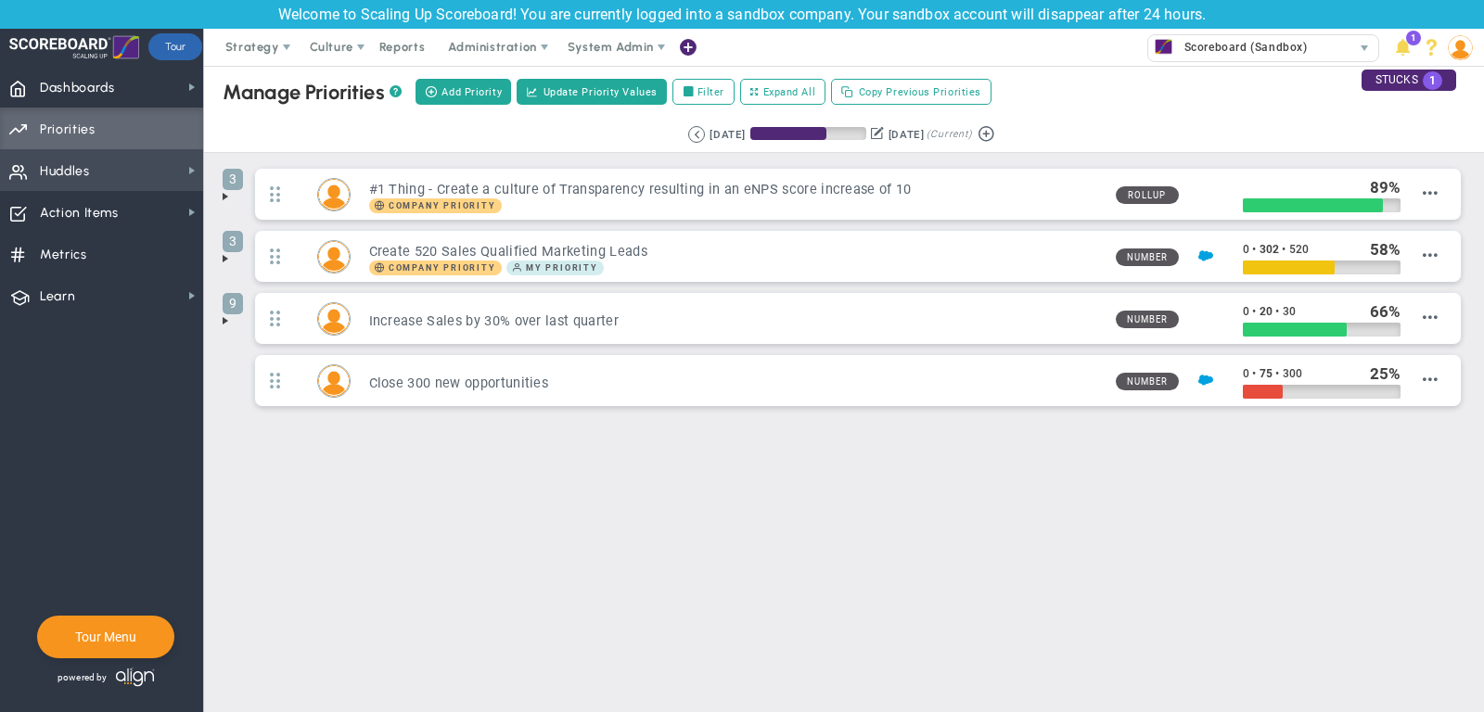
click at [126, 169] on span "Huddles Huddles" at bounding box center [101, 170] width 203 height 42
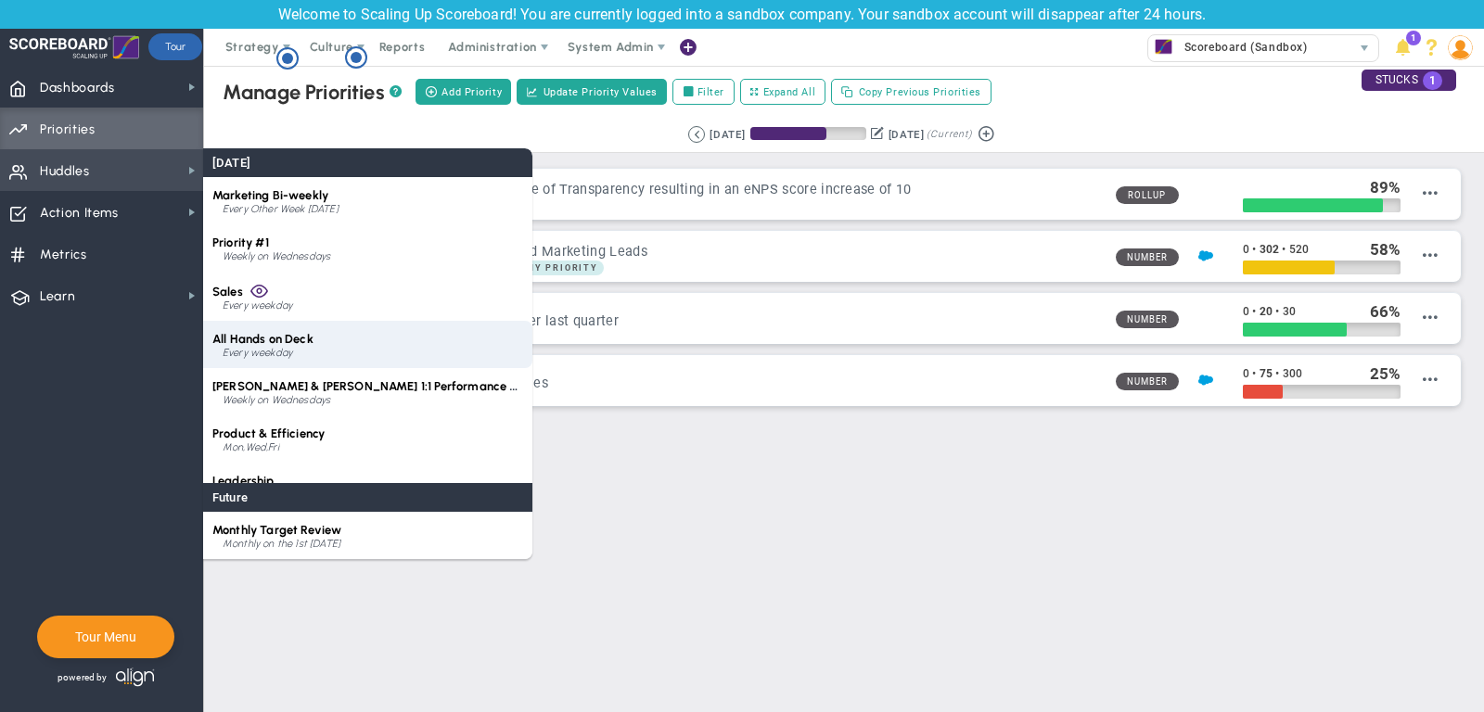
scroll to position [26, 0]
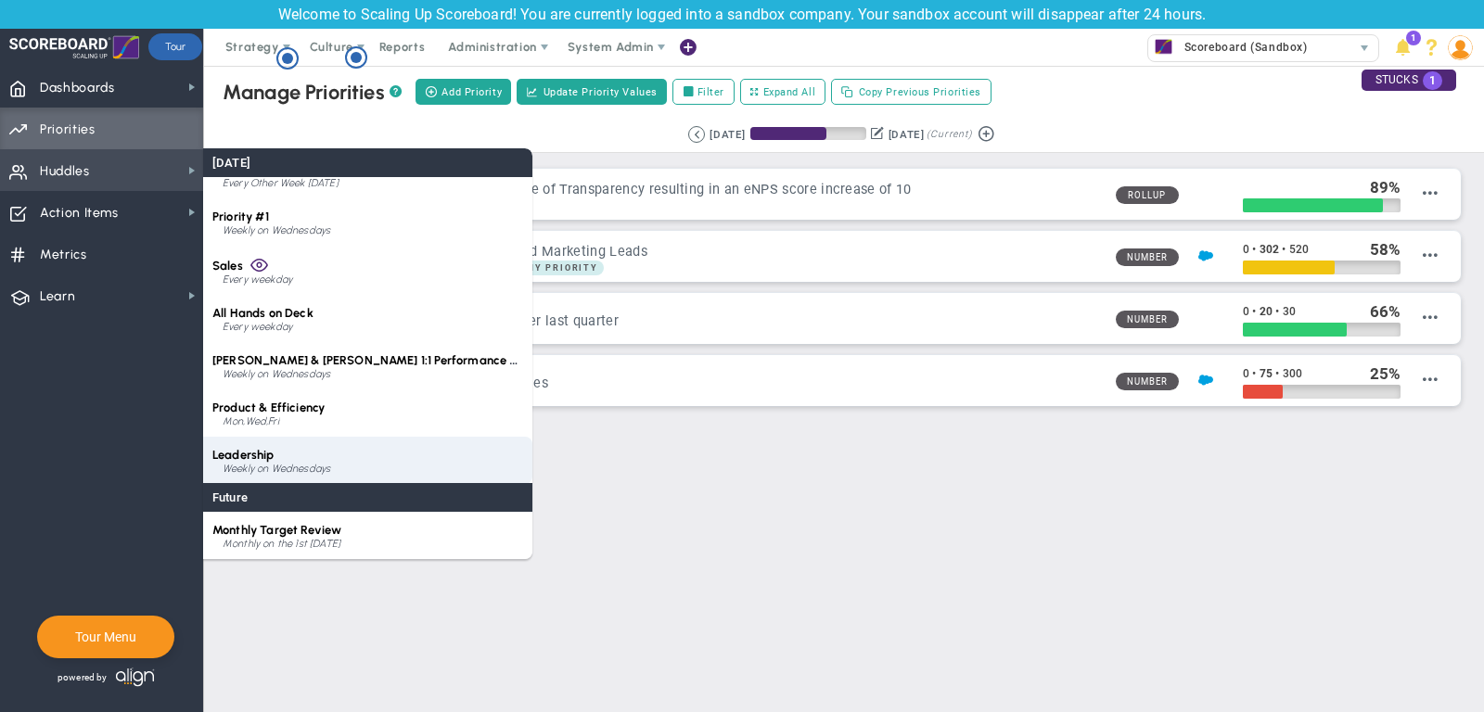
click at [361, 464] on div "Weekly on Wednesdays" at bounding box center [373, 469] width 300 height 11
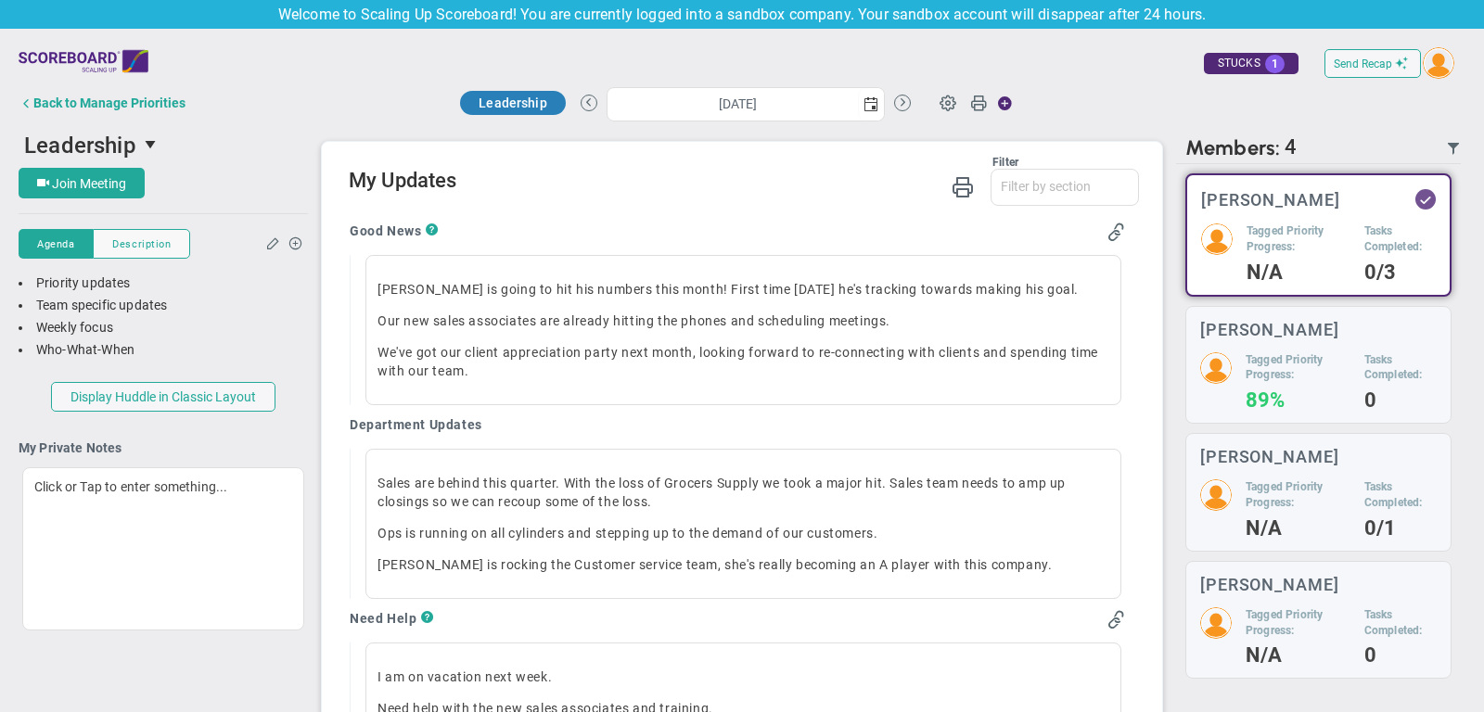
scroll to position [1067, 0]
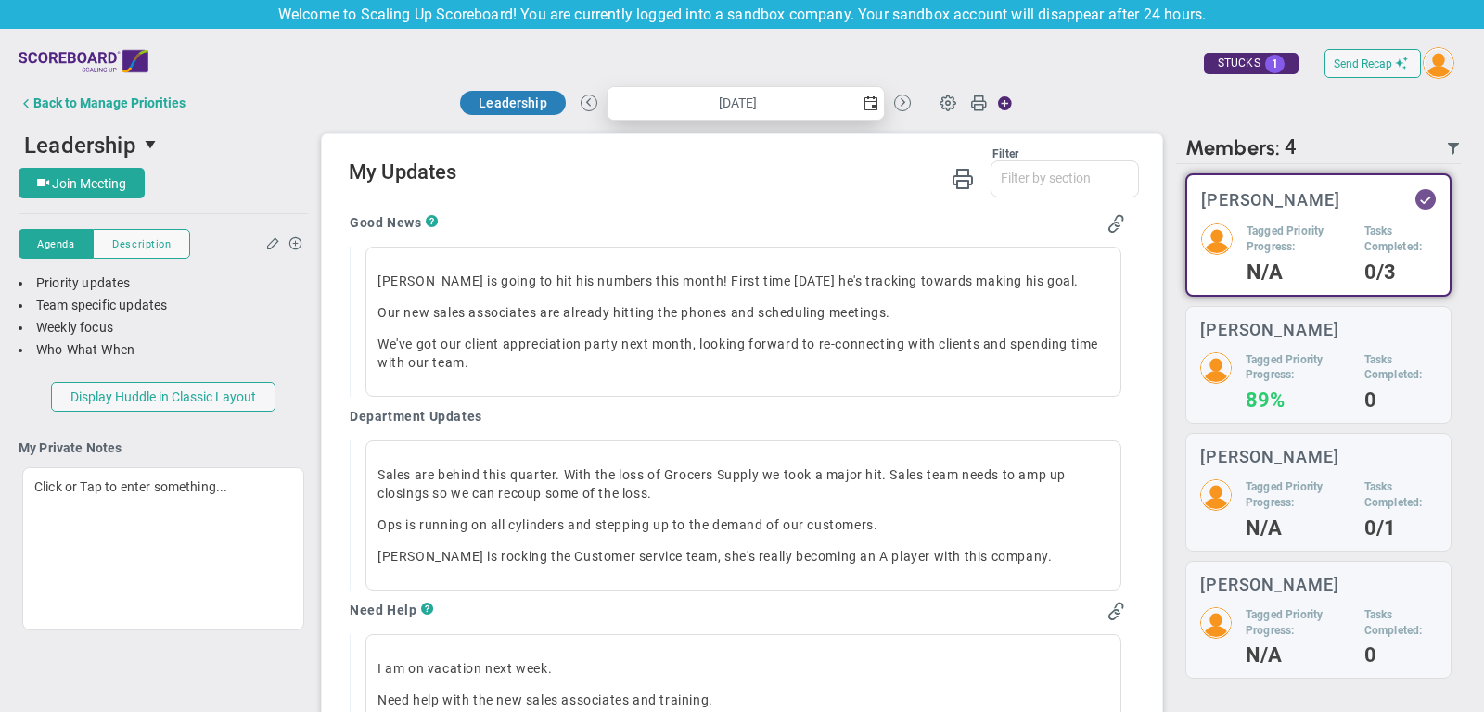
click at [873, 98] on span "select" at bounding box center [870, 103] width 15 height 15
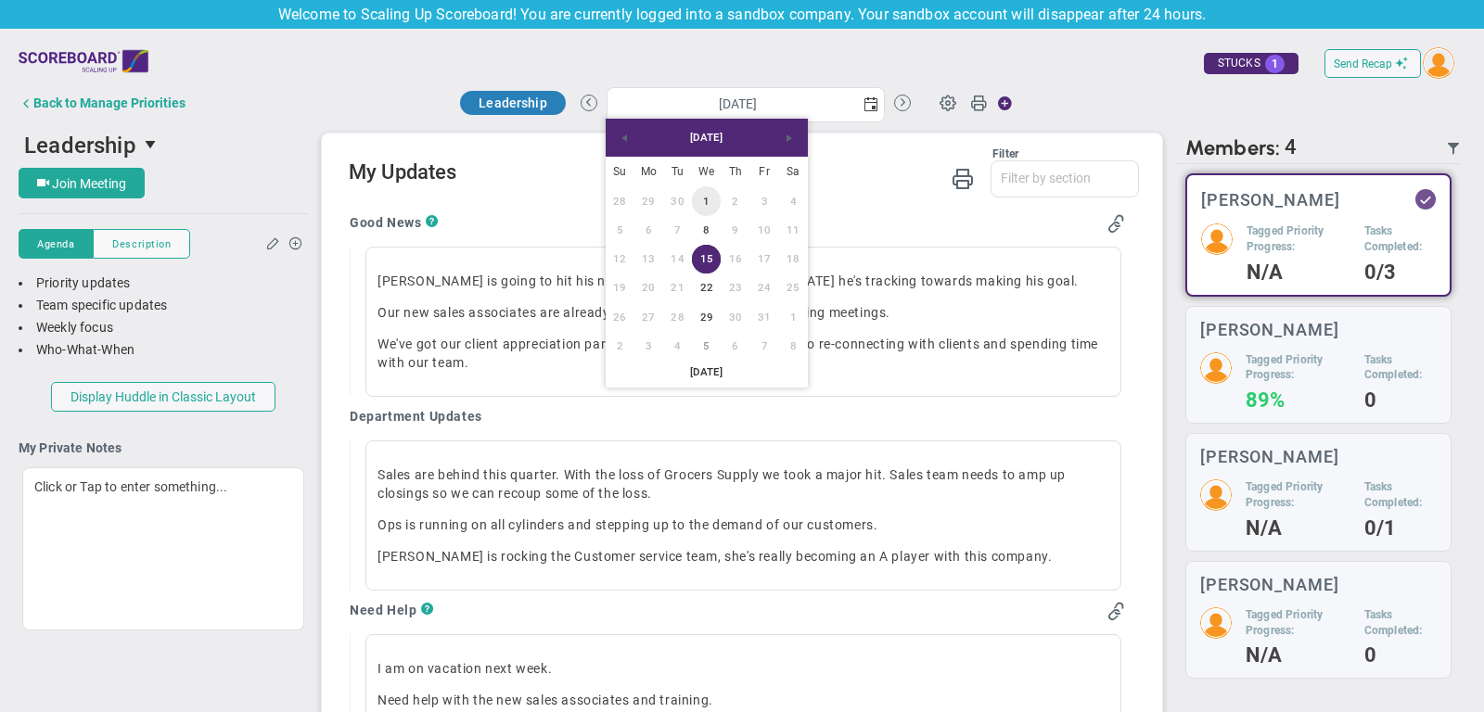
click at [703, 199] on link "1" at bounding box center [706, 200] width 29 height 29
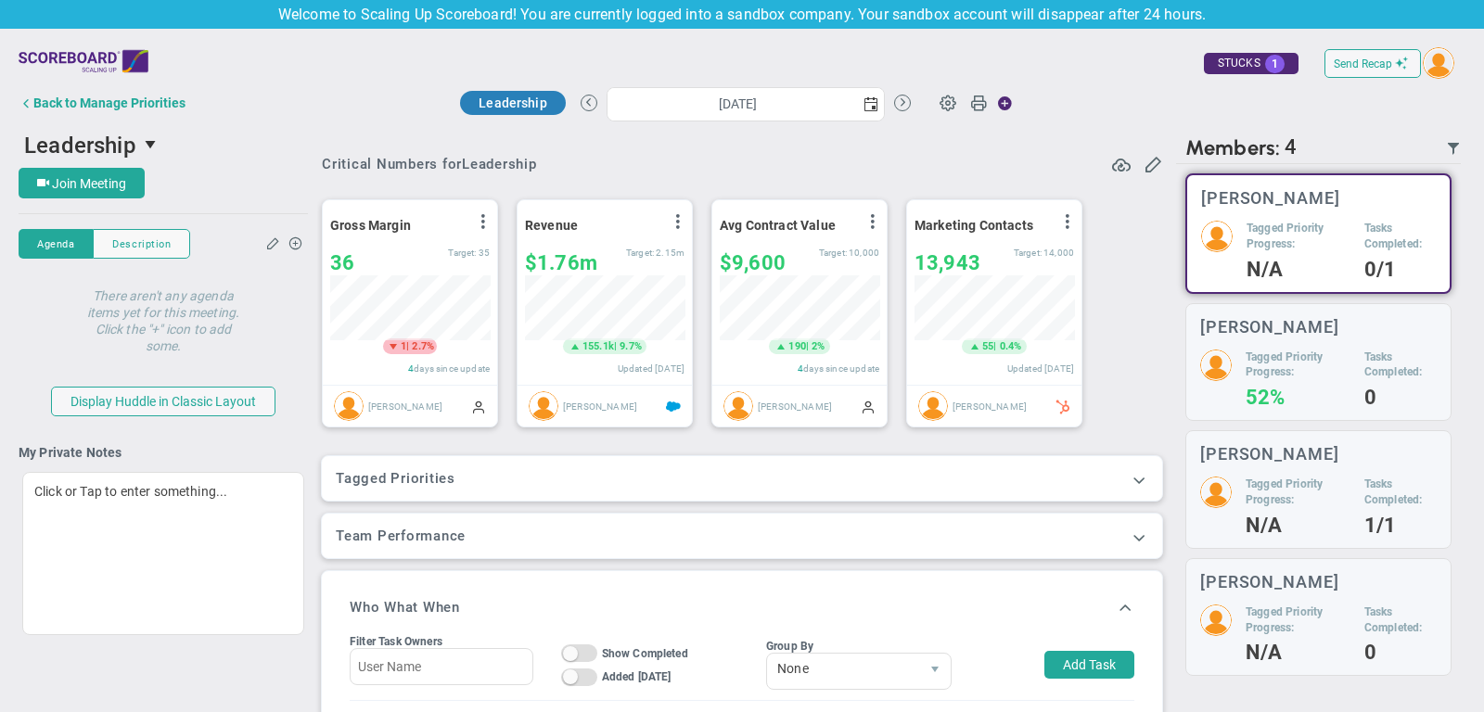
scroll to position [65, 159]
click at [1144, 480] on span at bounding box center [1138, 479] width 19 height 19
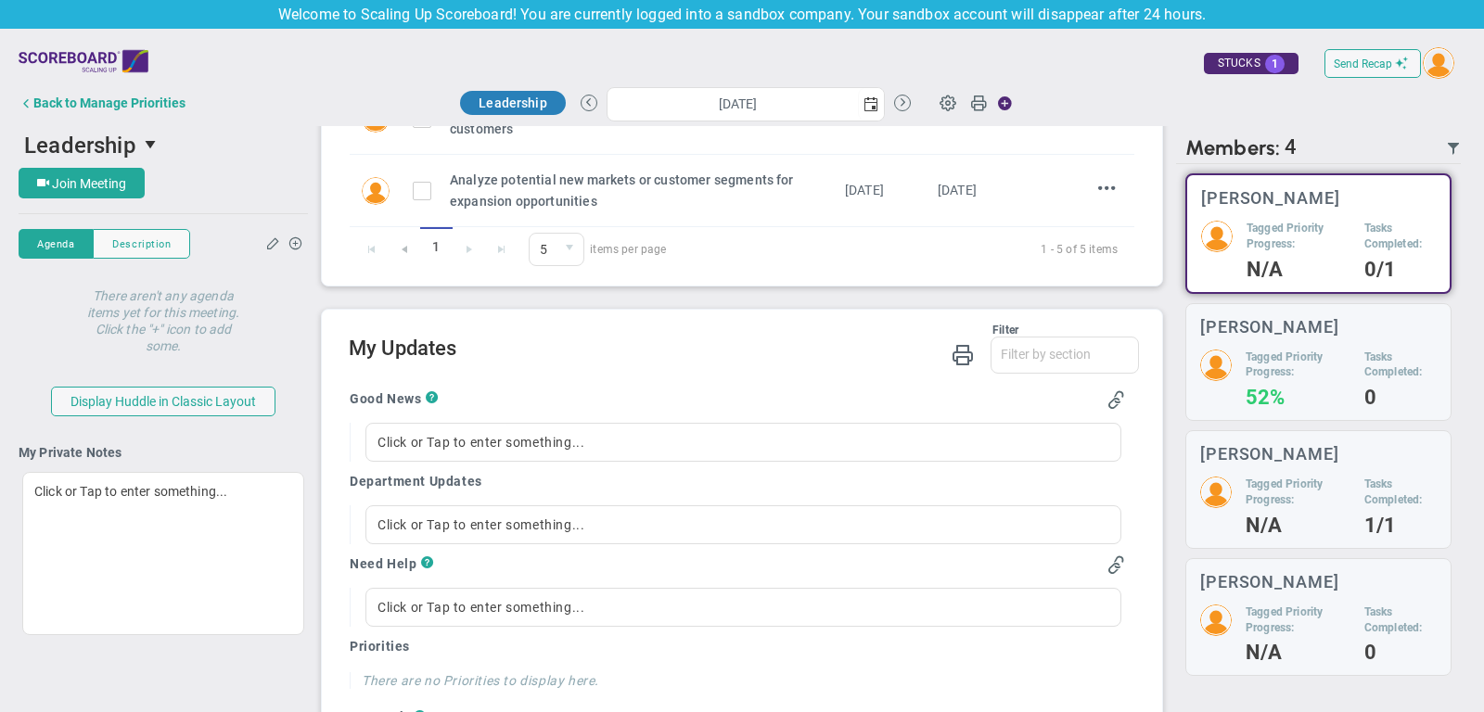
scroll to position [1068, 0]
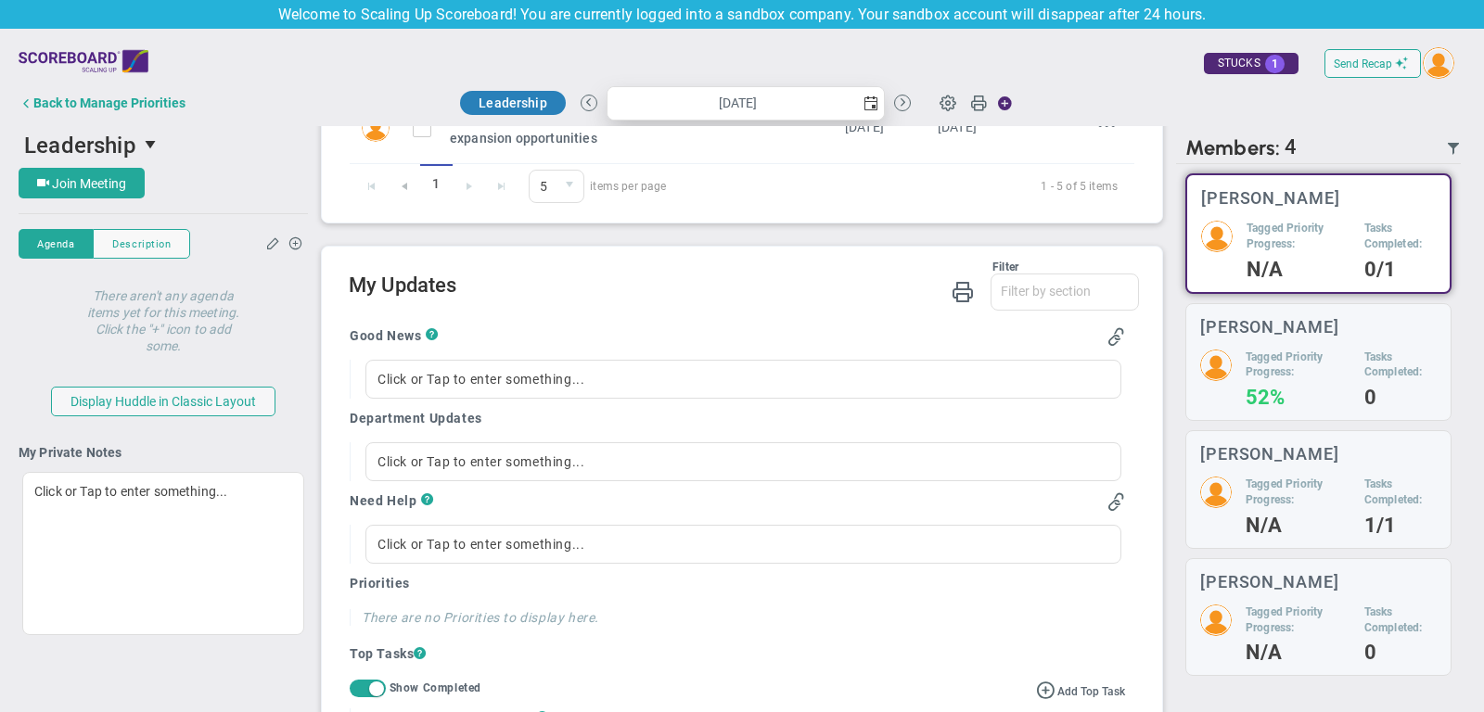
click at [875, 105] on span "select" at bounding box center [870, 103] width 15 height 15
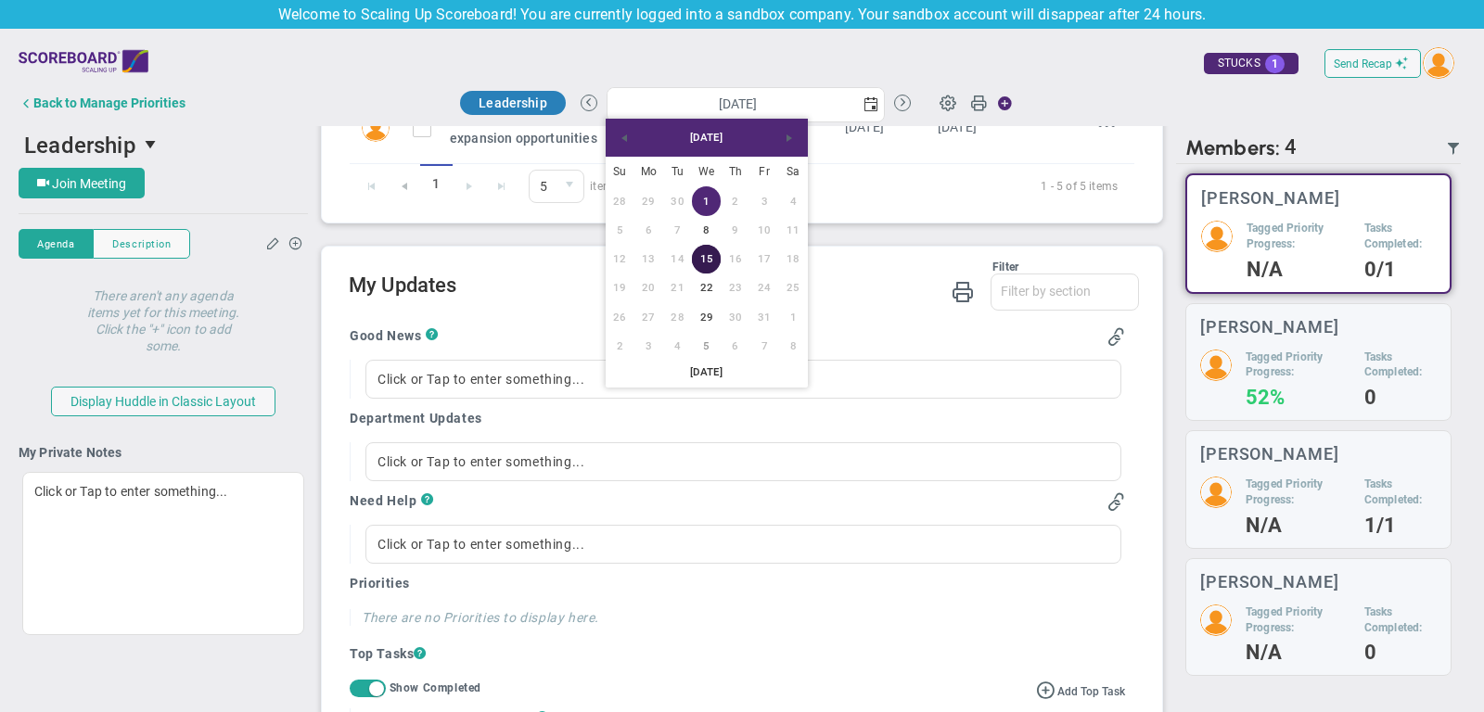
click at [710, 250] on link "15" at bounding box center [706, 259] width 29 height 29
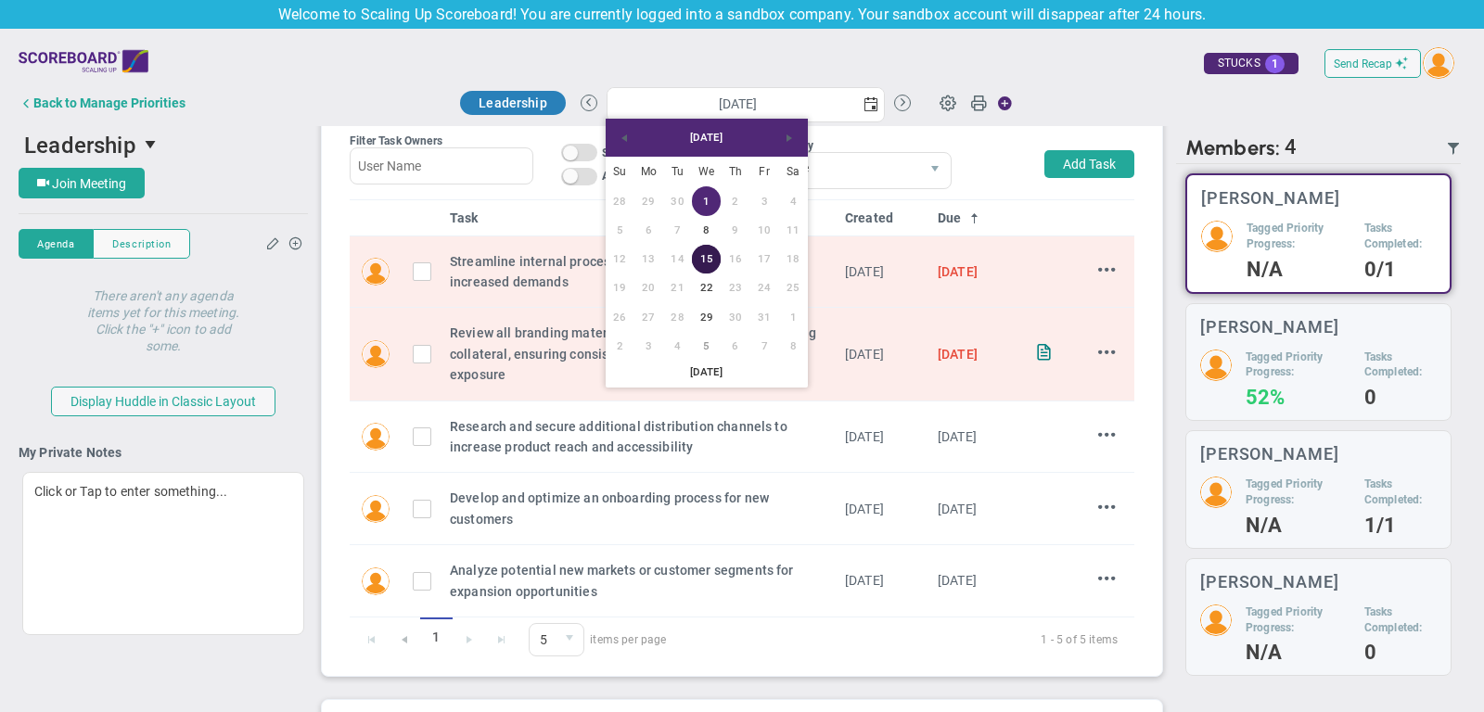
type input "Wednesday, October 15, 2025"
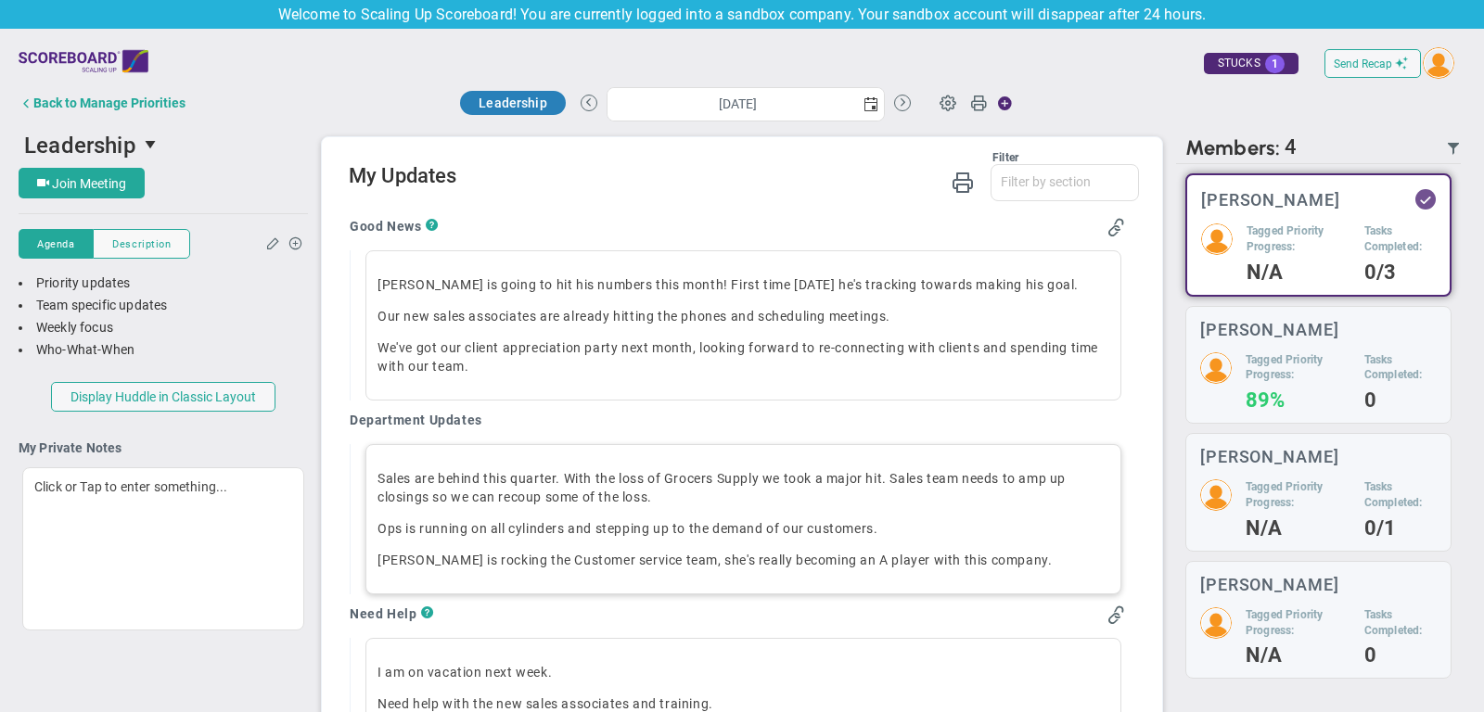
scroll to position [1181, 0]
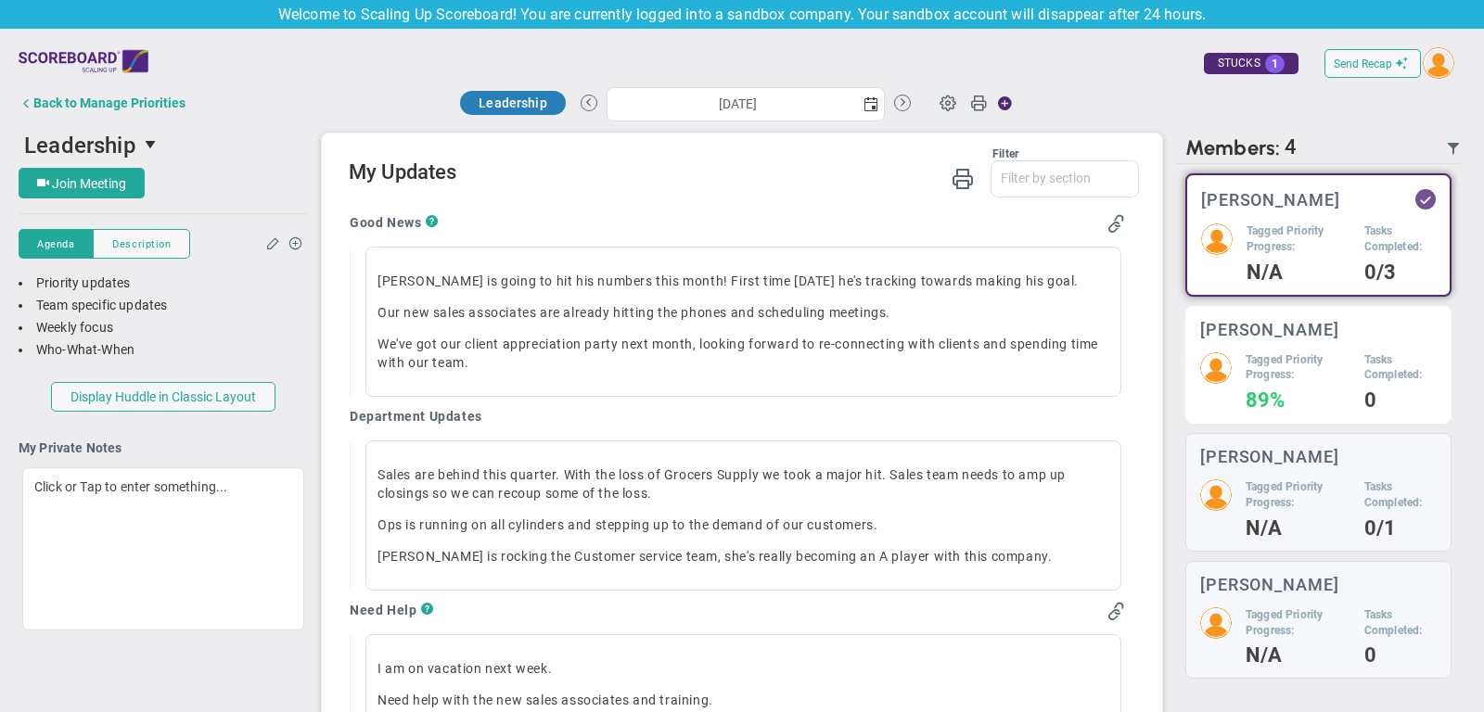
click at [1309, 405] on h4 "89%" at bounding box center [1297, 400] width 105 height 17
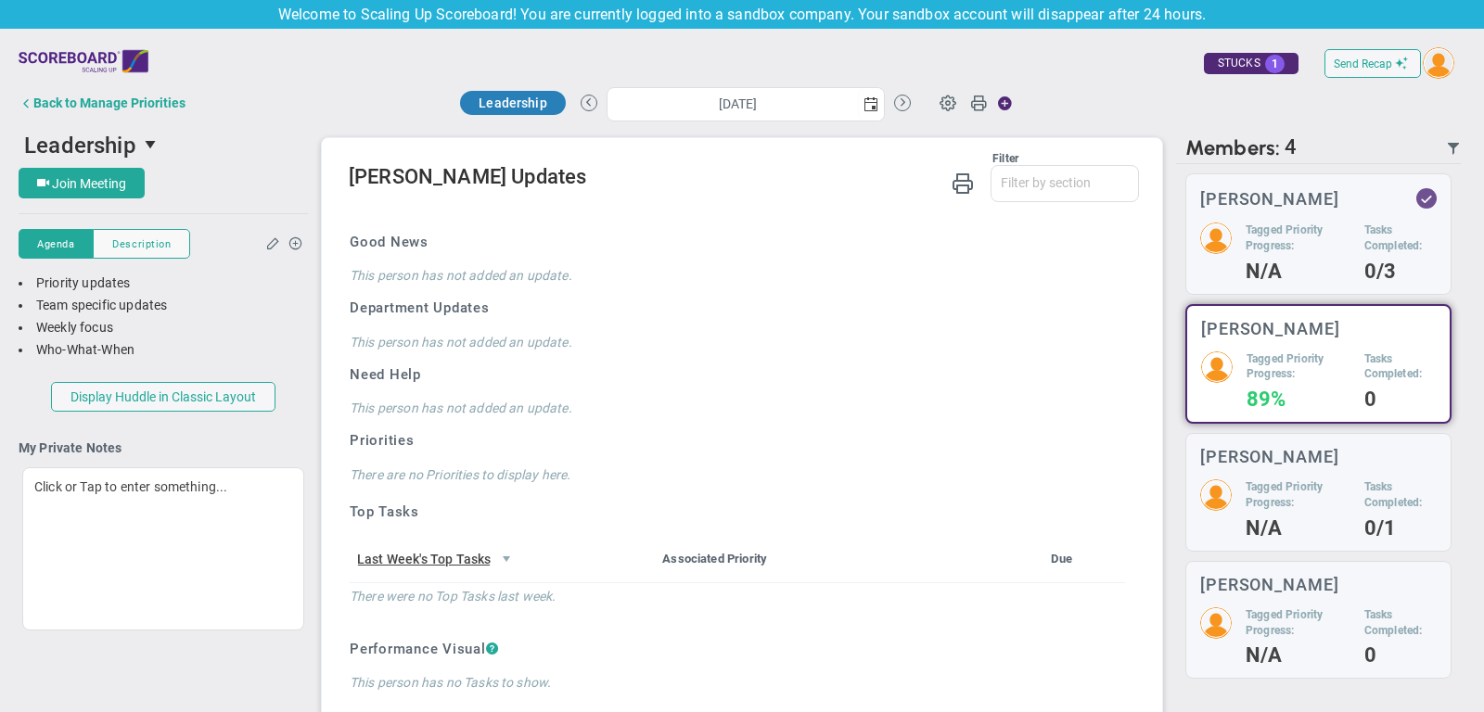
scroll to position [1167, 0]
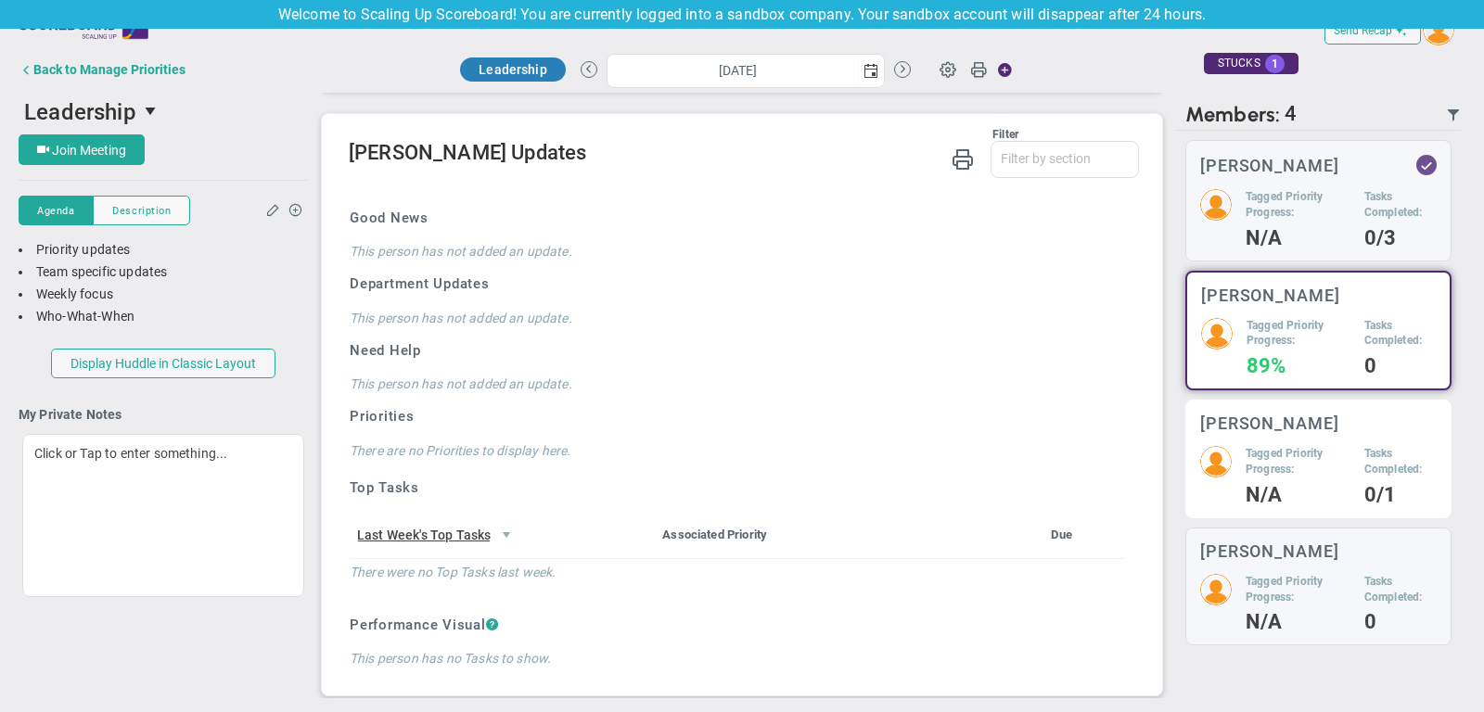
click at [1303, 495] on h4 "N/A" at bounding box center [1297, 495] width 105 height 17
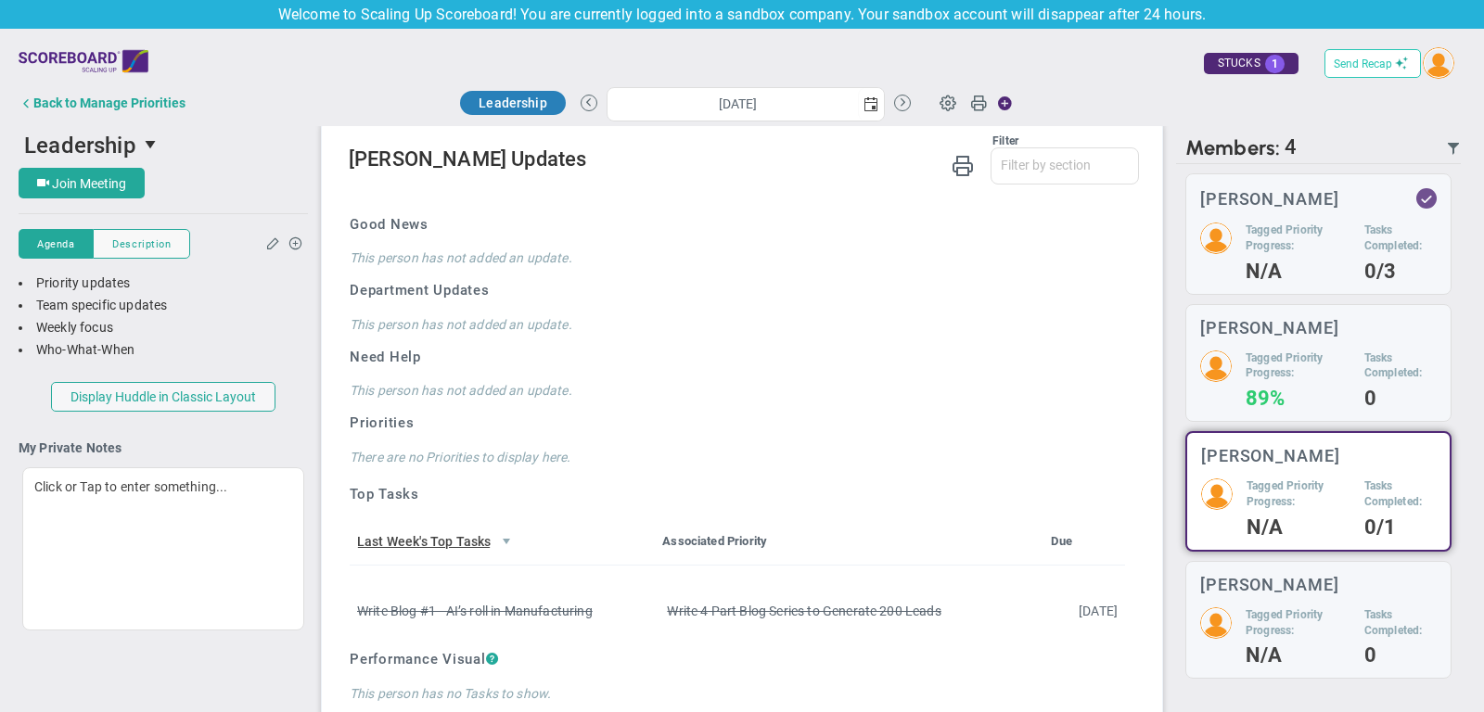
click at [1369, 57] on span "Send Recap" at bounding box center [1362, 63] width 58 height 13
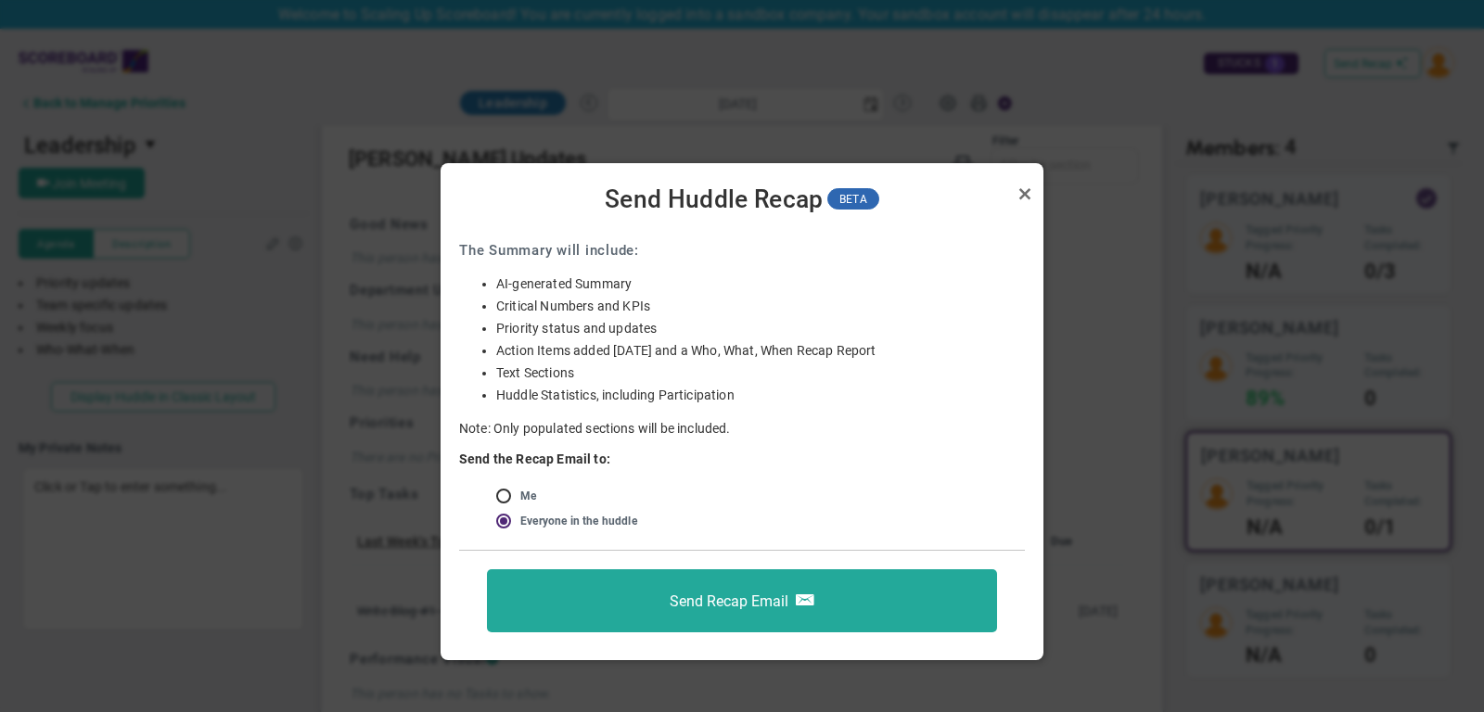
click at [506, 493] on input "radio" at bounding box center [510, 497] width 19 height 15
radio input "true"
click at [1026, 190] on link "Close" at bounding box center [1024, 194] width 22 height 22
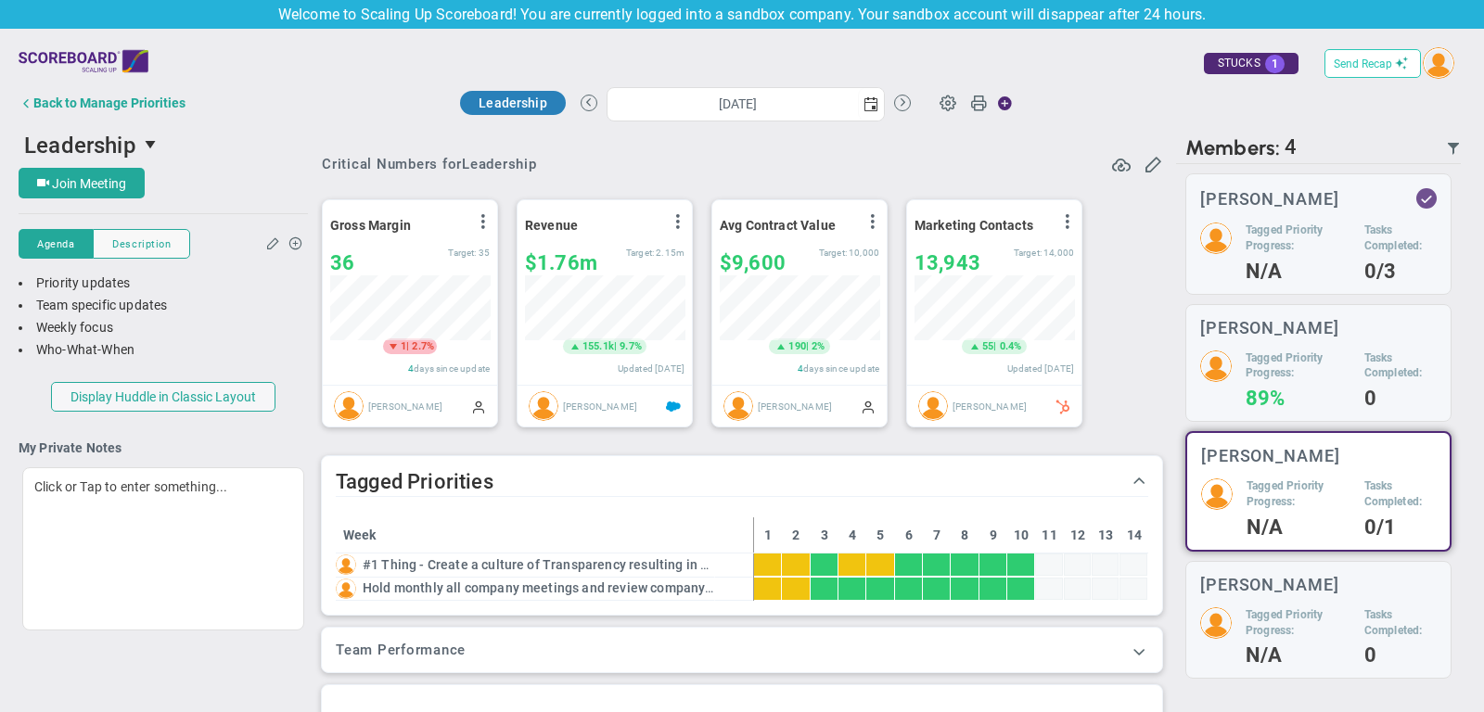
click at [1380, 57] on span "Send Recap" at bounding box center [1362, 63] width 58 height 13
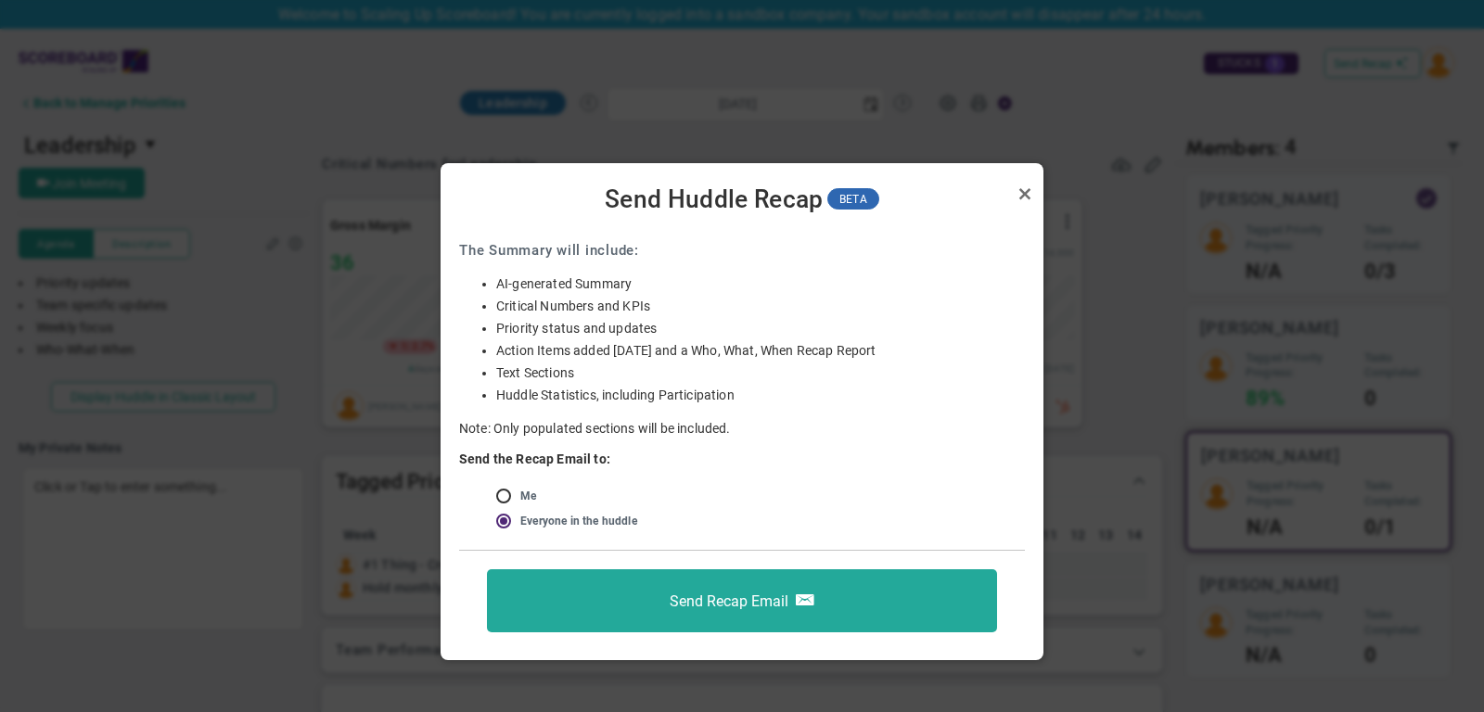
click at [508, 492] on input "radio" at bounding box center [510, 497] width 19 height 15
radio input "true"
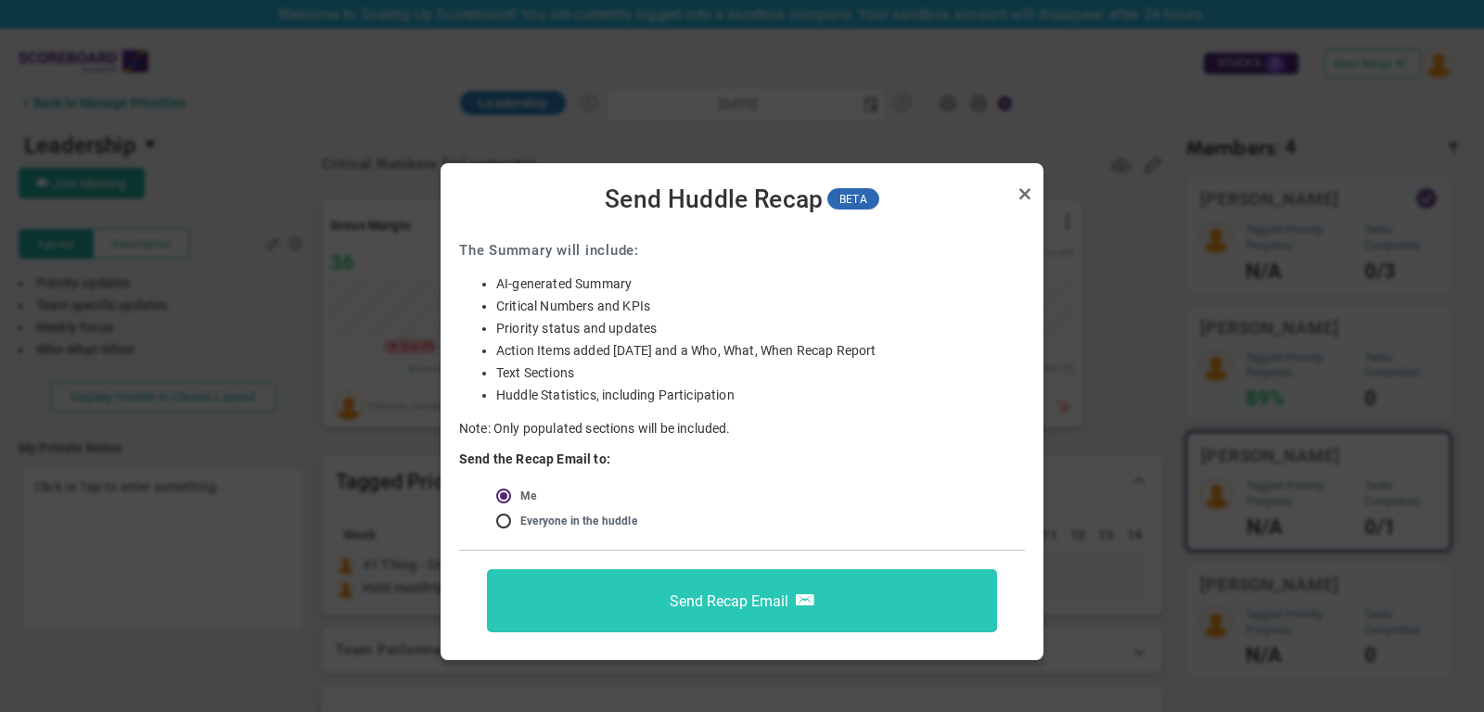
click at [637, 604] on button "Send Recap Email" at bounding box center [742, 600] width 510 height 63
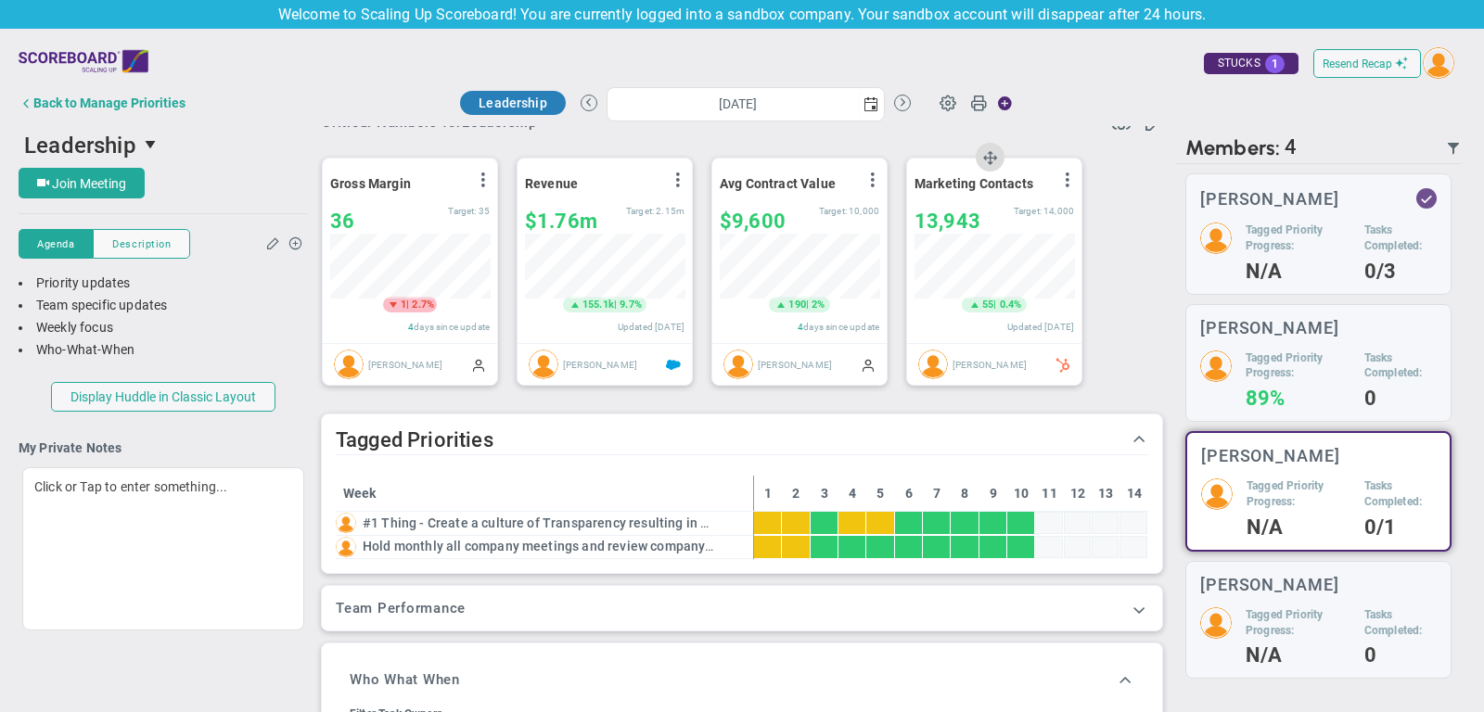
scroll to position [45, 0]
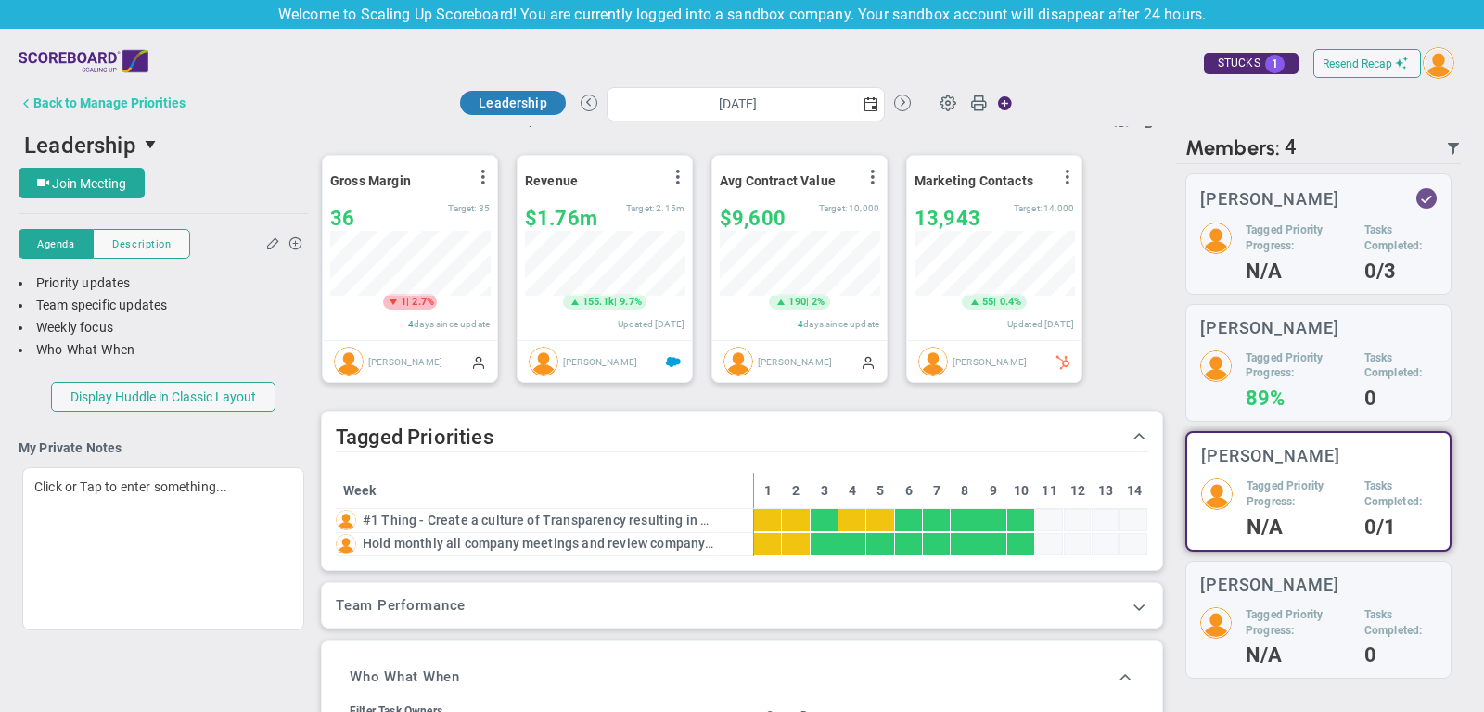
click at [138, 100] on div "Back to Manage Priorities" at bounding box center [109, 103] width 152 height 15
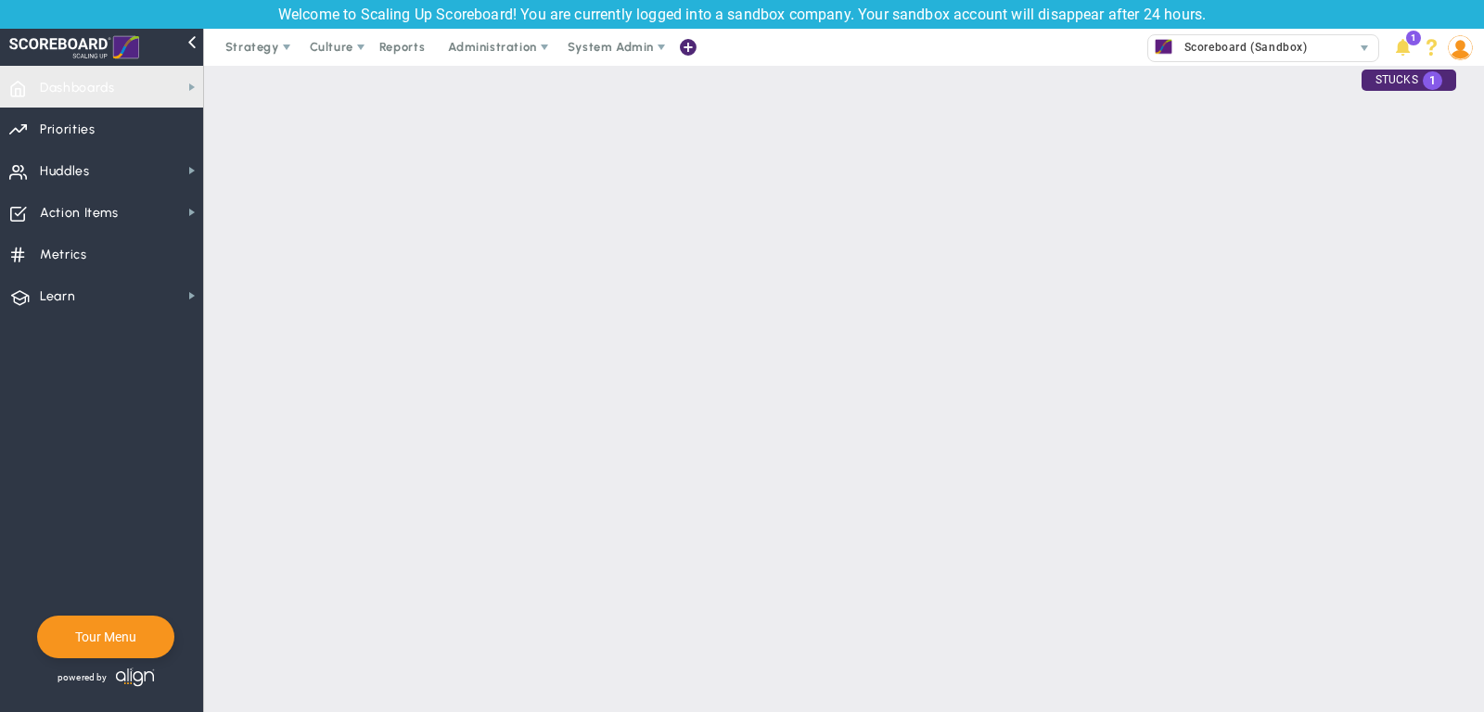
checkbox input "false"
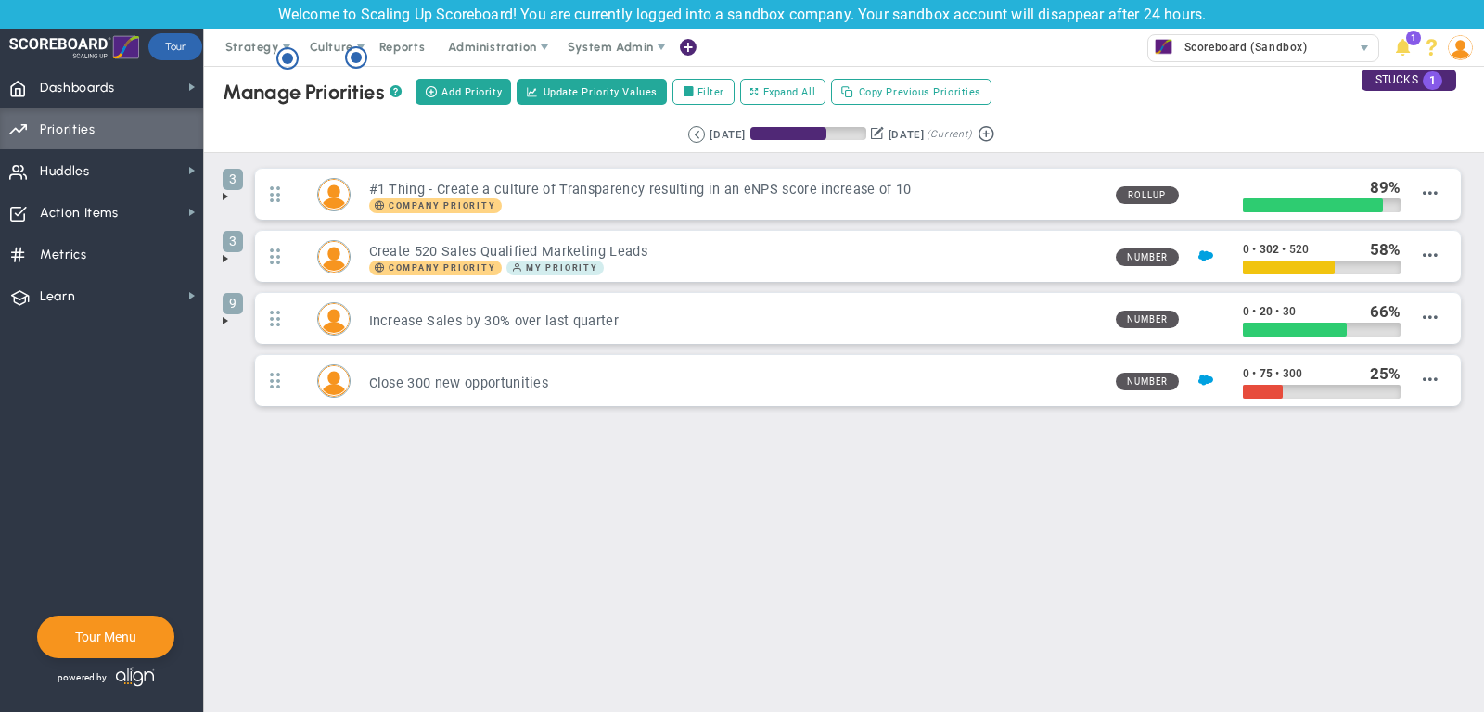
click at [1455, 46] on img at bounding box center [1459, 47] width 25 height 25
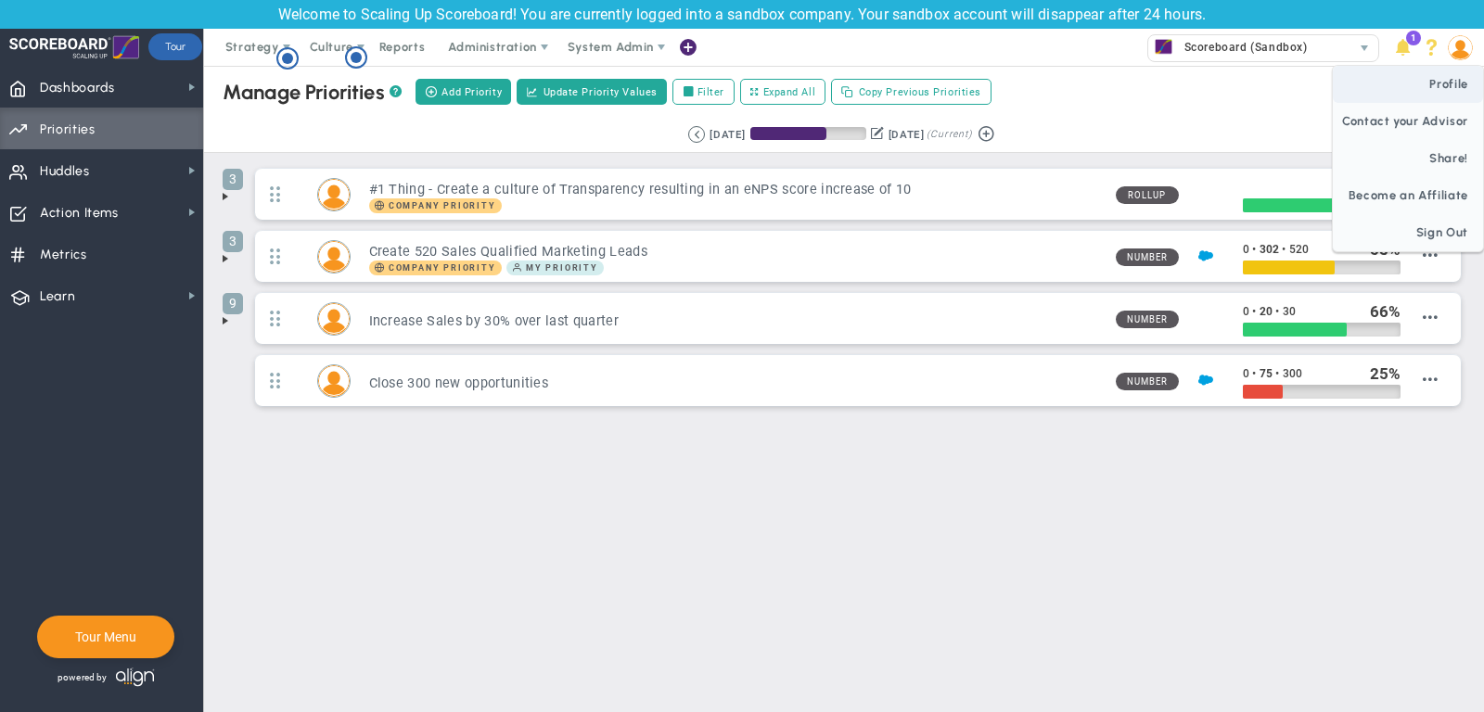
click at [1444, 90] on span "Profile" at bounding box center [1407, 84] width 150 height 37
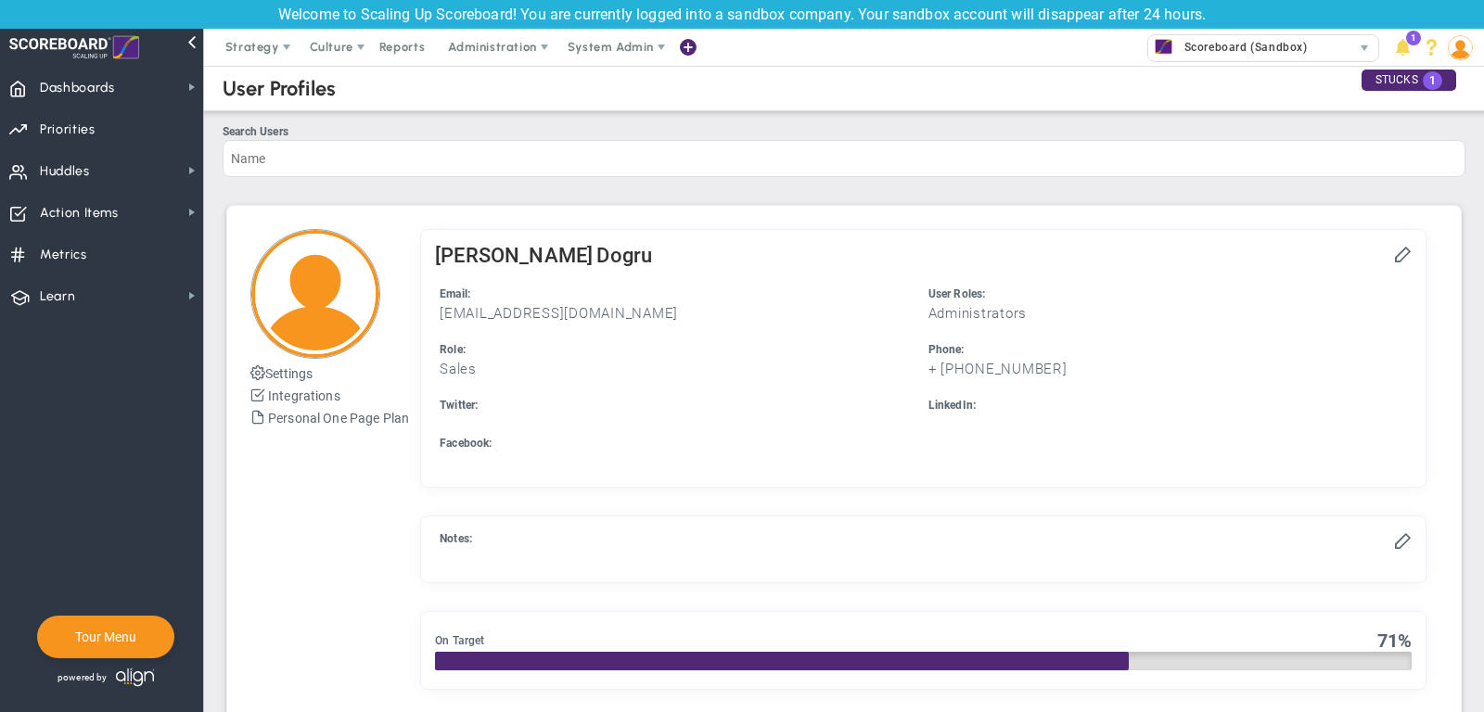
checkbox input "true"
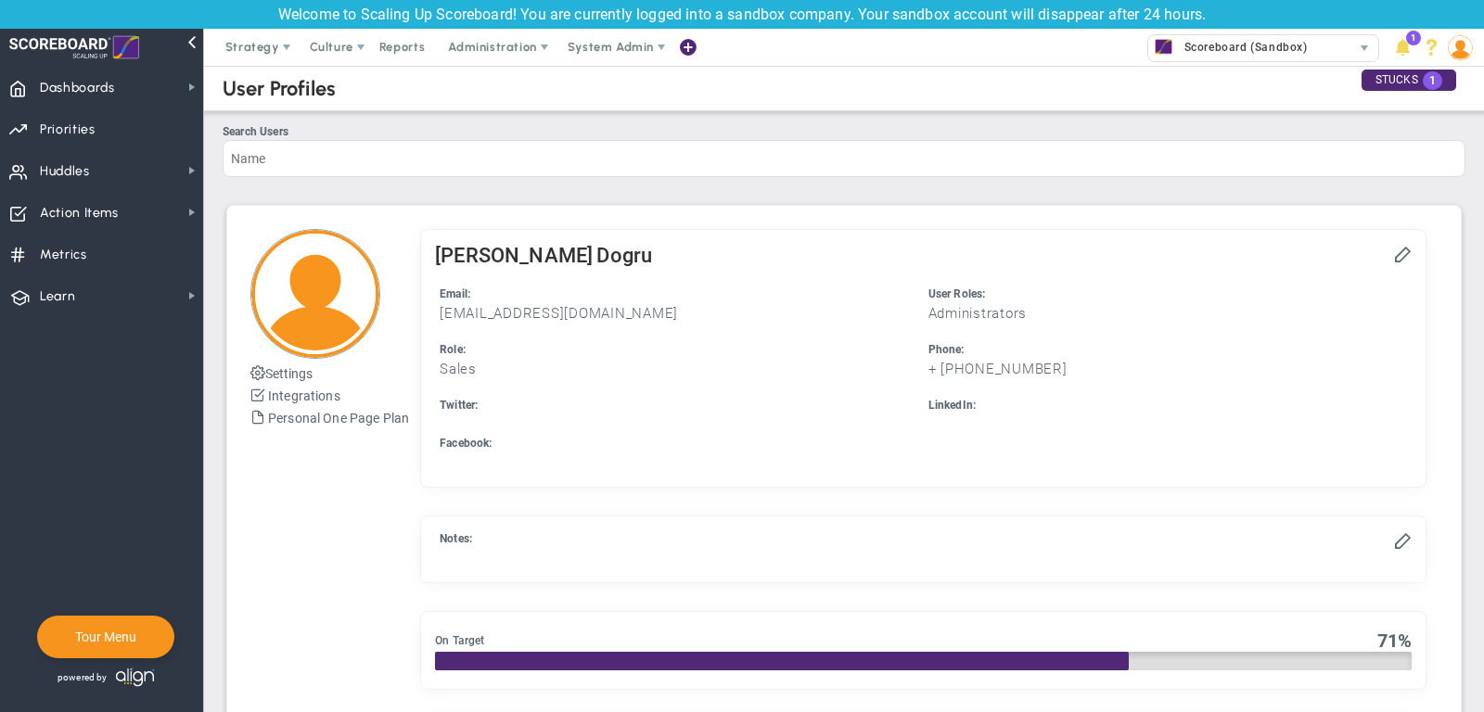
checkbox input "true"
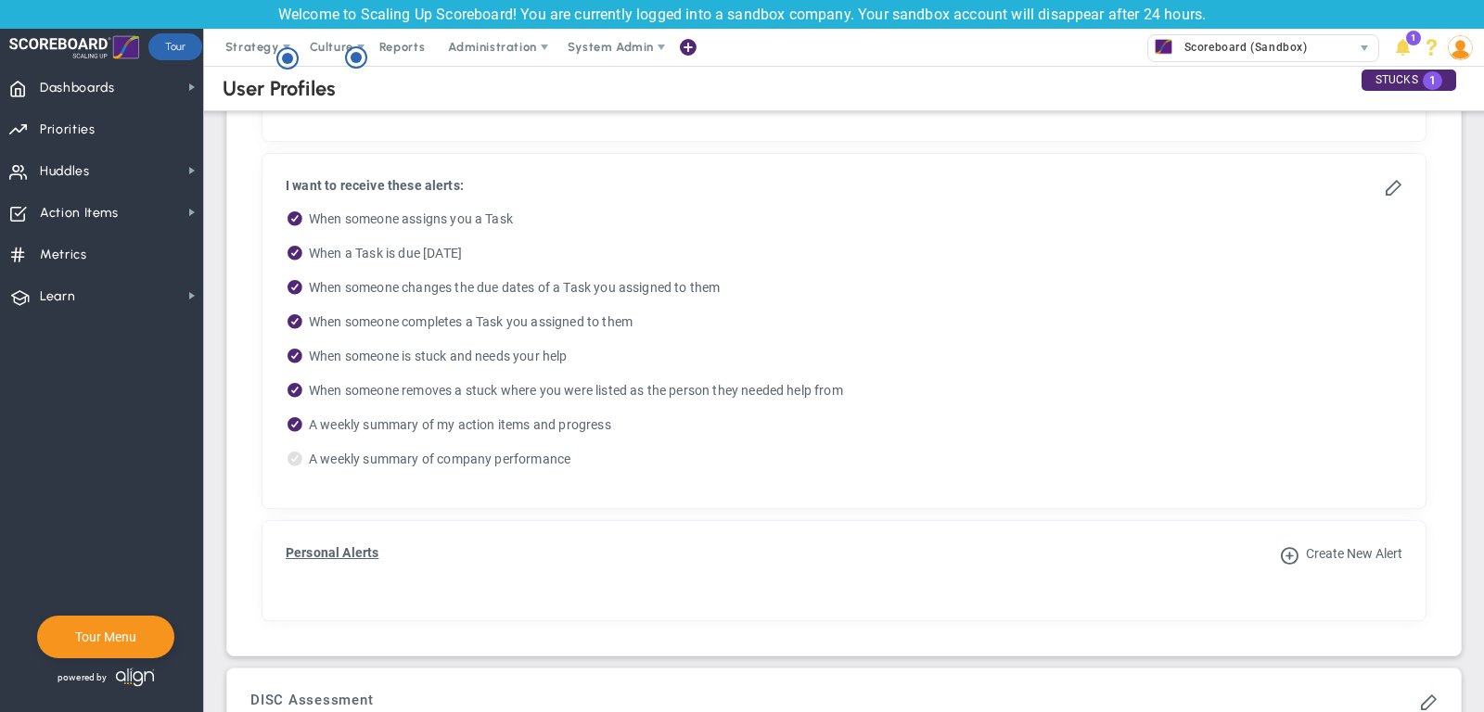
scroll to position [1023, 0]
click at [1349, 558] on div "Create New Alert Personal Alerts" at bounding box center [844, 571] width 1144 height 81
click at [1335, 552] on span "Create New Alert" at bounding box center [1354, 554] width 96 height 15
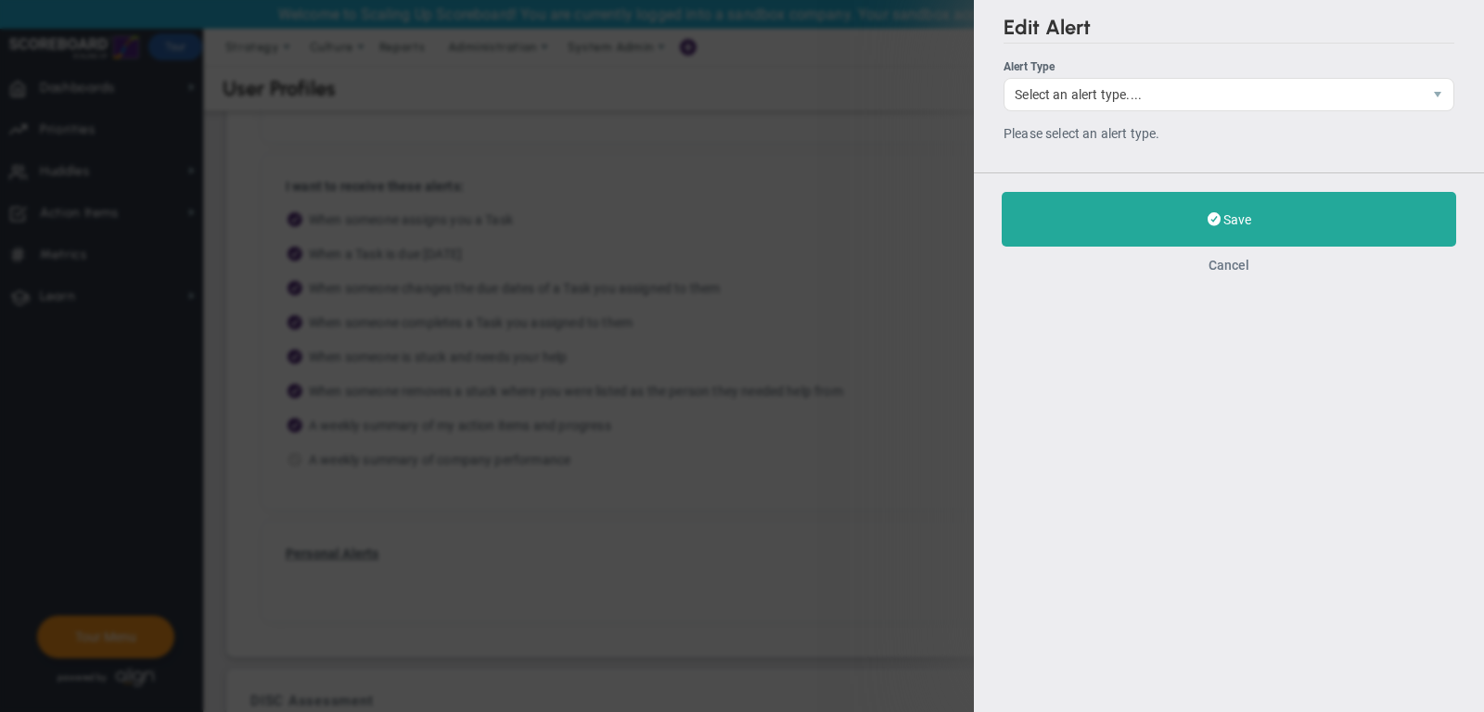
click at [1235, 259] on button "Cancel" at bounding box center [1228, 265] width 41 height 15
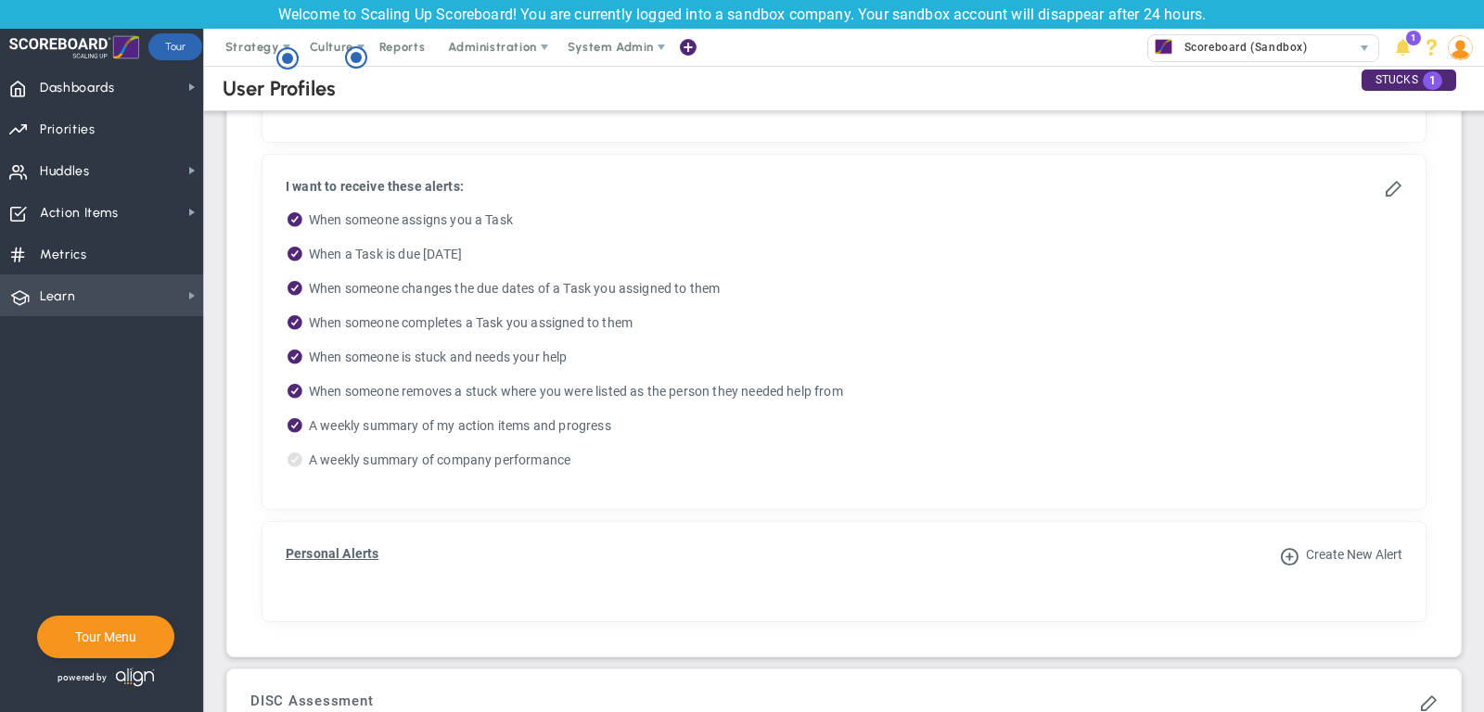
click at [141, 283] on span "Learn Learn" at bounding box center [101, 295] width 203 height 42
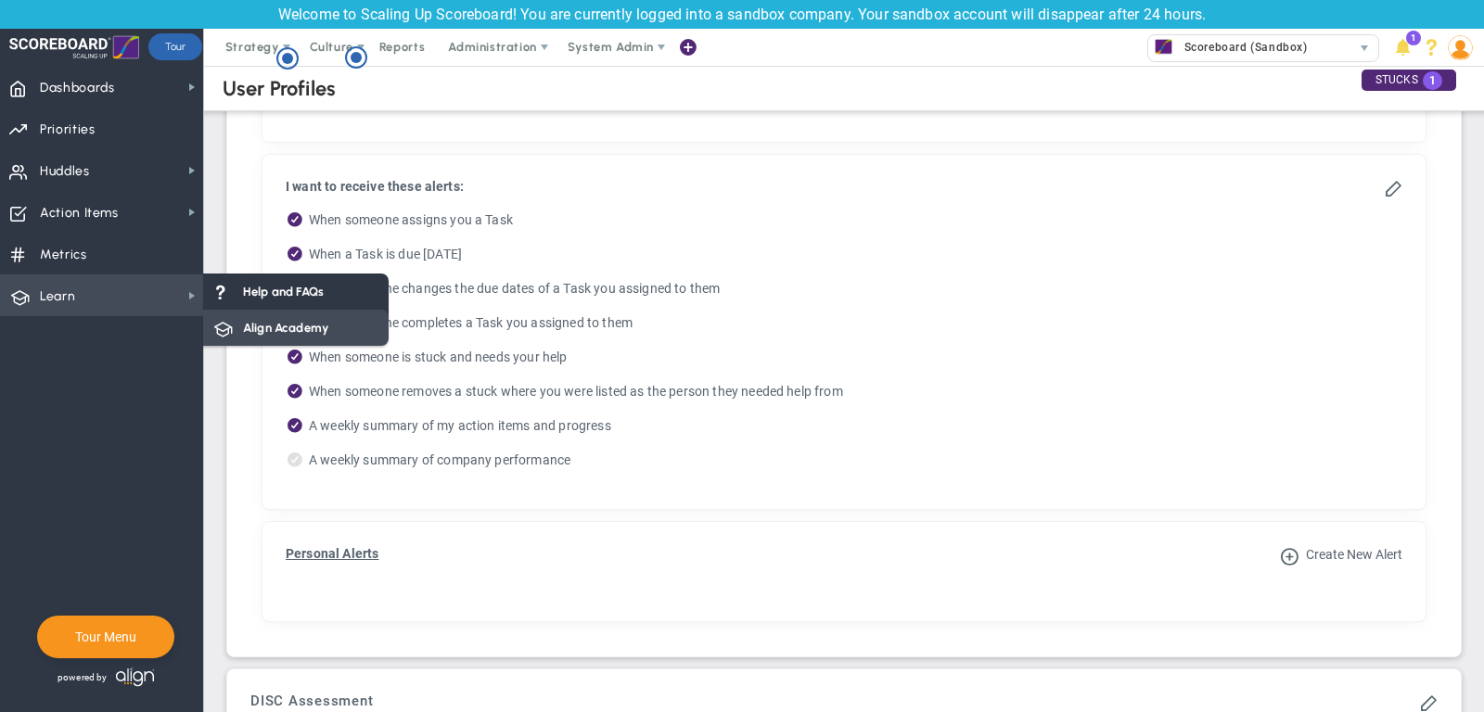
click at [318, 316] on div "Align Academy" at bounding box center [295, 328] width 185 height 36
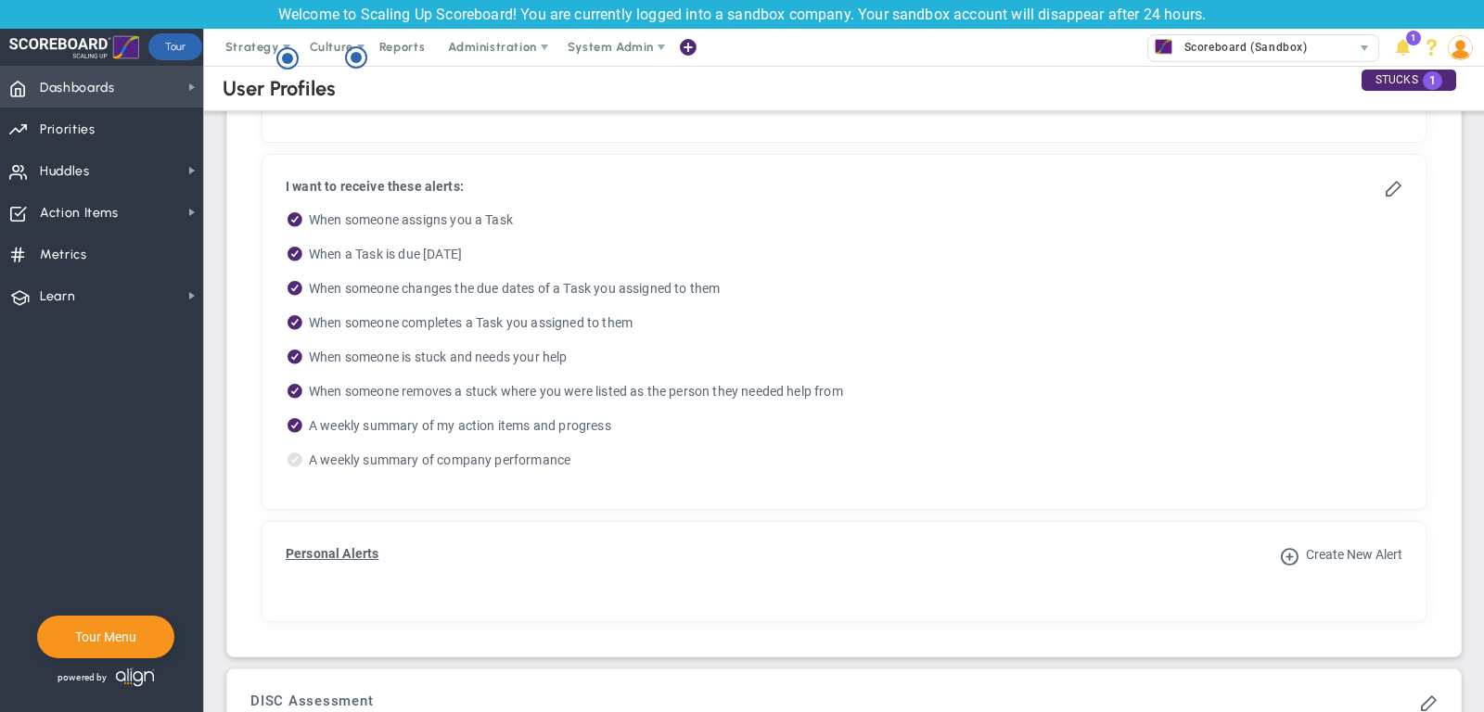
click at [131, 78] on span "Dashboards Dashboards" at bounding box center [101, 87] width 203 height 42
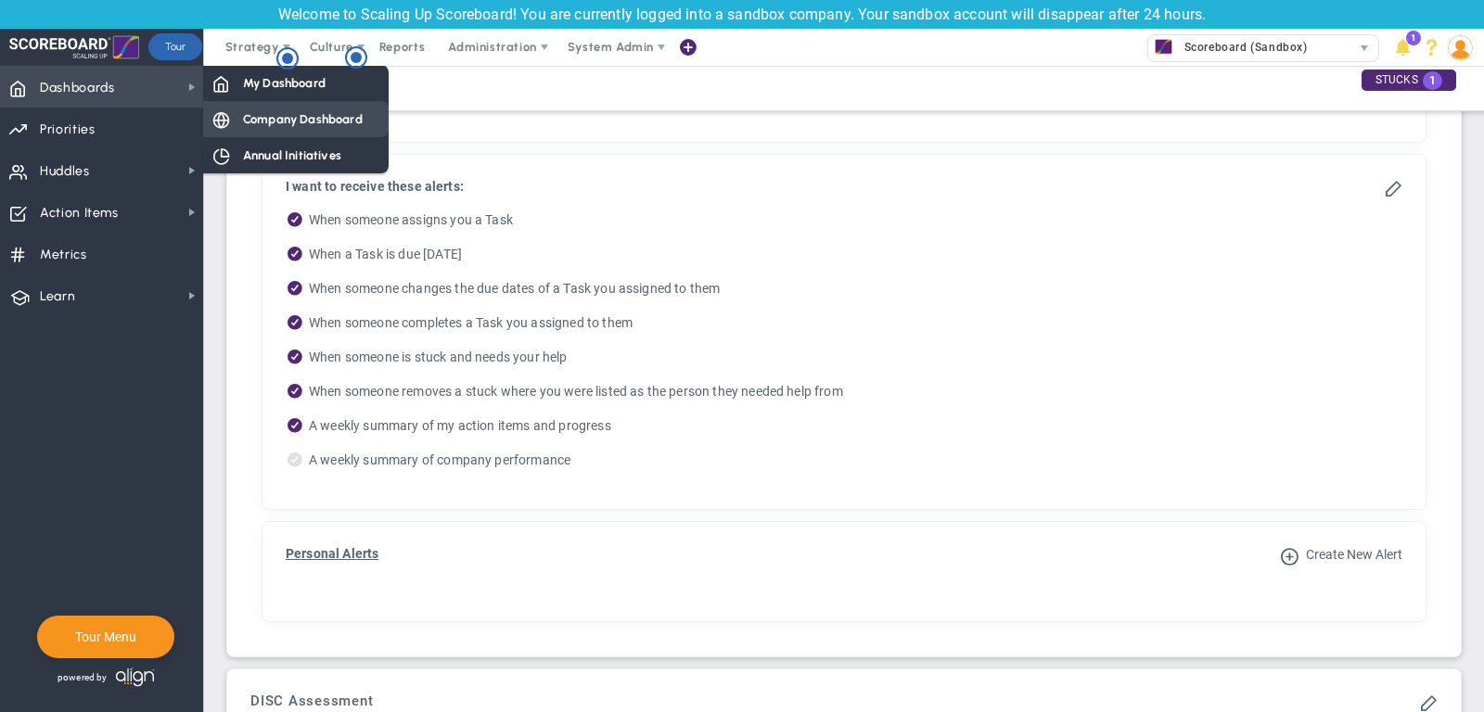
click at [276, 119] on span "Company Dashboard" at bounding box center [303, 119] width 120 height 18
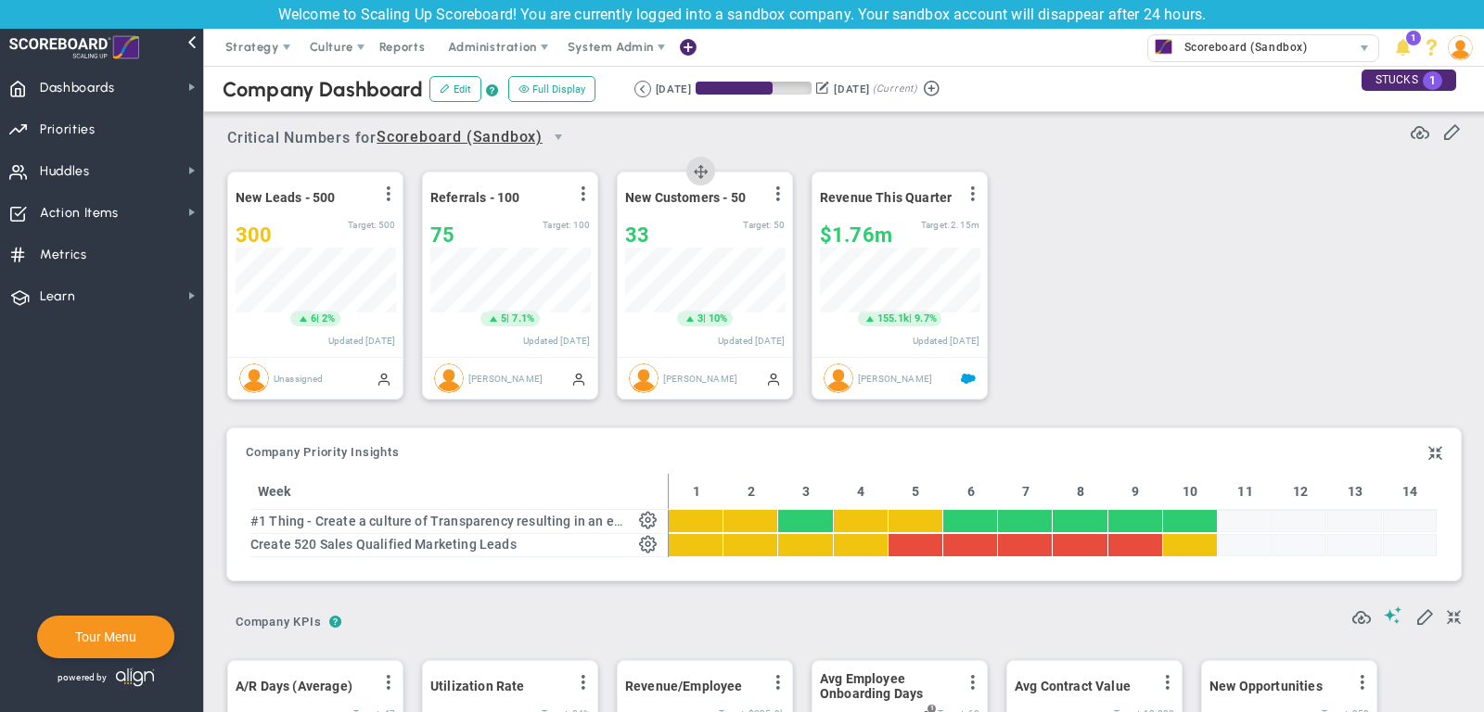
scroll to position [65, 159]
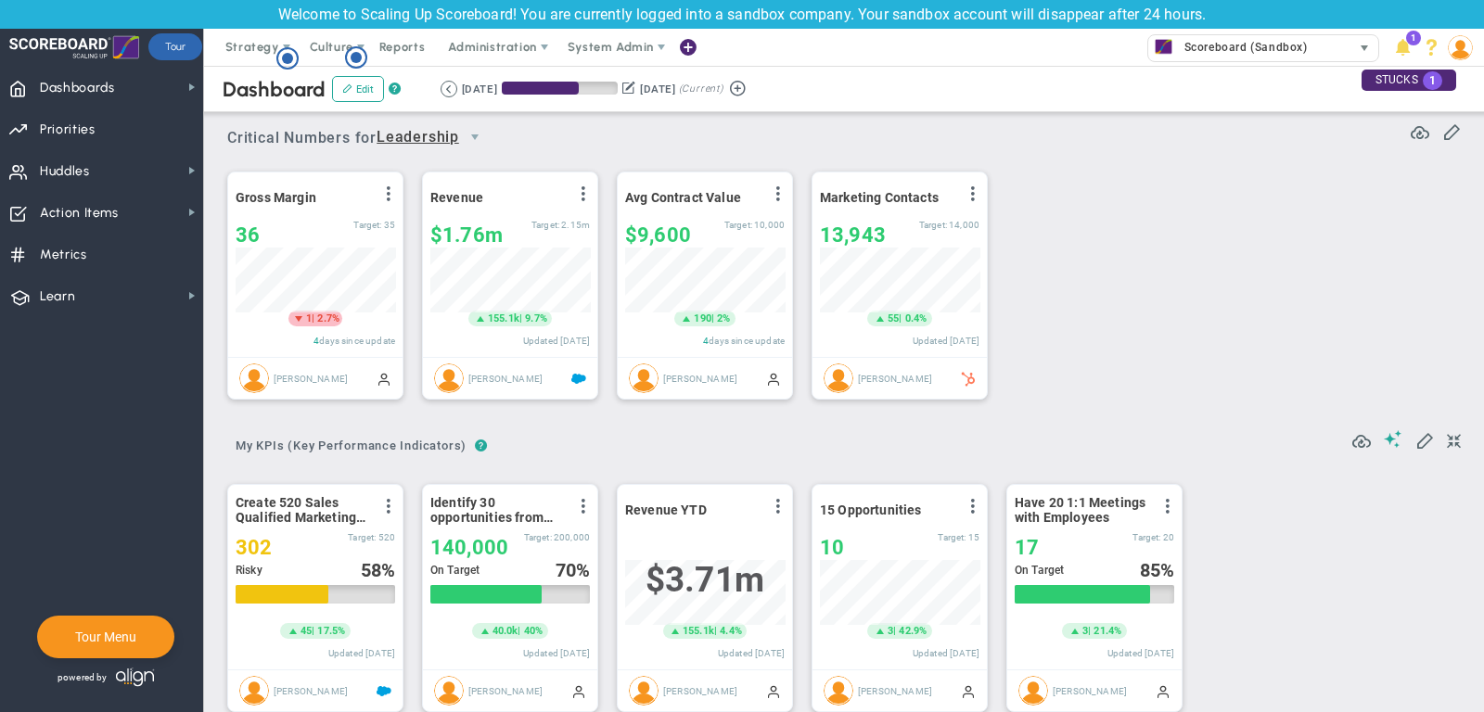
click at [1259, 42] on span "Scoreboard (Sandbox)" at bounding box center [1241, 47] width 133 height 24
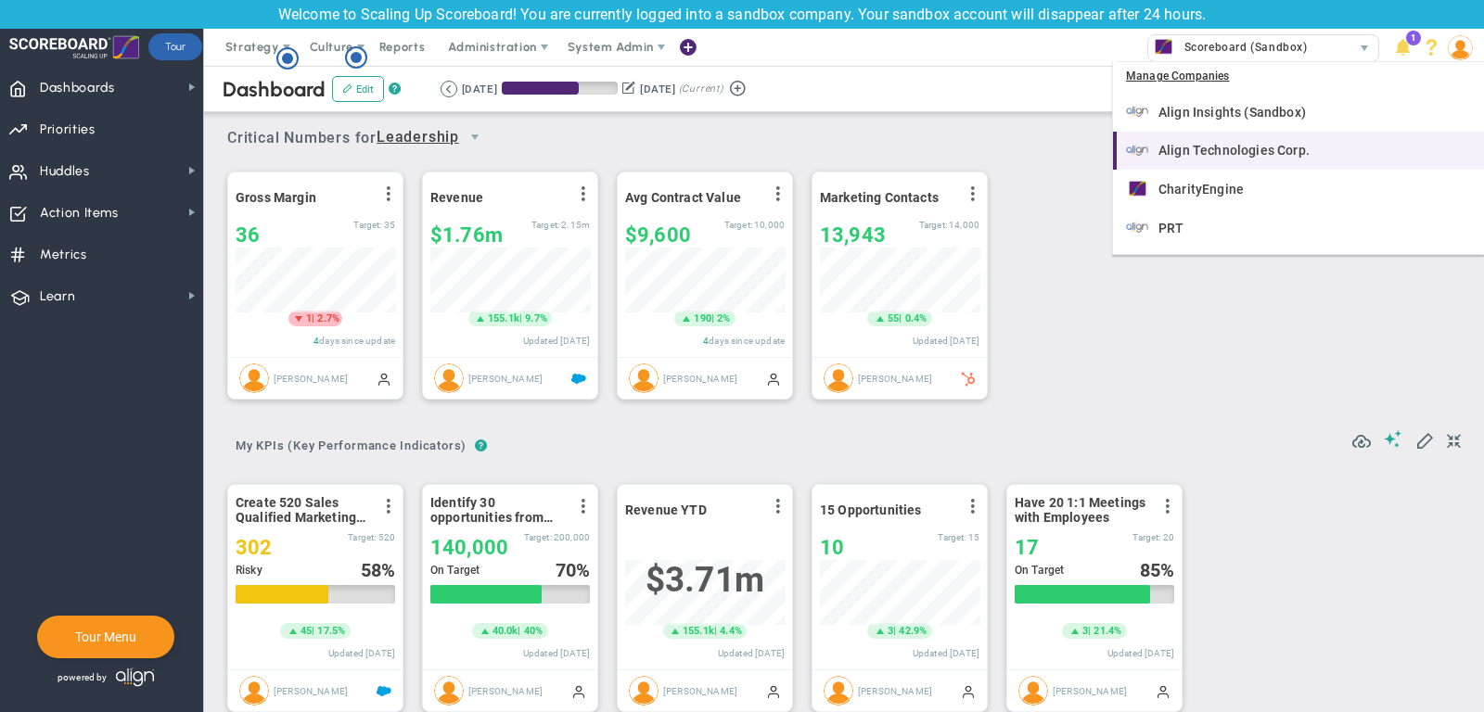
click at [1250, 147] on span "Align Technologies Corp." at bounding box center [1233, 150] width 151 height 13
